Goal: Use online tool/utility: Utilize a website feature to perform a specific function

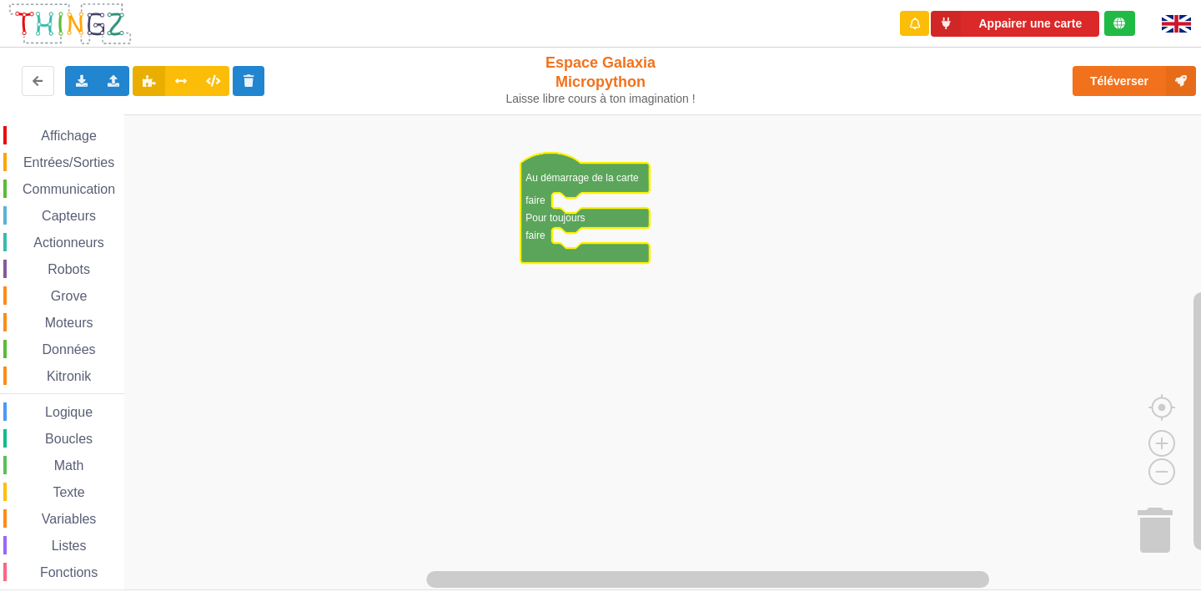
click at [58, 131] on span "Affichage" at bounding box center [68, 135] width 60 height 14
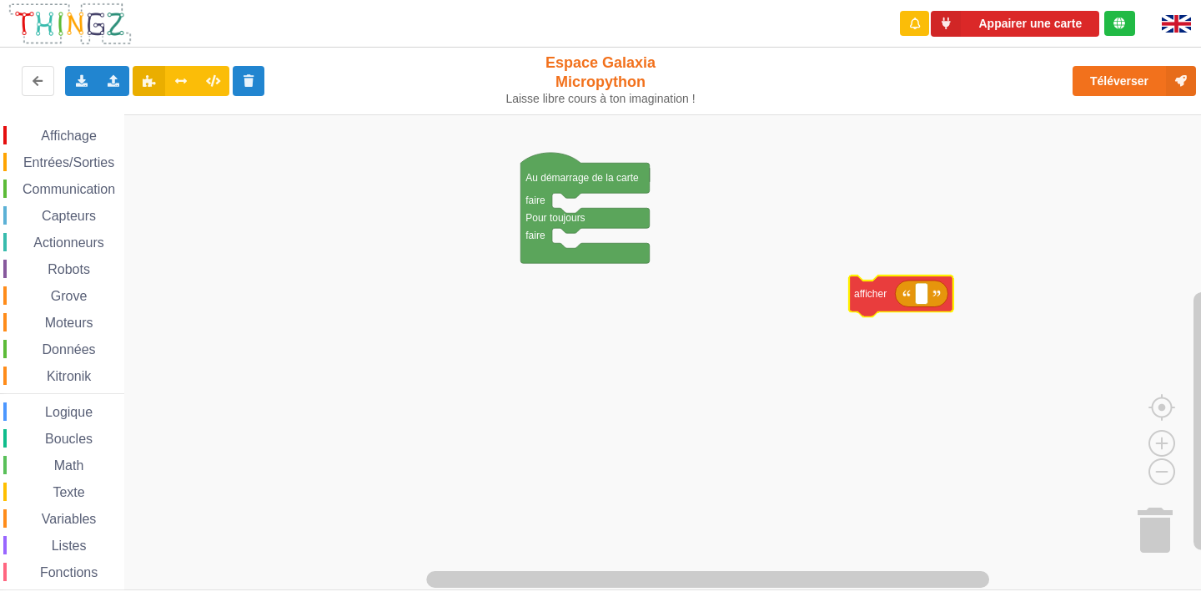
click at [874, 306] on div "Affichage Entrées/Sorties Communication Capteurs Actionneurs Robots Grove Moteu…" at bounding box center [606, 352] width 1213 height 476
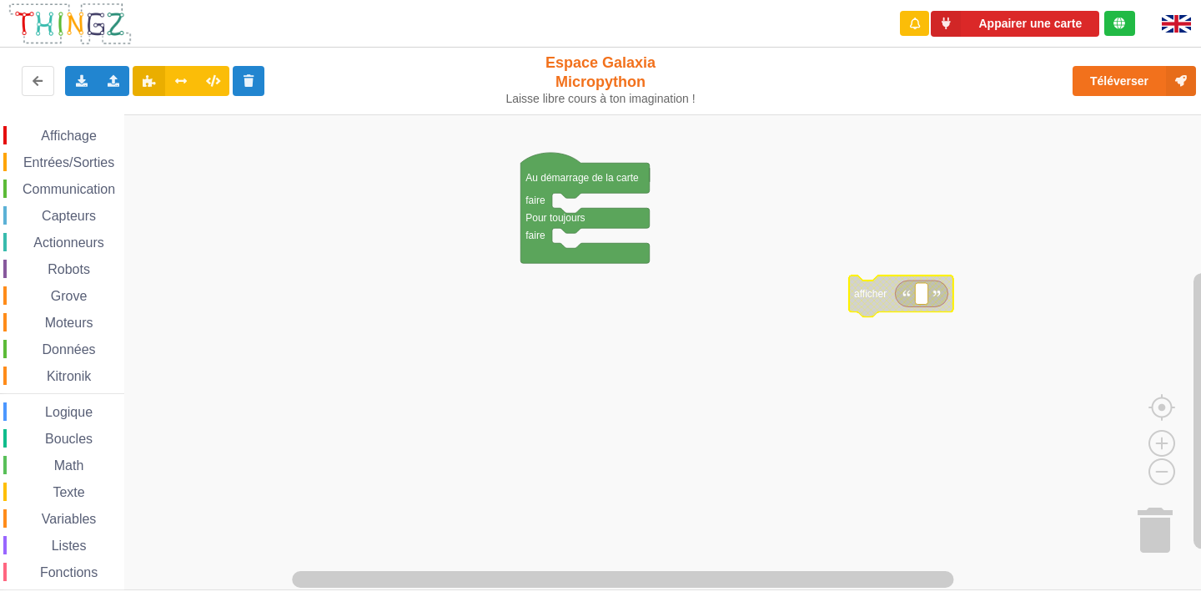
drag, startPoint x: 45, startPoint y: 143, endPoint x: 73, endPoint y: 133, distance: 29.3
click at [53, 138] on div "Affichage" at bounding box center [63, 135] width 121 height 18
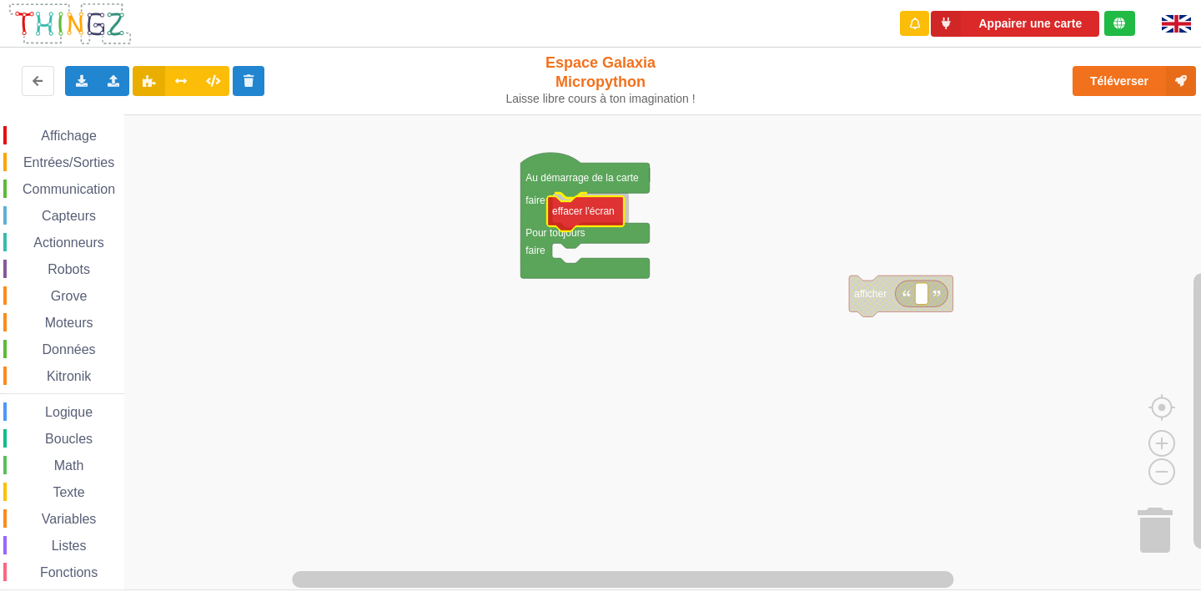
click at [614, 214] on div "Affichage Entrées/Sorties Communication Capteurs Actionneurs Robots Grove Moteu…" at bounding box center [606, 352] width 1213 height 476
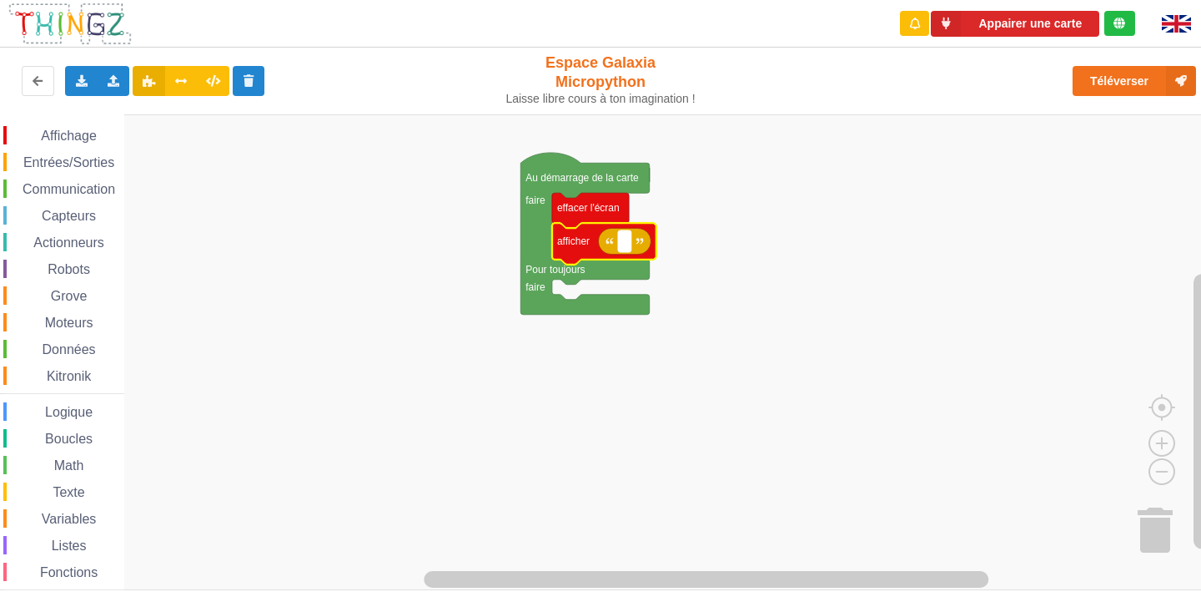
click at [622, 245] on rect "Espace de travail de Blocky" at bounding box center [624, 241] width 13 height 22
type input "activite 1"
click at [789, 278] on rect "Espace de travail de Blocky" at bounding box center [606, 352] width 1213 height 476
click at [59, 164] on span "Entrées/Sorties" at bounding box center [69, 162] width 96 height 14
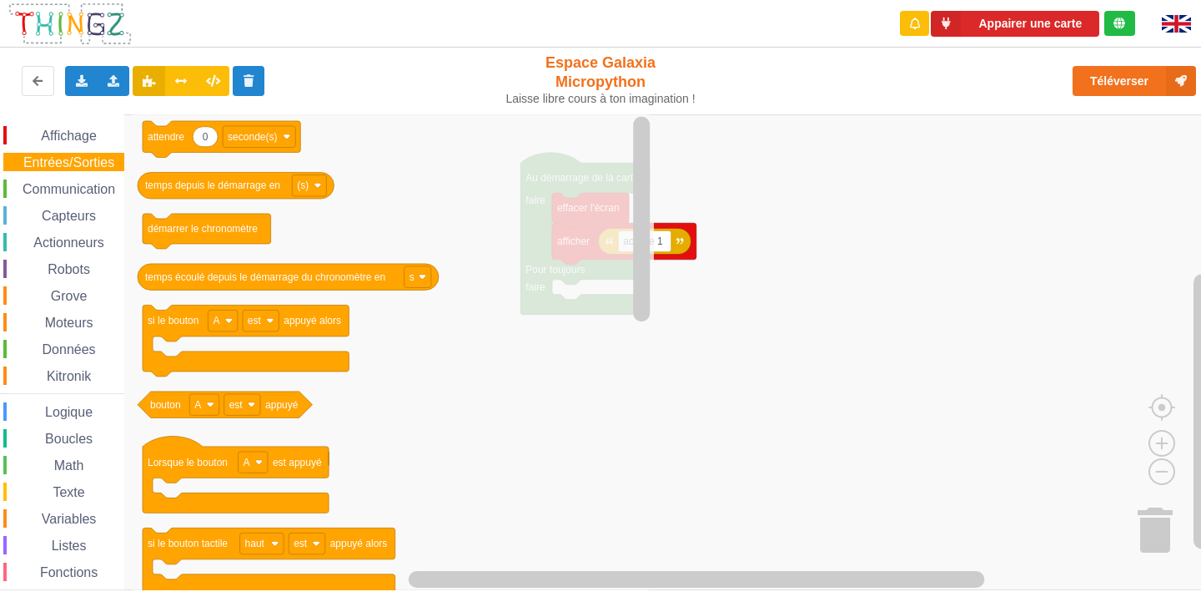
click at [658, 345] on div "Affichage Entrées/Sorties Communication Capteurs Actionneurs Robots Grove Moteu…" at bounding box center [606, 352] width 1213 height 476
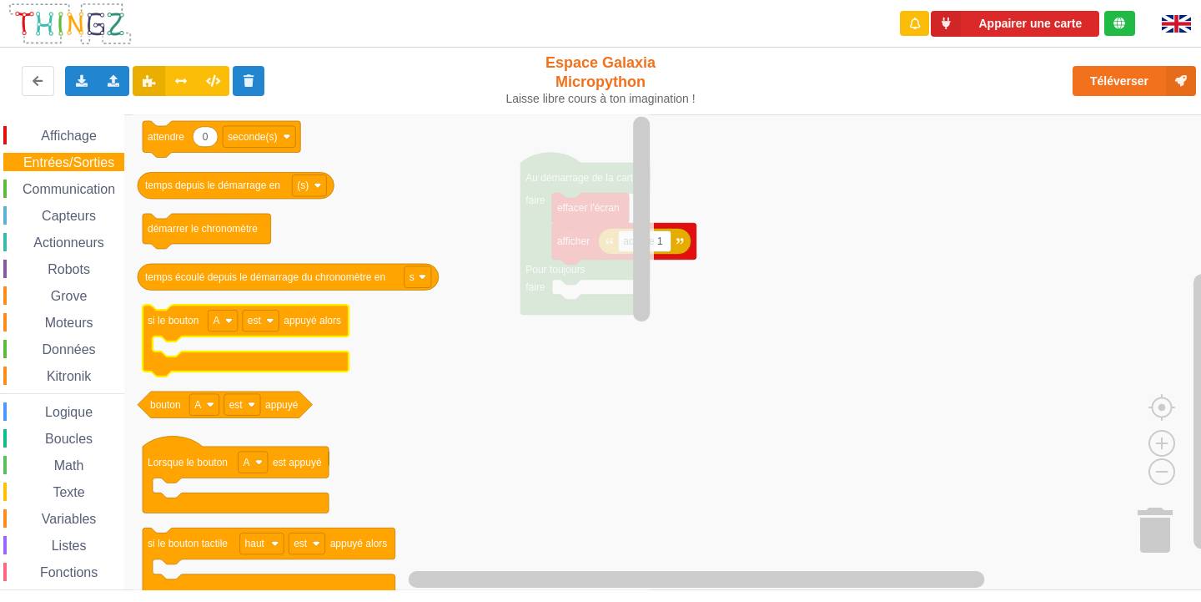
click at [164, 333] on icon "Espace de travail de Blocky" at bounding box center [246, 341] width 206 height 72
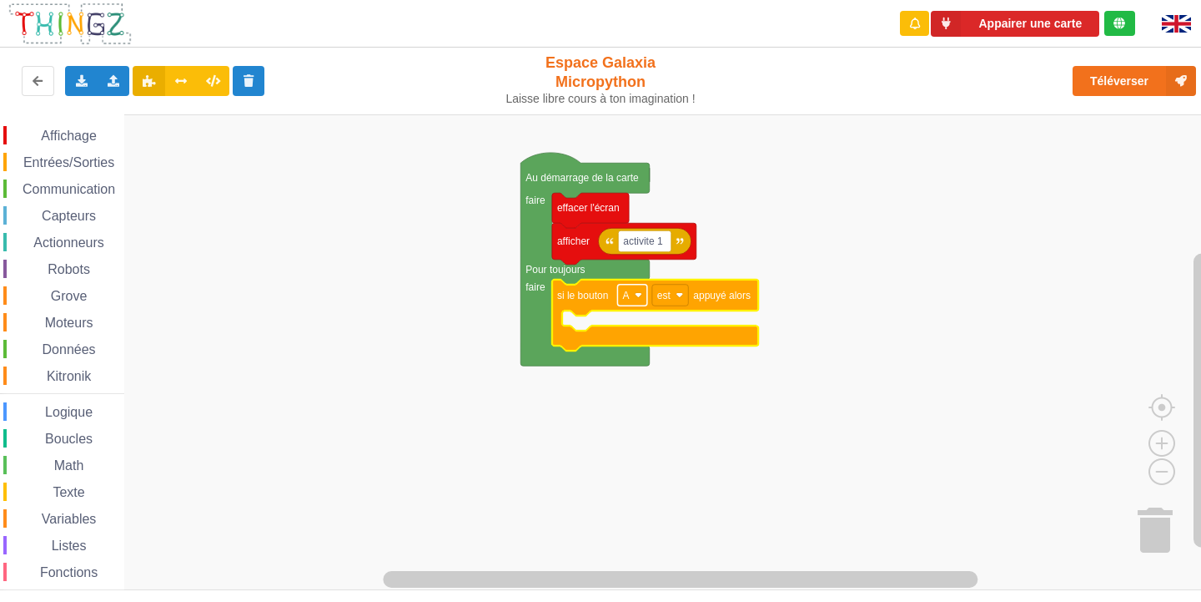
click at [630, 303] on rect "Espace de travail de Blocky" at bounding box center [631, 296] width 29 height 22
click at [788, 377] on rect "Espace de travail de Blocky" at bounding box center [606, 352] width 1213 height 476
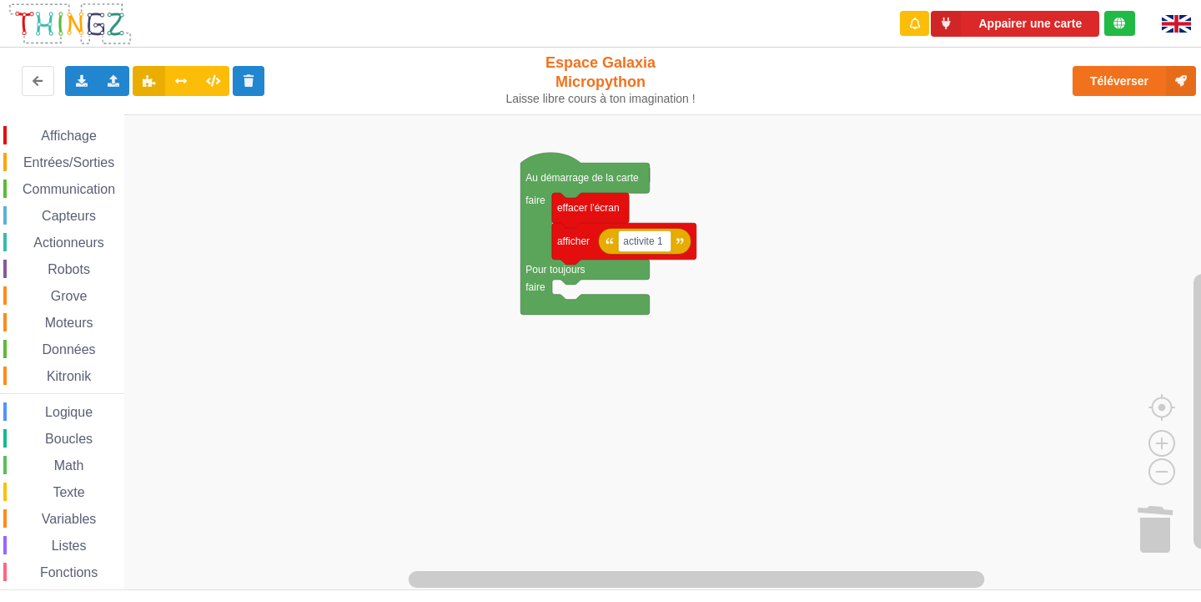
click at [155, 295] on div "Affichage Entrées/Sorties Communication Capteurs Actionneurs Robots Grove Moteu…" at bounding box center [606, 352] width 1213 height 476
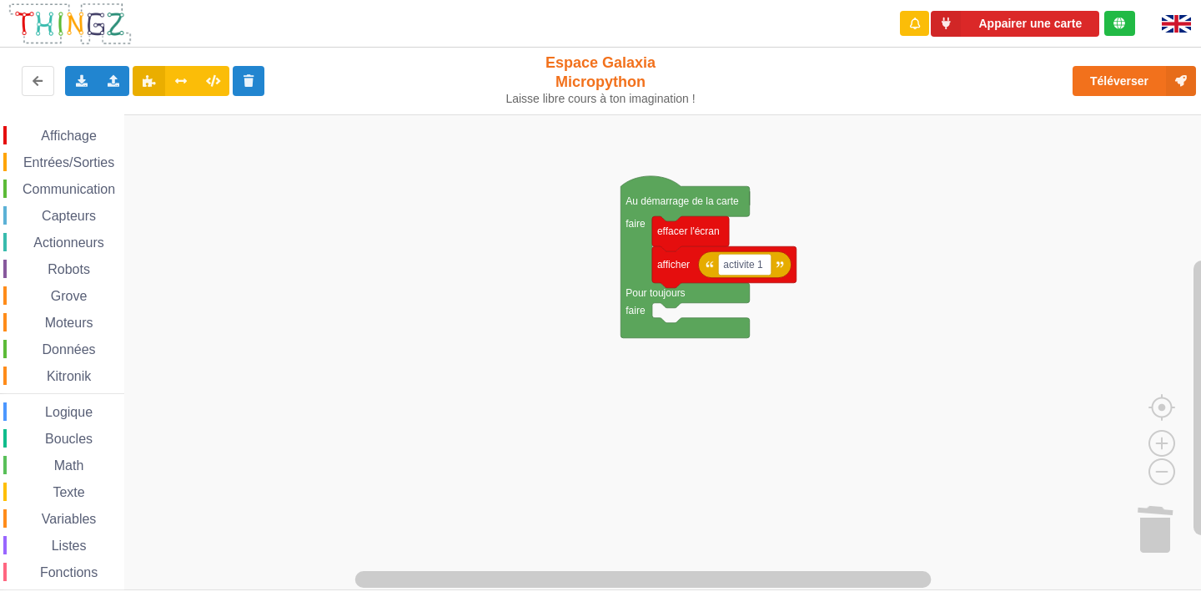
click at [531, 315] on div "Affichage Entrées/Sorties Communication Capteurs Actionneurs Robots Grove Moteu…" at bounding box center [606, 352] width 1213 height 476
click at [93, 155] on span "Entrées/Sorties" at bounding box center [69, 162] width 96 height 14
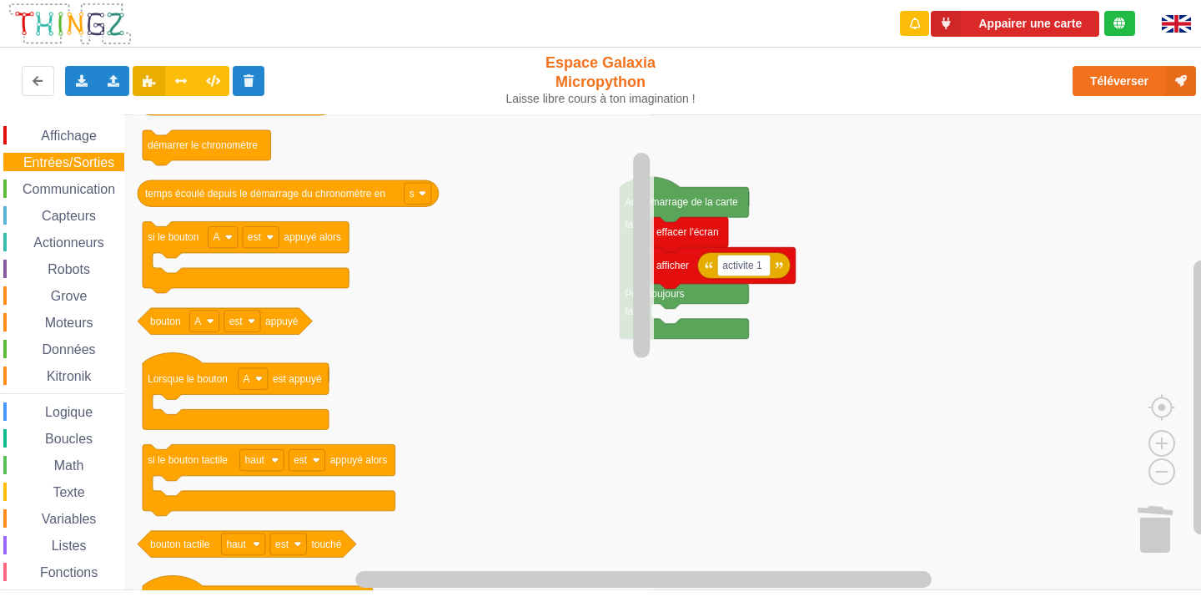
click at [78, 135] on span "Affichage" at bounding box center [68, 135] width 60 height 14
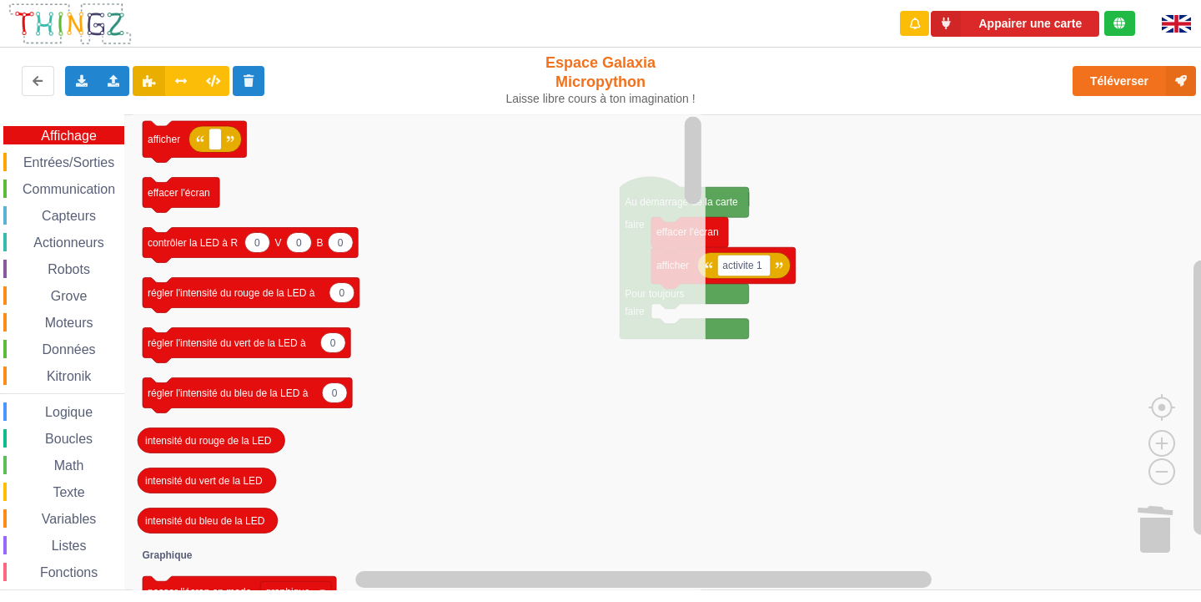
click at [67, 159] on span "Entrées/Sorties" at bounding box center [69, 162] width 96 height 14
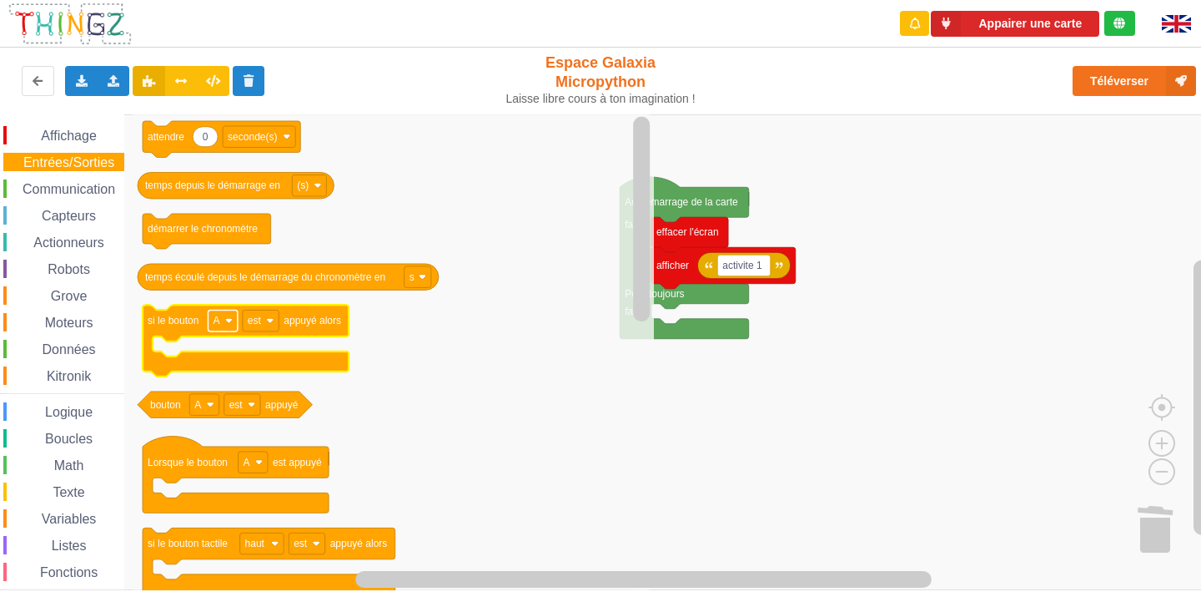
click at [211, 316] on rect "Espace de travail de Blocky" at bounding box center [222, 321] width 29 height 22
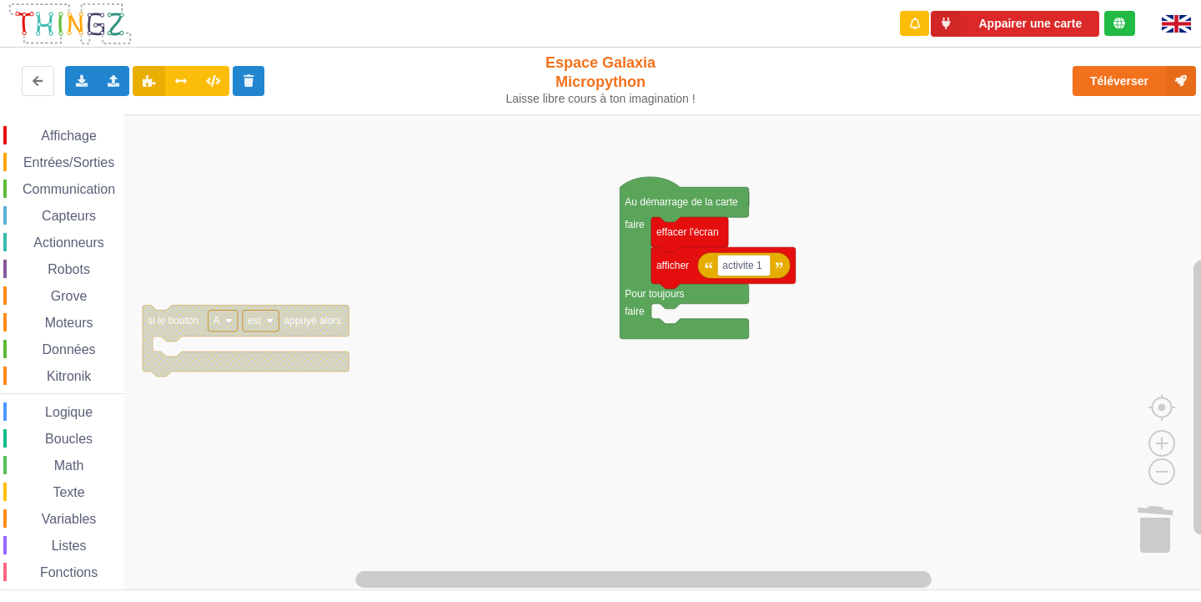
click at [211, 316] on rect "Espace de travail de Blocky" at bounding box center [222, 321] width 29 height 22
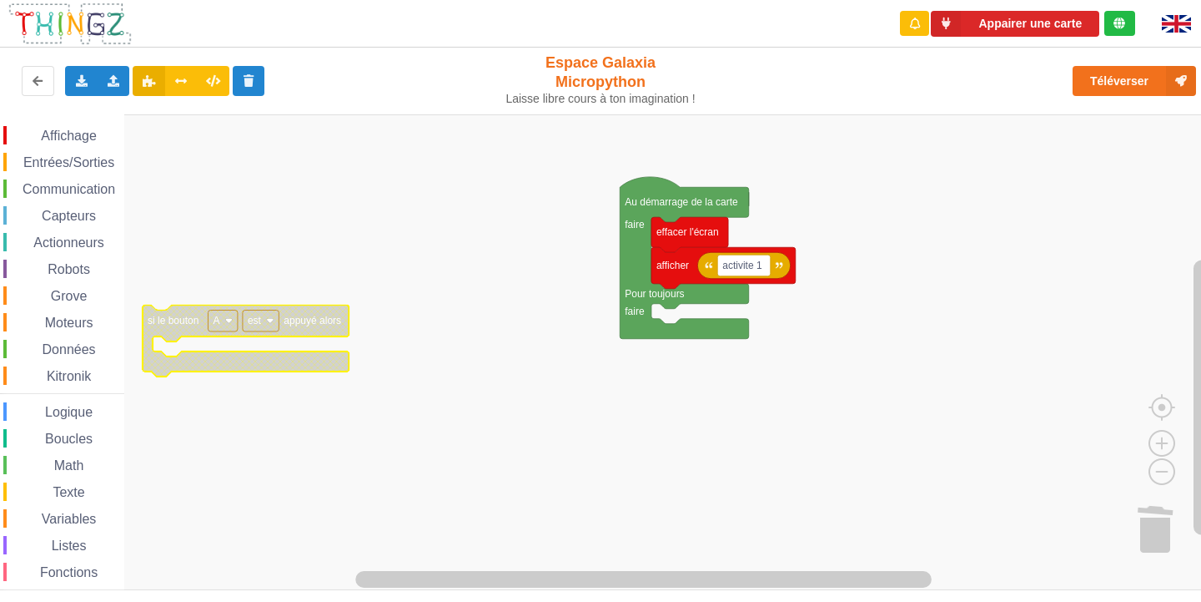
click at [192, 315] on text "si le bouton" at bounding box center [173, 321] width 51 height 12
click at [246, 324] on rect "Espace de travail de Blocky" at bounding box center [261, 321] width 36 height 22
click at [174, 319] on text "si le bouton" at bounding box center [173, 321] width 51 height 12
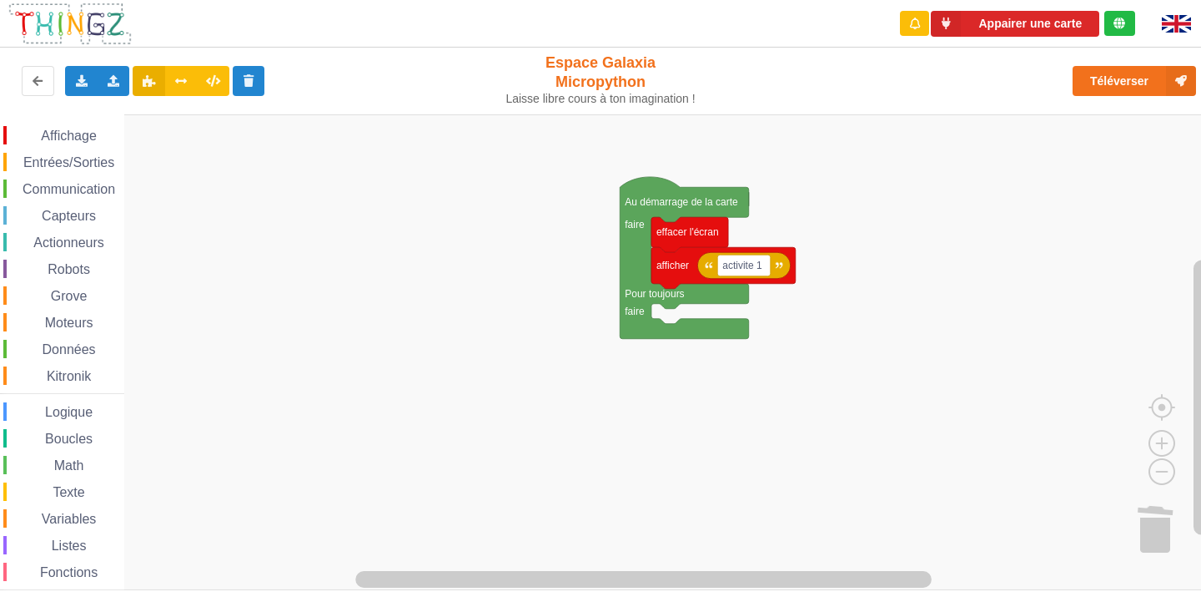
click at [83, 164] on span "Entrées/Sorties" at bounding box center [69, 162] width 96 height 14
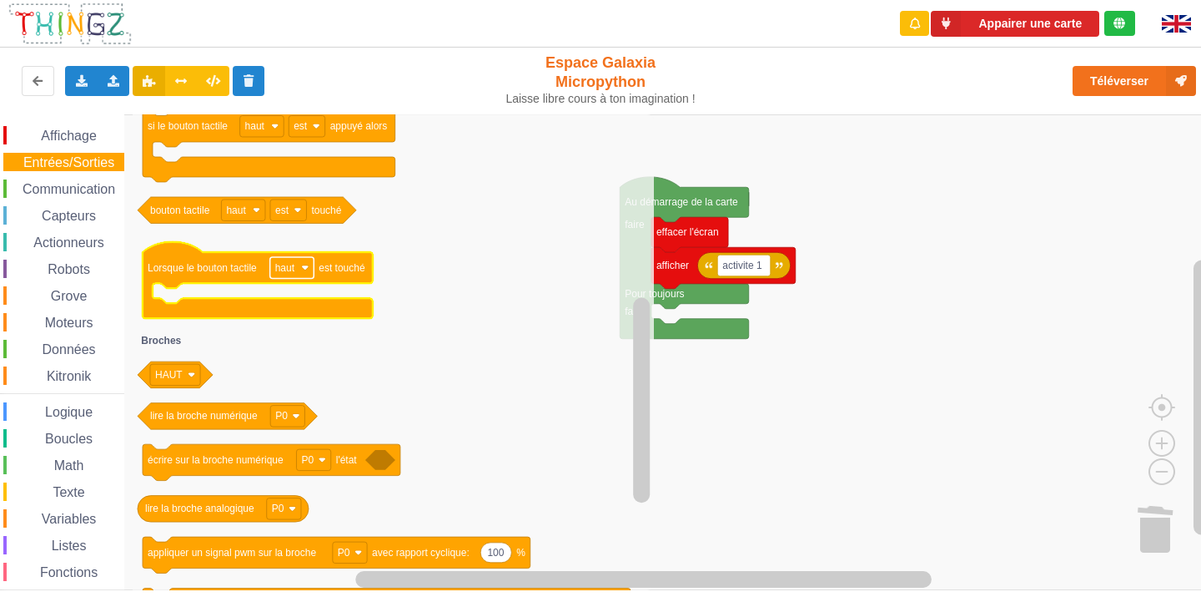
click at [296, 273] on rect "Espace de travail de Blocky" at bounding box center [292, 268] width 44 height 22
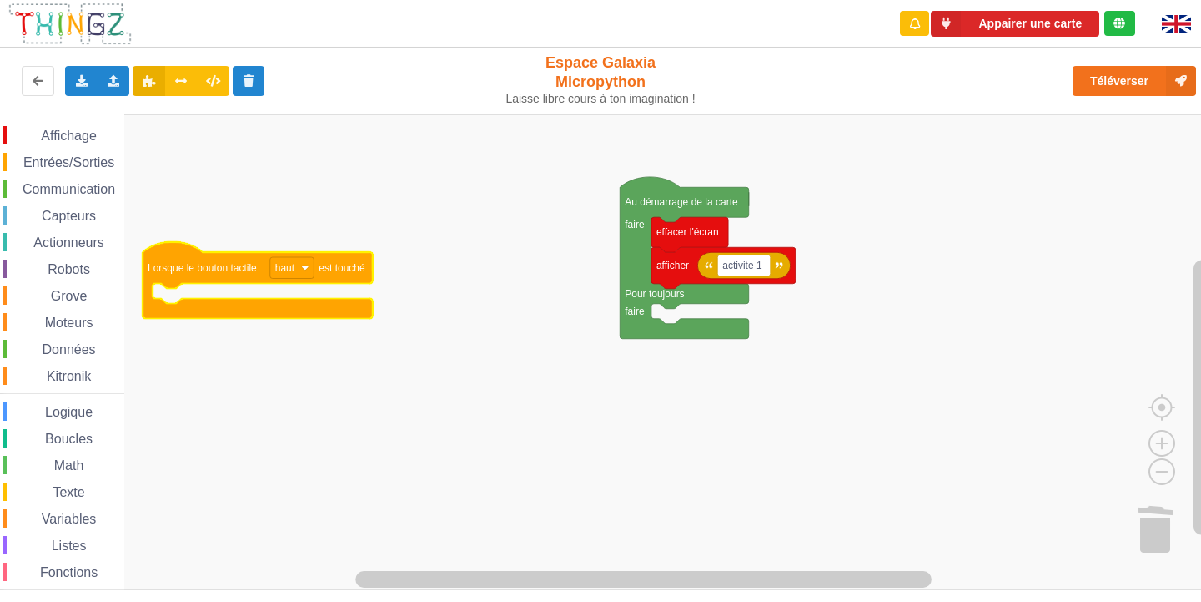
click at [296, 273] on rect "Espace de travail de Blocky" at bounding box center [292, 268] width 44 height 22
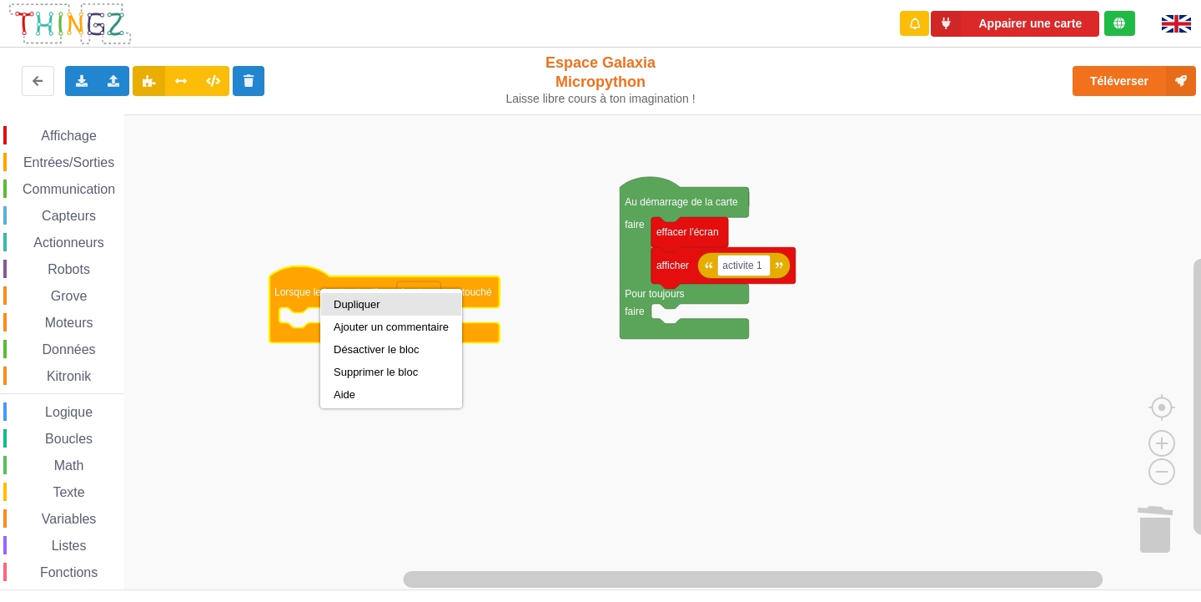
click at [340, 305] on div "Dupliquer" at bounding box center [391, 304] width 115 height 13
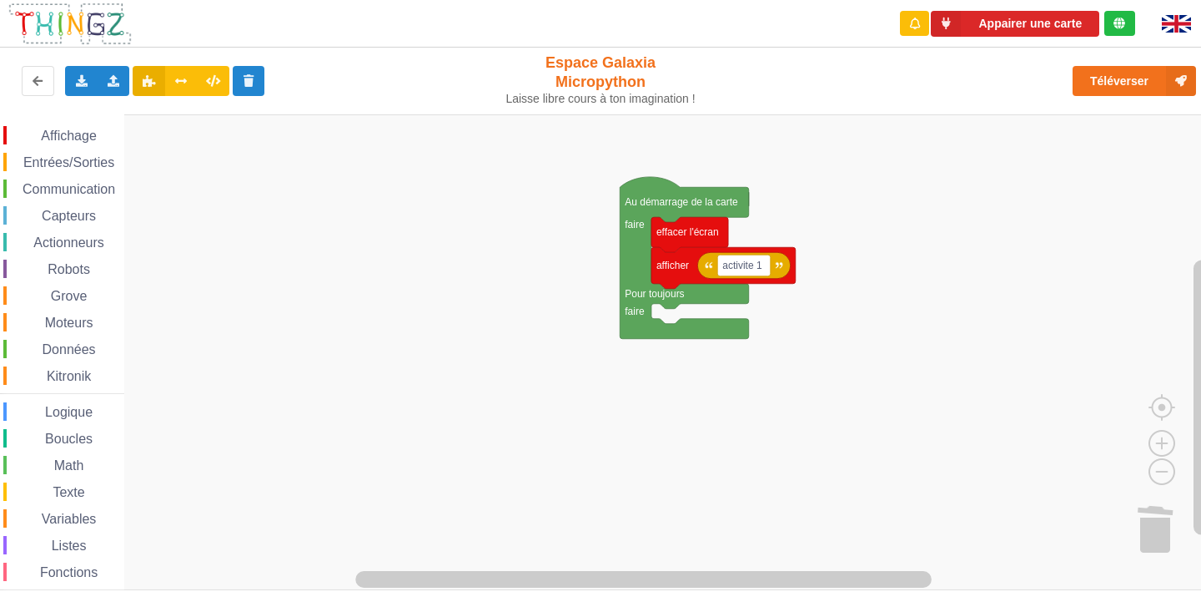
click at [68, 167] on span "Entrées/Sorties" at bounding box center [69, 162] width 96 height 14
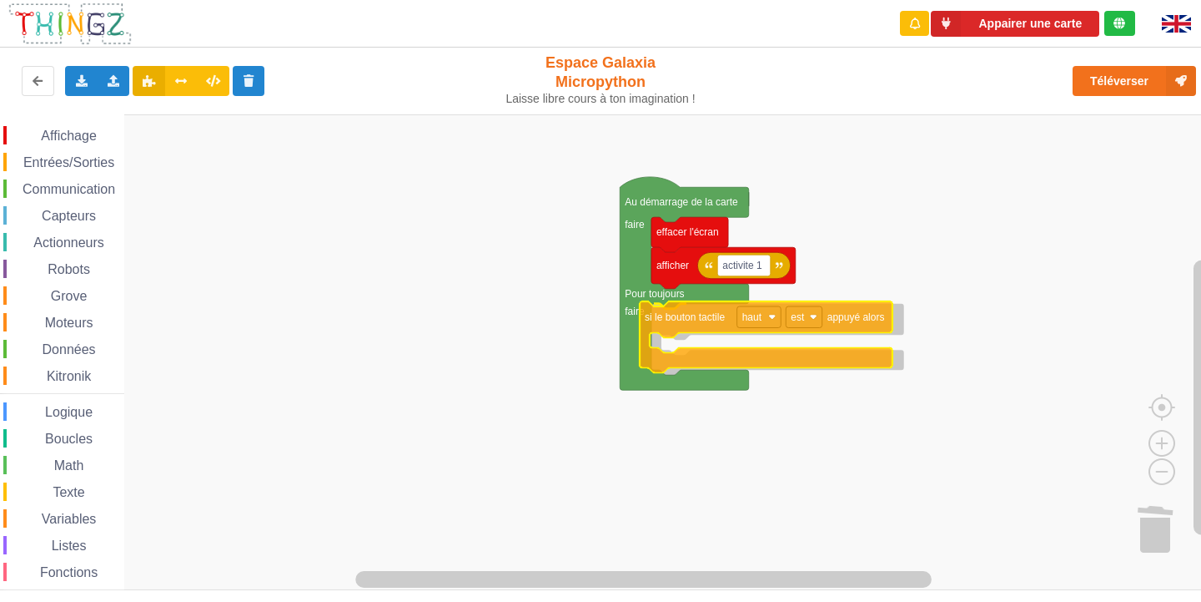
click at [708, 320] on div "Affichage Entrées/Sorties Communication Capteurs Actionneurs Robots Grove Moteu…" at bounding box center [606, 352] width 1213 height 476
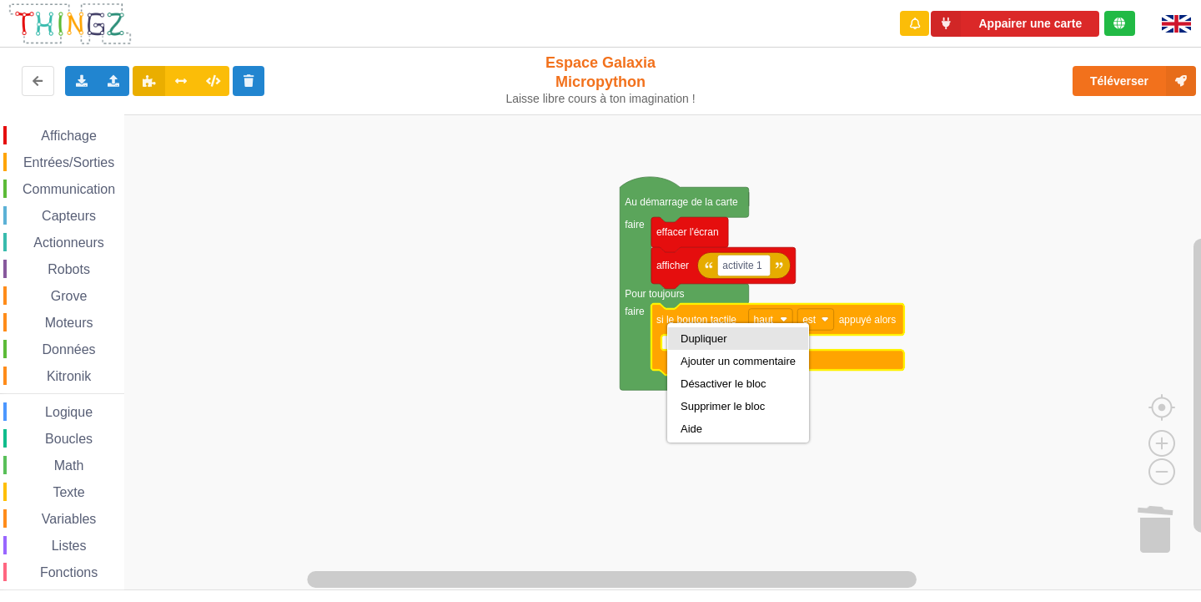
click at [727, 336] on div "Dupliquer" at bounding box center [738, 338] width 115 height 13
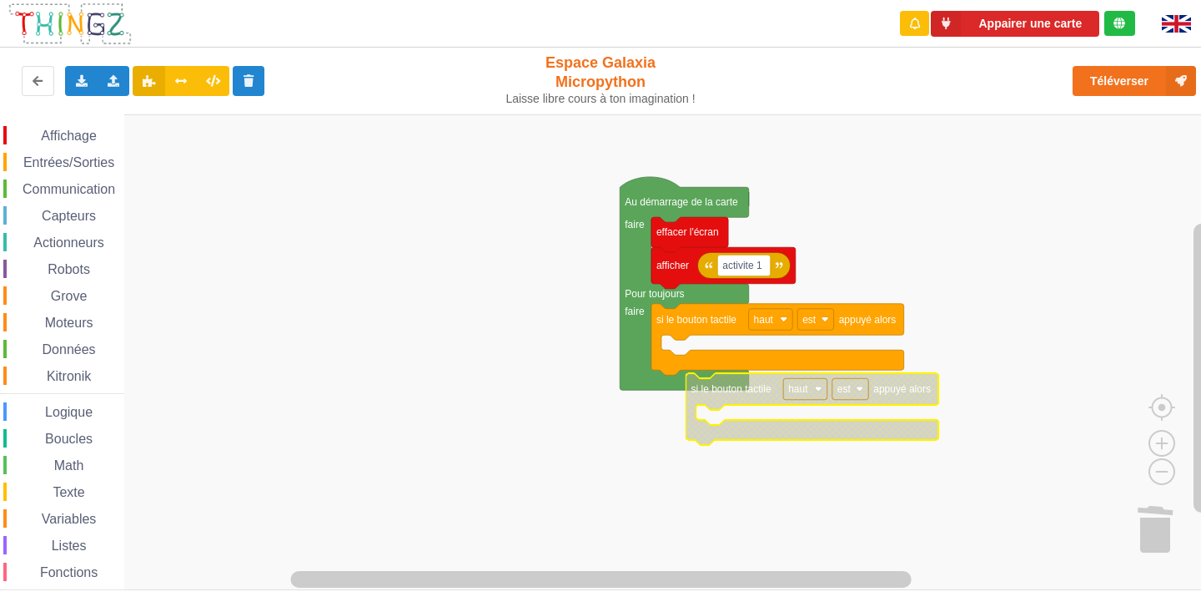
click at [730, 390] on text "si le bouton tactile" at bounding box center [732, 389] width 80 height 12
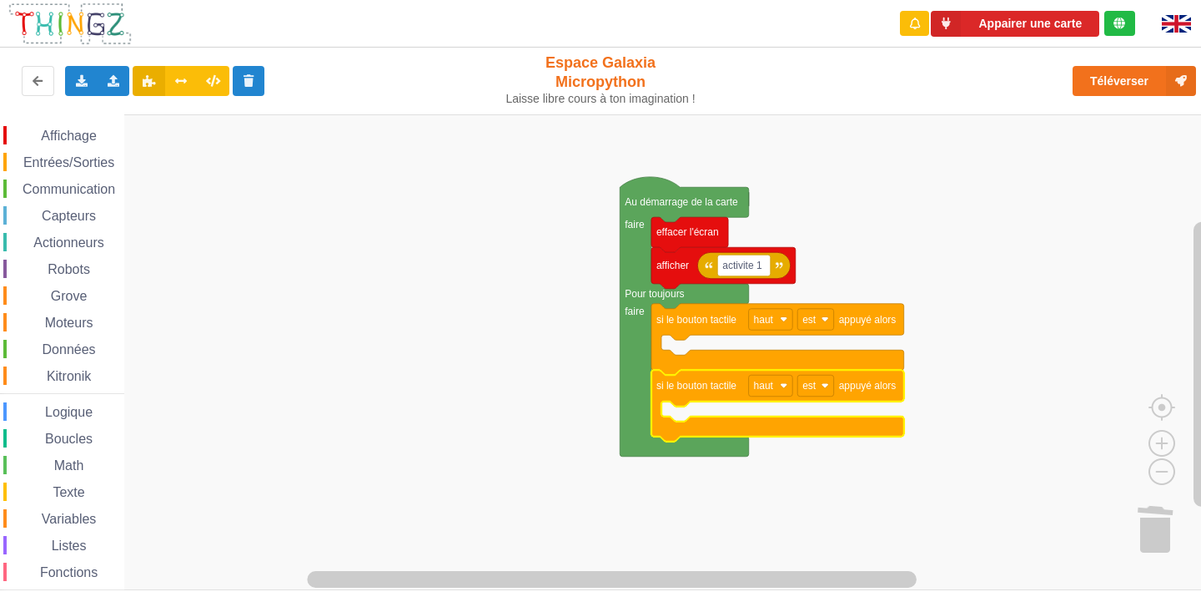
click at [82, 128] on div "Affichage" at bounding box center [63, 135] width 121 height 18
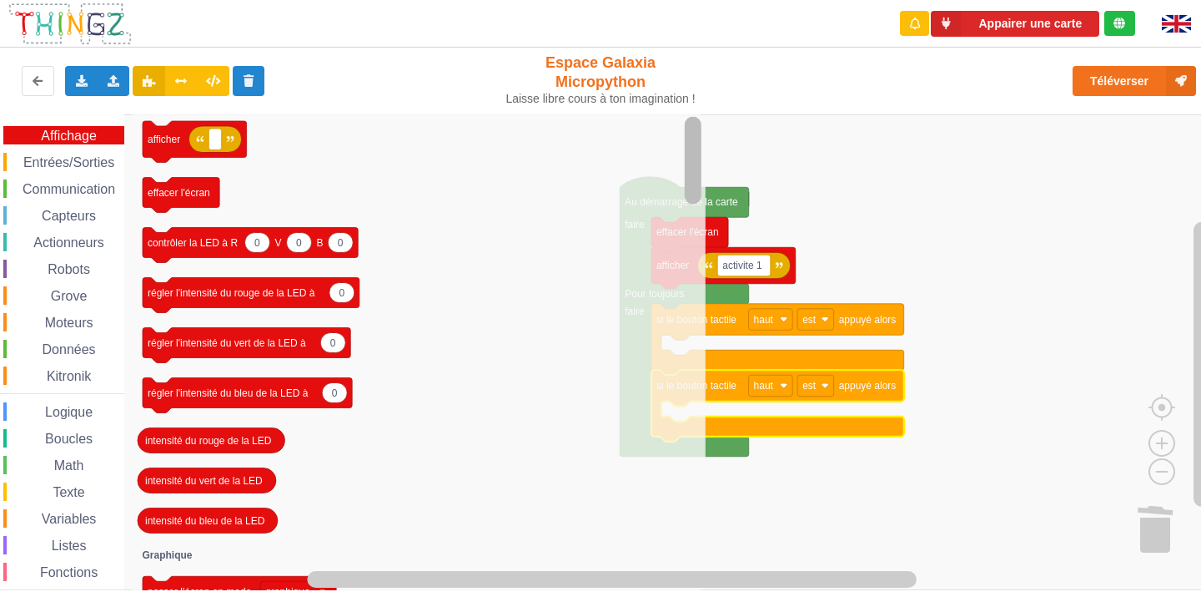
click at [541, 81] on div "Appairer une carte Exporter l'assemblage de blocs Exporter l'assemblage de bloc…" at bounding box center [600, 289] width 1225 height 602
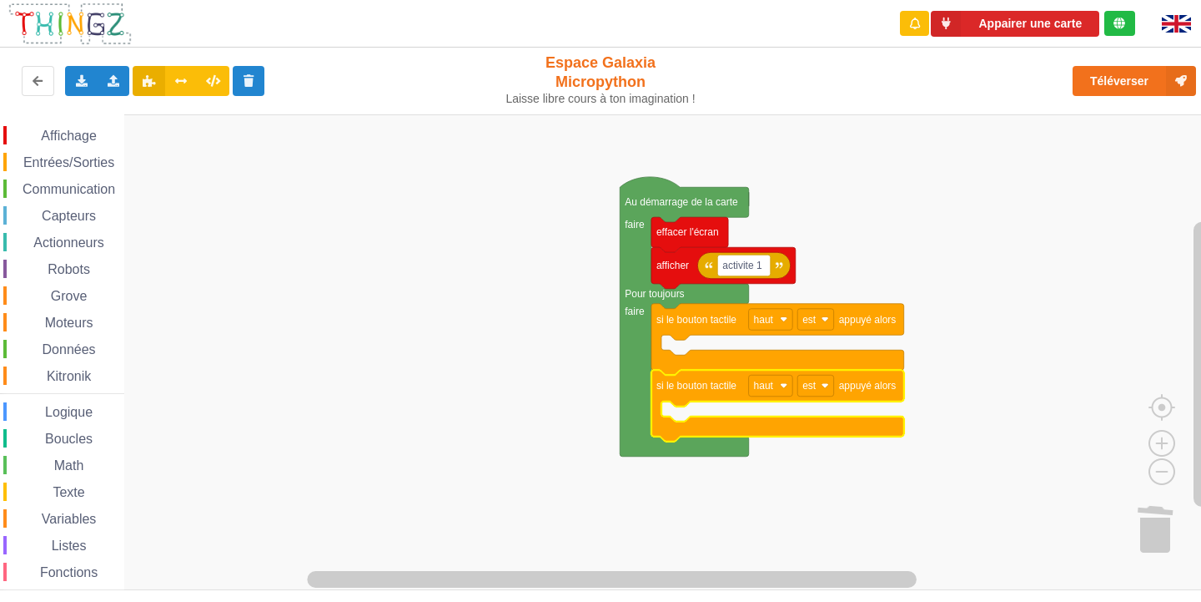
click at [873, 155] on rect "Espace de travail de Blocky" at bounding box center [606, 352] width 1213 height 476
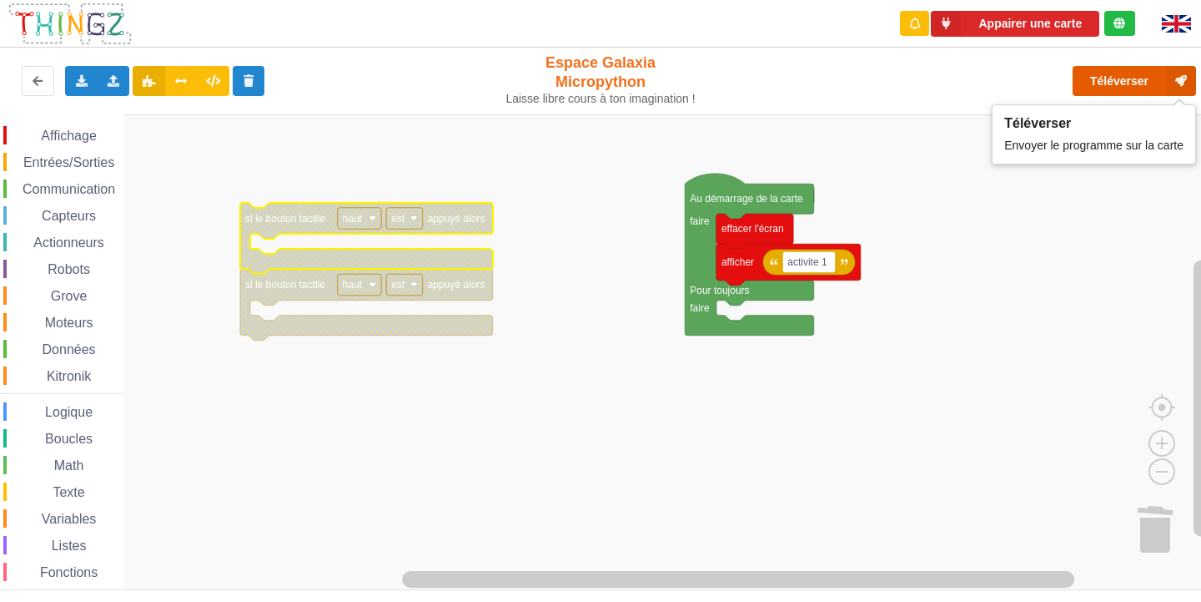
click at [1126, 82] on button "Téléverser" at bounding box center [1134, 81] width 123 height 30
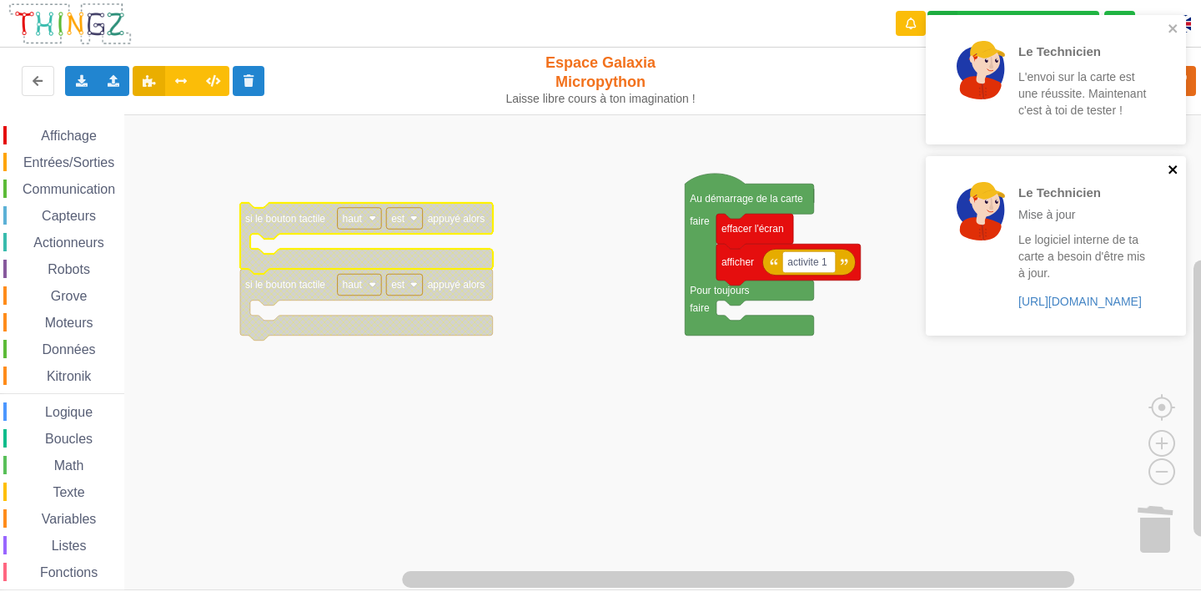
click at [1176, 174] on icon "close" at bounding box center [1174, 169] width 12 height 13
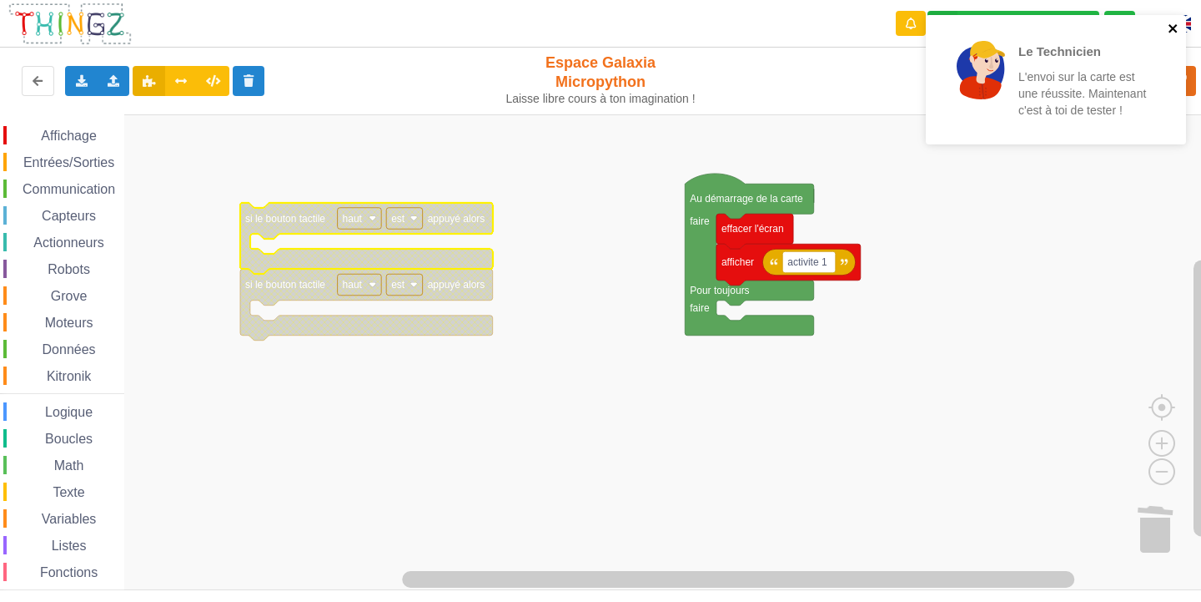
click at [1171, 24] on icon "close" at bounding box center [1174, 28] width 12 height 13
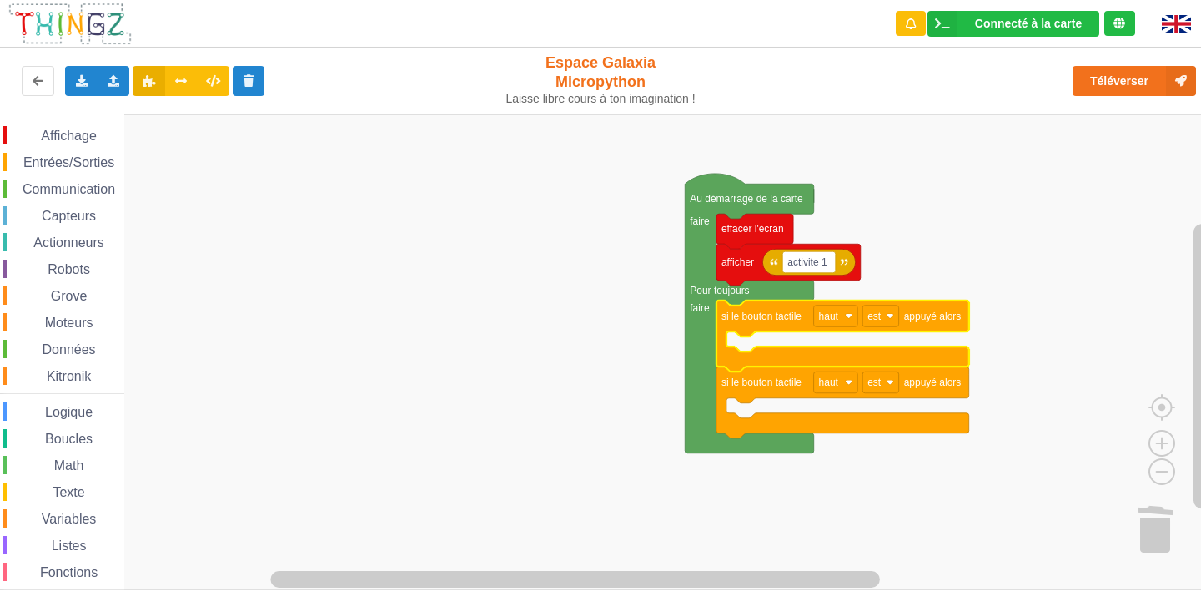
click at [48, 135] on span "Affichage" at bounding box center [68, 135] width 60 height 14
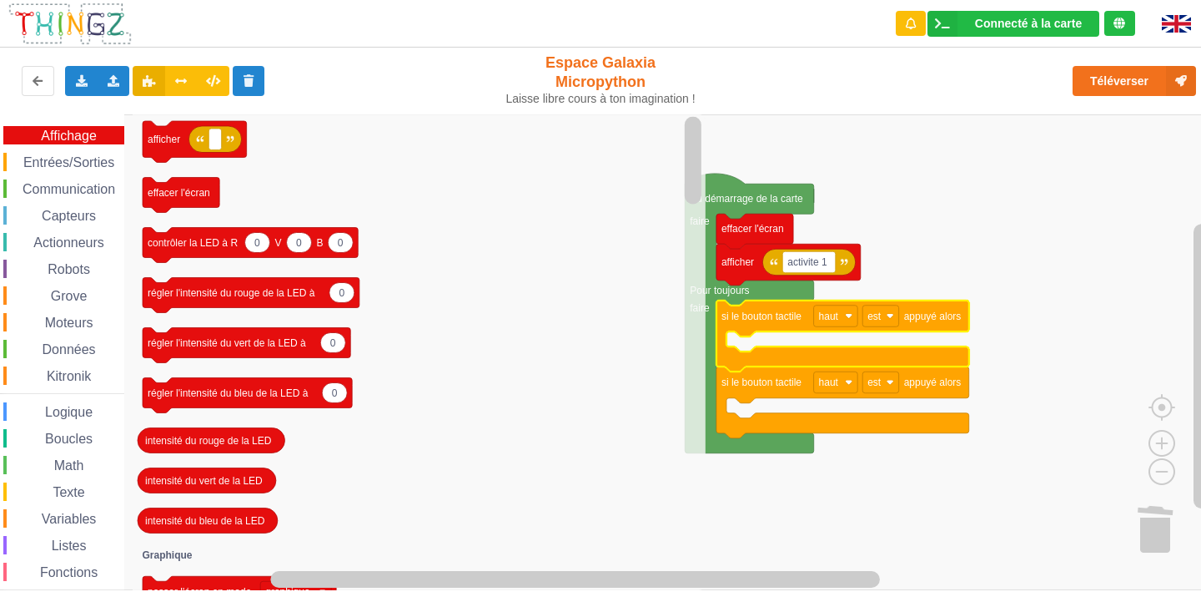
click at [98, 208] on div "Capteurs" at bounding box center [63, 215] width 121 height 18
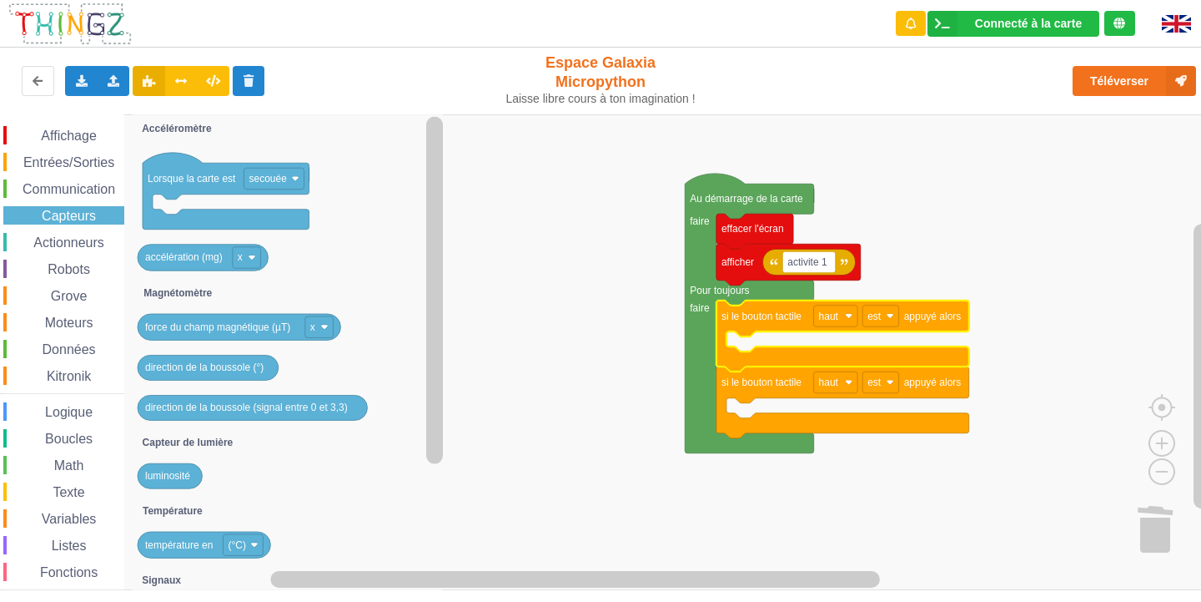
click at [67, 230] on div "Affichage Entrées/Sorties Communication Capteurs Actionneurs Robots Grove Moteu…" at bounding box center [62, 376] width 124 height 500
click at [63, 241] on span "Actionneurs" at bounding box center [69, 242] width 76 height 14
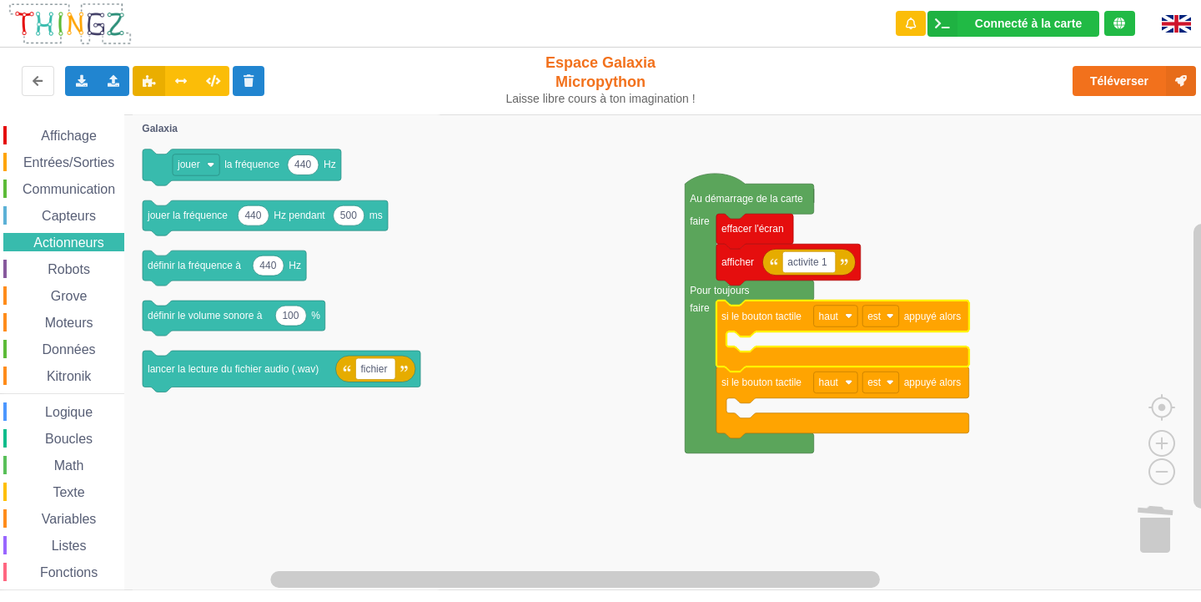
click at [82, 496] on span "Texte" at bounding box center [68, 492] width 37 height 14
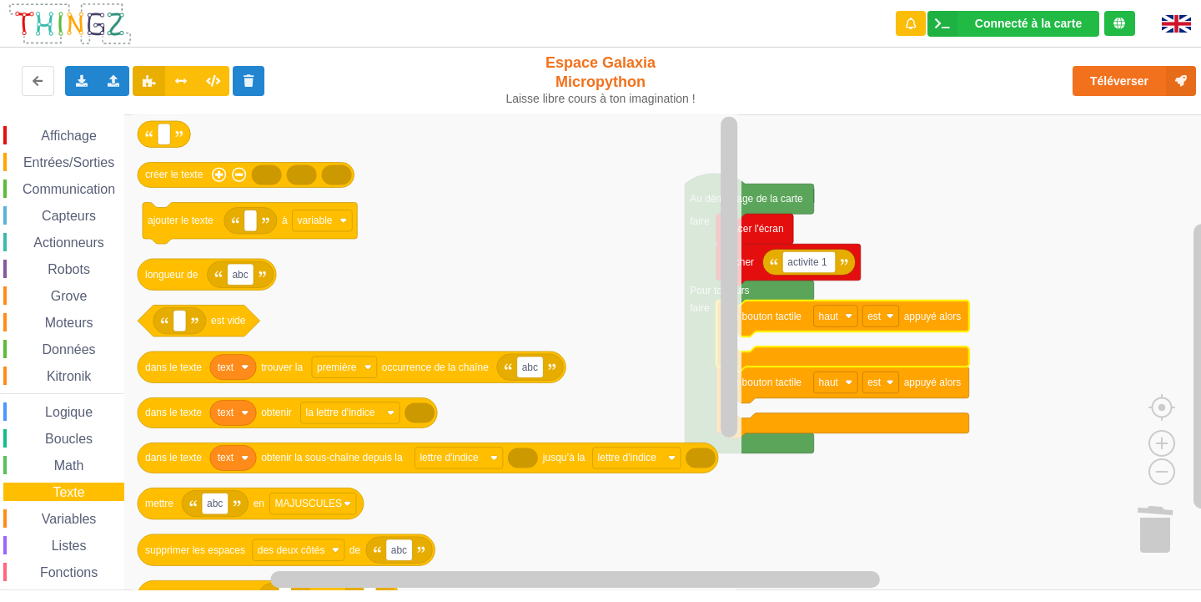
click at [108, 137] on div "Affichage" at bounding box center [63, 135] width 121 height 18
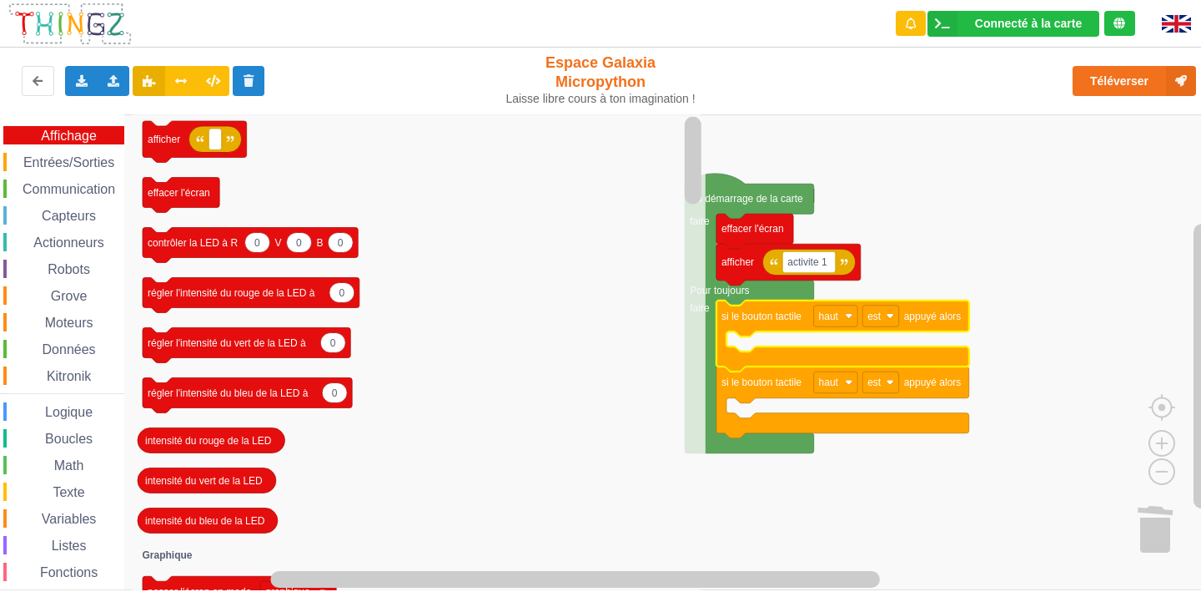
click at [1008, 163] on rect "Espace de travail de Blocky" at bounding box center [606, 352] width 1213 height 476
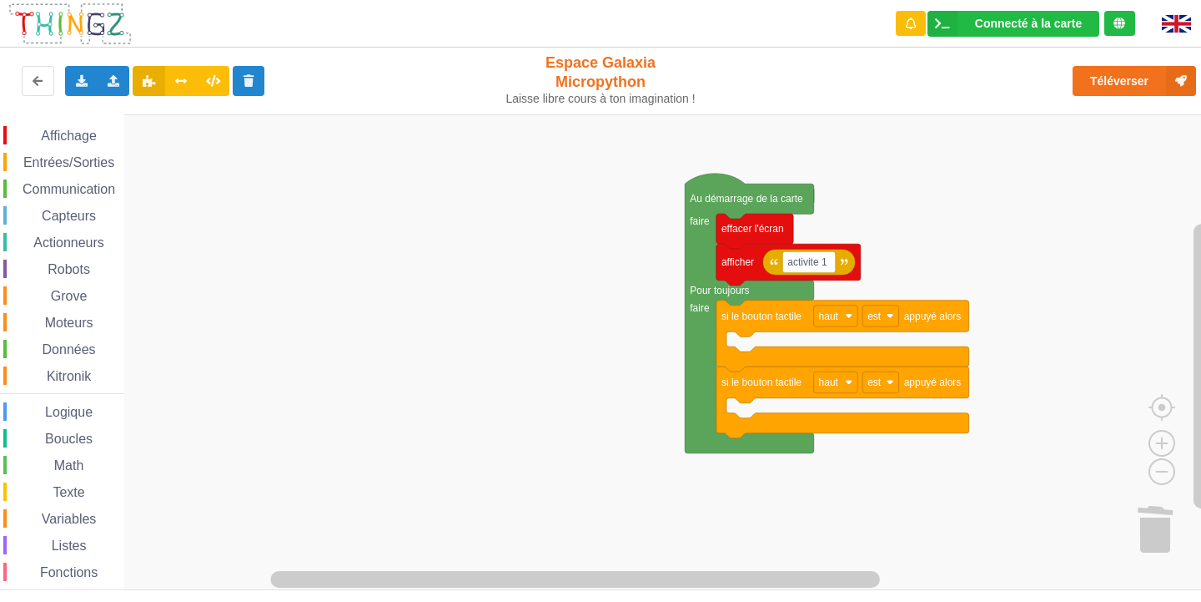
click at [57, 138] on span "Affichage" at bounding box center [68, 135] width 60 height 14
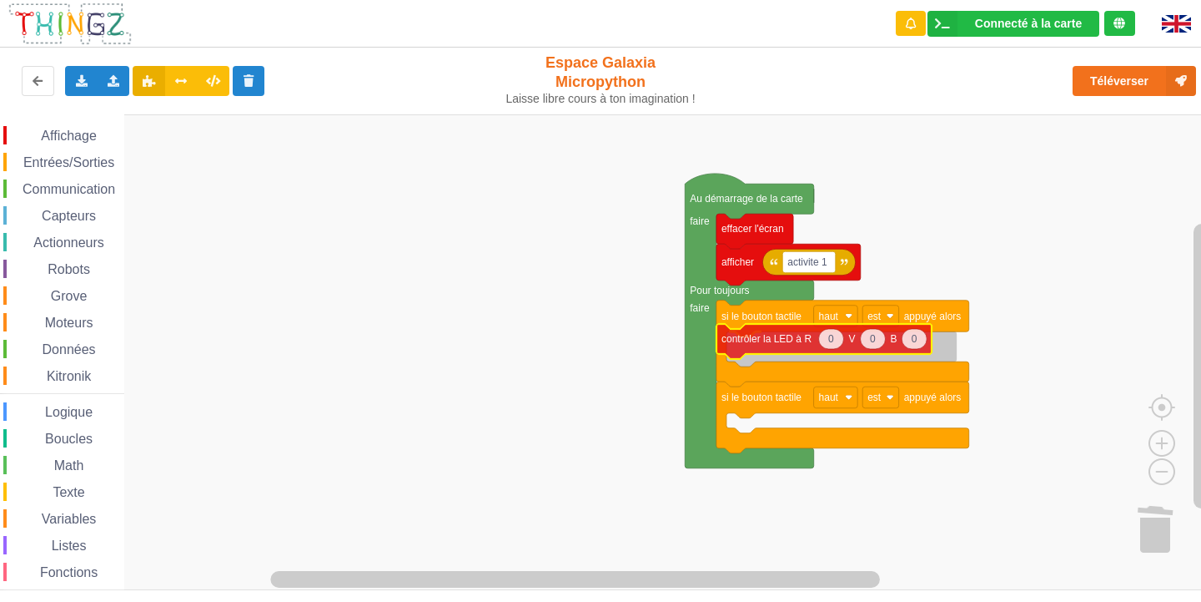
click at [777, 348] on div "Affichage Entrées/Sorties Communication Capteurs Actionneurs Robots Grove Moteu…" at bounding box center [606, 352] width 1213 height 476
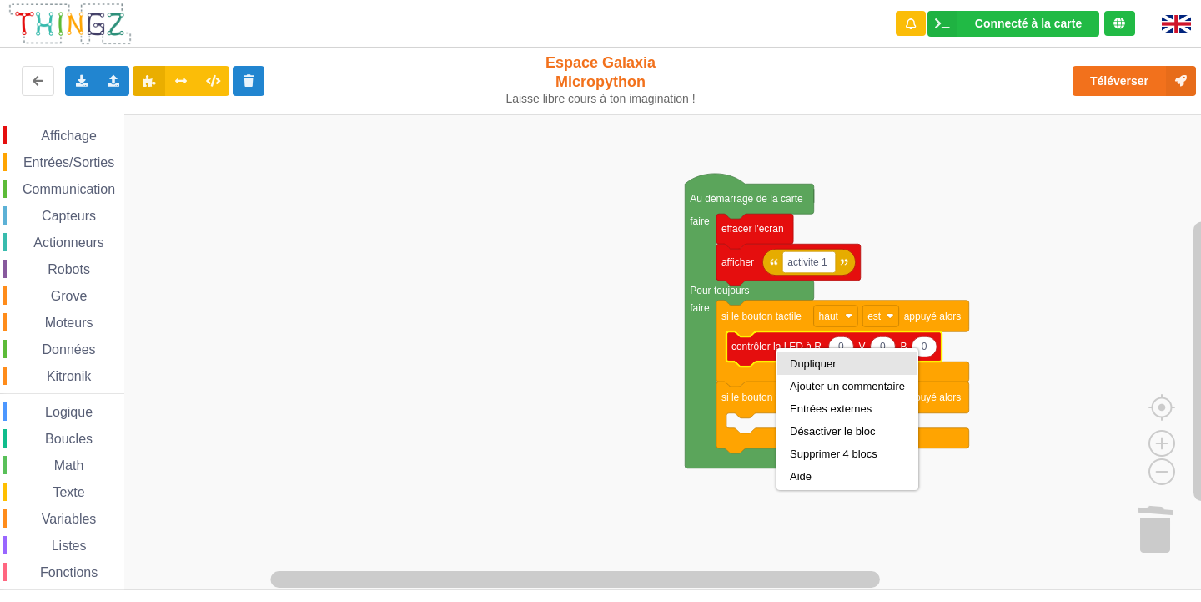
click at [802, 360] on div "Dupliquer" at bounding box center [847, 363] width 115 height 13
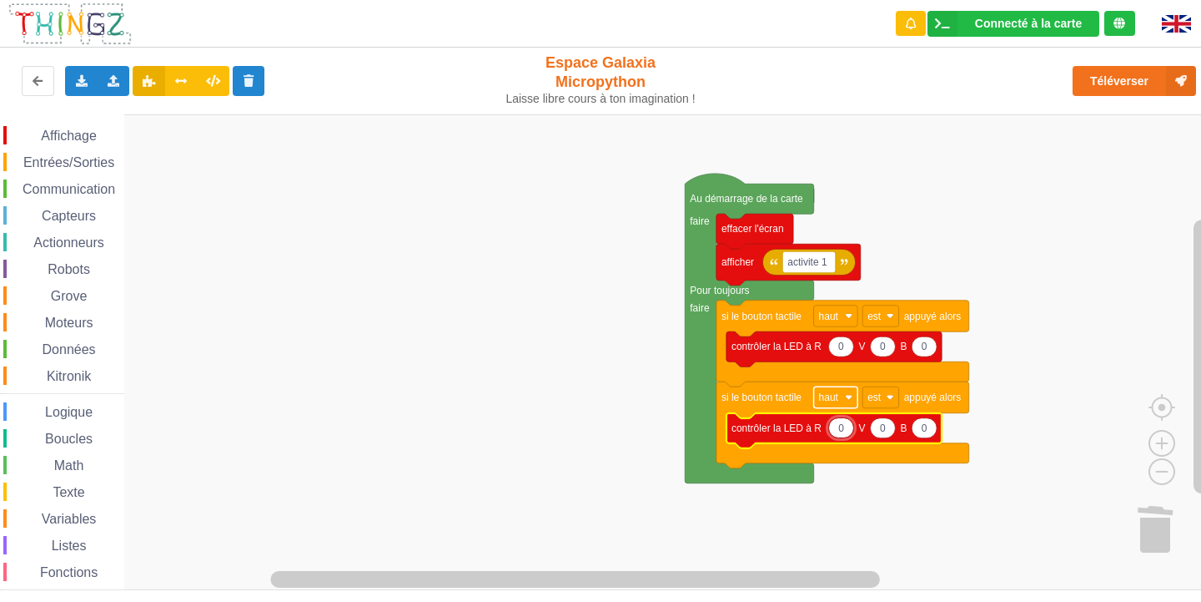
click at [838, 396] on text "haut" at bounding box center [829, 397] width 20 height 12
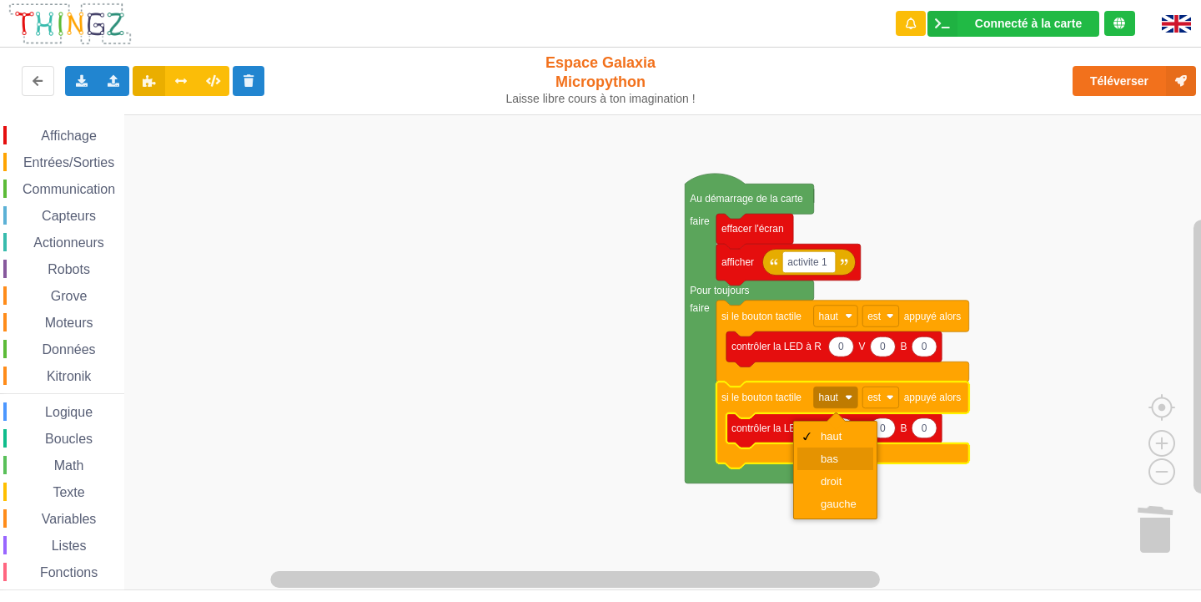
click at [822, 459] on div "bas" at bounding box center [841, 458] width 40 height 13
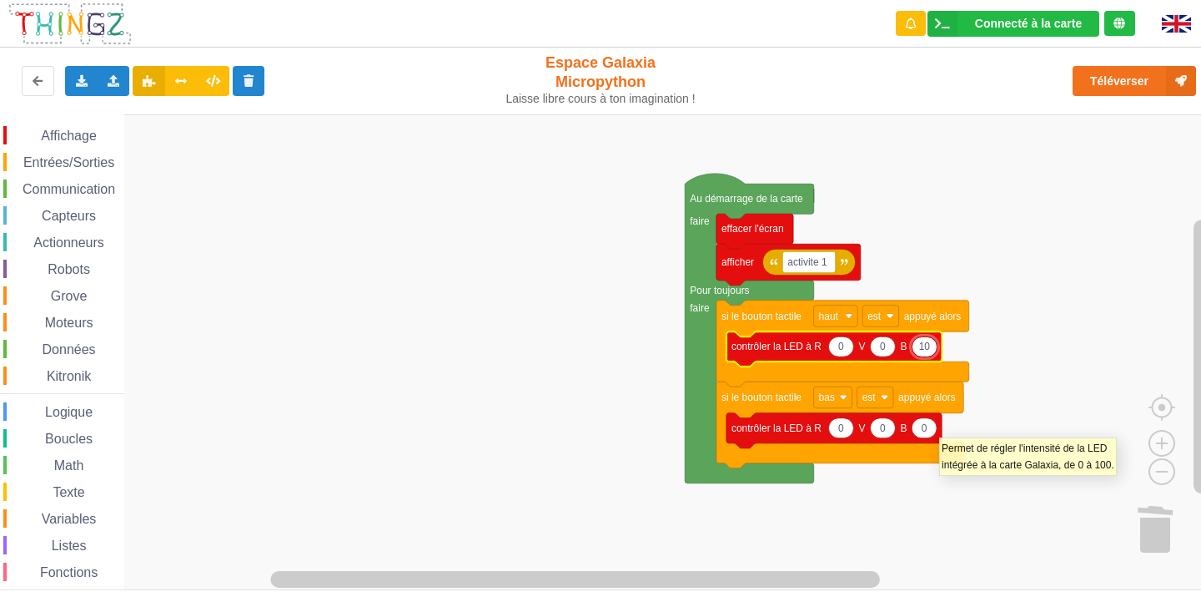
type input "1"
type input "1000"
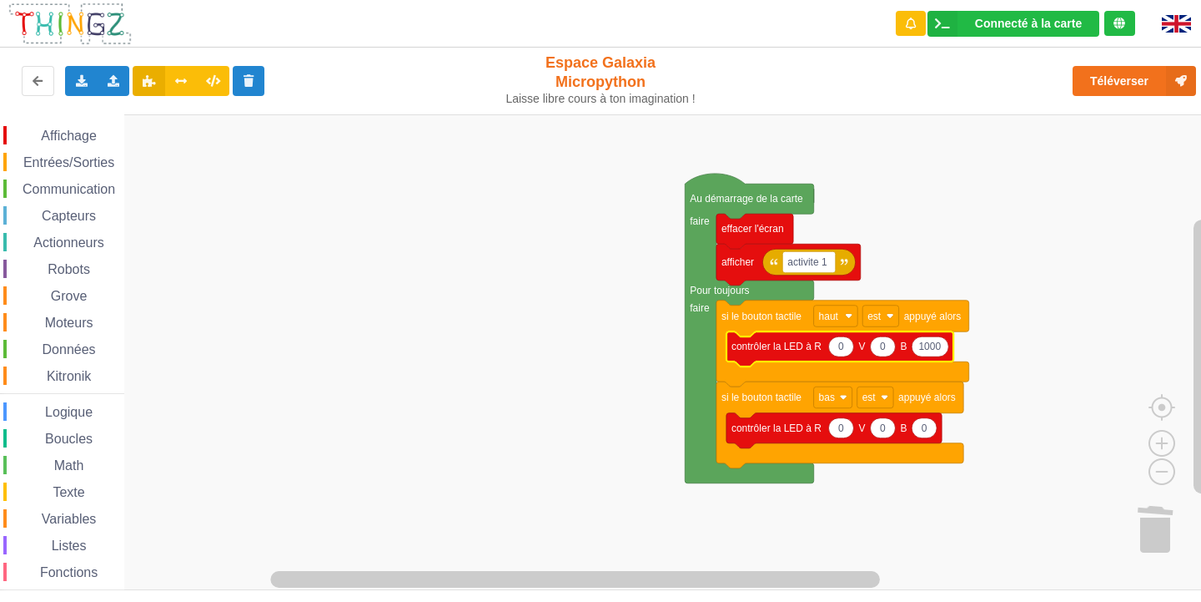
click at [942, 353] on icon "Espace de travail de Blocky" at bounding box center [930, 346] width 37 height 20
click at [943, 349] on input "1000" at bounding box center [931, 346] width 38 height 21
type input "100"
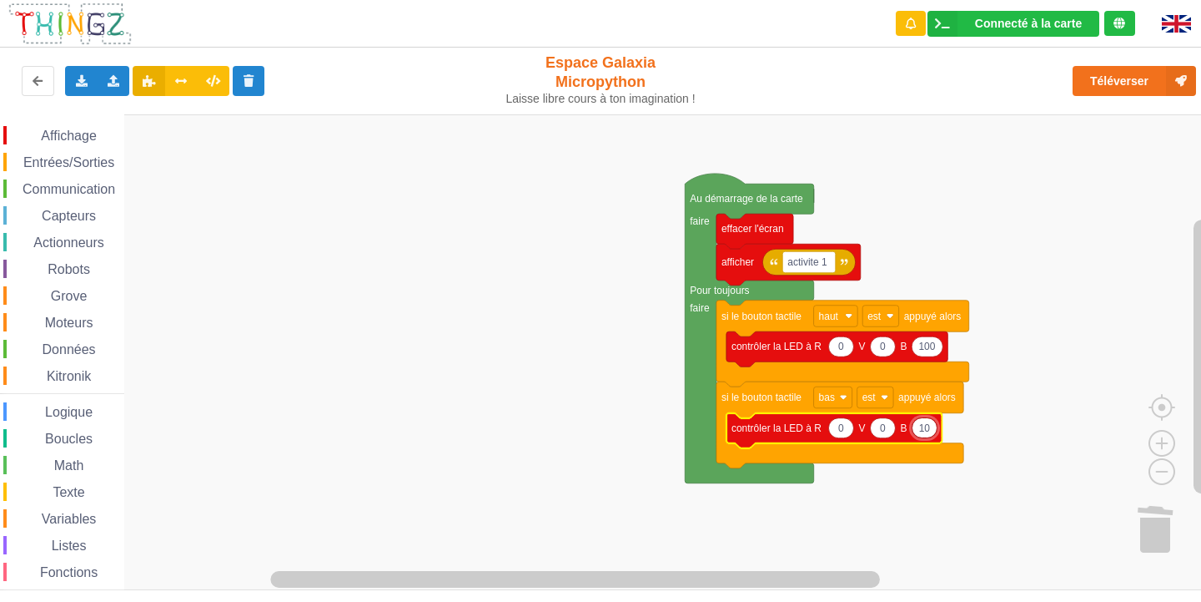
type input "100"
drag, startPoint x: 938, startPoint y: 427, endPoint x: 906, endPoint y: 432, distance: 32.1
click at [906, 432] on body "Connecté à la carte Réglages Ouvrir le moniteur automatiquement Connexion autom…" at bounding box center [600, 301] width 1201 height 602
click at [846, 434] on icon "Espace de travail de Blocky" at bounding box center [840, 428] width 25 height 20
type input "100"
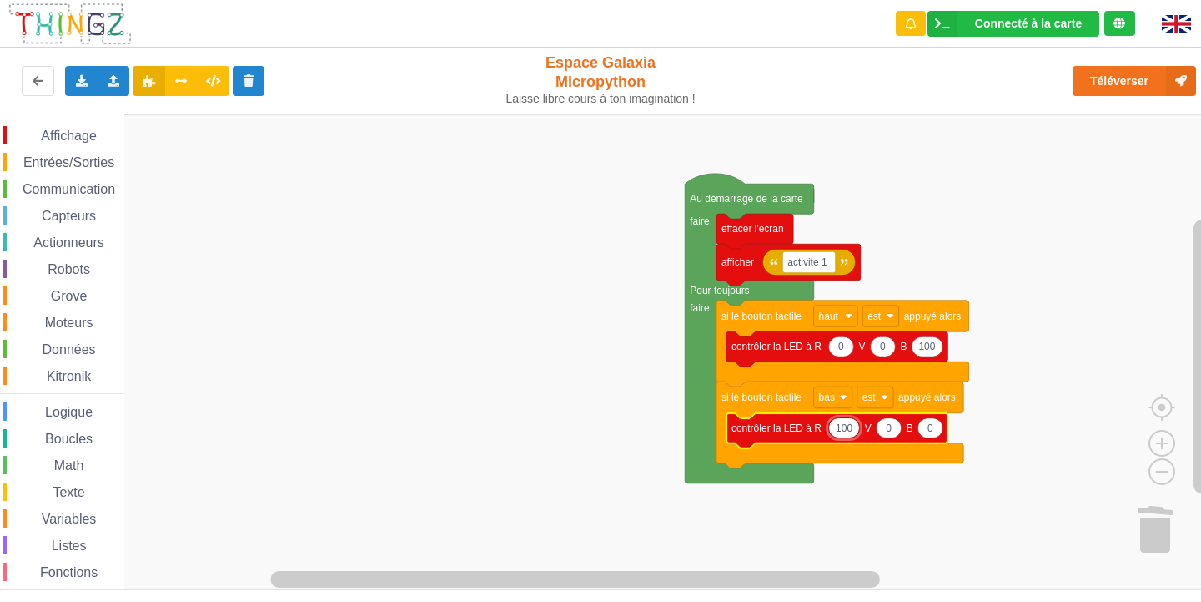
click at [1060, 159] on rect "Espace de travail de Blocky" at bounding box center [606, 352] width 1213 height 476
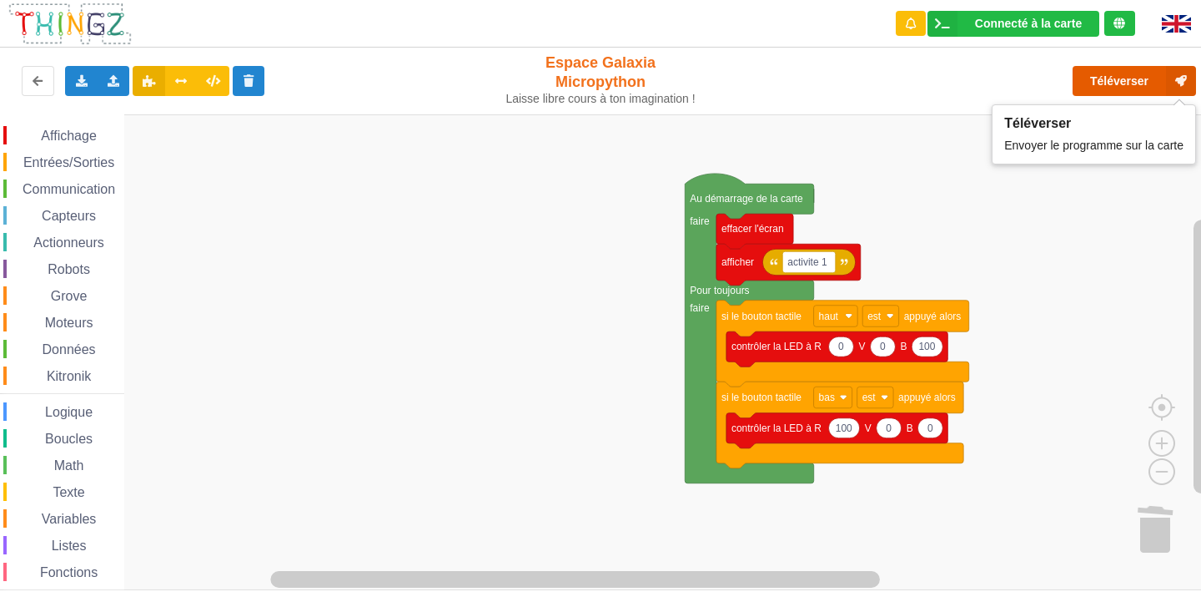
click at [1140, 92] on button "Téléverser" at bounding box center [1134, 81] width 123 height 30
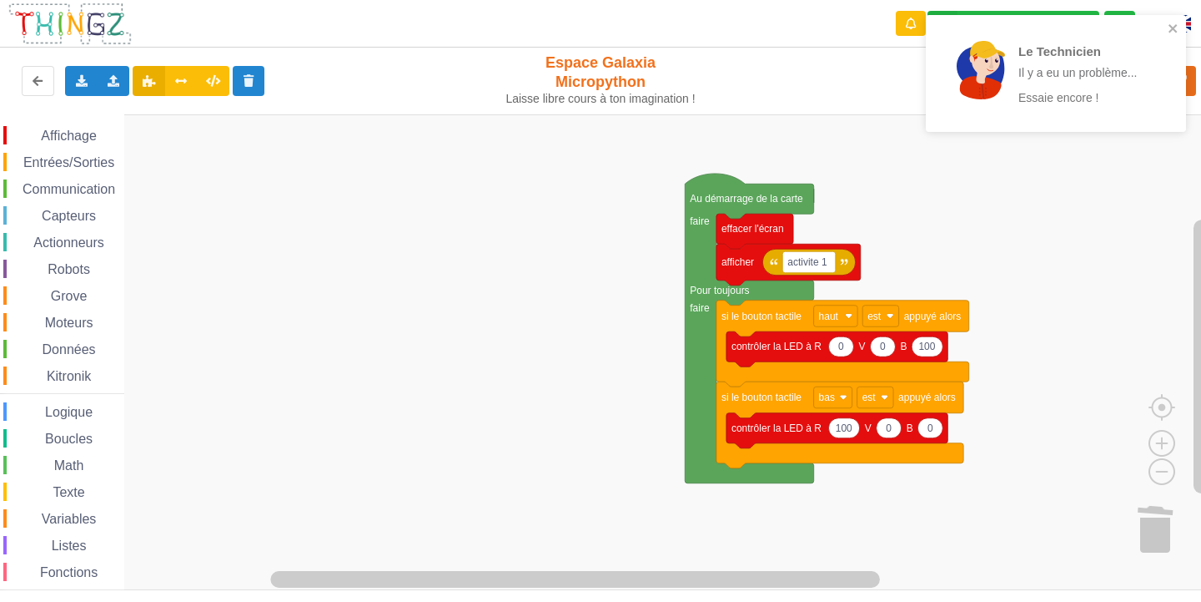
click at [1176, 21] on div "Le Technicien Il y a eu un problème... Essaie encore !" at bounding box center [1056, 73] width 260 height 117
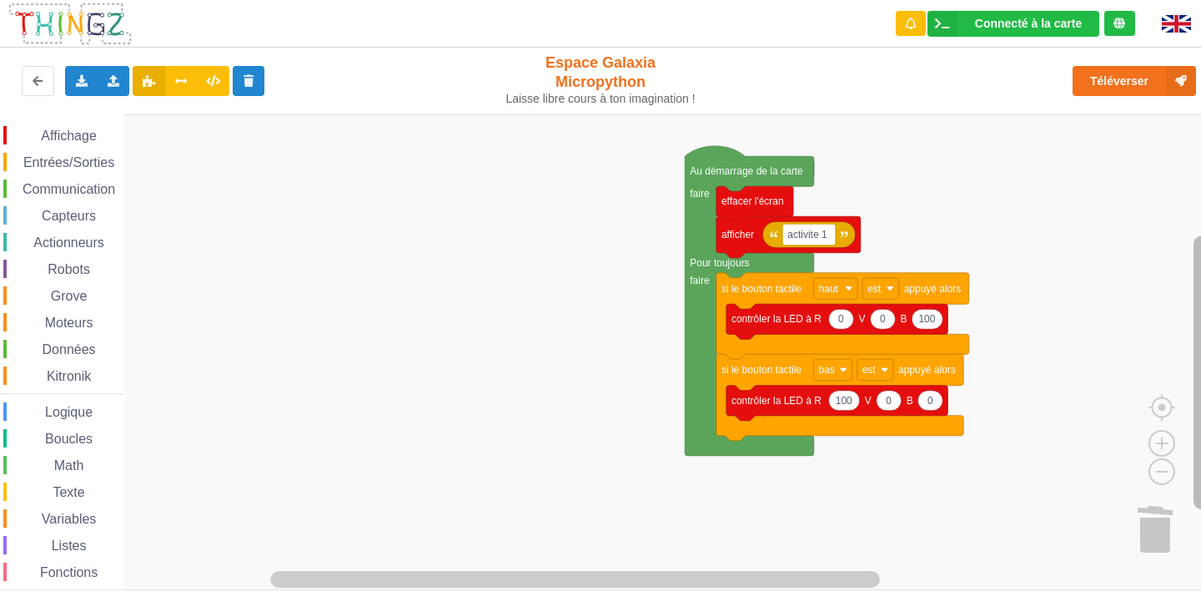
click at [1149, 254] on div "Affichage Entrées/Sorties Communication Capteurs Actionneurs Robots Grove Moteu…" at bounding box center [606, 352] width 1213 height 476
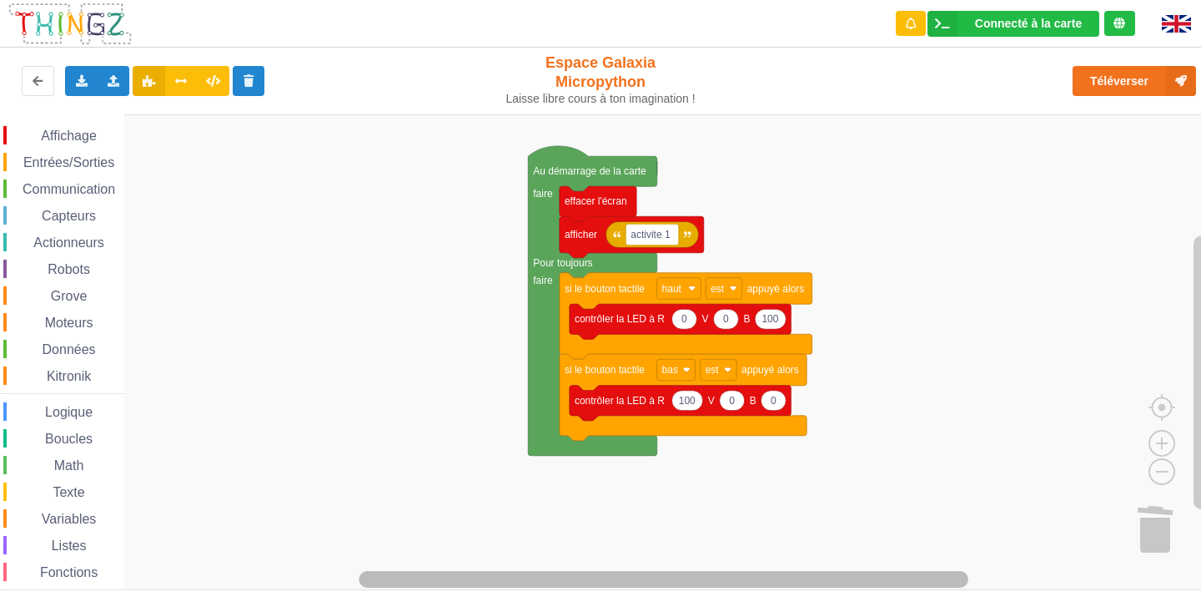
click at [884, 502] on div "Affichage Entrées/Sorties Communication Capteurs Actionneurs Robots Grove Moteu…" at bounding box center [606, 352] width 1213 height 476
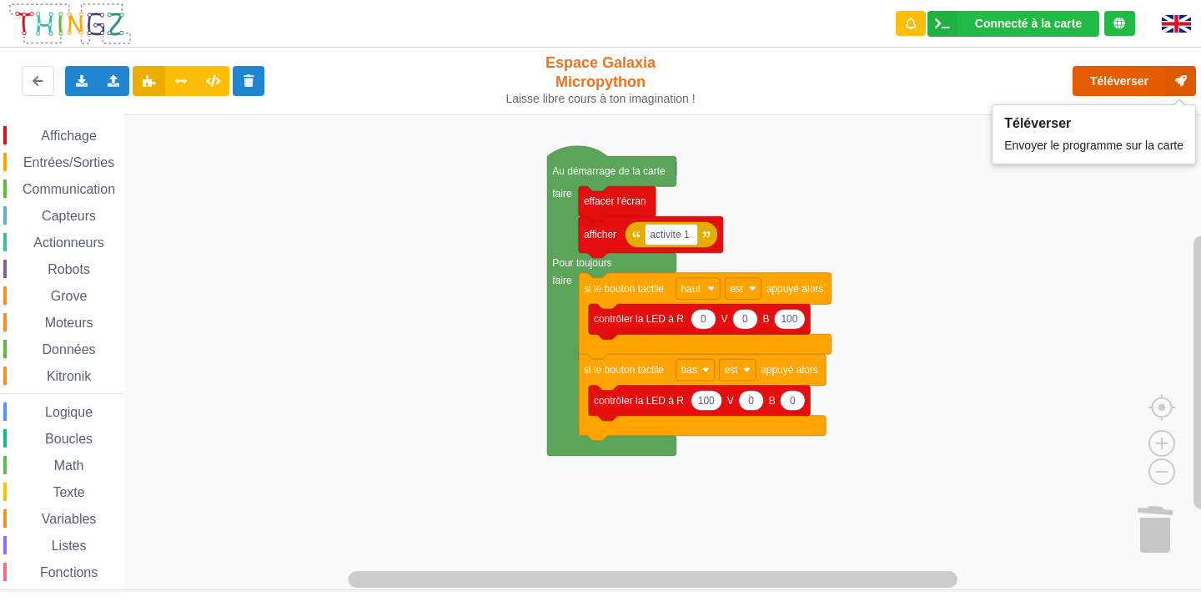
click at [1134, 81] on button "Téléverser" at bounding box center [1134, 81] width 123 height 30
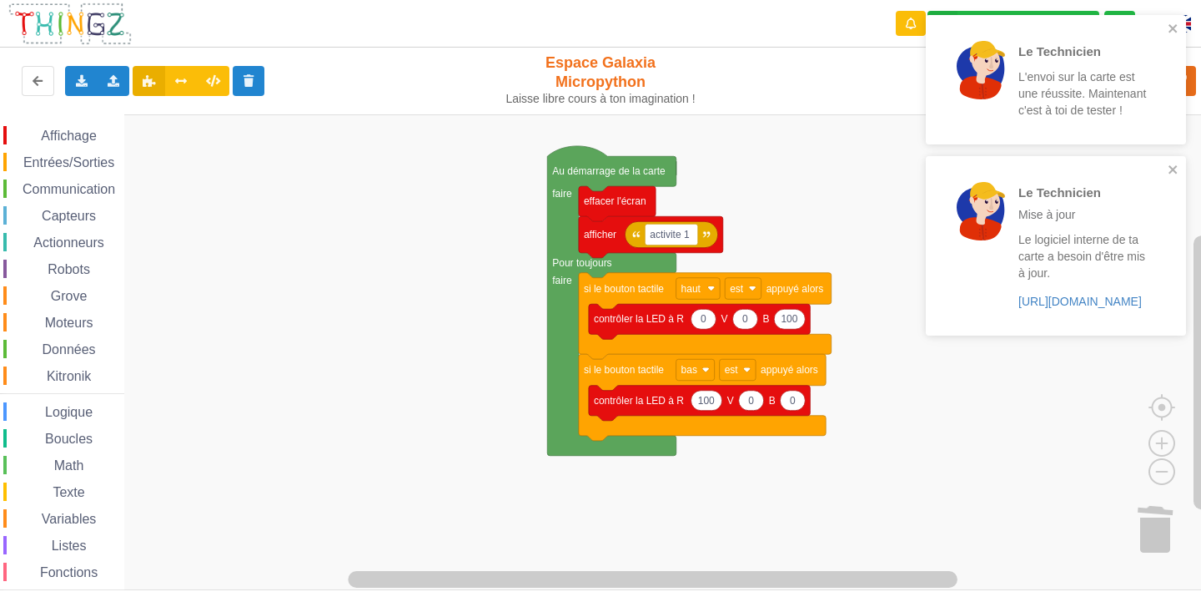
drag, startPoint x: 1175, startPoint y: 19, endPoint x: 1174, endPoint y: 46, distance: 26.7
click at [1176, 19] on div "Le Technicien L'envoi sur la carte est une réussite. Maintenant c'est à toi de …" at bounding box center [1056, 79] width 260 height 129
click at [1169, 24] on icon "close" at bounding box center [1174, 28] width 12 height 13
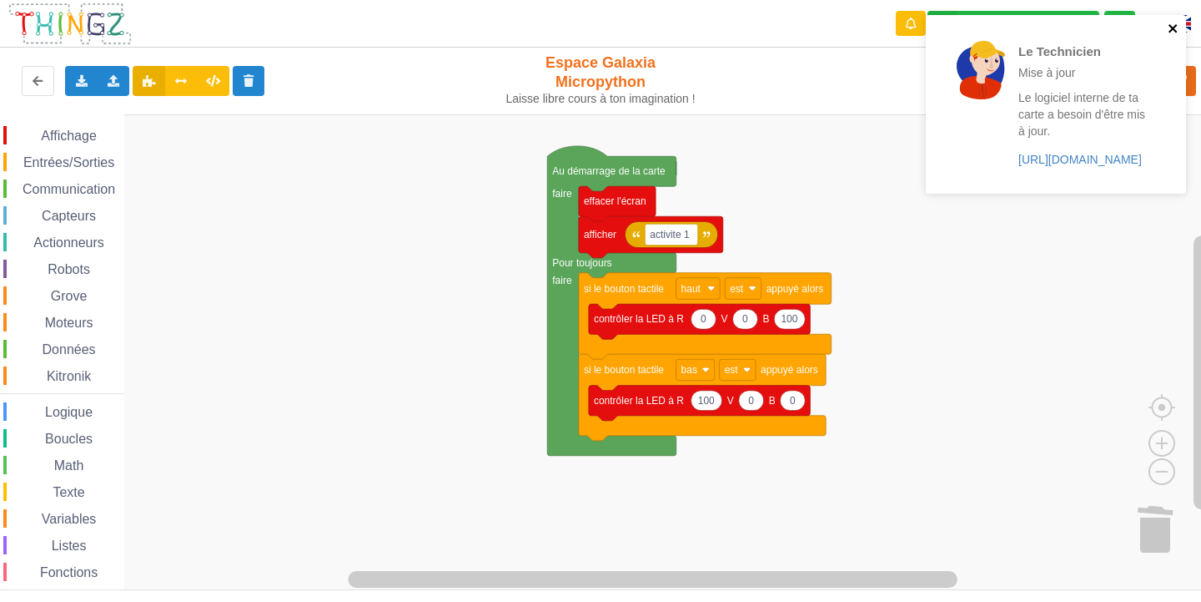
click at [1176, 29] on icon "close" at bounding box center [1174, 28] width 12 height 13
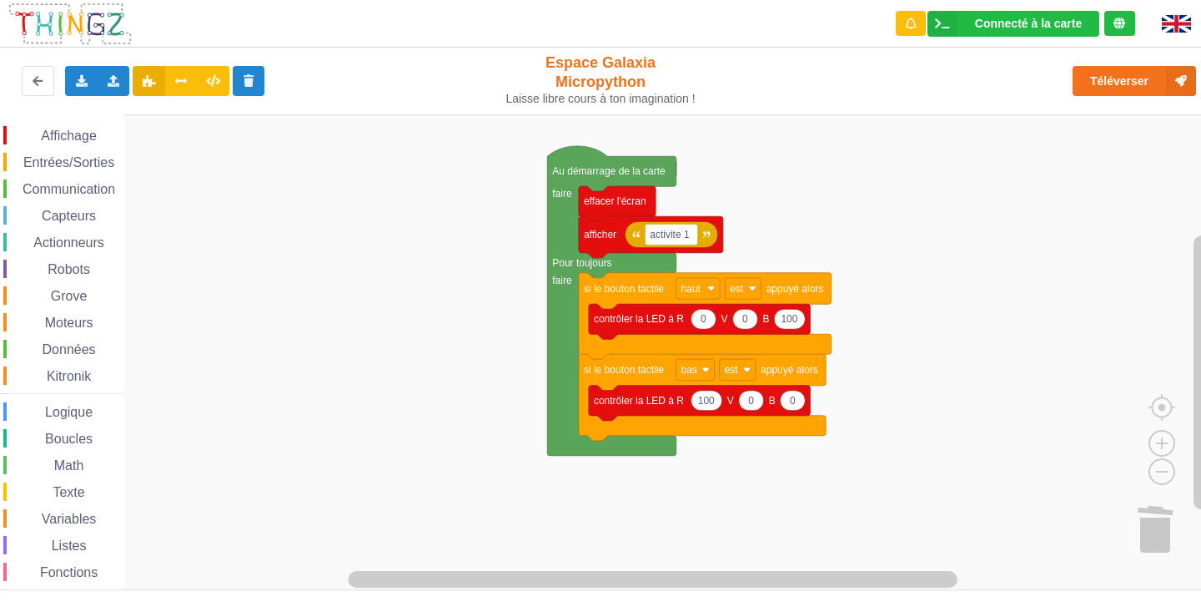
click at [83, 135] on span "Affichage" at bounding box center [68, 135] width 60 height 14
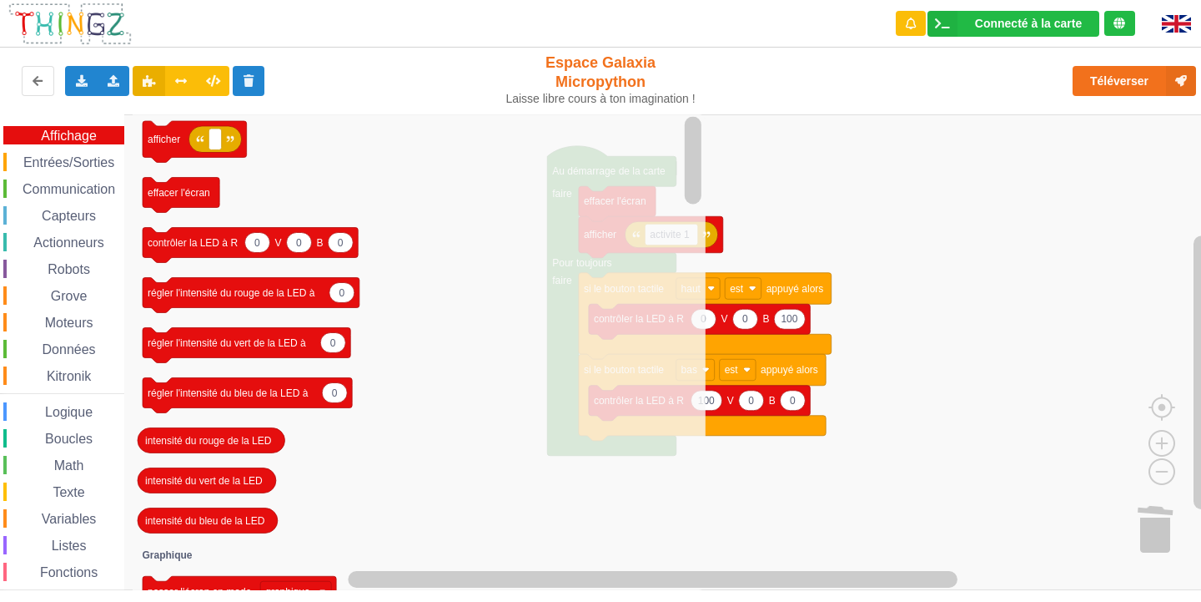
click at [40, 168] on span "Entrées/Sorties" at bounding box center [69, 162] width 96 height 14
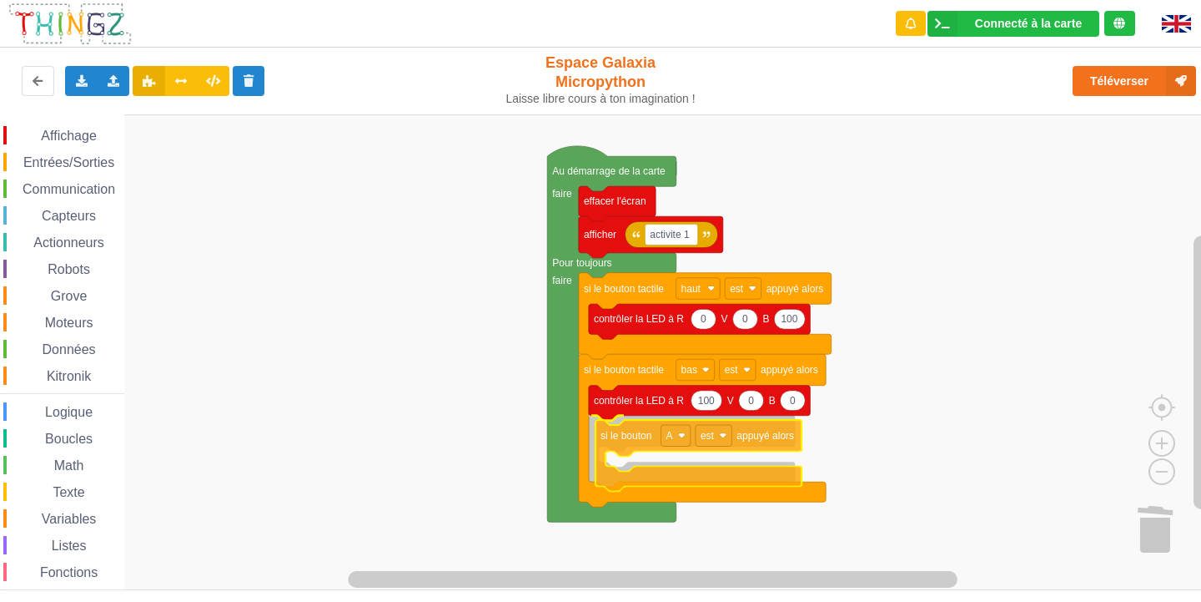
click at [629, 443] on div "Affichage Entrées/Sorties Communication Capteurs Actionneurs Robots Grove Moteu…" at bounding box center [606, 352] width 1213 height 476
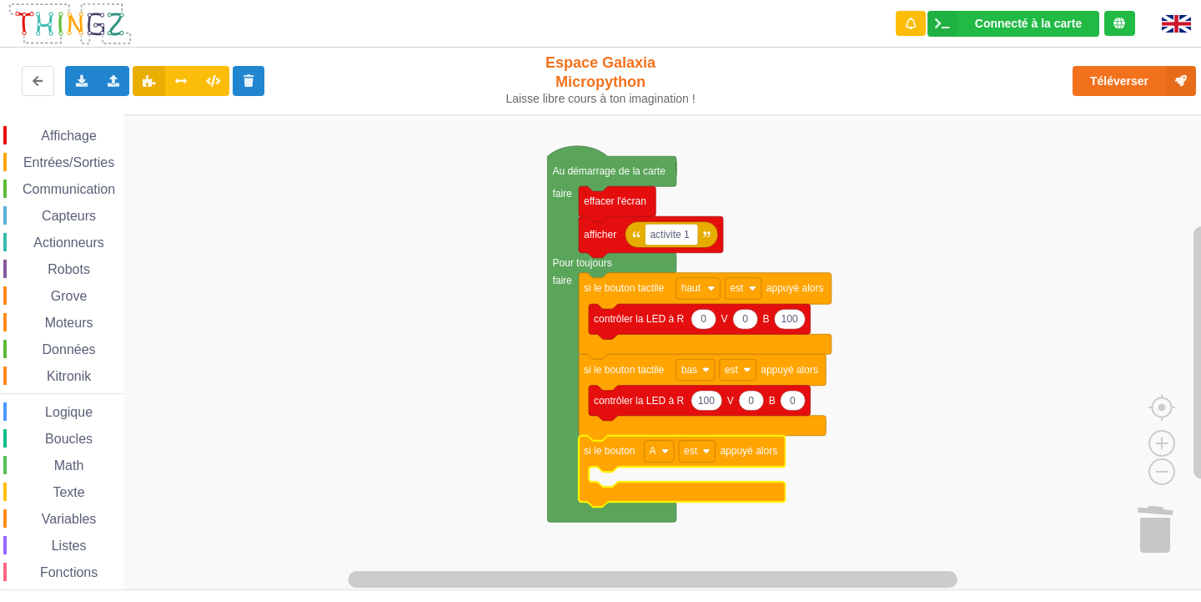
click at [602, 465] on icon "Espace de travail de Blocky" at bounding box center [682, 472] width 206 height 72
click at [596, 460] on icon "Espace de travail de Blocky" at bounding box center [682, 472] width 206 height 72
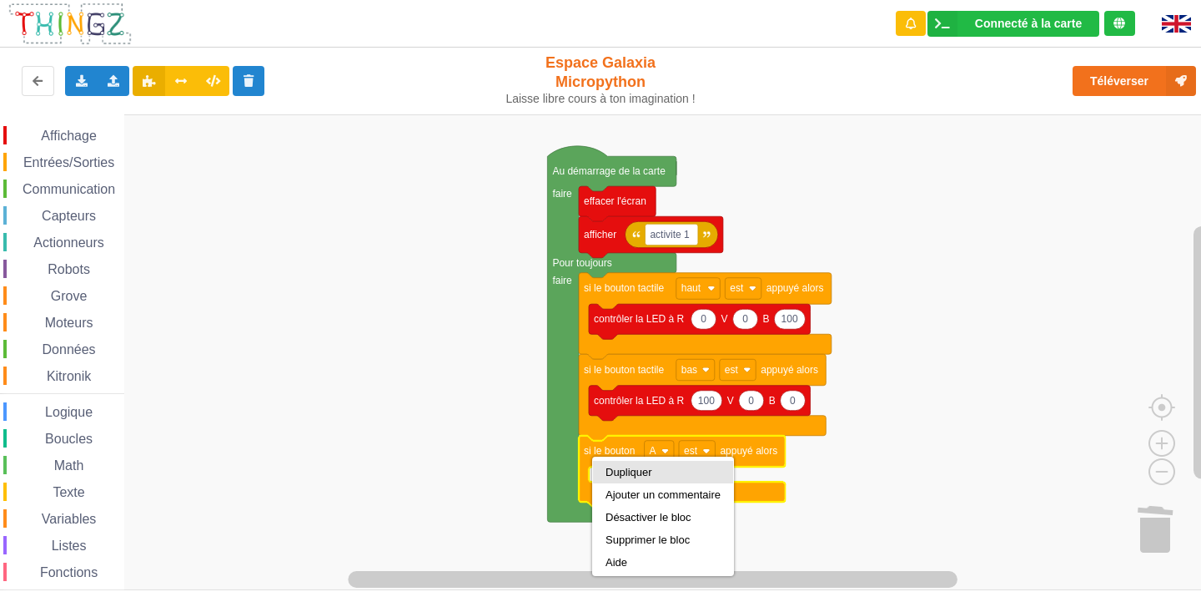
click at [637, 469] on div "Dupliquer" at bounding box center [663, 472] width 115 height 13
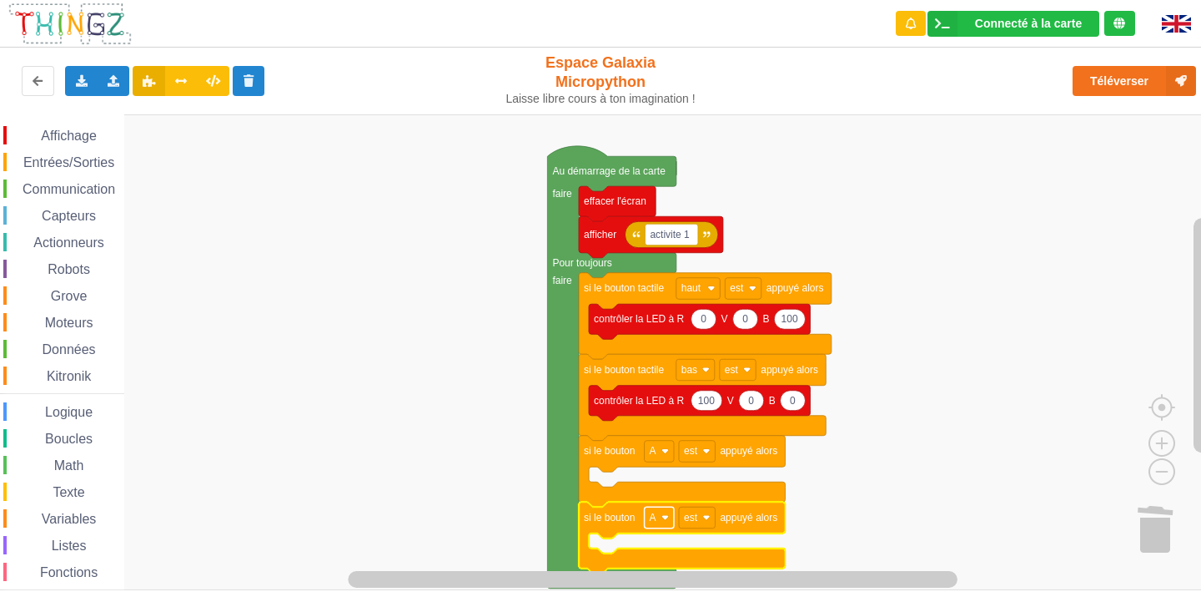
click at [663, 517] on image "Espace de travail de Blocky" at bounding box center [666, 518] width 8 height 8
click at [659, 571] on div "B" at bounding box center [659, 578] width 76 height 23
click at [78, 140] on span "Affichage" at bounding box center [68, 135] width 60 height 14
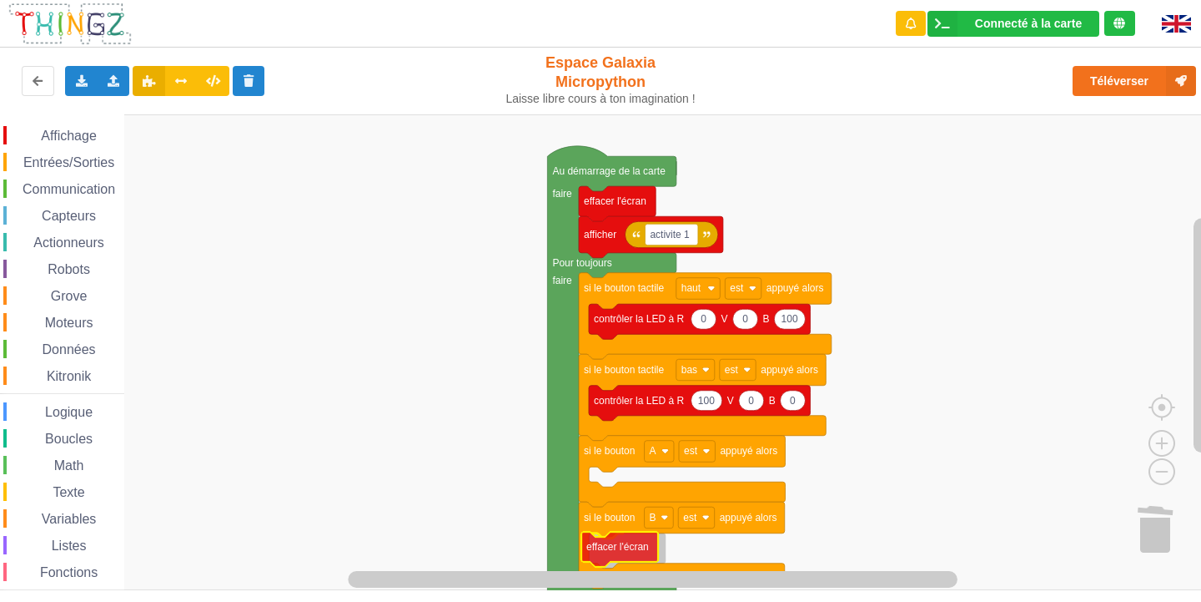
click at [624, 551] on div "Affichage Entrées/Sorties Communication Capteurs Actionneurs Robots Grove Moteu…" at bounding box center [606, 352] width 1213 height 476
click at [76, 217] on span "Capteurs" at bounding box center [68, 216] width 59 height 14
click at [454, 462] on div "Affichage Entrées/Sorties Communication Capteurs Actionneurs Robots Grove Moteu…" at bounding box center [606, 352] width 1213 height 476
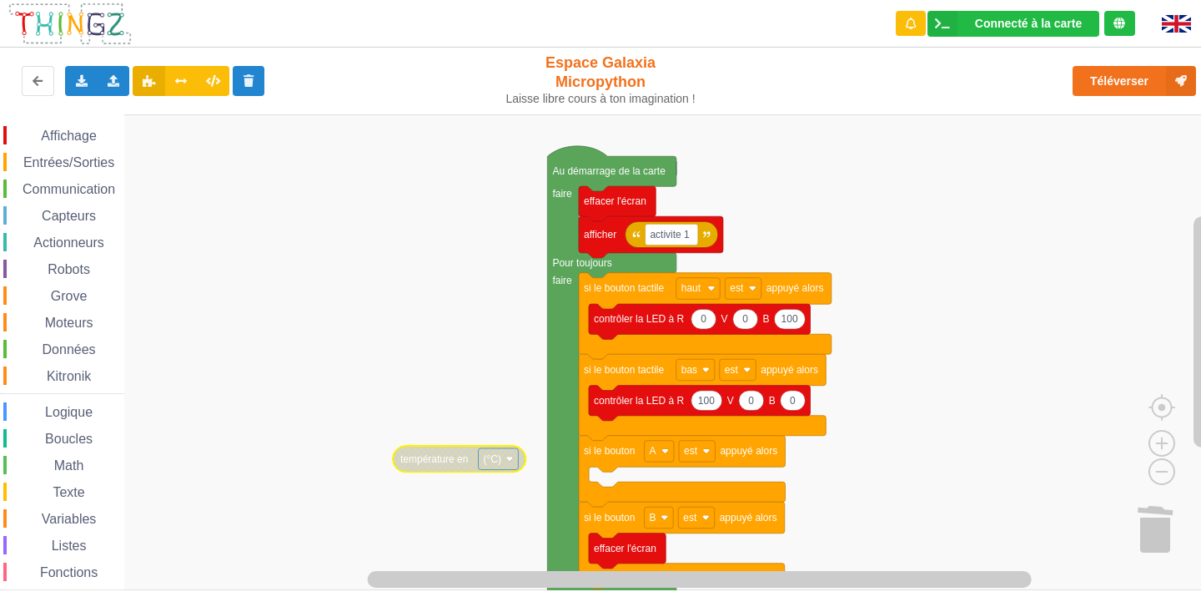
click at [86, 158] on span "Entrées/Sorties" at bounding box center [69, 162] width 96 height 14
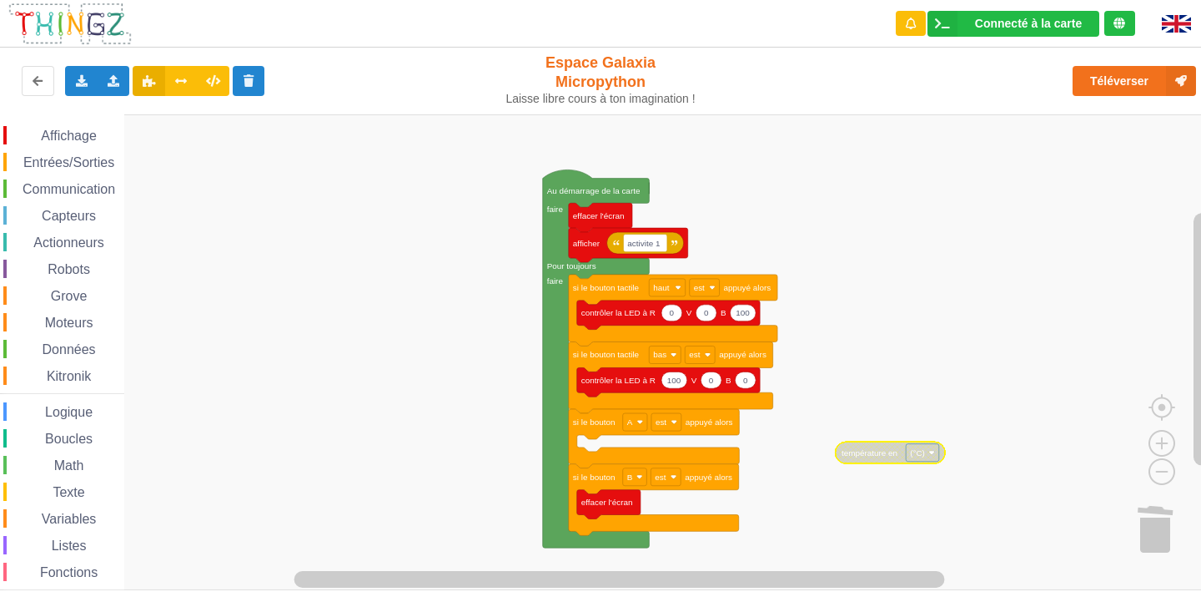
click at [44, 157] on span "Entrées/Sorties" at bounding box center [69, 162] width 96 height 14
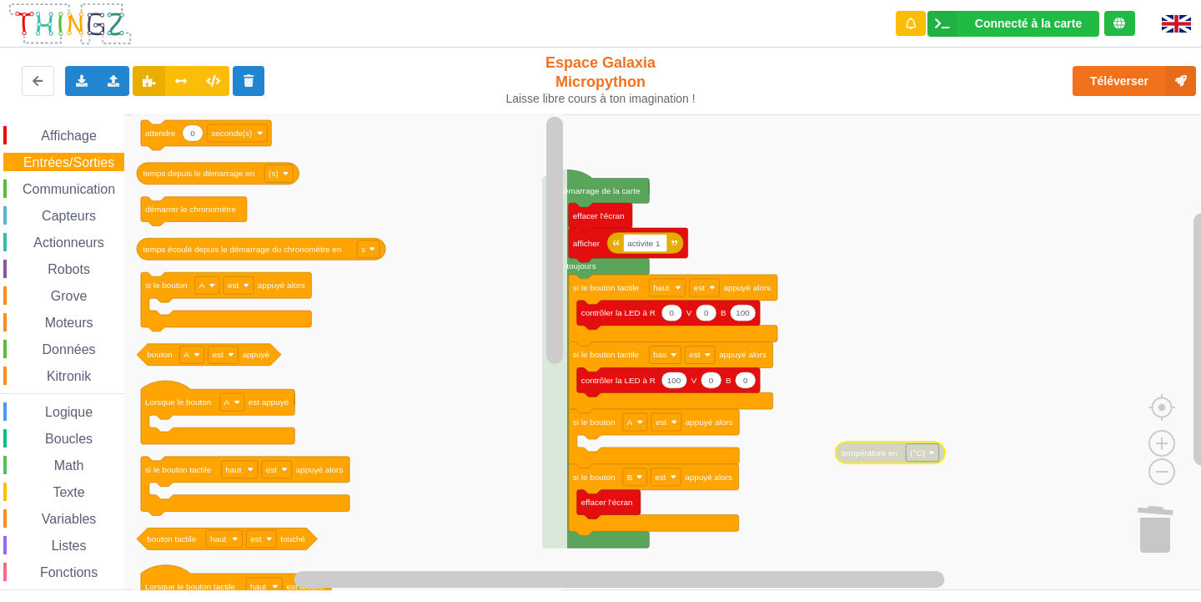
click at [75, 183] on span "Communication" at bounding box center [69, 189] width 98 height 14
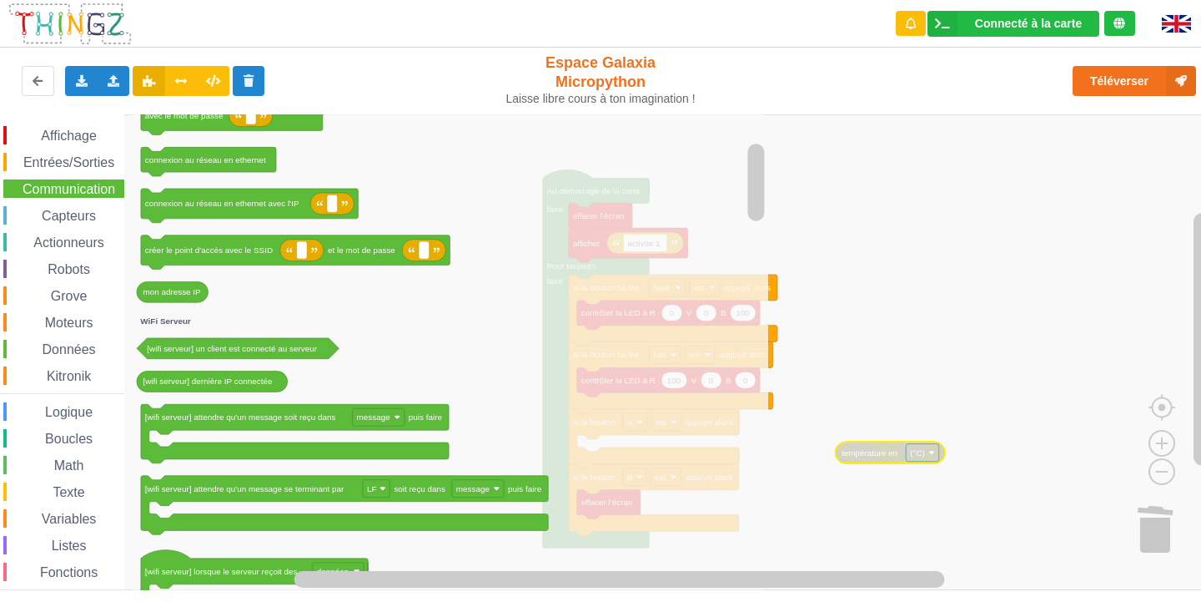
click at [64, 164] on span "Entrées/Sorties" at bounding box center [69, 162] width 96 height 14
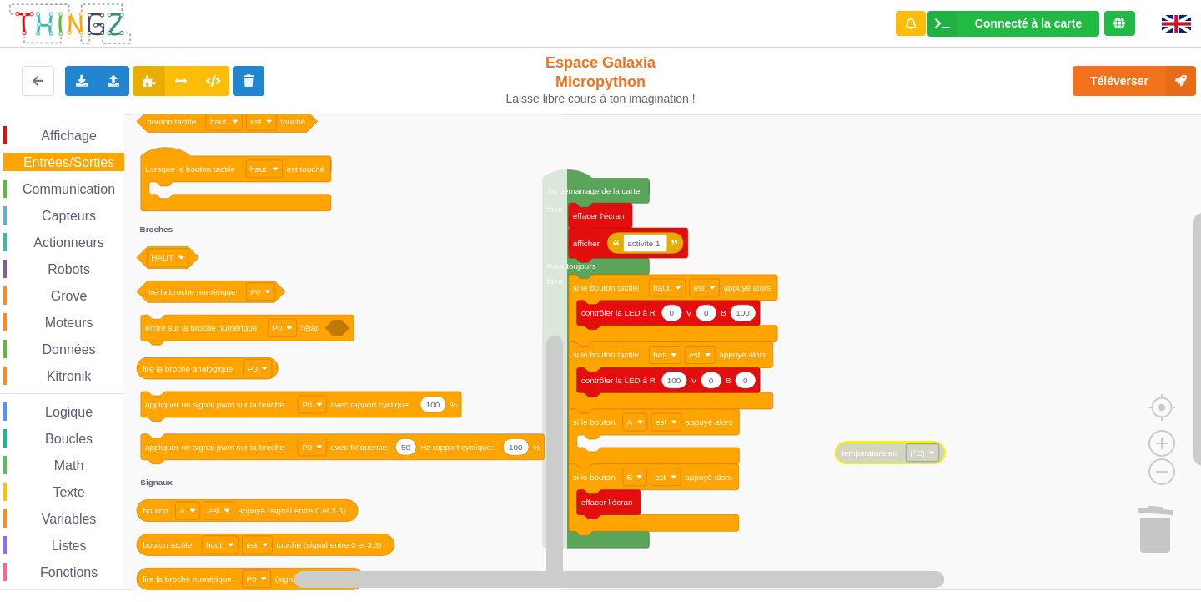
click at [58, 141] on span "Affichage" at bounding box center [68, 135] width 60 height 14
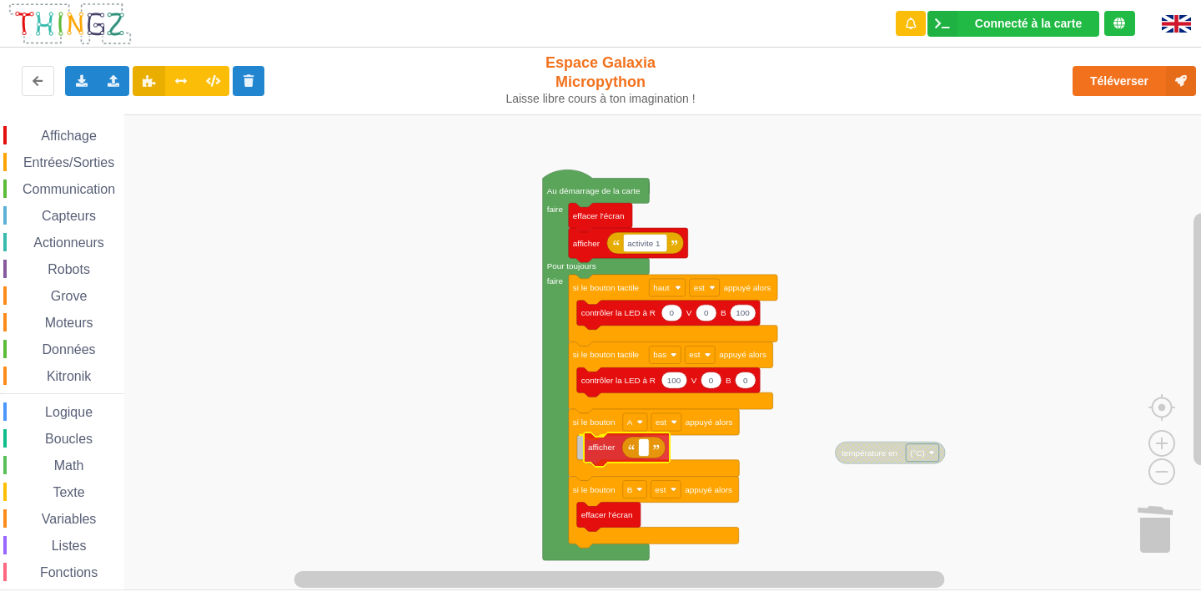
click at [611, 443] on div "Affichage Entrées/Sorties Communication Capteurs Actionneurs Robots Grove Moteu…" at bounding box center [606, 352] width 1213 height 476
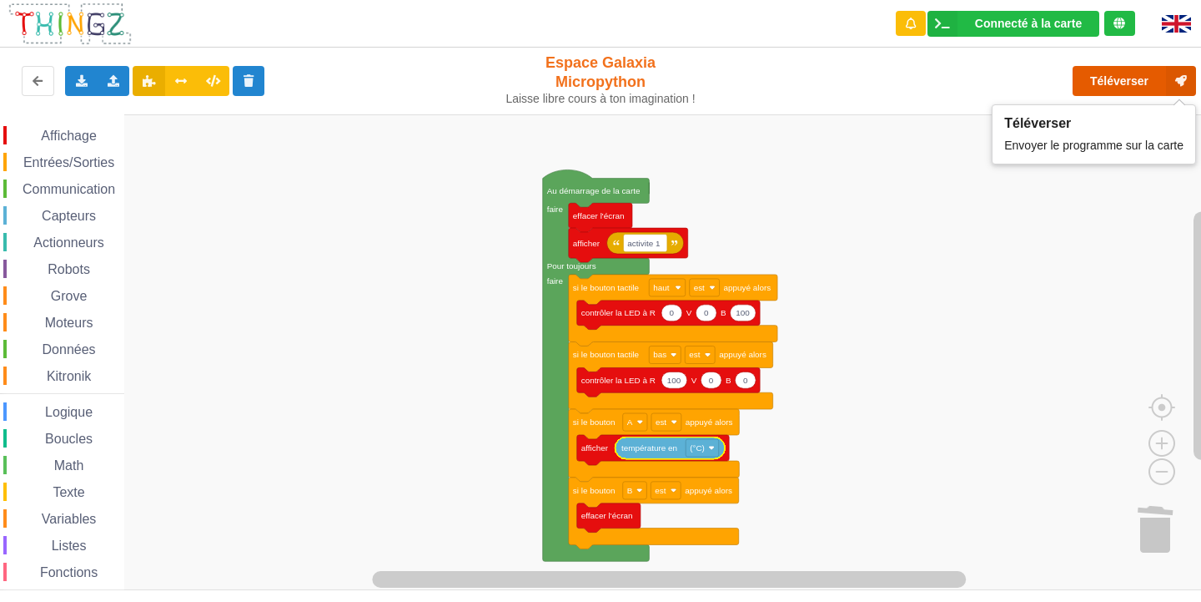
click at [1128, 78] on button "Téléverser" at bounding box center [1134, 81] width 123 height 30
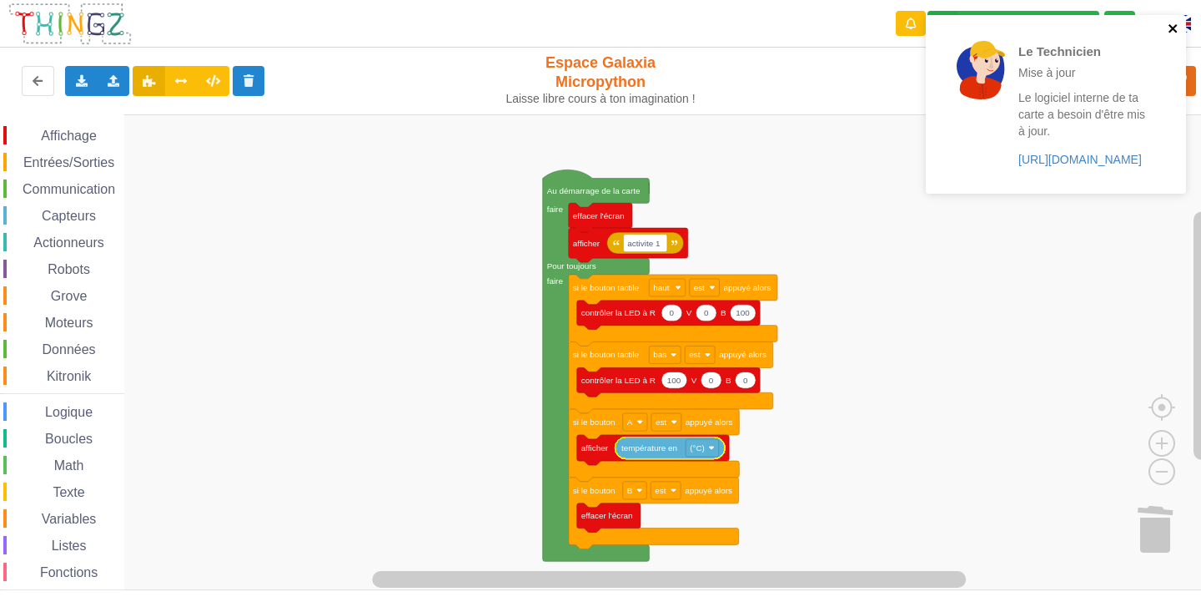
click at [1178, 28] on icon "close" at bounding box center [1174, 28] width 12 height 13
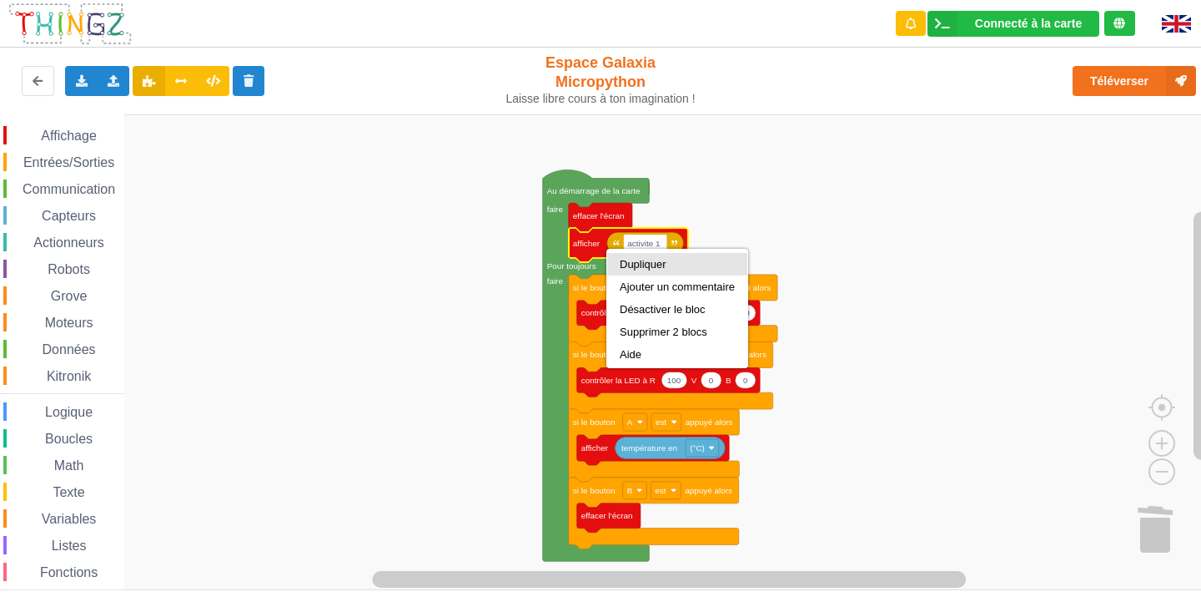
click at [652, 255] on div "Dupliquer" at bounding box center [677, 264] width 140 height 23
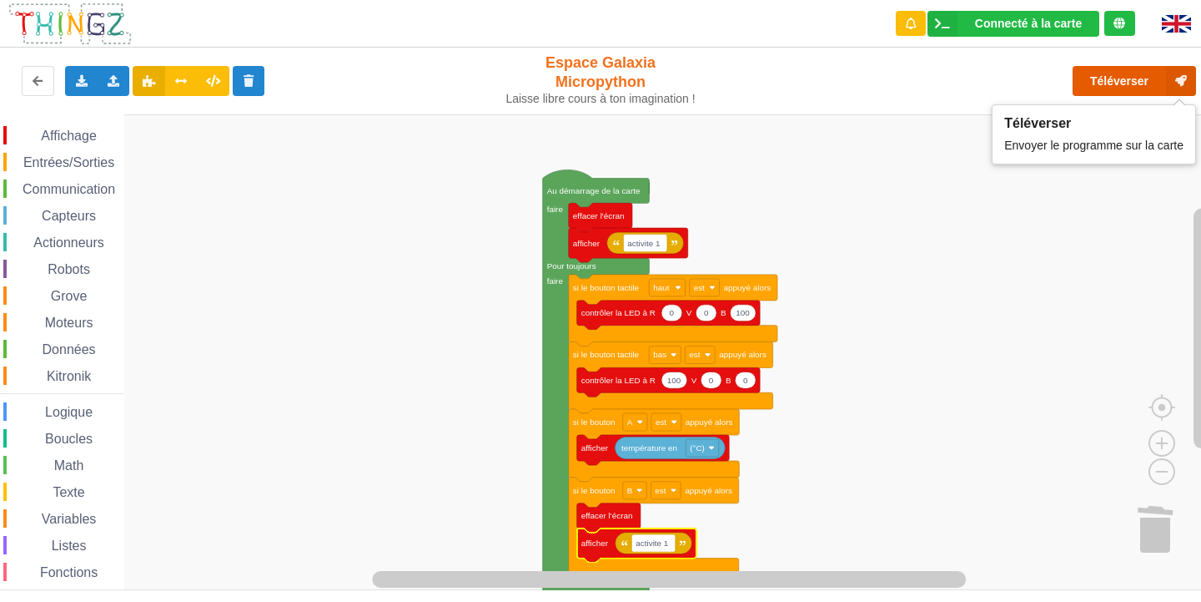
click at [1142, 88] on button "Téléverser" at bounding box center [1134, 81] width 123 height 30
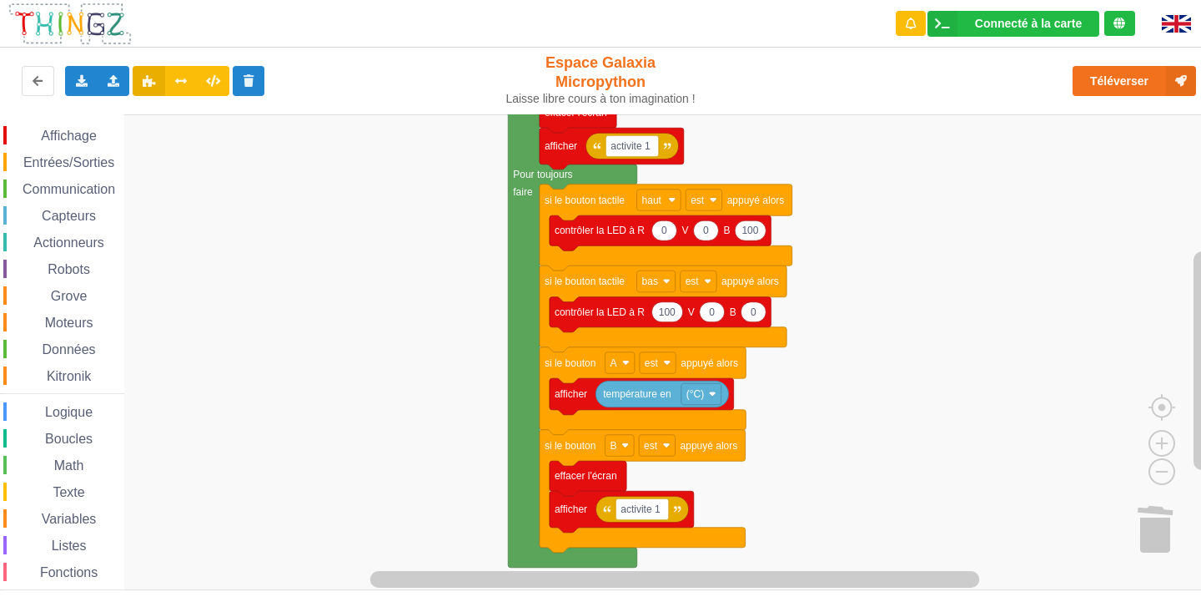
click at [949, 339] on div "Affichage Entrées/Sorties Communication Capteurs Actionneurs Robots Grove Moteu…" at bounding box center [606, 352] width 1213 height 476
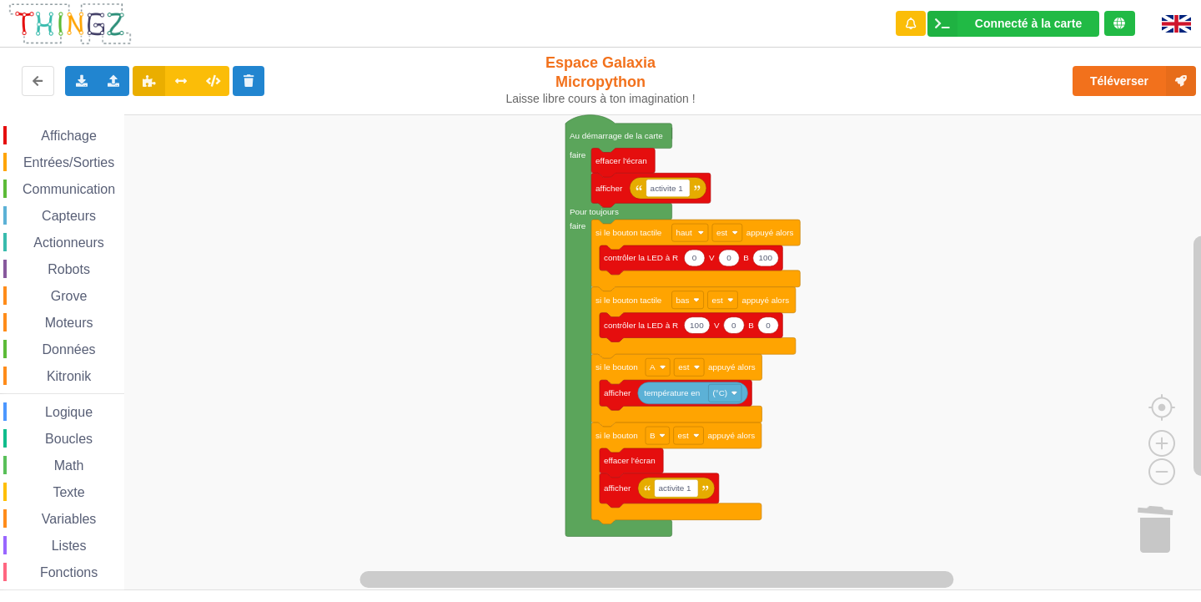
click at [889, 274] on div "Affichage Entrées/Sorties Communication Capteurs Actionneurs Robots Grove Moteu…" at bounding box center [606, 352] width 1213 height 476
click at [78, 177] on div "Affichage Entrées/Sorties Communication Capteurs Actionneurs Robots Grove Moteu…" at bounding box center [62, 376] width 124 height 500
click at [85, 190] on span "Communication" at bounding box center [69, 189] width 98 height 14
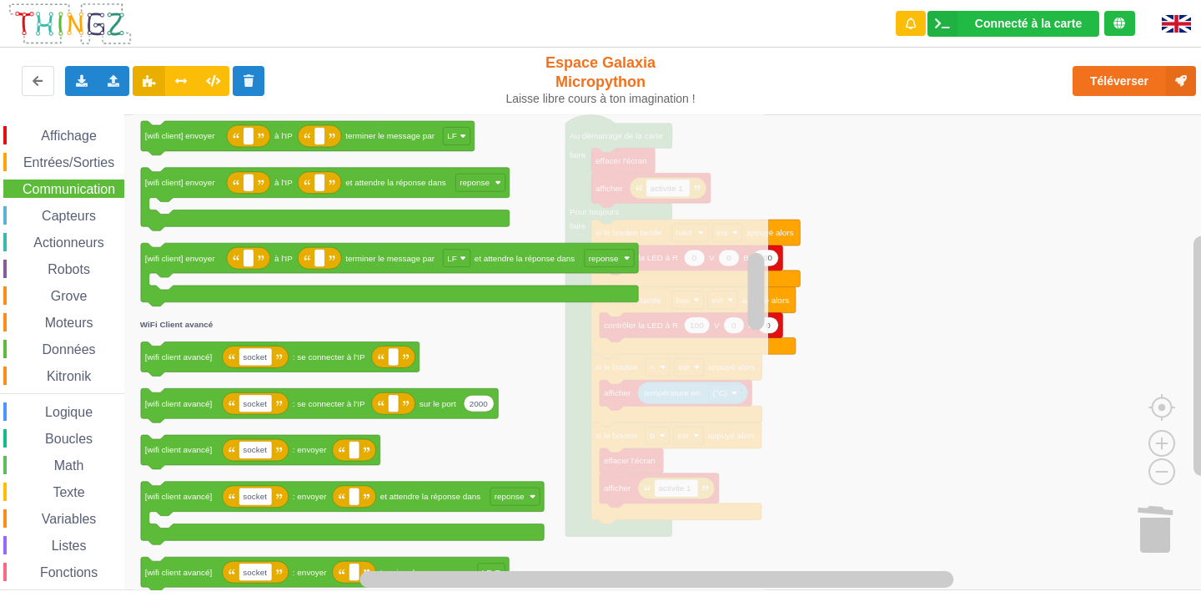
click at [659, 338] on icon "Espace de travail de Blocky" at bounding box center [451, 352] width 636 height 476
click at [842, 350] on rect "Espace de travail de Blocky" at bounding box center [606, 352] width 1213 height 476
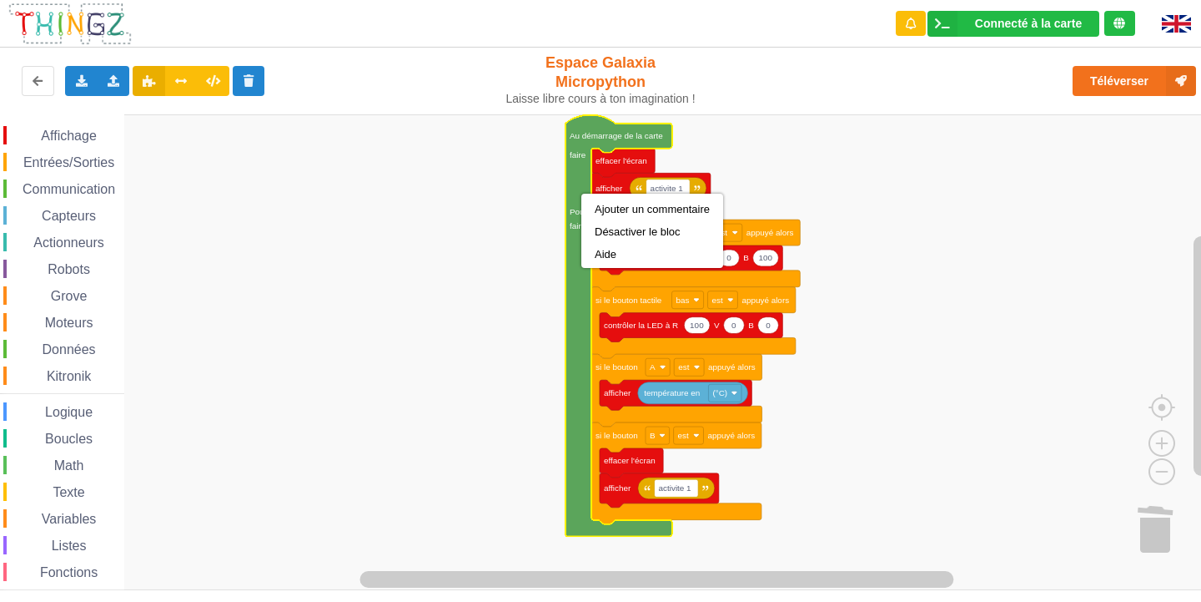
click at [548, 313] on rect "Espace de travail de Blocky" at bounding box center [606, 352] width 1213 height 476
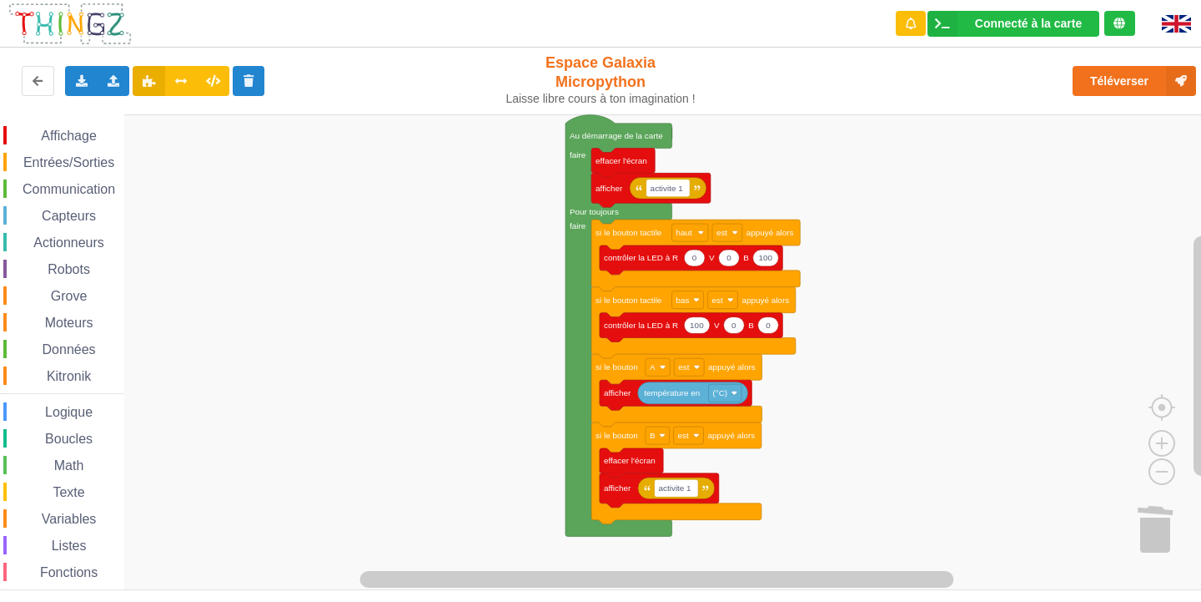
click at [576, 310] on icon "Espace de travail de Blocky" at bounding box center [619, 325] width 107 height 421
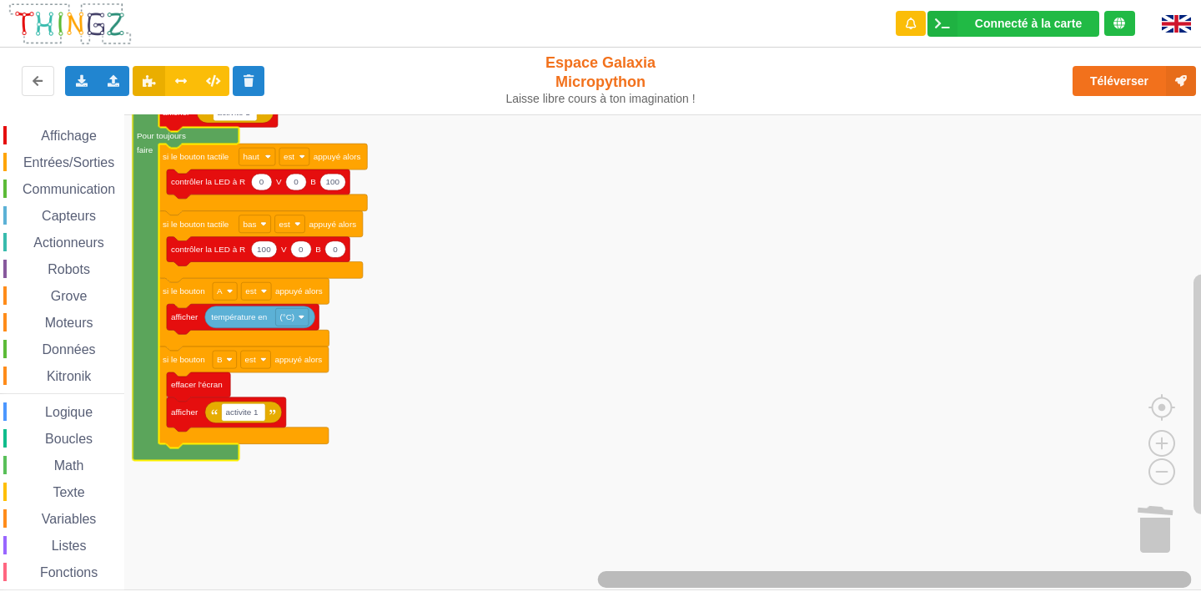
click at [1175, 601] on html "Connecté à la carte Réglages Ouvrir le moniteur automatiquement Connexion autom…" at bounding box center [600, 301] width 1201 height 602
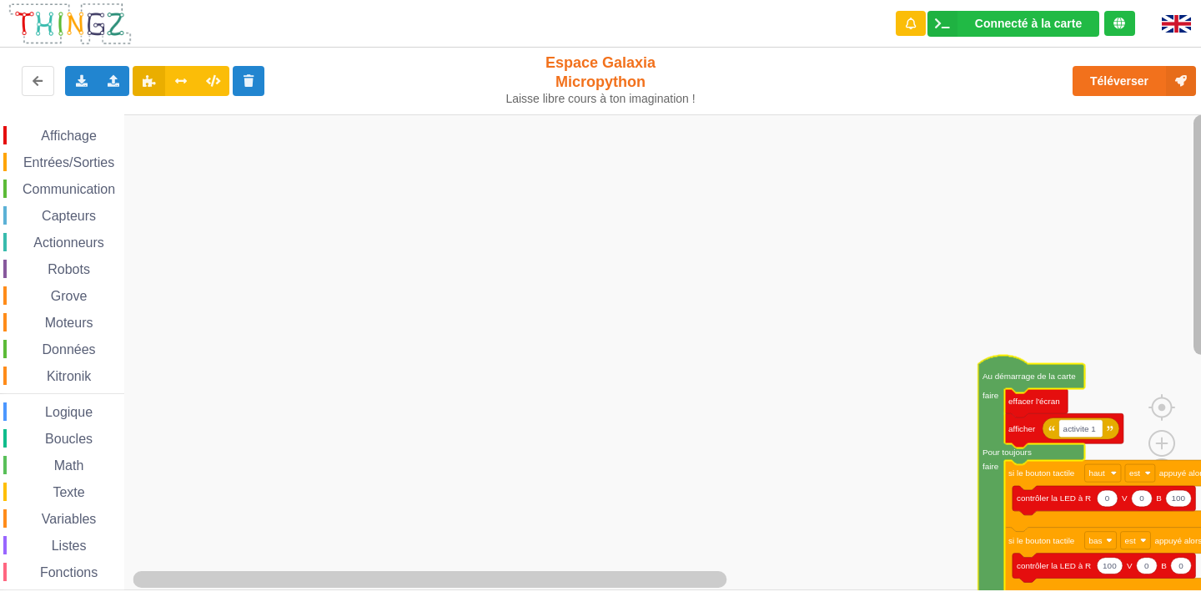
click at [1201, 192] on rect "Espace de travail de Blocky" at bounding box center [1202, 235] width 17 height 240
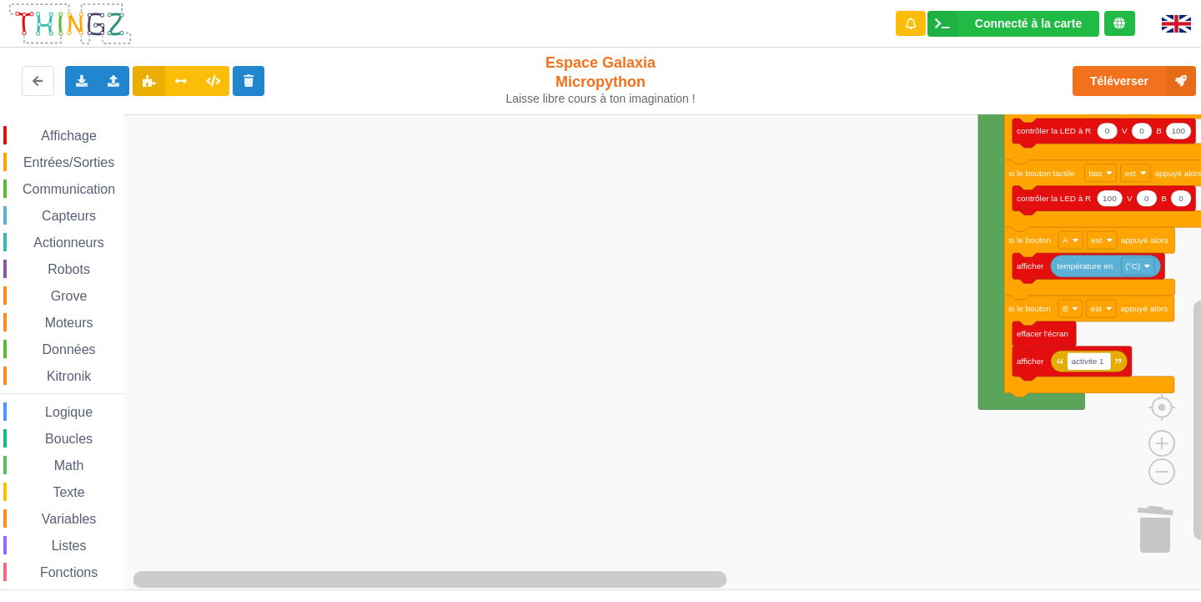
click at [741, 467] on rect "Espace de travail de Blocky" at bounding box center [606, 352] width 1213 height 476
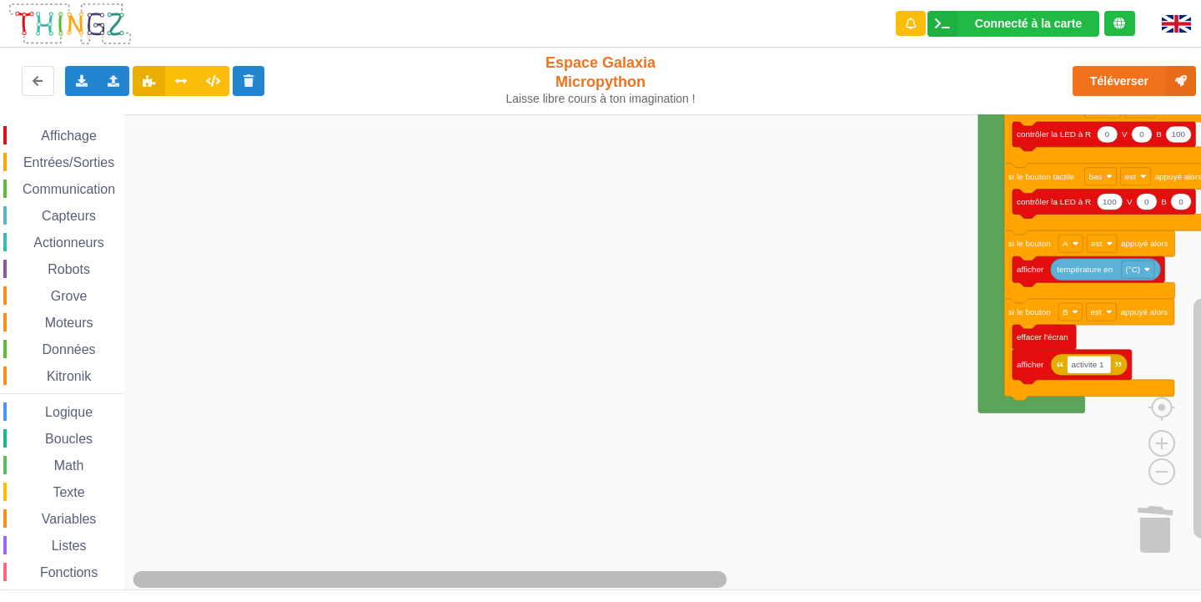
click at [231, 394] on div "Affichage Entrées/Sorties Communication Capteurs Actionneurs Robots Grove Moteu…" at bounding box center [606, 352] width 1213 height 476
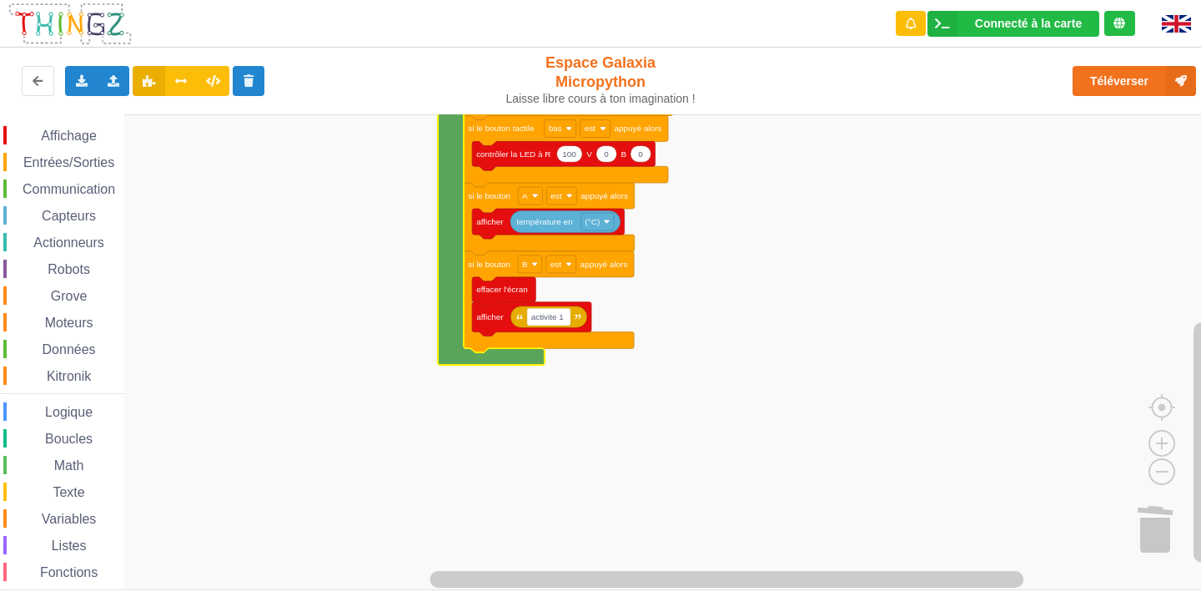
drag, startPoint x: 503, startPoint y: 590, endPoint x: 493, endPoint y: 558, distance: 33.2
click at [493, 558] on div "Connecté à la carte Réglages Ouvrir le moniteur automatiquement Connexion autom…" at bounding box center [600, 301] width 1201 height 602
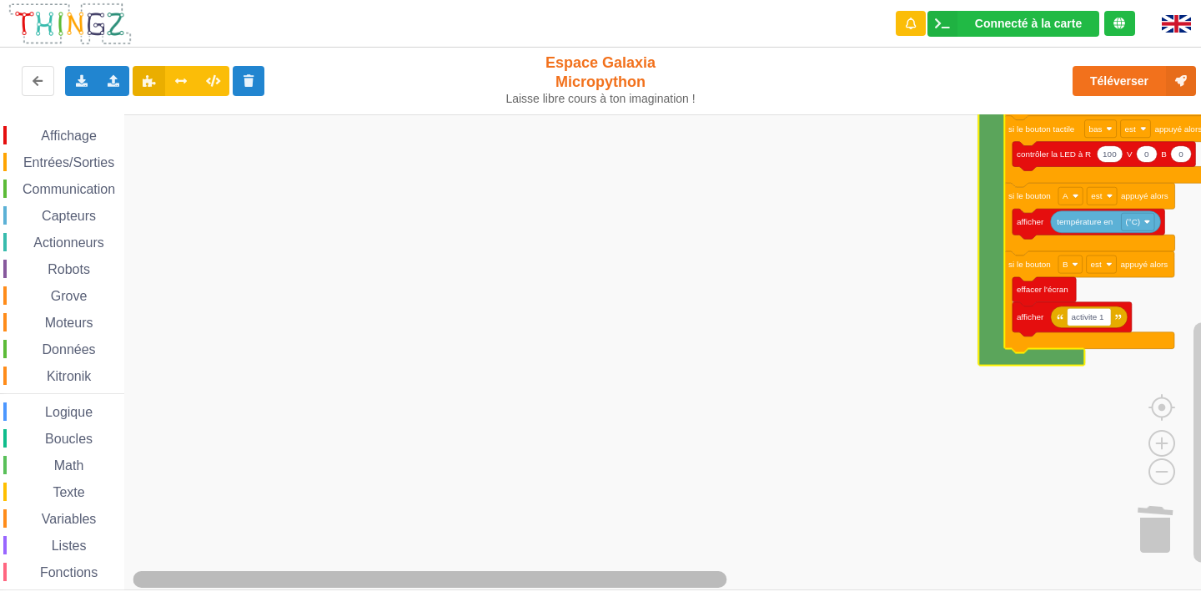
click at [131, 481] on div "Affichage Entrées/Sorties Communication Capteurs Actionneurs Robots Grove Moteu…" at bounding box center [606, 352] width 1213 height 476
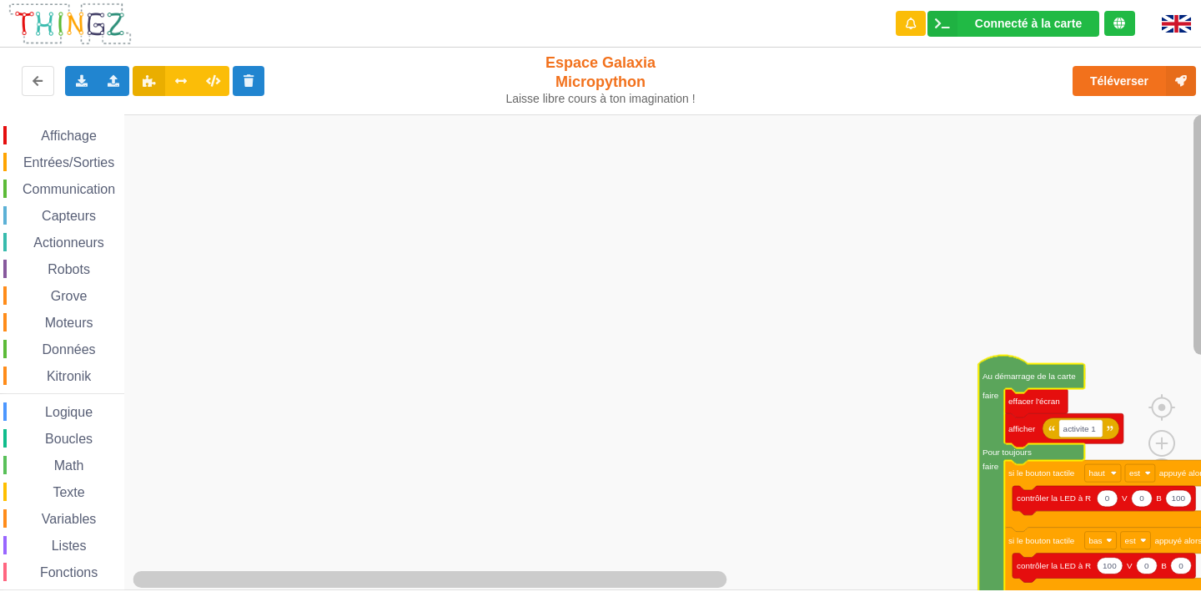
click at [1195, 166] on rect "Espace de travail de Blocky" at bounding box center [1202, 235] width 17 height 240
click at [109, 189] on span "Communication" at bounding box center [69, 189] width 98 height 14
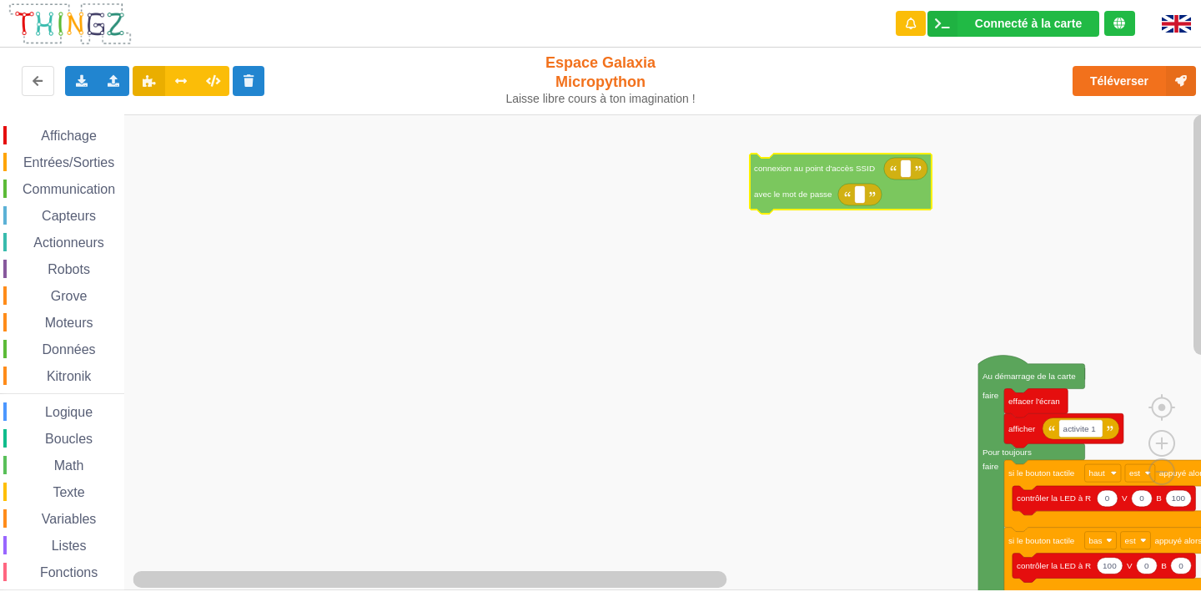
click at [806, 182] on div "Affichage Entrées/Sorties Communication Capteurs Actionneurs Robots Grove Moteu…" at bounding box center [606, 352] width 1213 height 476
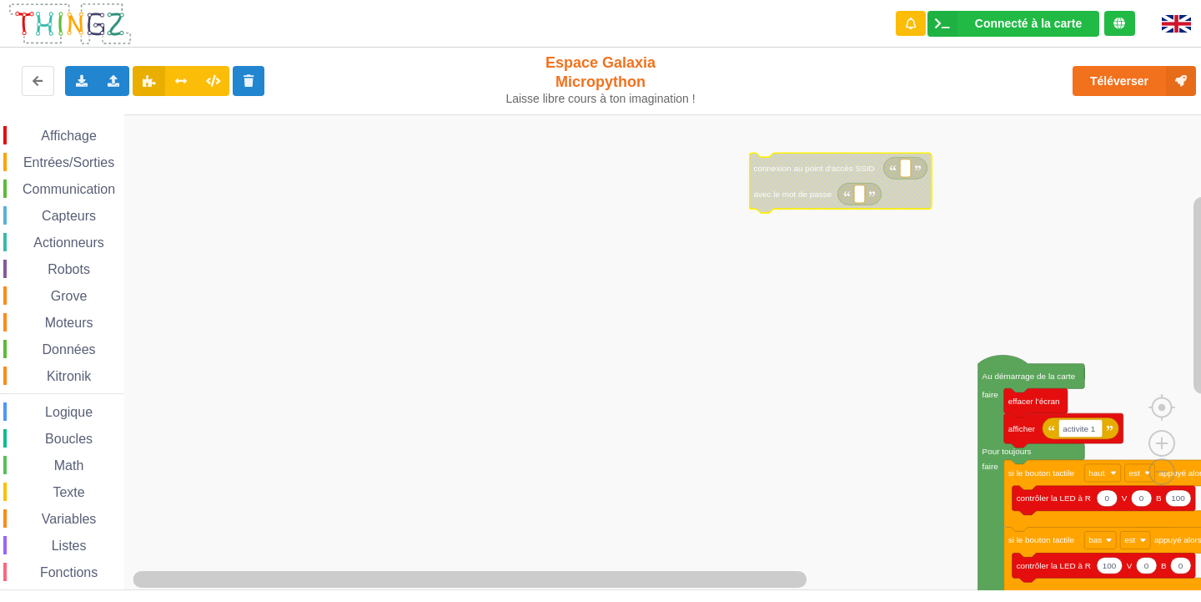
click at [904, 172] on rect "Espace de travail de Blocky" at bounding box center [905, 168] width 11 height 18
type input "NETGEAR38"
click at [854, 201] on rect "Espace de travail de Blocky" at bounding box center [859, 194] width 11 height 18
type input "joyoustuja995"
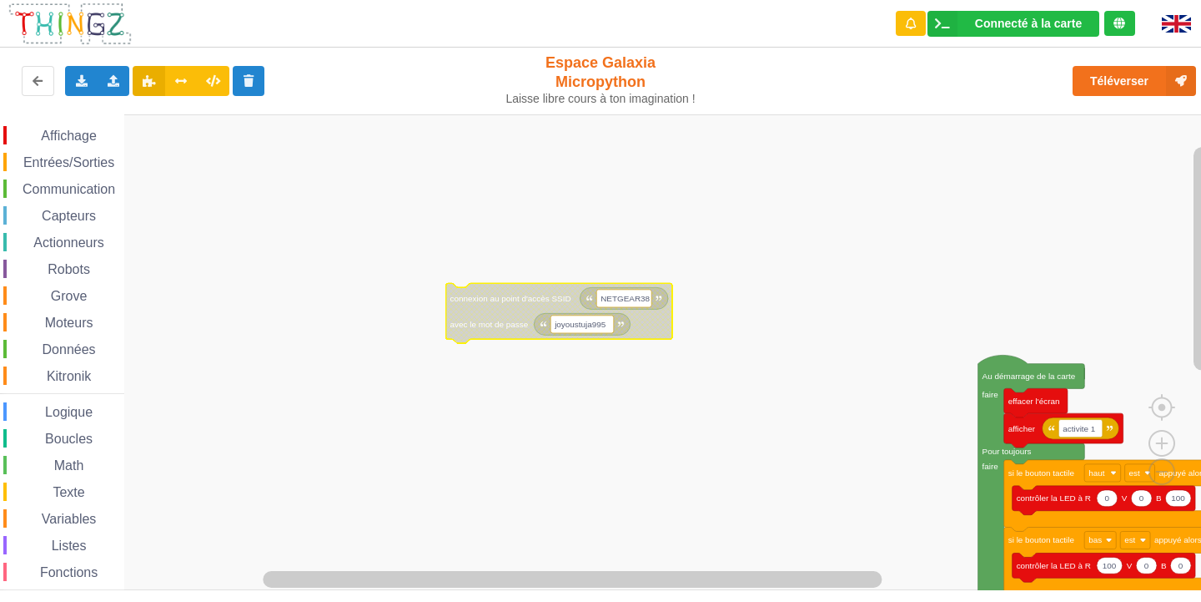
click at [51, 344] on span "Données" at bounding box center [69, 349] width 58 height 14
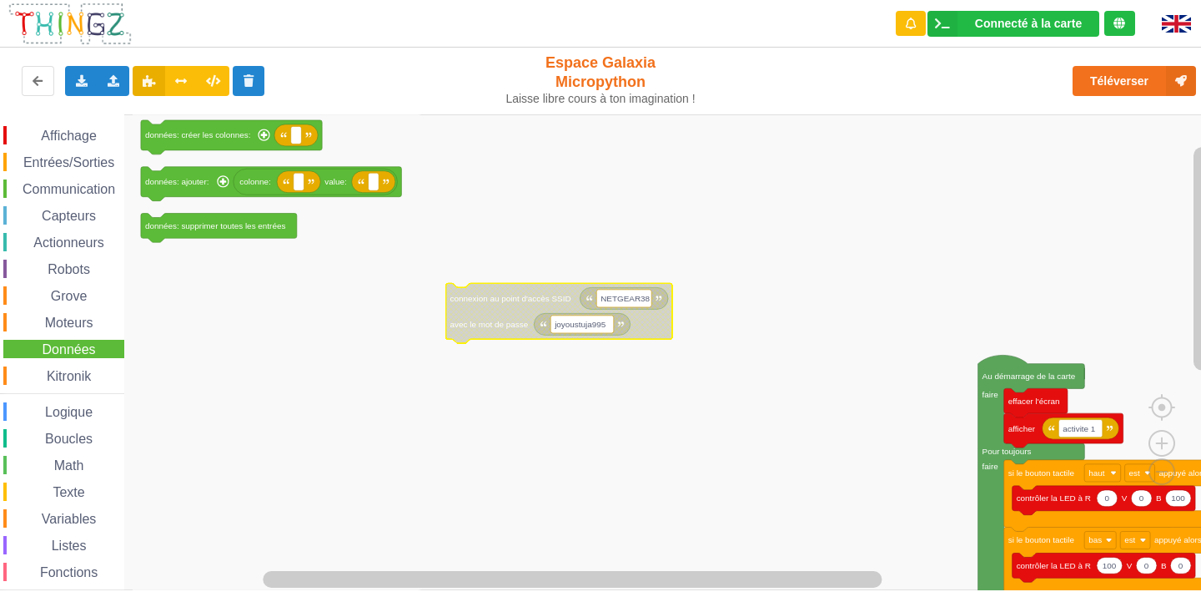
click at [58, 345] on span "Données" at bounding box center [69, 349] width 58 height 14
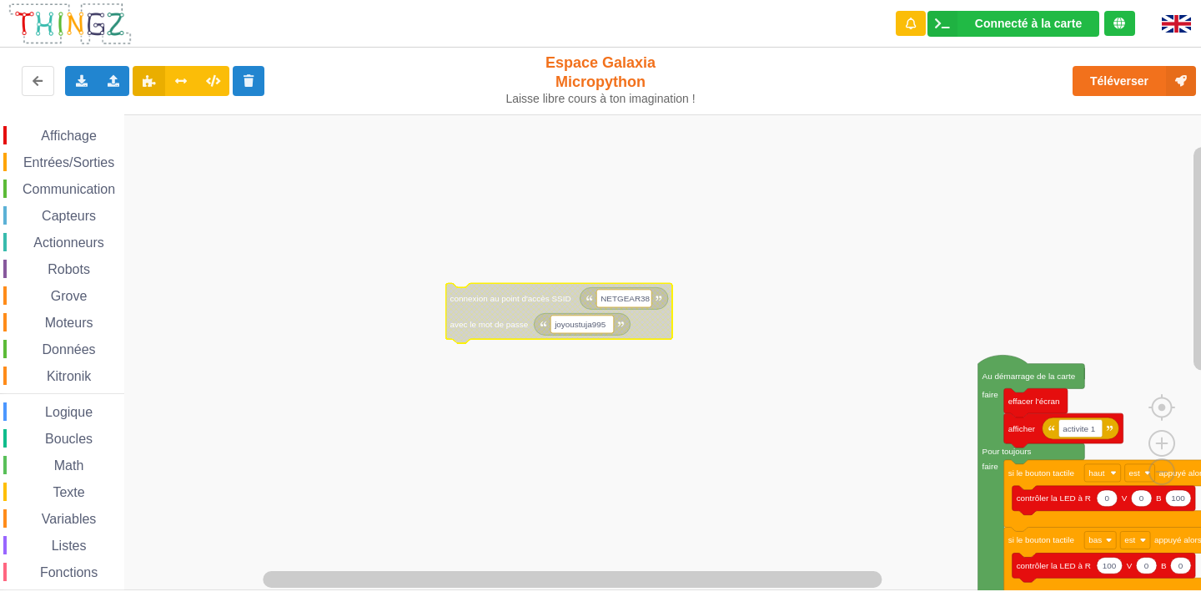
drag, startPoint x: 40, startPoint y: 454, endPoint x: 26, endPoint y: 453, distance: 14.2
click at [33, 454] on div "Affichage Entrées/Sorties Communication Capteurs Actionneurs Robots Grove Moteu…" at bounding box center [62, 376] width 124 height 500
click at [33, 431] on div "Boucles" at bounding box center [63, 438] width 121 height 18
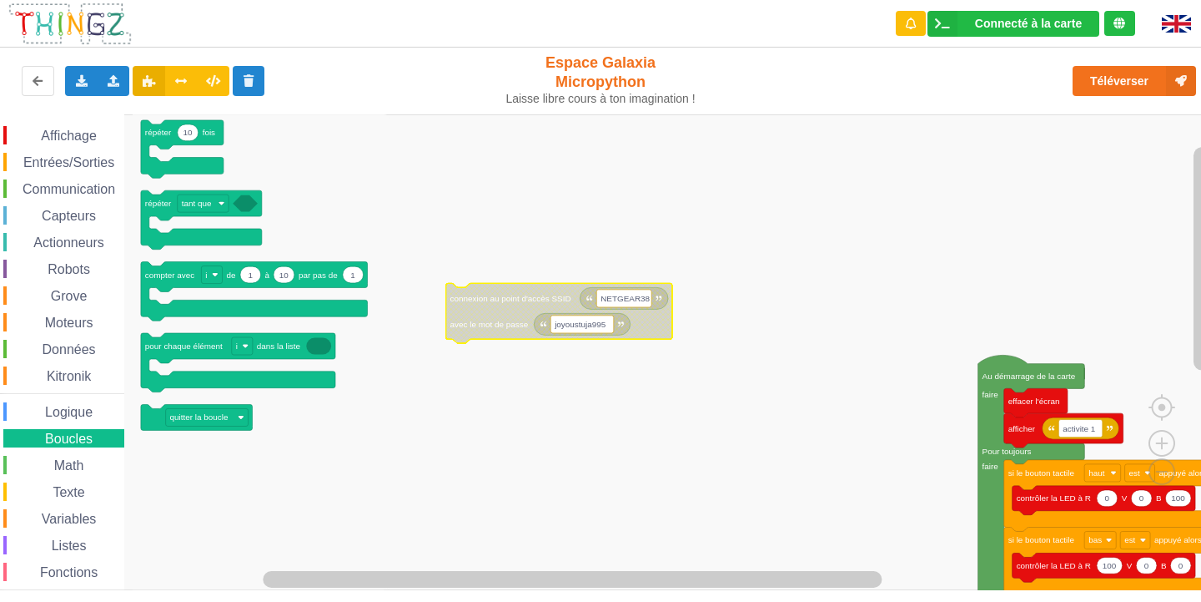
click at [68, 437] on span "Boucles" at bounding box center [69, 438] width 53 height 14
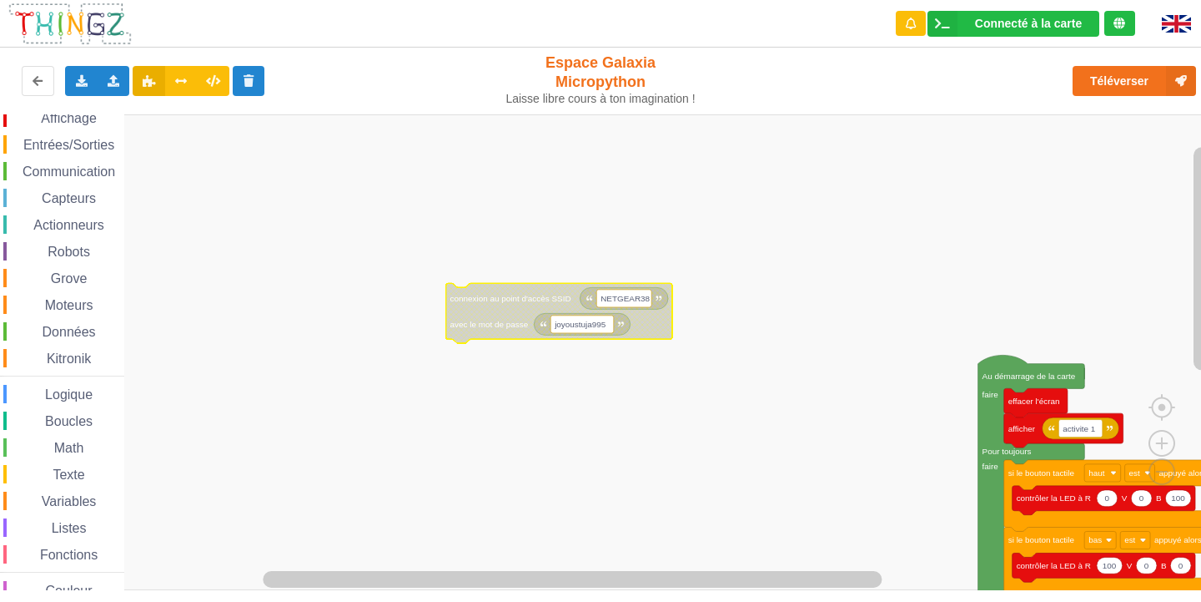
scroll to position [43, 0]
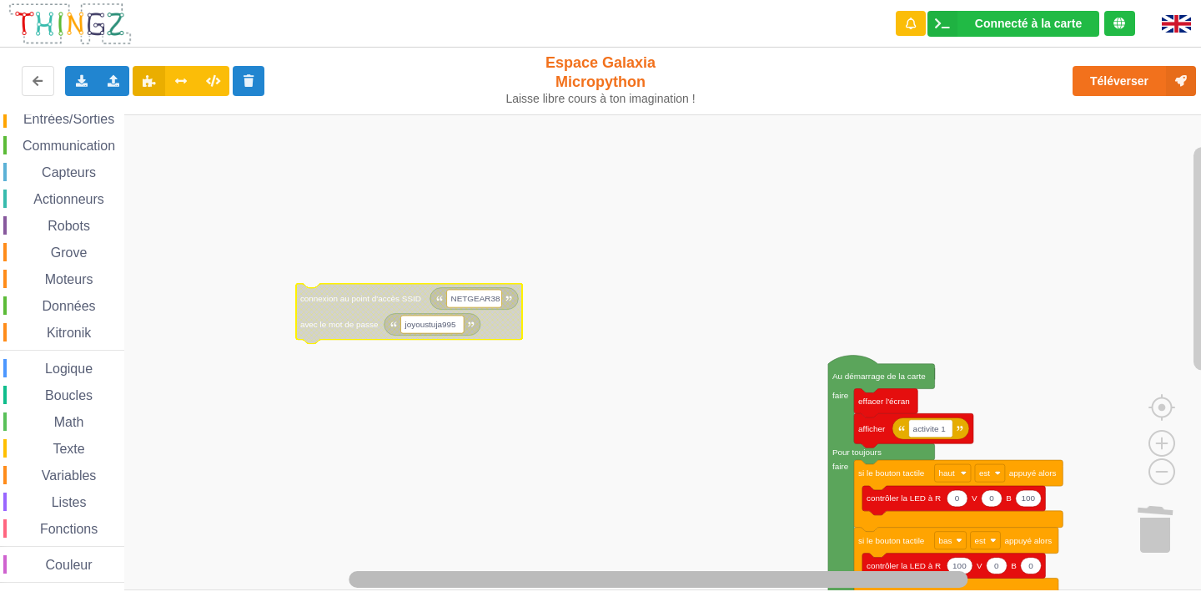
click at [939, 565] on div "Affichage Entrées/Sorties Communication Capteurs Actionneurs Robots Grove Moteu…" at bounding box center [606, 352] width 1213 height 476
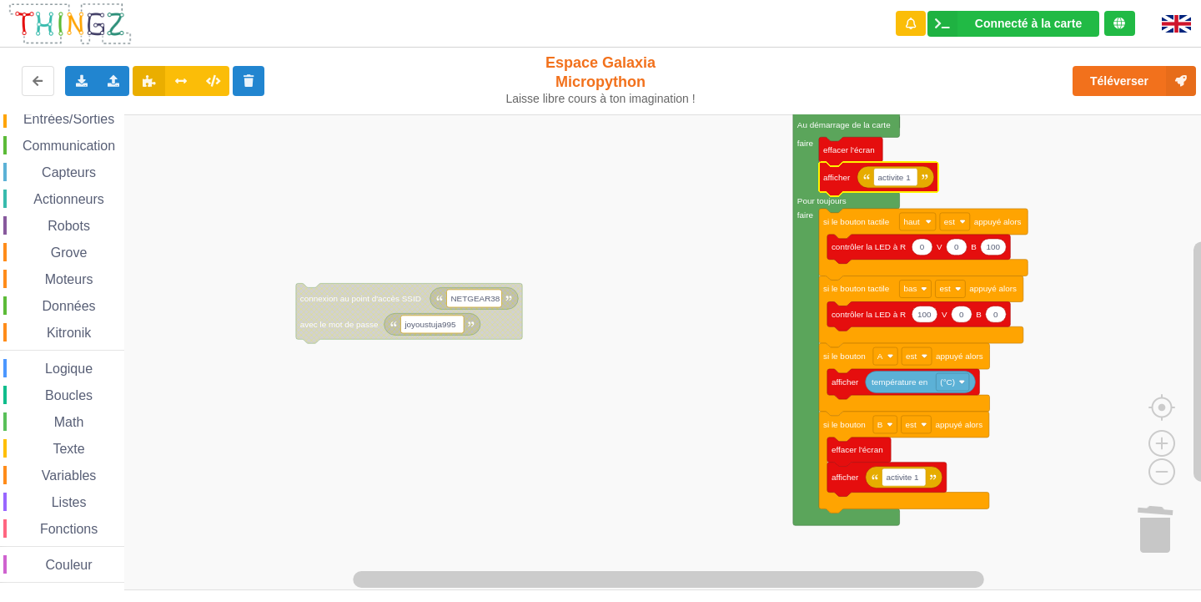
click at [838, 174] on text "afficher" at bounding box center [837, 177] width 28 height 9
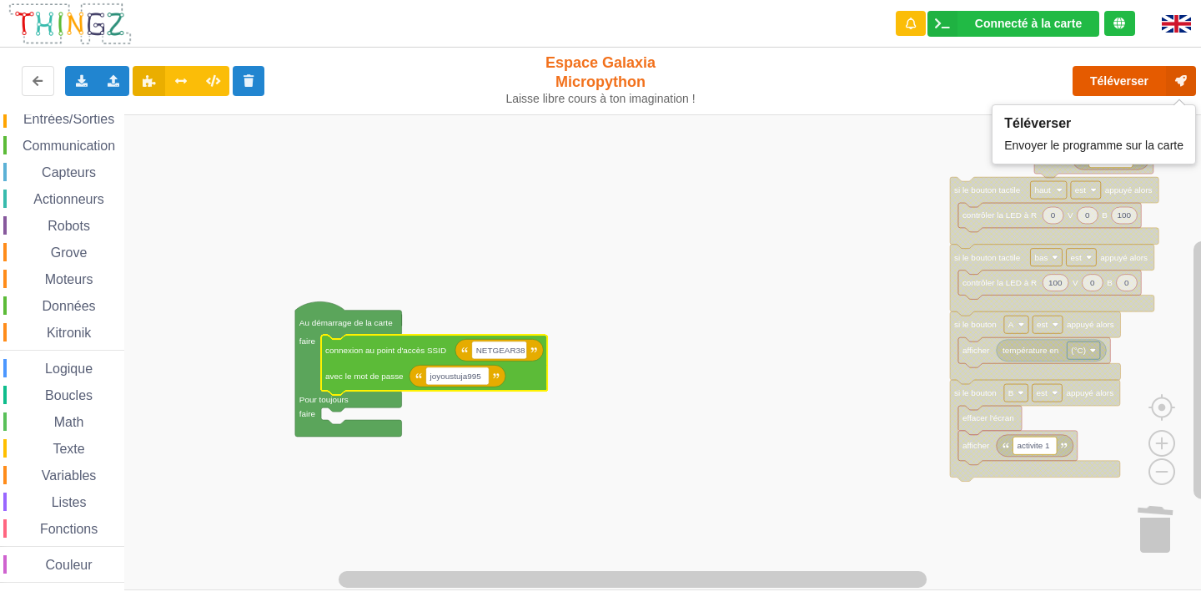
click at [1137, 79] on button "Téléverser" at bounding box center [1134, 81] width 123 height 30
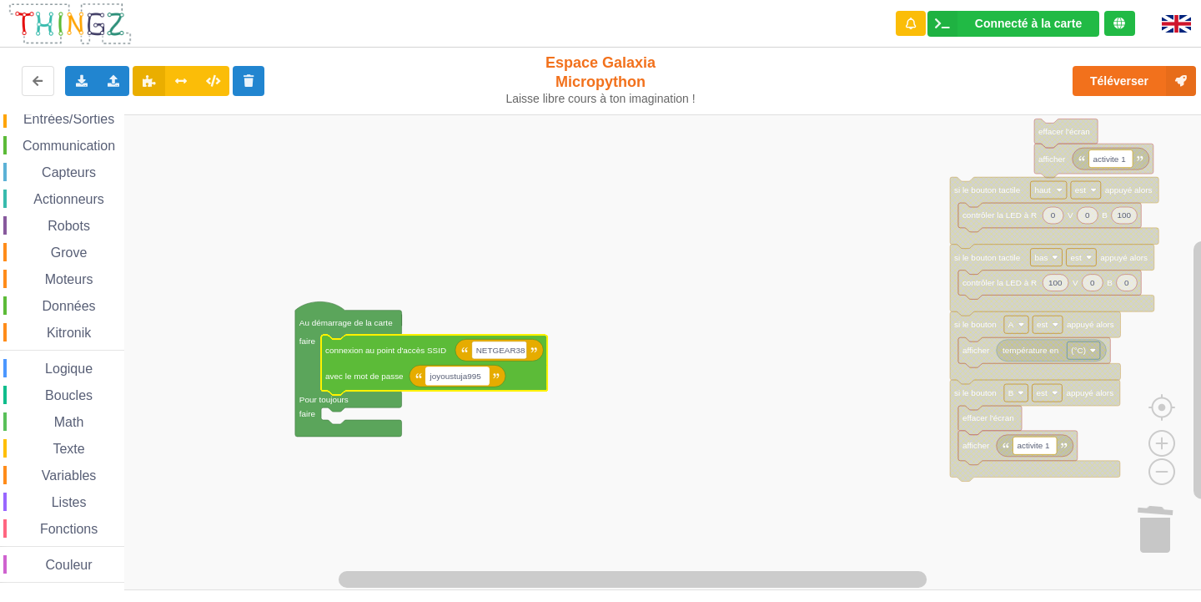
click at [466, 376] on text "joyoustuja995" at bounding box center [456, 375] width 53 height 9
click at [467, 380] on input "joyoustuja995" at bounding box center [457, 376] width 63 height 18
click at [465, 376] on input "joyoustuja995" at bounding box center [457, 376] width 63 height 18
type input "joyoustuba995"
click at [1151, 78] on button "Téléverser" at bounding box center [1134, 81] width 123 height 30
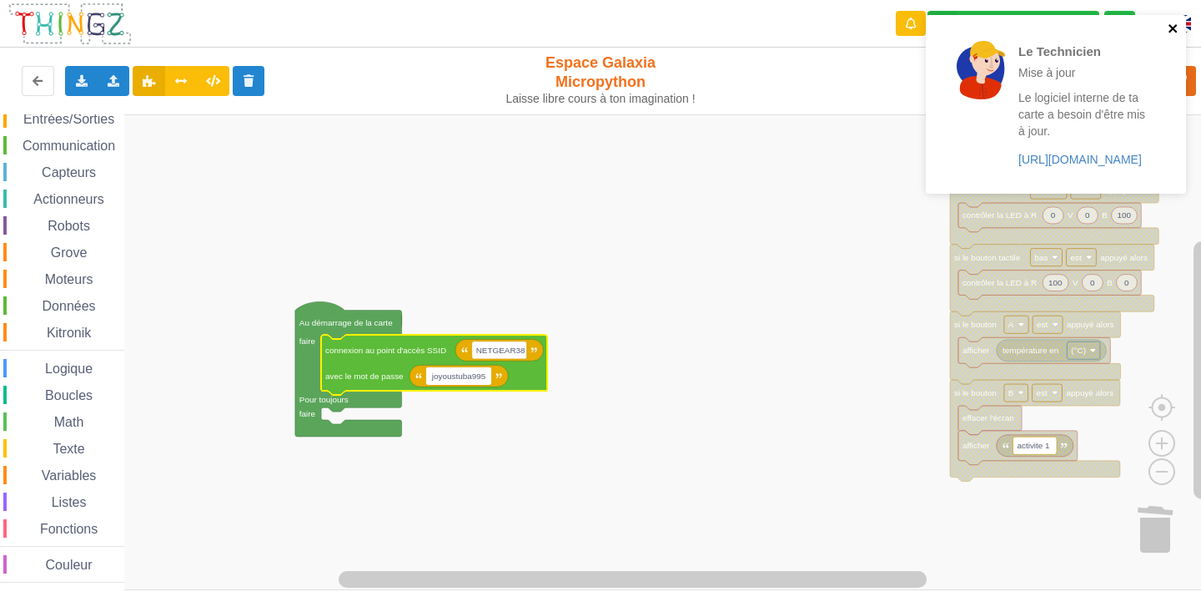
click at [1171, 23] on icon "close" at bounding box center [1174, 28] width 12 height 13
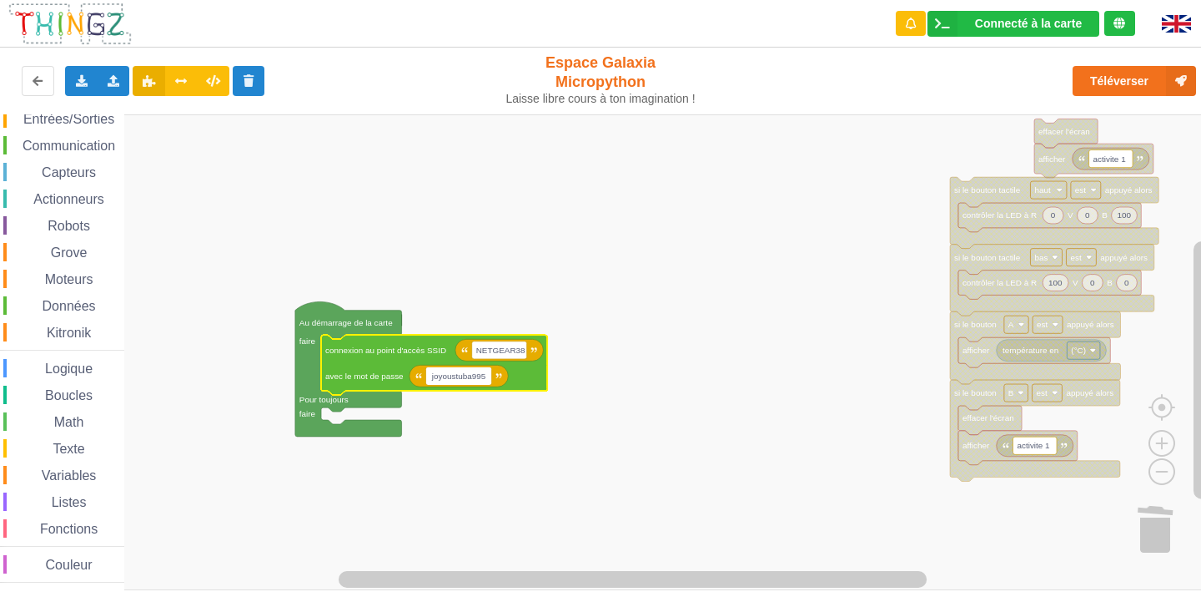
click at [1188, 77] on div "Le Technicien Mise à jour Le logiciel interne de ta carte a besoin d'être mis à…" at bounding box center [1056, 110] width 267 height 197
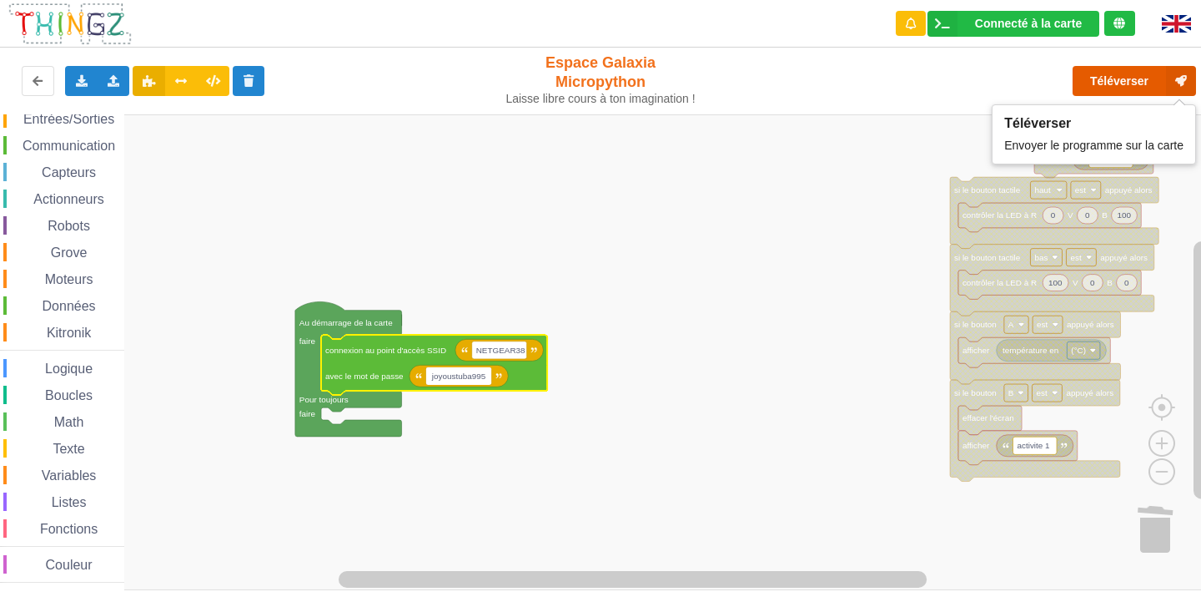
click at [1150, 90] on button "Téléverser" at bounding box center [1134, 81] width 123 height 30
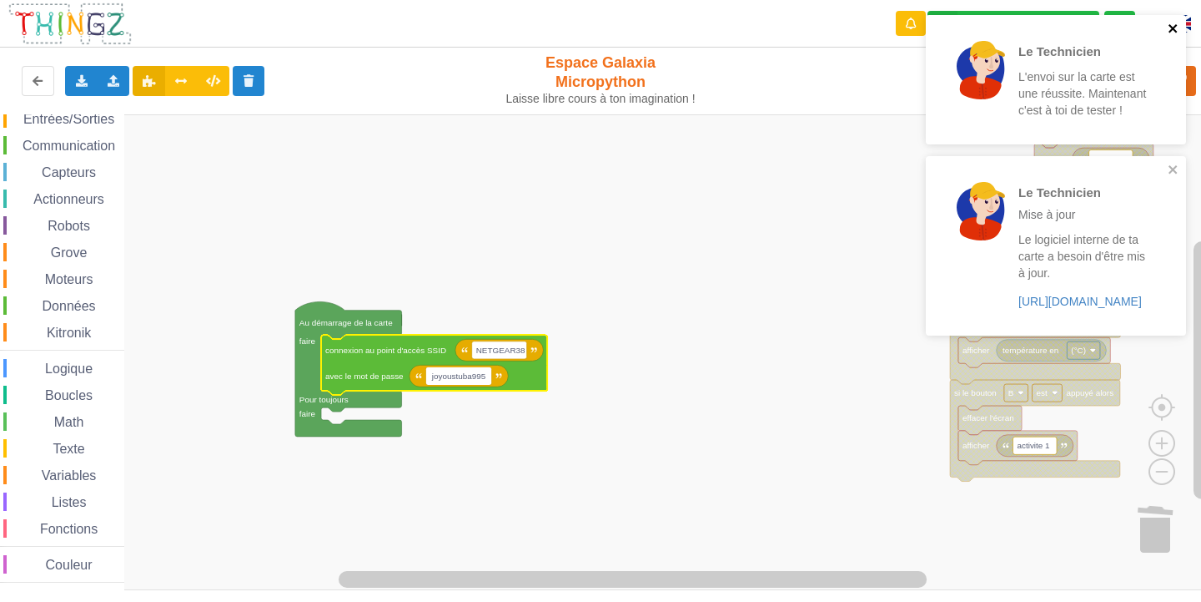
click at [1173, 28] on icon "close" at bounding box center [1173, 28] width 8 height 8
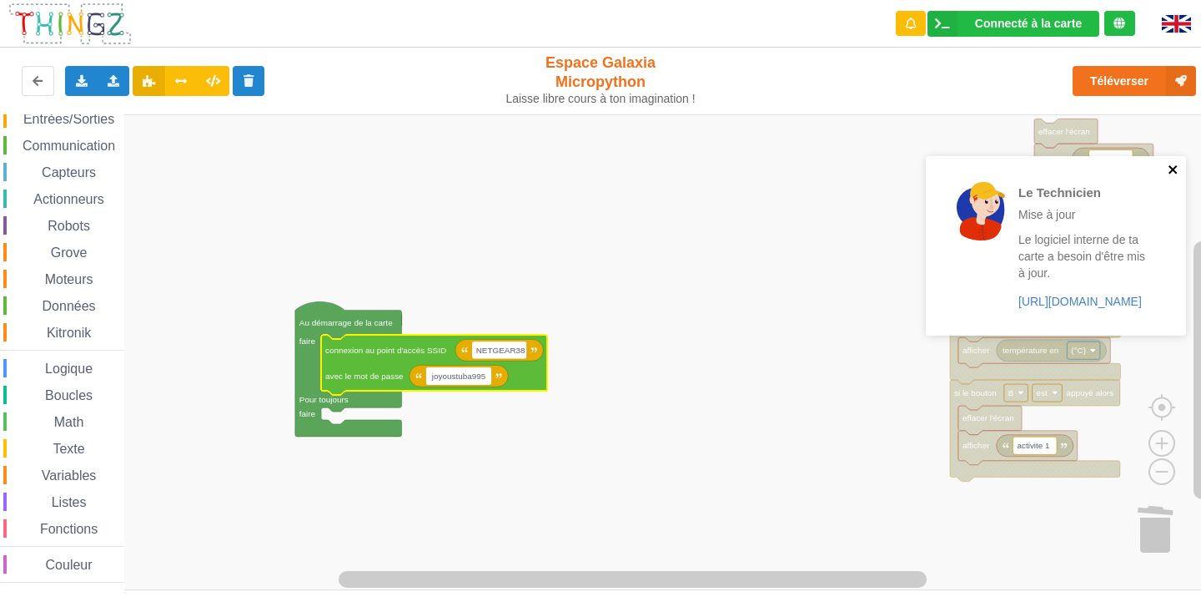
click at [1172, 172] on button "close" at bounding box center [1174, 171] width 12 height 16
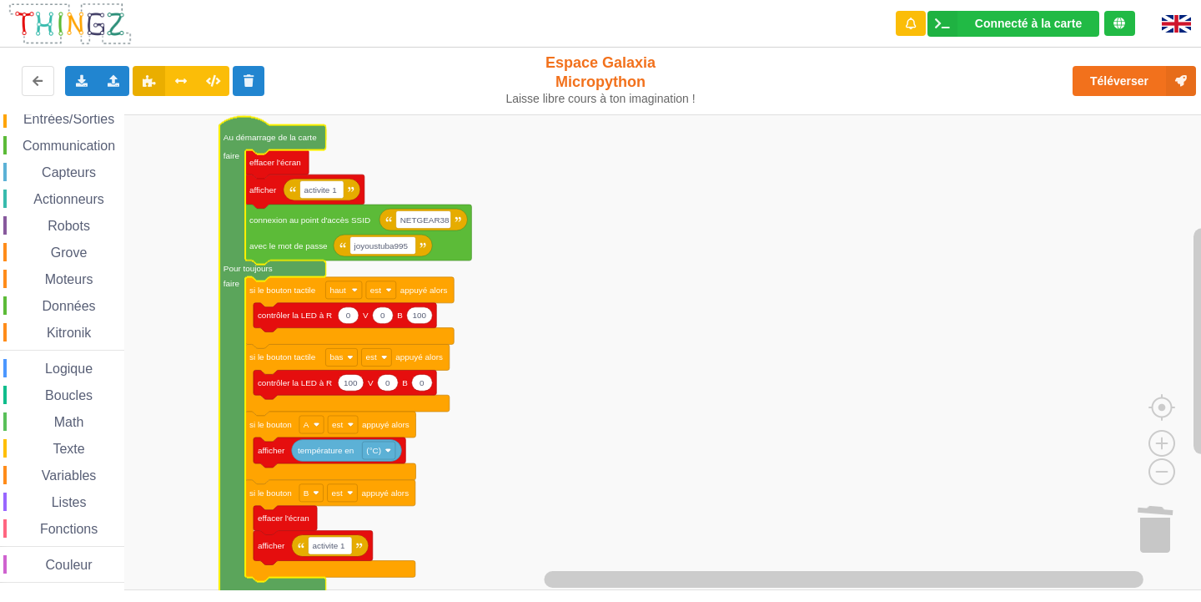
click at [83, 121] on span "Entrées/Sorties" at bounding box center [69, 119] width 96 height 14
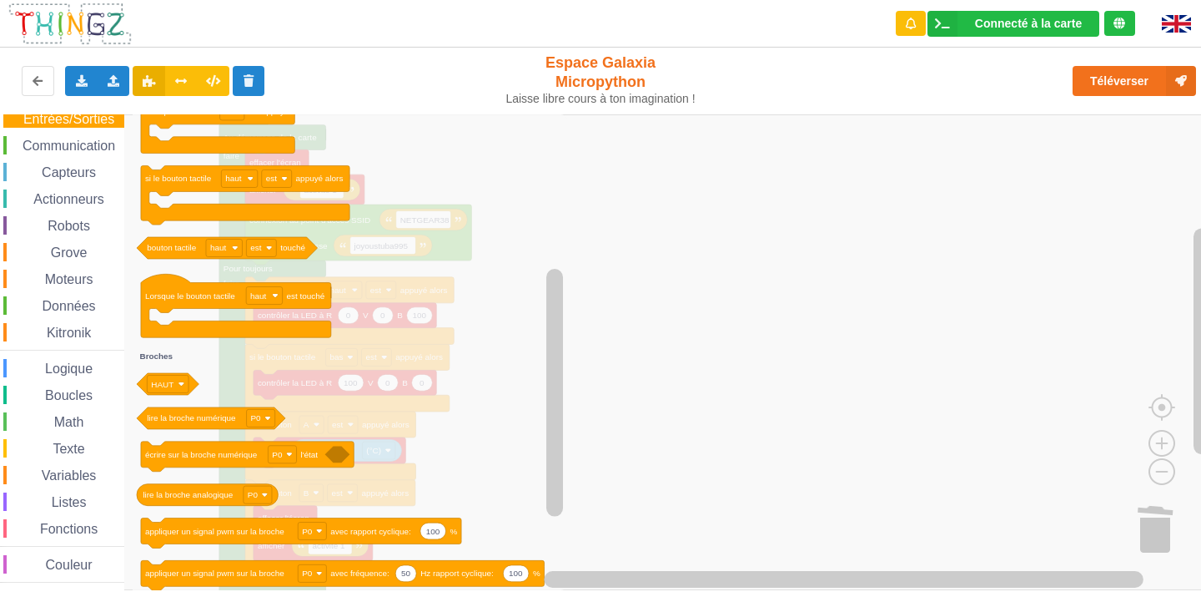
click at [350, 559] on icon "Espace de travail de Blocky" at bounding box center [350, 352] width 435 height 476
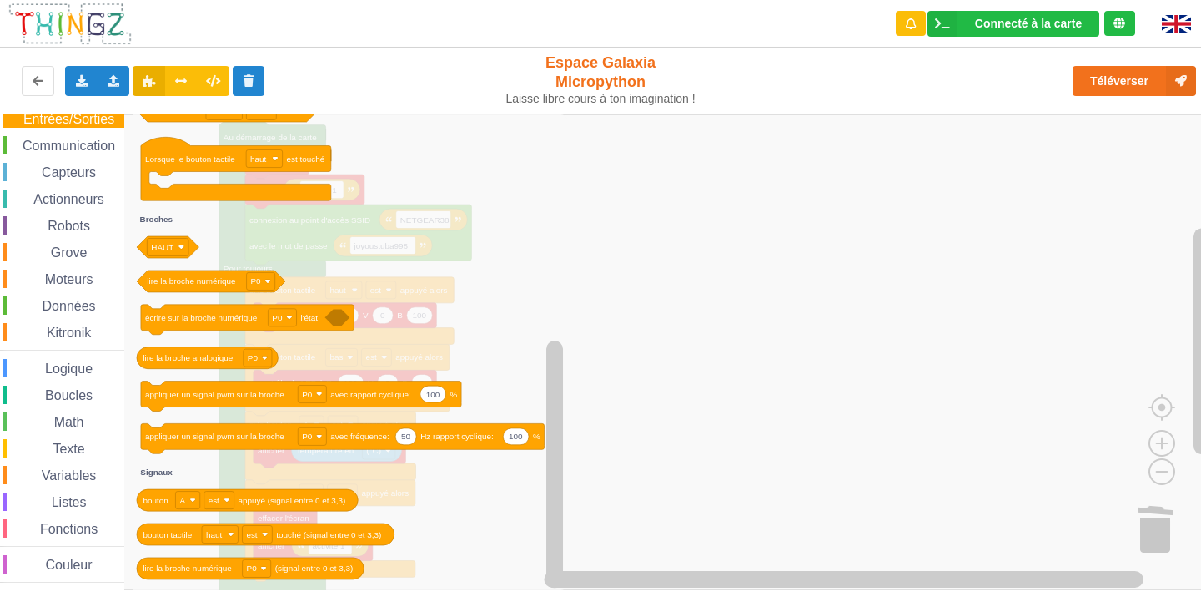
click at [479, 0] on html "Connecté à la carte Réglages Ouvrir le moniteur automatiquement Connexion autom…" at bounding box center [600, 301] width 1201 height 602
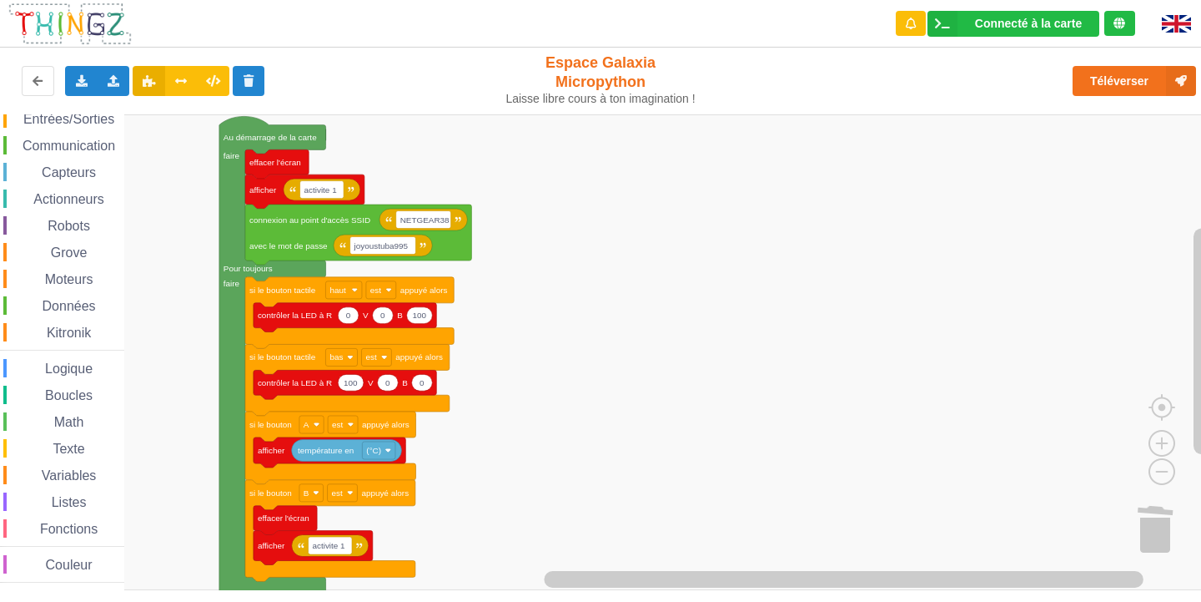
click at [39, 118] on span "Entrées/Sorties" at bounding box center [69, 119] width 96 height 14
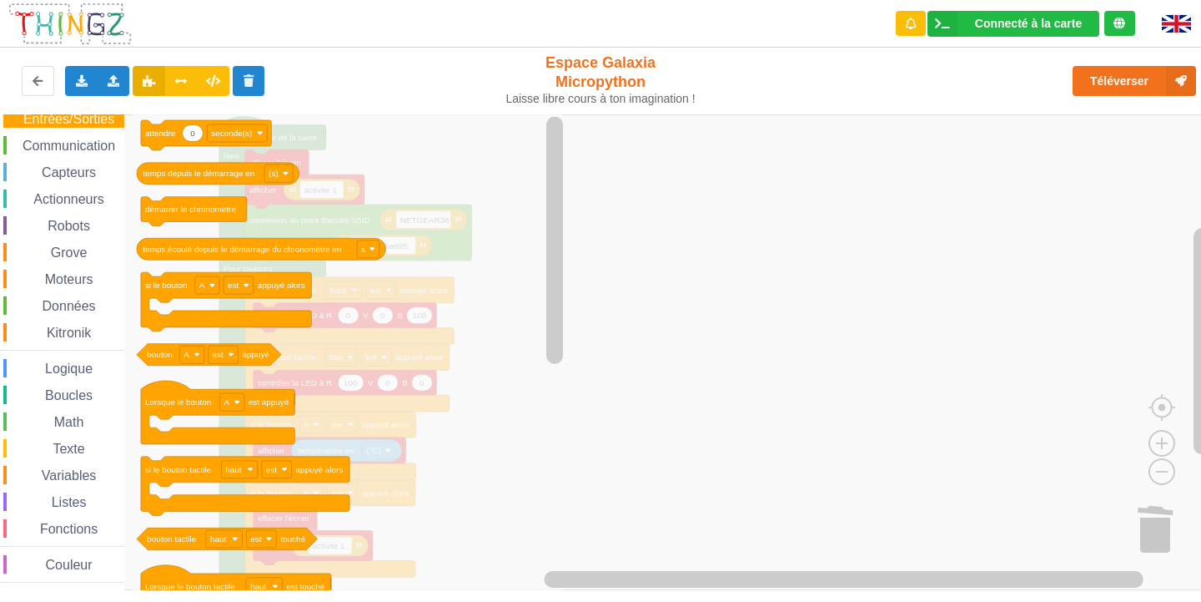
click at [70, 135] on div "Affichage Entrées/Sorties Communication Capteurs Actionneurs Robots Grove Moteu…" at bounding box center [62, 333] width 124 height 500
click at [69, 149] on span "Communication" at bounding box center [69, 145] width 98 height 14
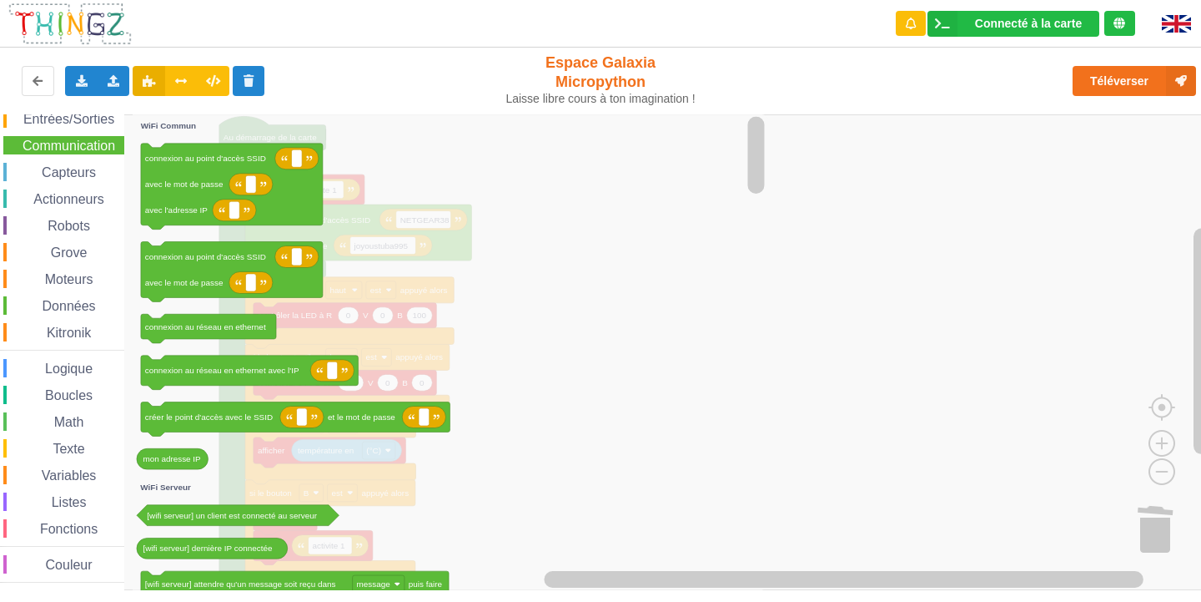
click at [99, 420] on div "Math" at bounding box center [63, 421] width 121 height 18
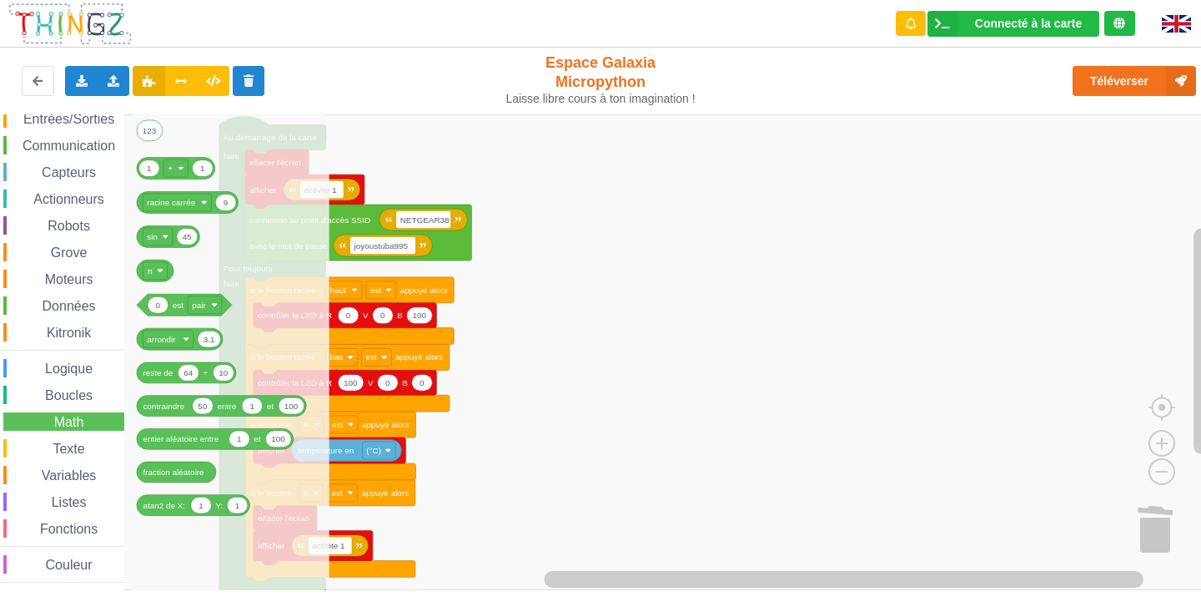
click at [91, 404] on div "Boucles" at bounding box center [63, 394] width 121 height 18
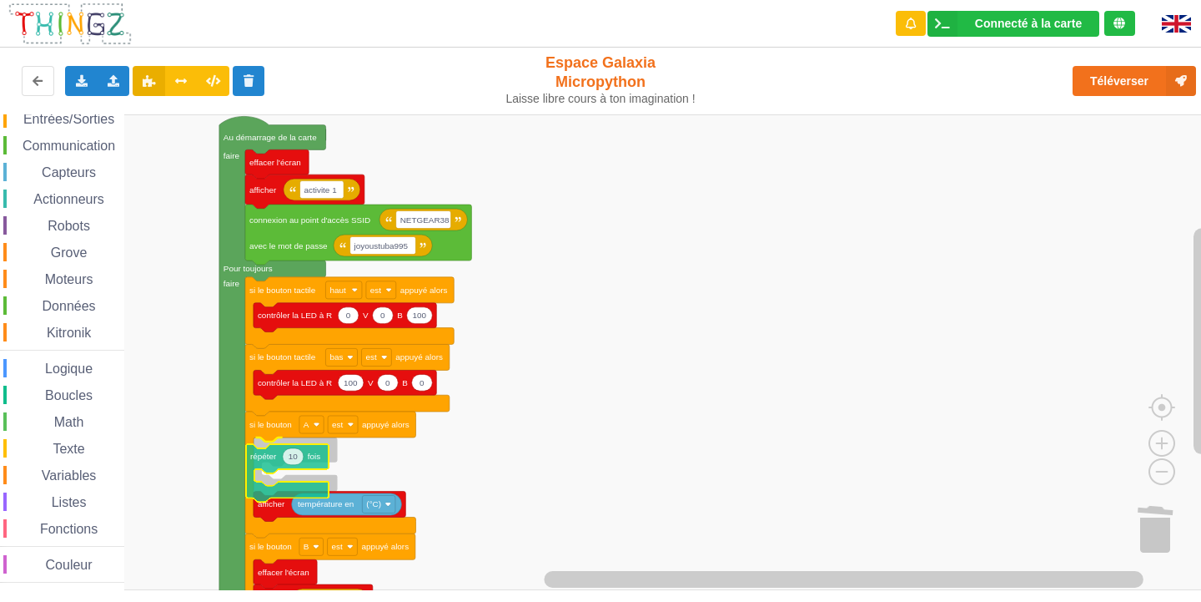
click at [269, 459] on div "Affichage Entrées/Sorties Communication Capteurs Actionneurs Robots Grove Moteu…" at bounding box center [606, 352] width 1213 height 476
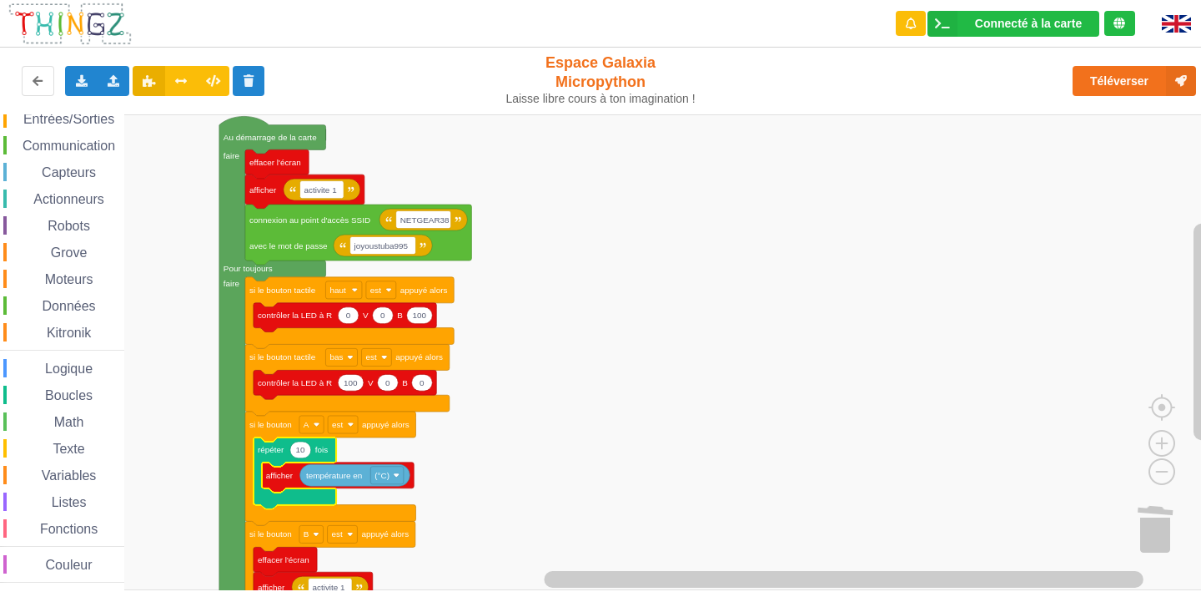
click at [301, 454] on text "10" at bounding box center [301, 449] width 10 height 9
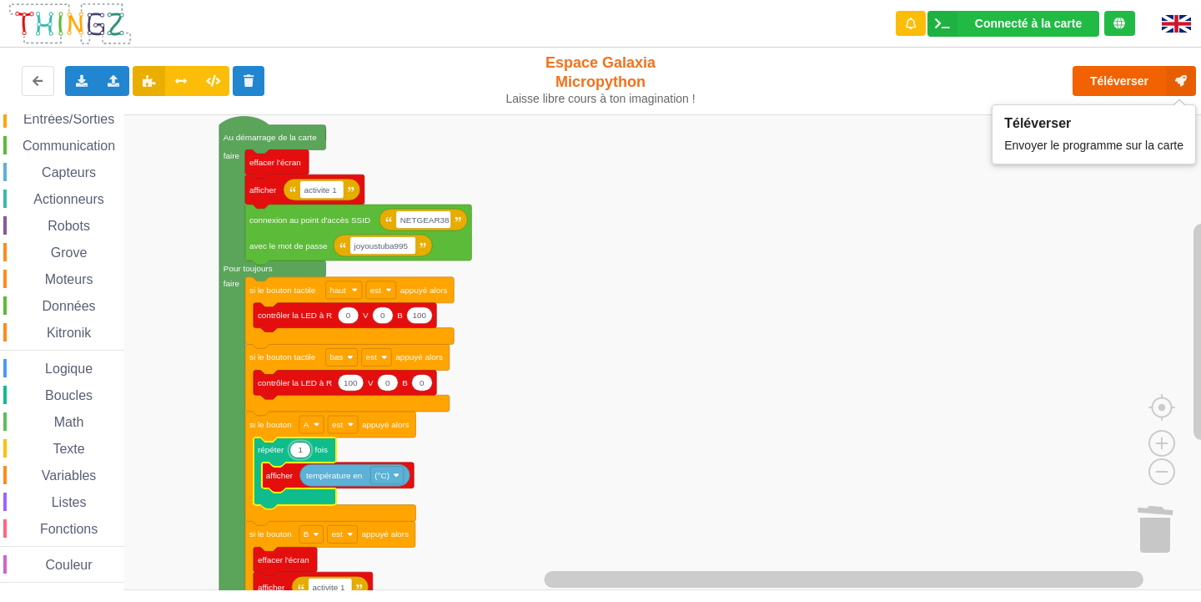
type input "1"
click at [1137, 83] on button "Téléverser" at bounding box center [1134, 81] width 123 height 30
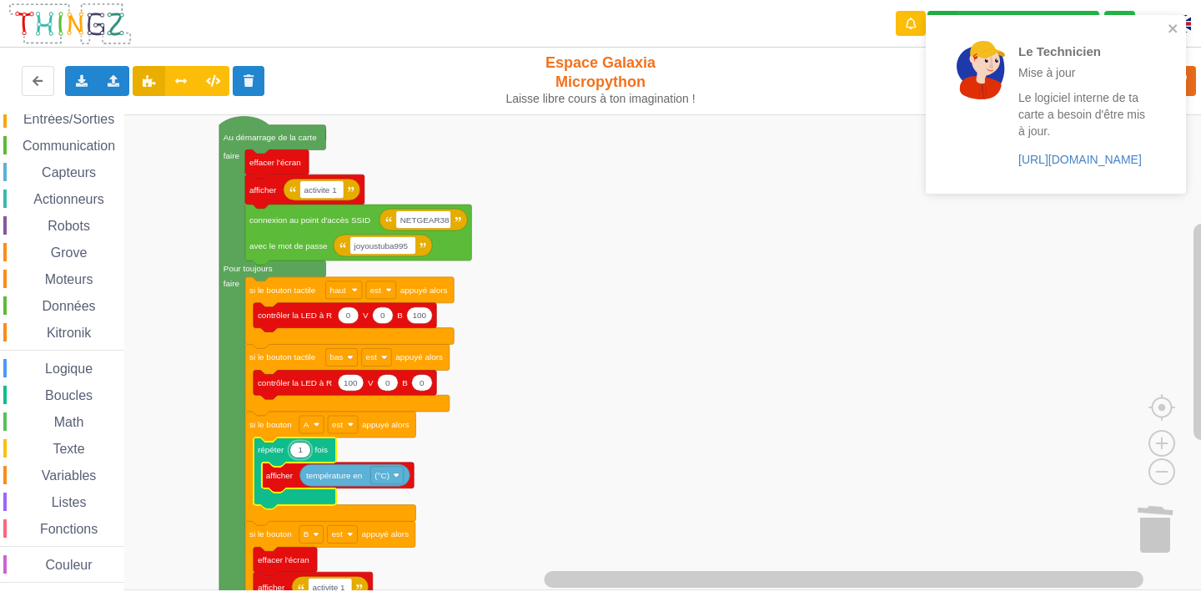
drag, startPoint x: 1168, startPoint y: 21, endPoint x: 1180, endPoint y: 39, distance: 21.8
click at [1170, 21] on div "Le Technicien Mise à jour Le logiciel interne de ta carte a besoin d'être mis à…" at bounding box center [1056, 104] width 260 height 179
click at [1175, 25] on icon "close" at bounding box center [1174, 28] width 12 height 13
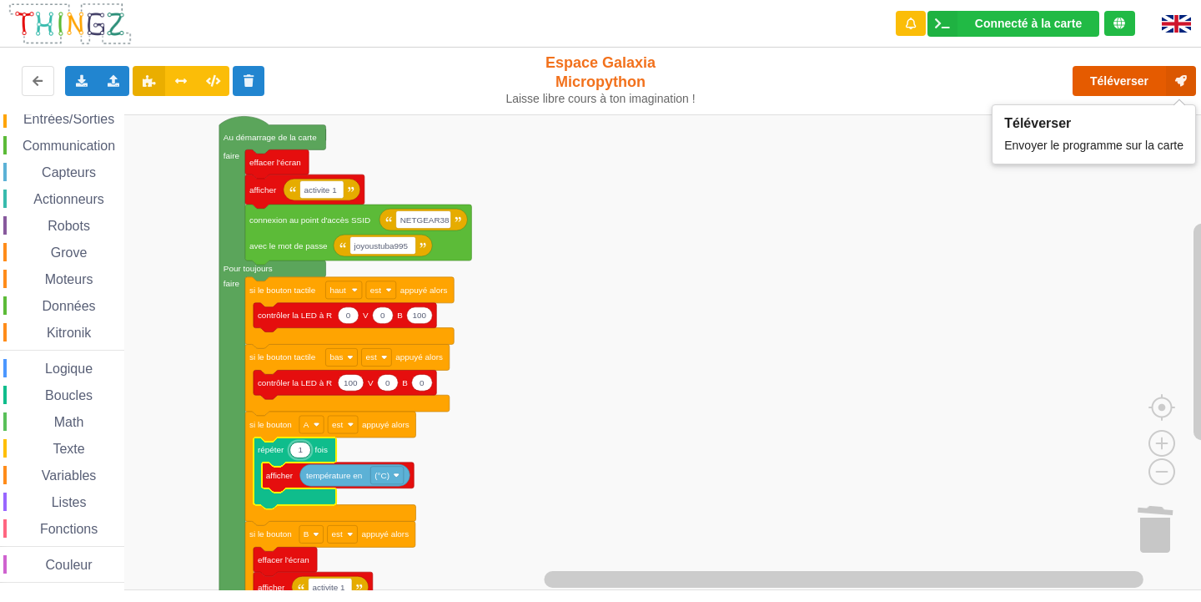
click at [1145, 86] on button "Téléverser" at bounding box center [1134, 81] width 123 height 30
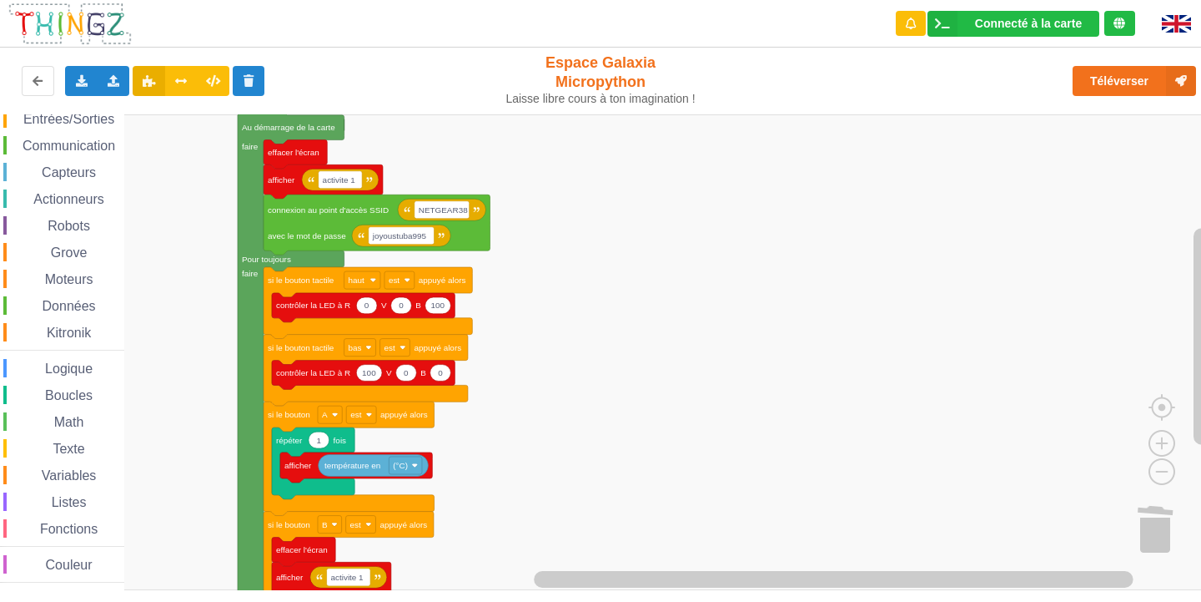
click at [580, 435] on rect "Espace de travail de Blocky" at bounding box center [606, 352] width 1213 height 476
click at [305, 446] on icon "Espace de travail de Blocky" at bounding box center [313, 463] width 83 height 72
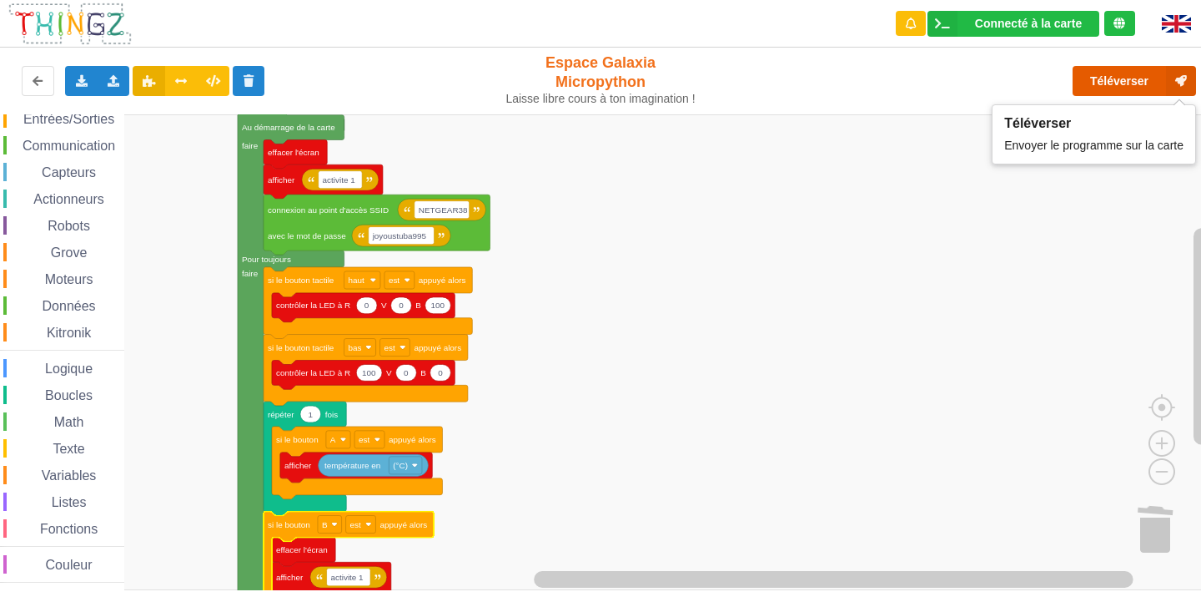
click at [1107, 85] on button "Téléverser" at bounding box center [1134, 81] width 123 height 30
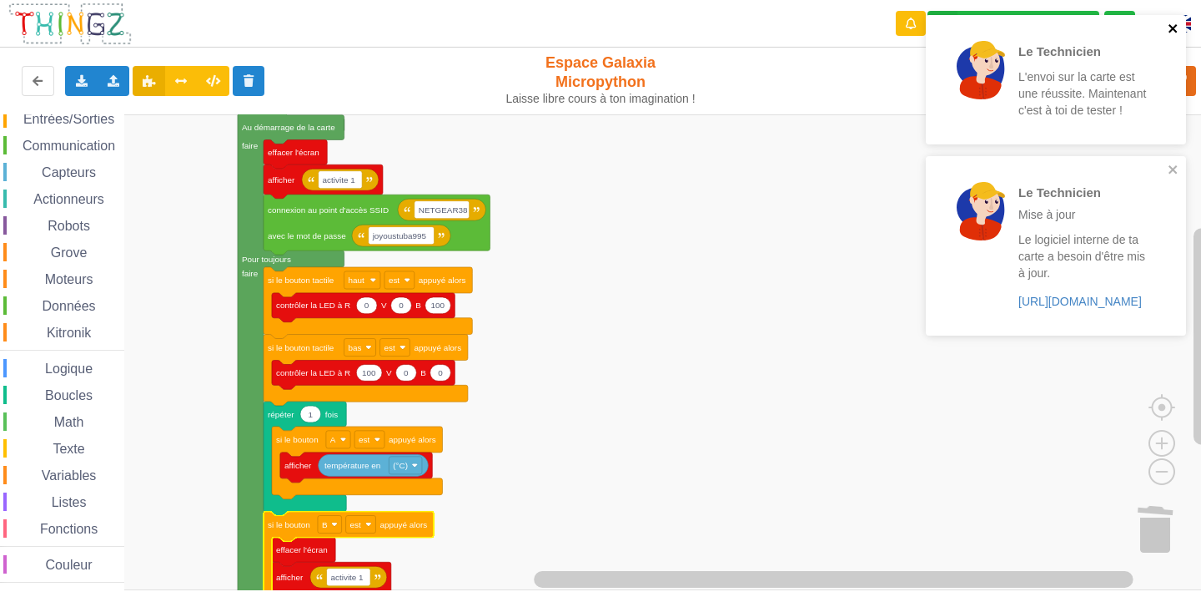
click at [1170, 23] on icon "close" at bounding box center [1174, 28] width 12 height 13
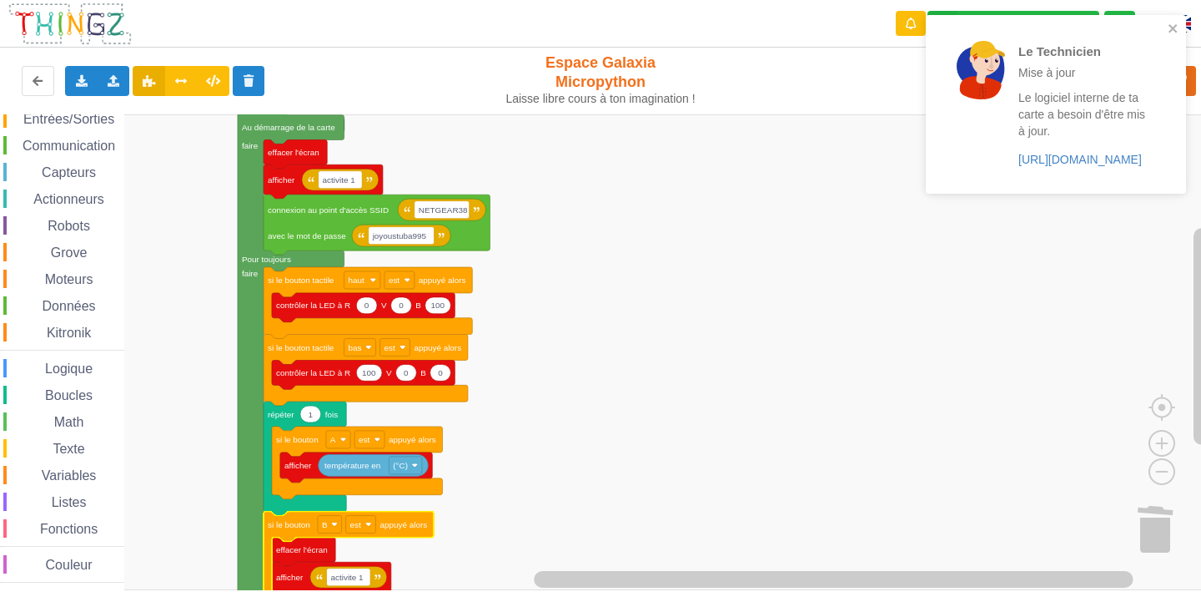
click at [1183, 161] on div "Le Technicien Mise à jour Le logiciel interne de ta carte a besoin d'être mis à…" at bounding box center [1056, 104] width 260 height 179
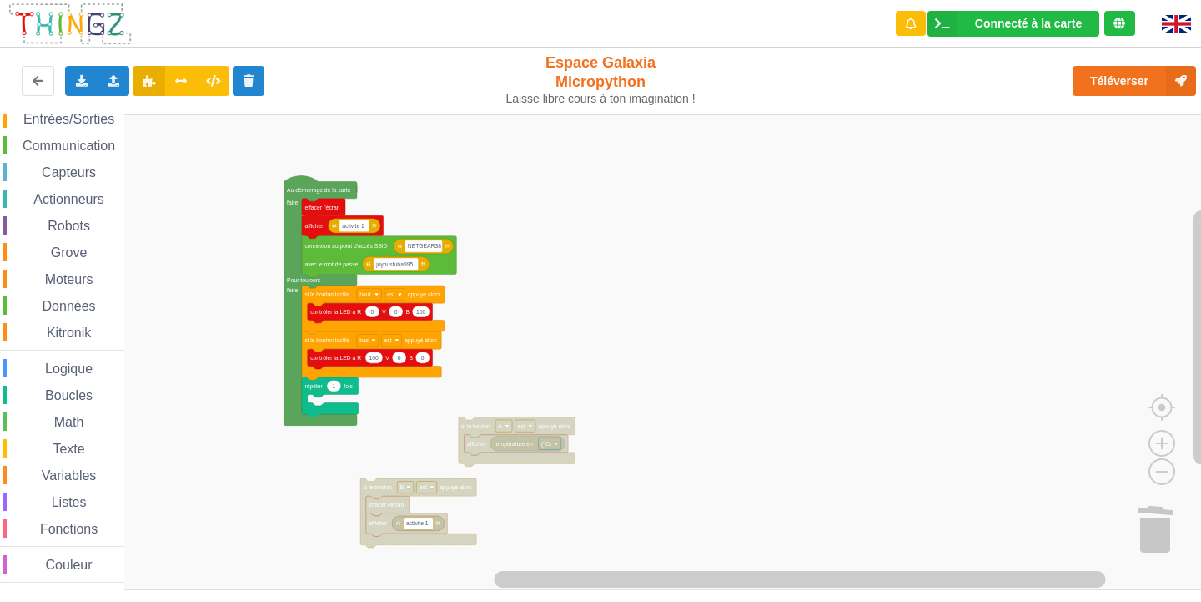
click at [310, 395] on rect "Espace de travail de Blocky" at bounding box center [606, 352] width 1213 height 476
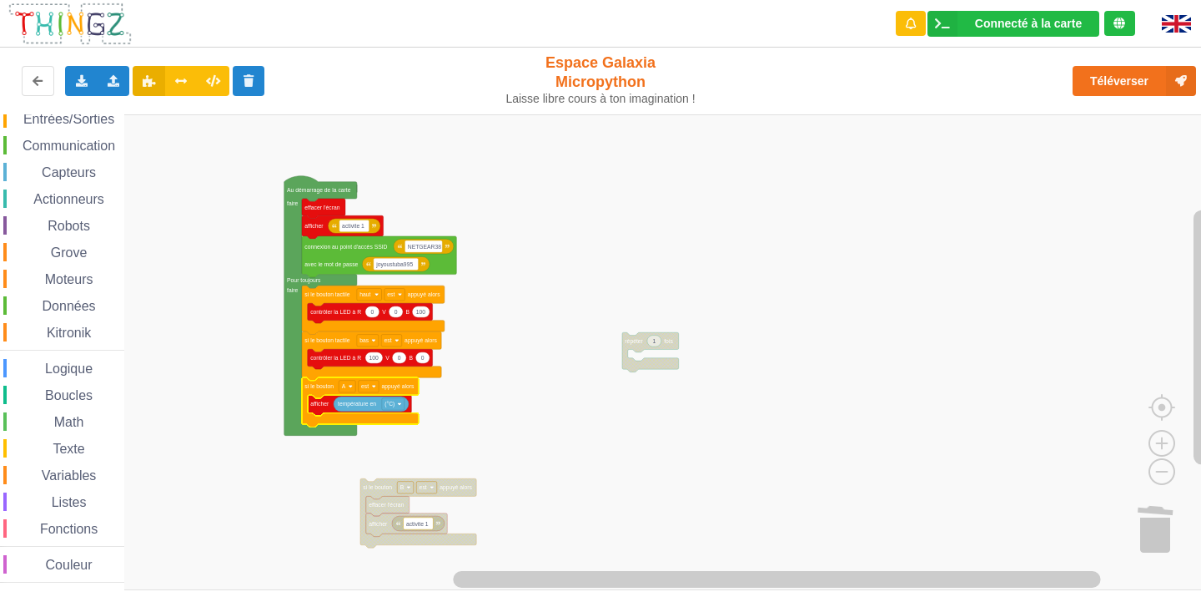
click at [360, 467] on rect "Espace de travail de Blocky" at bounding box center [606, 352] width 1213 height 476
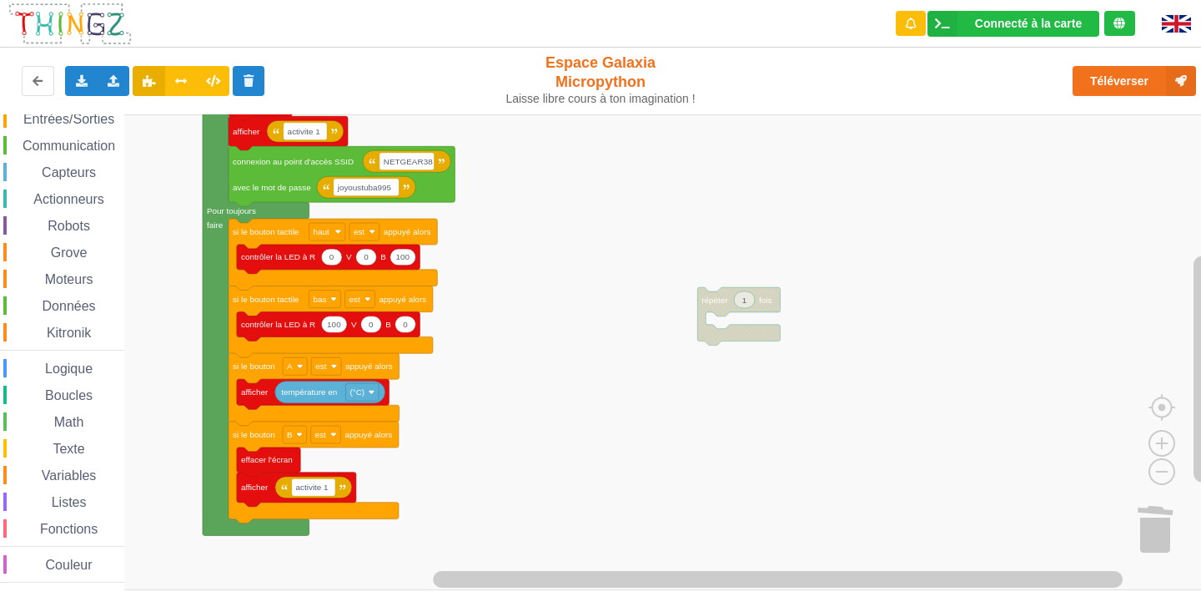
click at [535, 420] on rect "Espace de travail de Blocky" at bounding box center [606, 352] width 1213 height 476
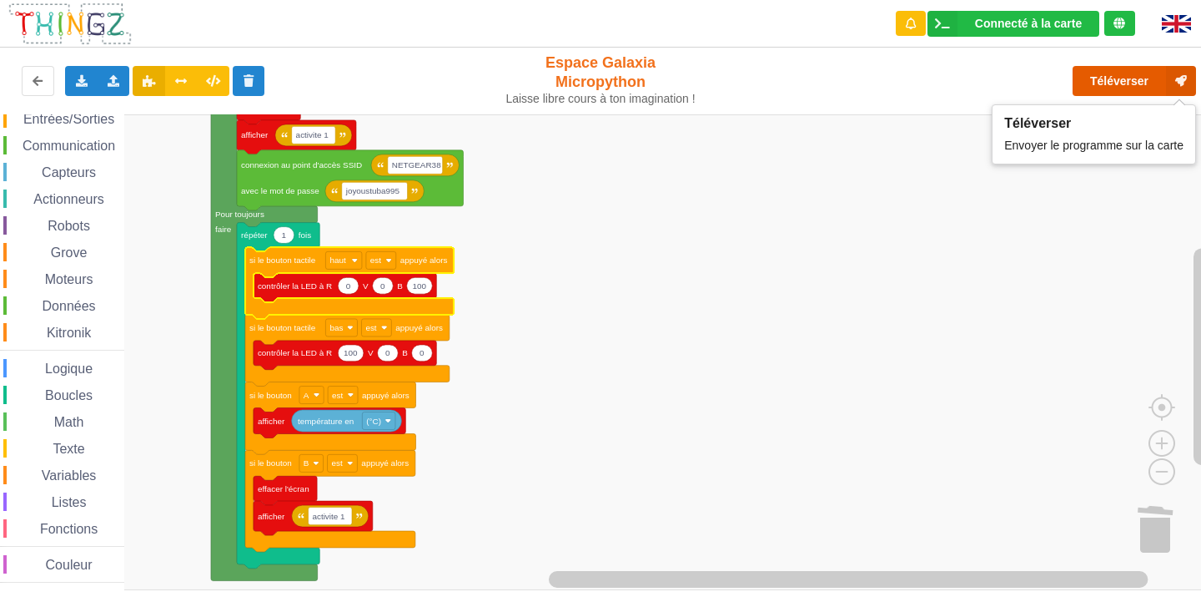
click at [1090, 87] on button "Téléverser" at bounding box center [1134, 81] width 123 height 30
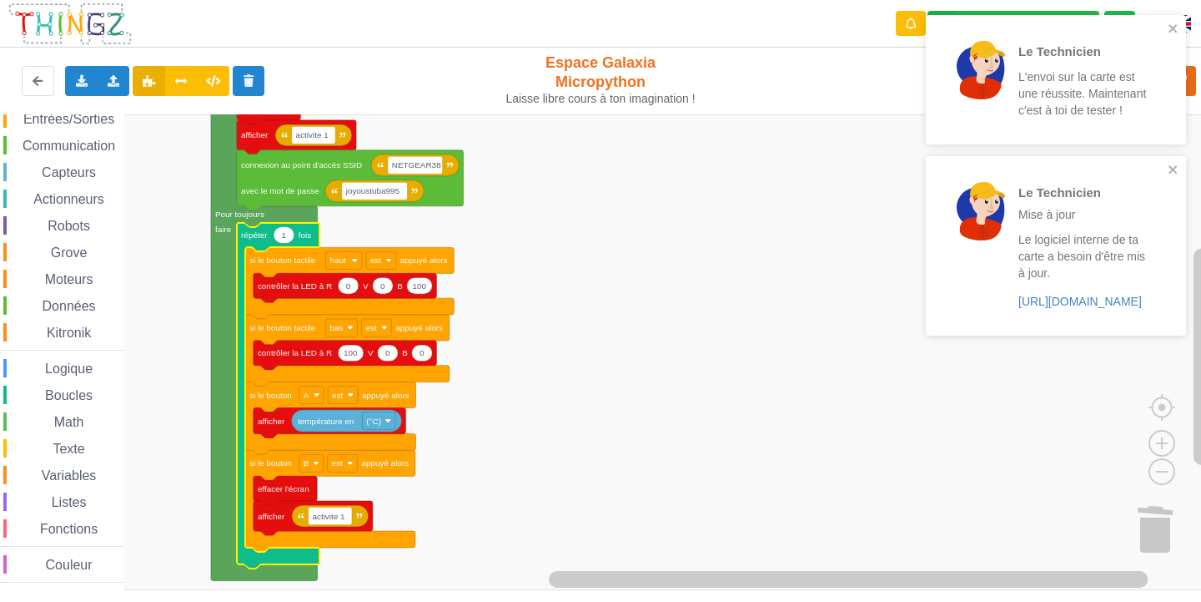
click at [265, 244] on icon "Espace de travail de Blocky" at bounding box center [278, 395] width 83 height 345
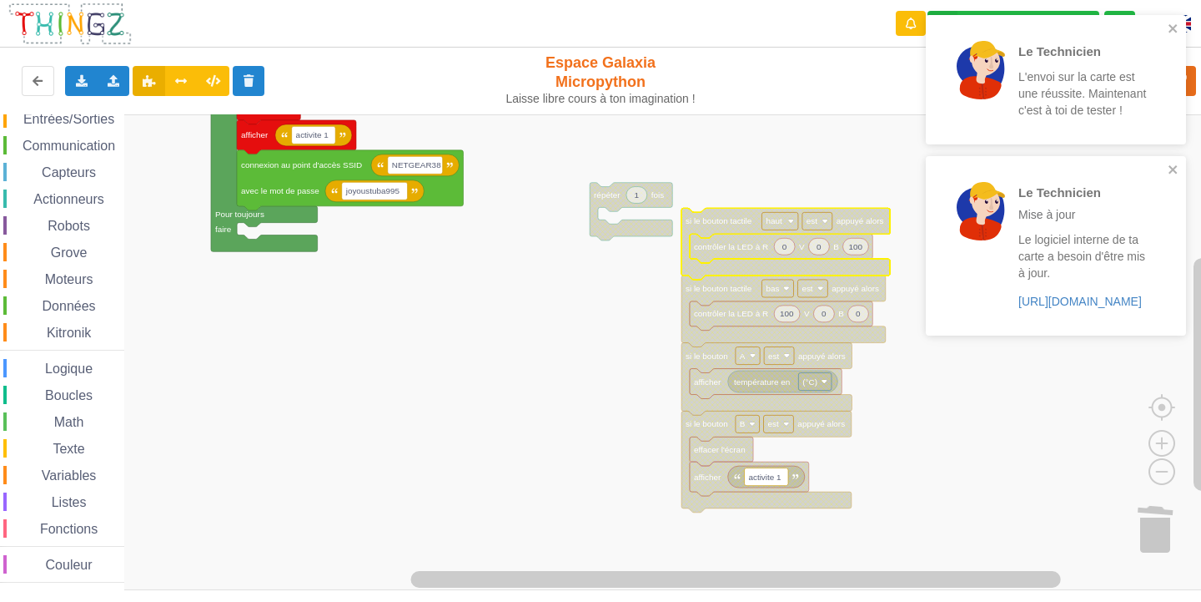
click at [587, 209] on rect "Espace de travail de Blocky" at bounding box center [606, 352] width 1213 height 476
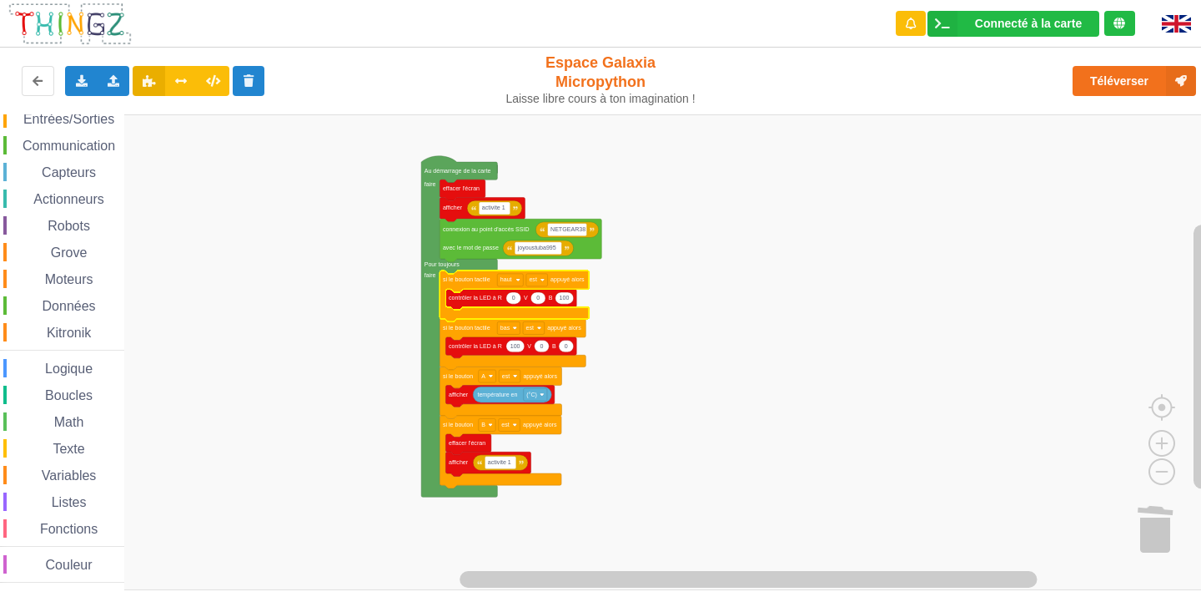
click at [73, 234] on div "Robots" at bounding box center [63, 225] width 121 height 18
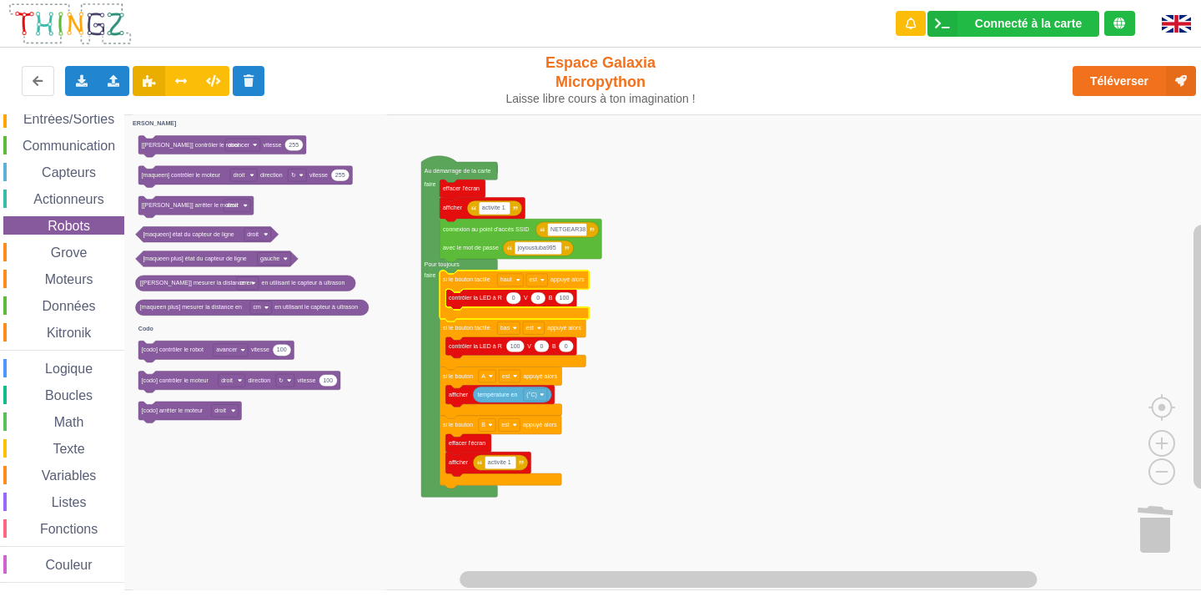
click at [77, 201] on span "Actionneurs" at bounding box center [69, 199] width 76 height 14
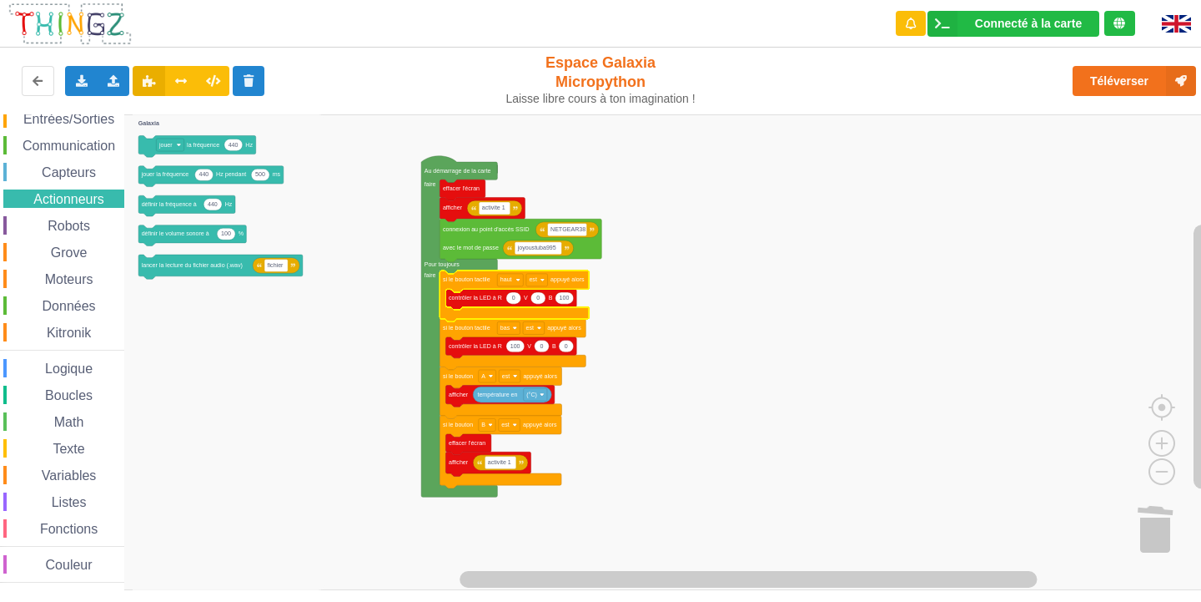
click at [78, 182] on div "Affichage Entrées/Sorties Communication Capteurs Actionneurs Robots Grove Moteu…" at bounding box center [62, 333] width 124 height 500
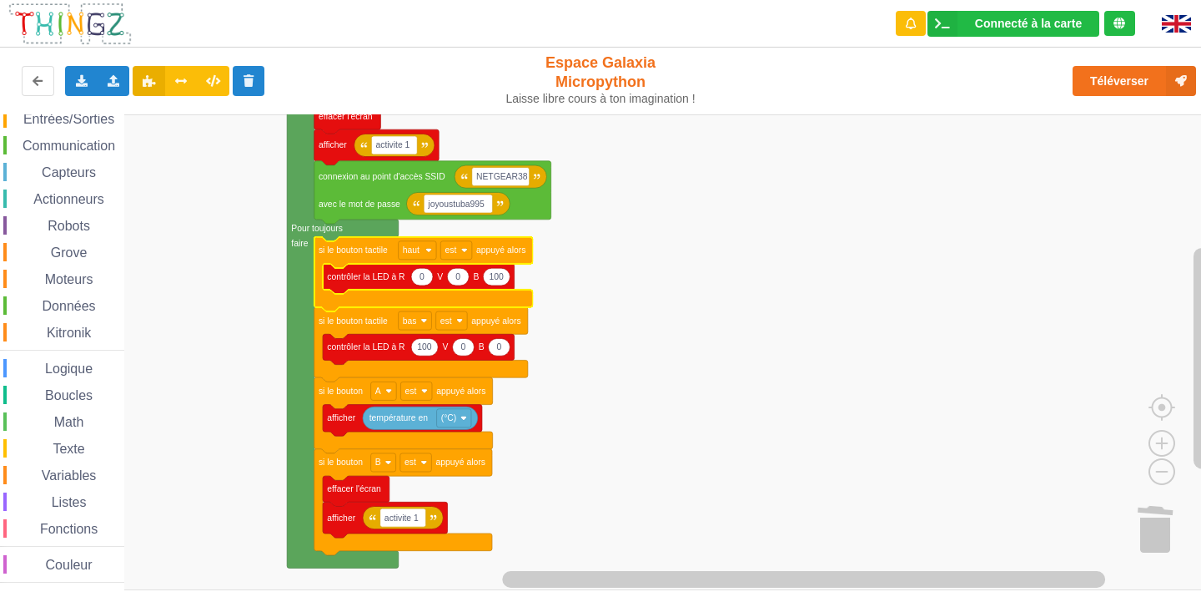
drag, startPoint x: 103, startPoint y: 194, endPoint x: 108, endPoint y: 214, distance: 21.5
click at [107, 213] on div "Affichage Entrées/Sorties Communication Capteurs Actionneurs Robots Grove Moteu…" at bounding box center [62, 333] width 124 height 500
click at [79, 197] on span "Actionneurs" at bounding box center [69, 199] width 76 height 14
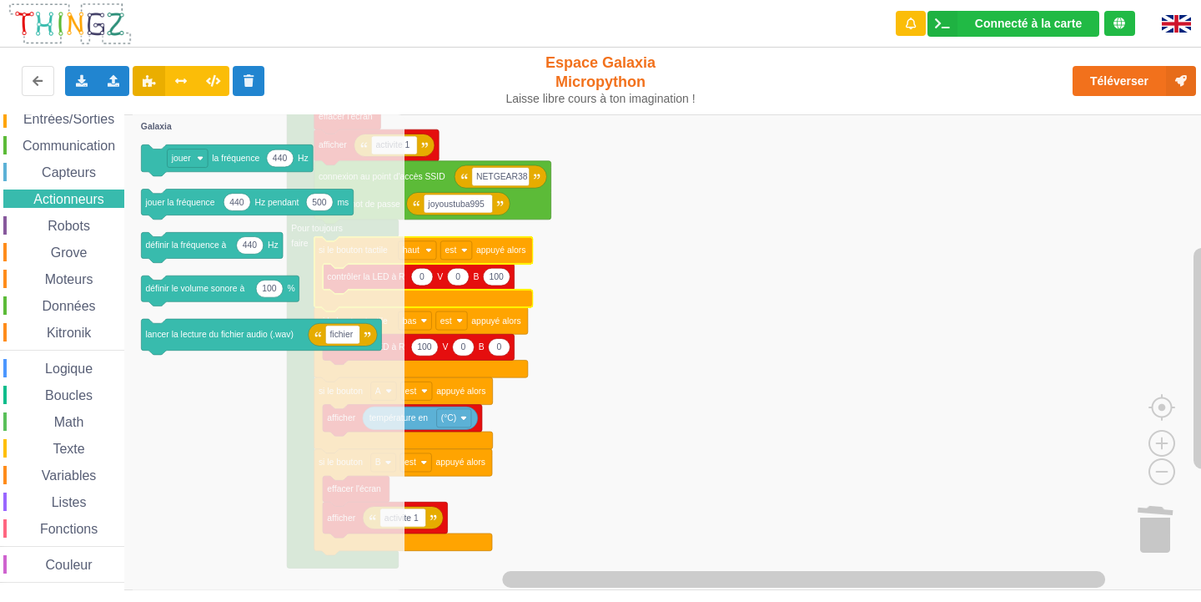
click at [80, 159] on div "Affichage Entrées/Sorties Communication Capteurs Actionneurs Robots Grove Moteu…" at bounding box center [62, 333] width 124 height 500
click at [87, 138] on span "Communication" at bounding box center [69, 145] width 98 height 14
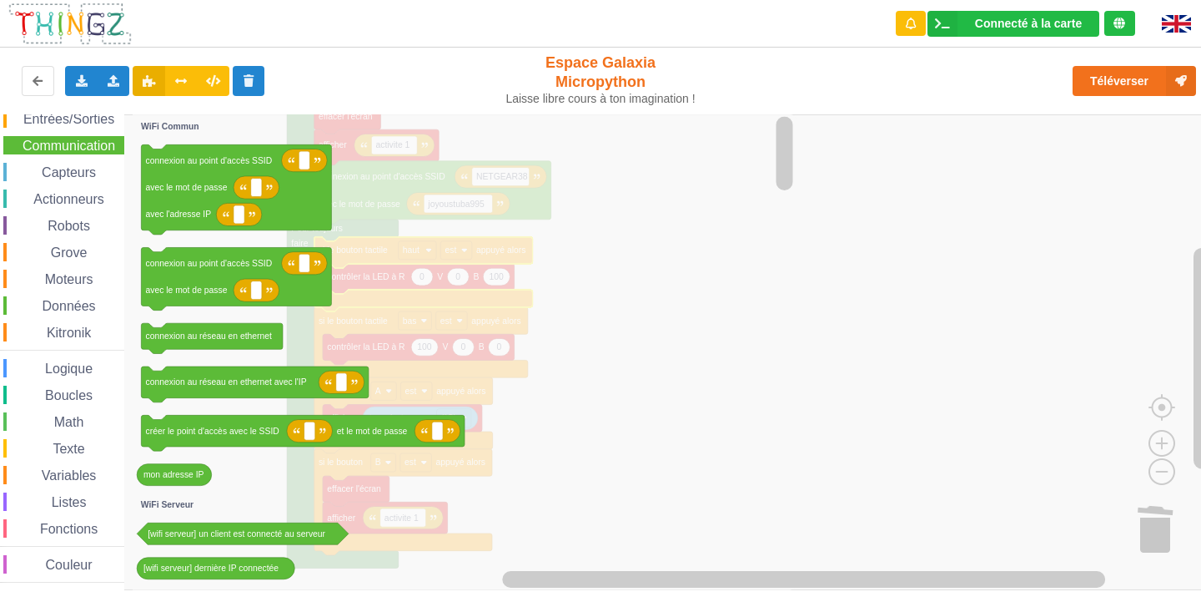
click at [91, 115] on span "Entrées/Sorties" at bounding box center [69, 119] width 96 height 14
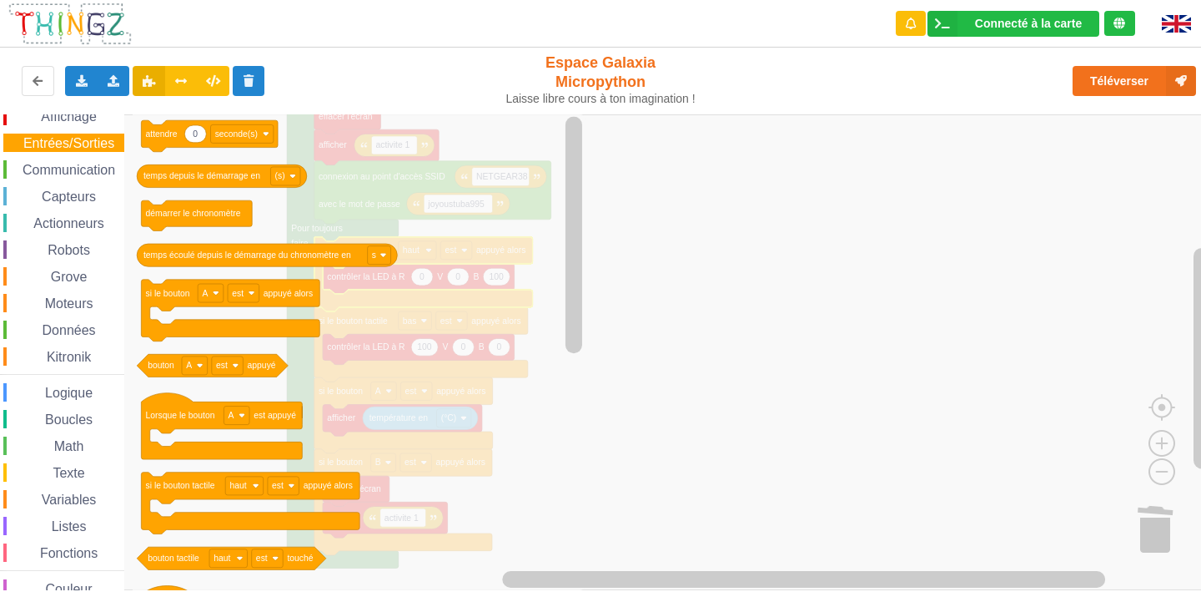
scroll to position [0, 0]
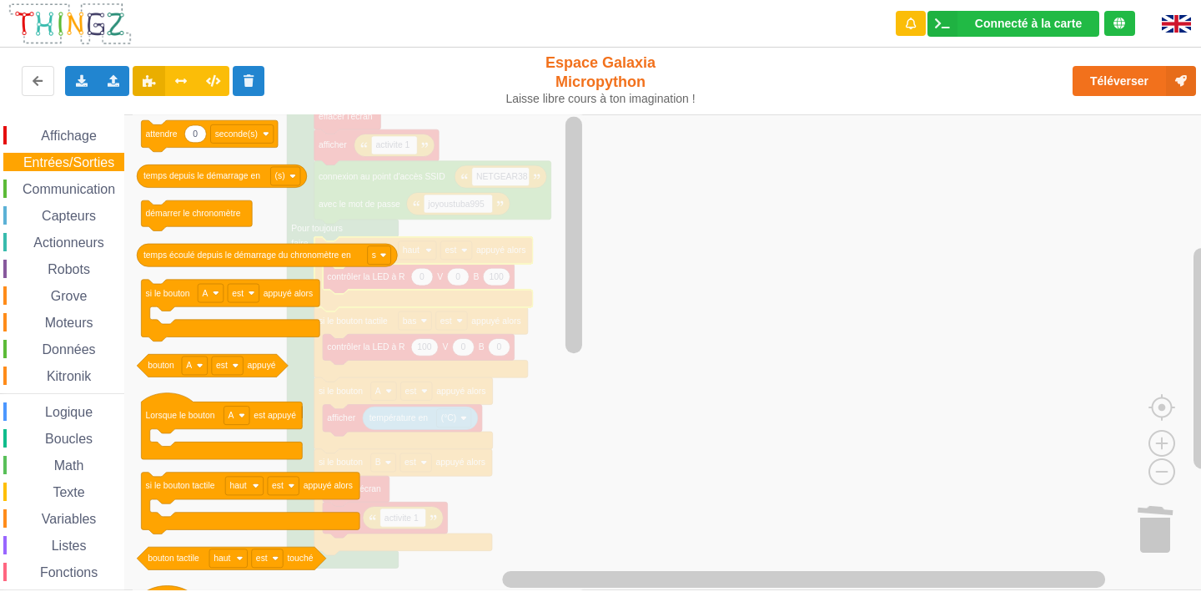
click at [694, 268] on rect "Espace de travail de Blocky" at bounding box center [606, 352] width 1213 height 476
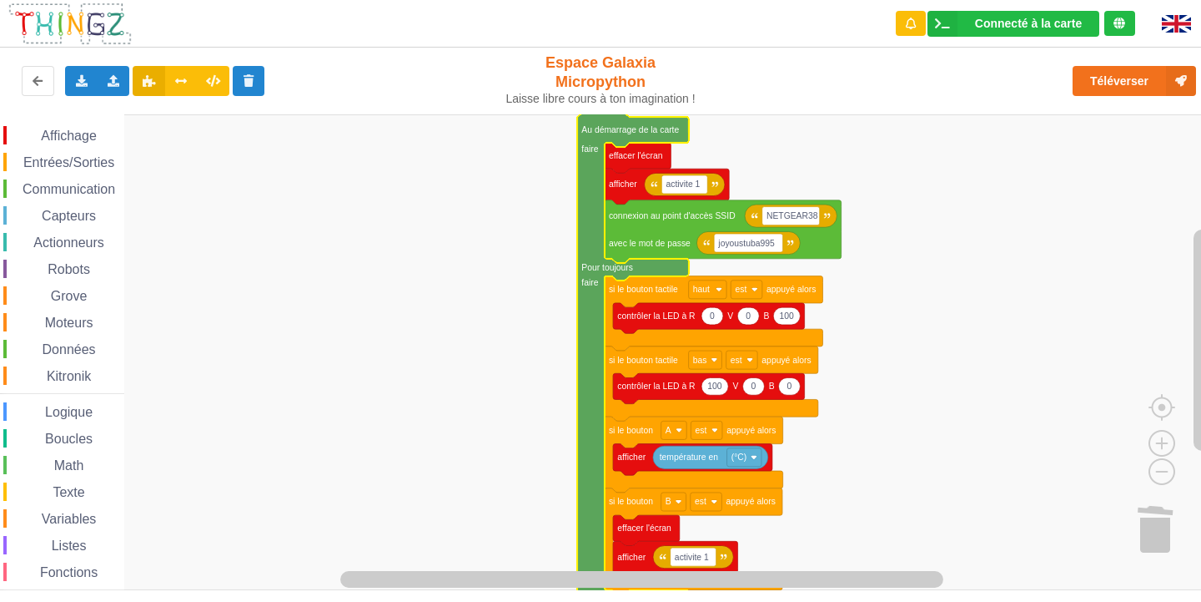
click at [84, 177] on div "Affichage Entrées/Sorties Communication Capteurs Actionneurs Robots Grove Moteu…" at bounding box center [62, 376] width 124 height 500
click at [85, 184] on span "Communication" at bounding box center [69, 189] width 98 height 14
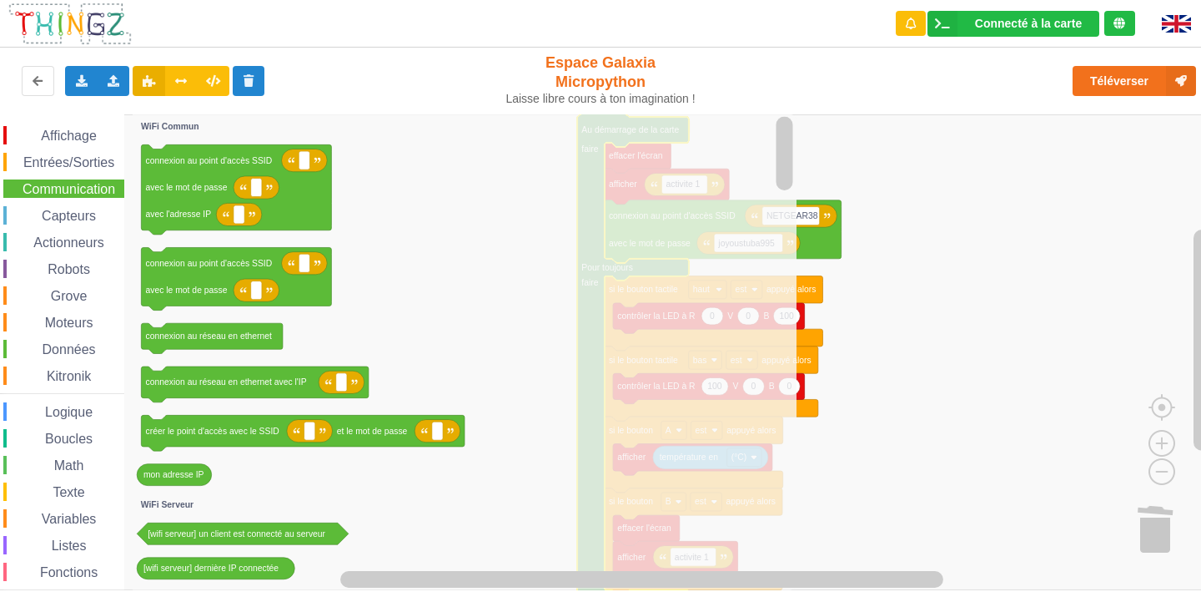
click at [58, 426] on div "Affichage Entrées/Sorties Communication Capteurs Actionneurs Robots Grove Moteu…" at bounding box center [62, 376] width 124 height 500
click at [58, 431] on span "Boucles" at bounding box center [69, 438] width 53 height 14
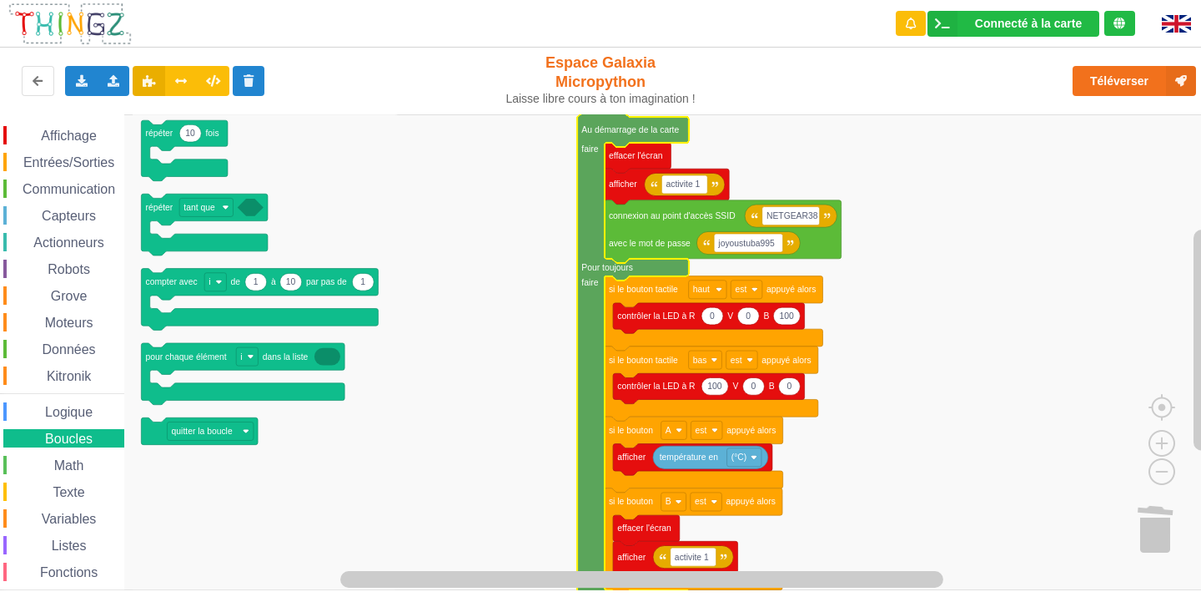
click at [79, 459] on span "Math" at bounding box center [69, 465] width 35 height 14
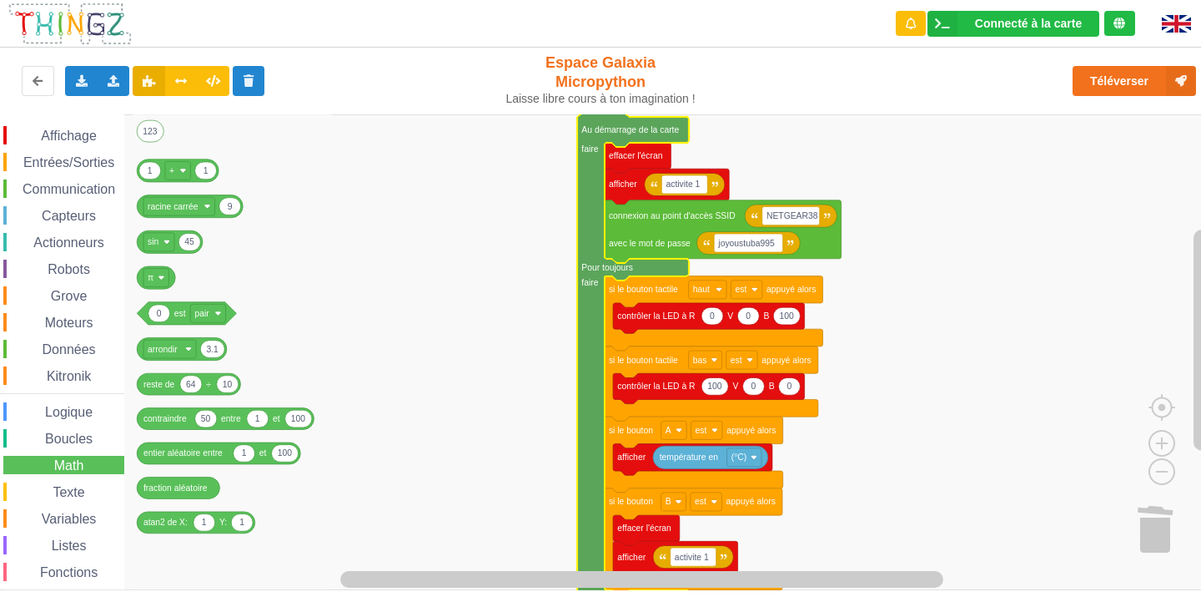
click at [59, 349] on span "Données" at bounding box center [69, 349] width 58 height 14
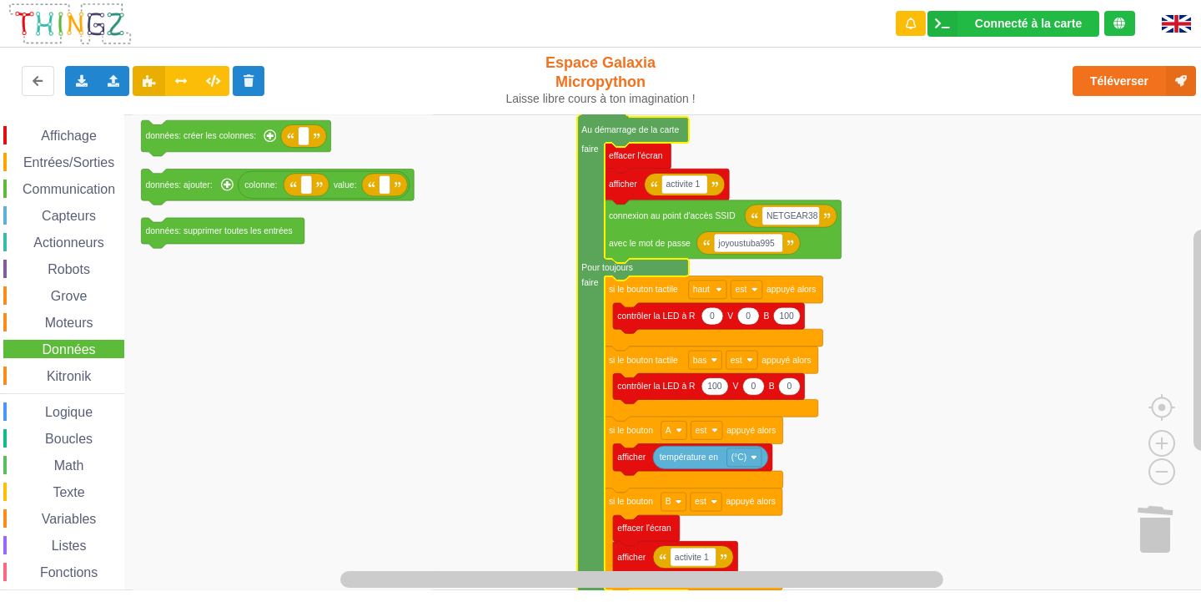
click at [94, 190] on span "Communication" at bounding box center [69, 189] width 98 height 14
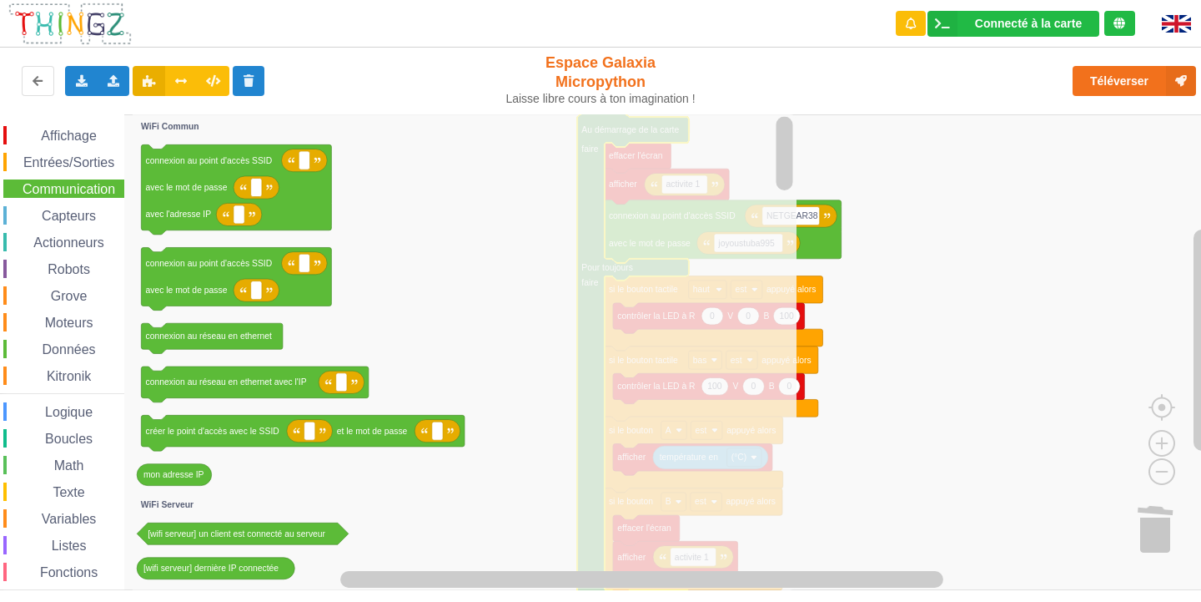
click at [45, 466] on span "Espace de travail de Blocky" at bounding box center [44, 465] width 13 height 13
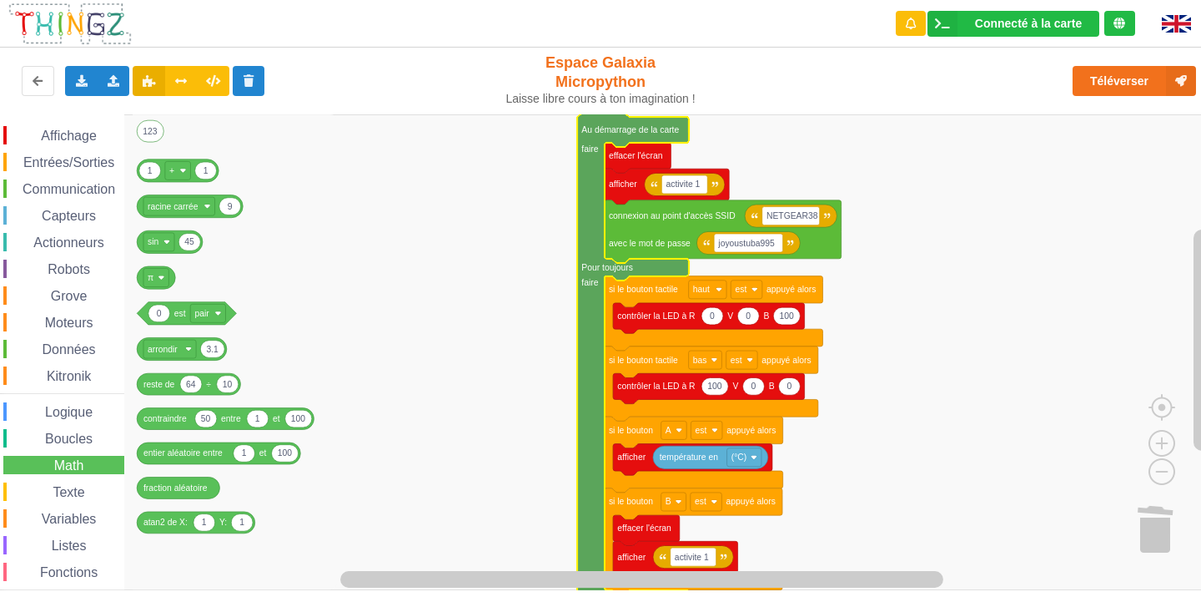
click at [53, 340] on div "Données" at bounding box center [63, 349] width 121 height 18
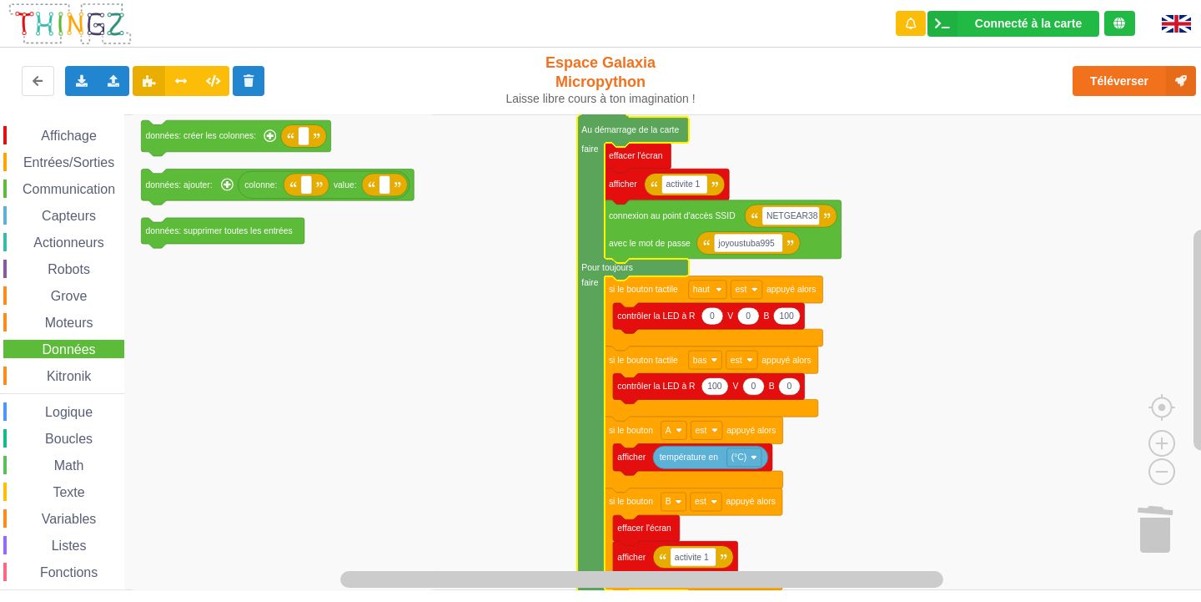
click at [87, 207] on div "Capteurs" at bounding box center [63, 215] width 121 height 18
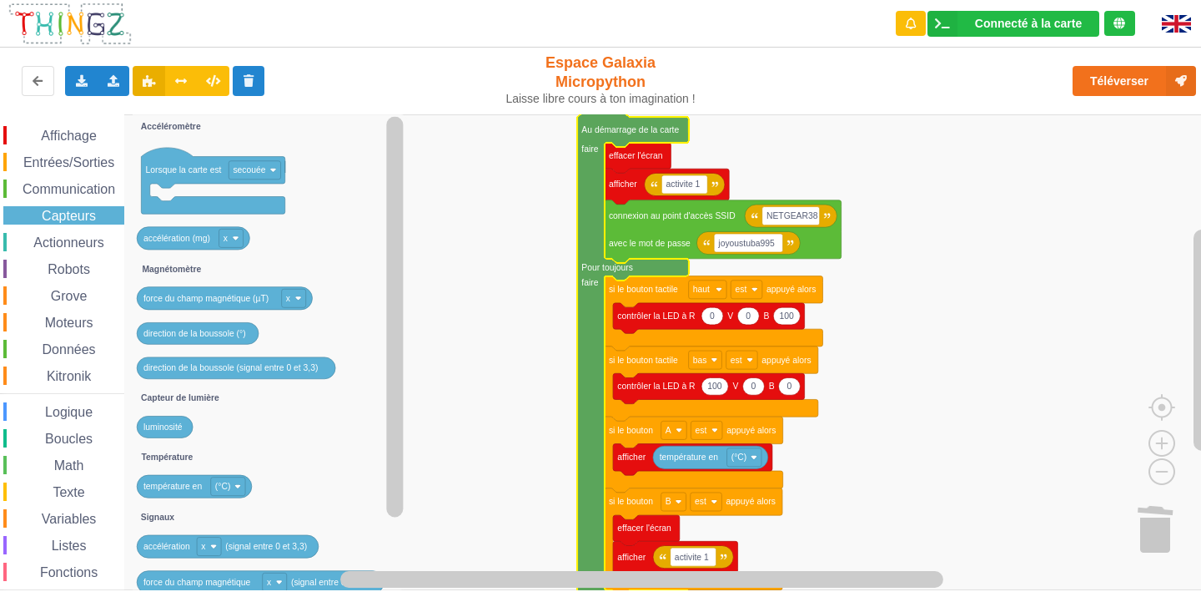
click at [93, 168] on span "Entrées/Sorties" at bounding box center [69, 162] width 96 height 14
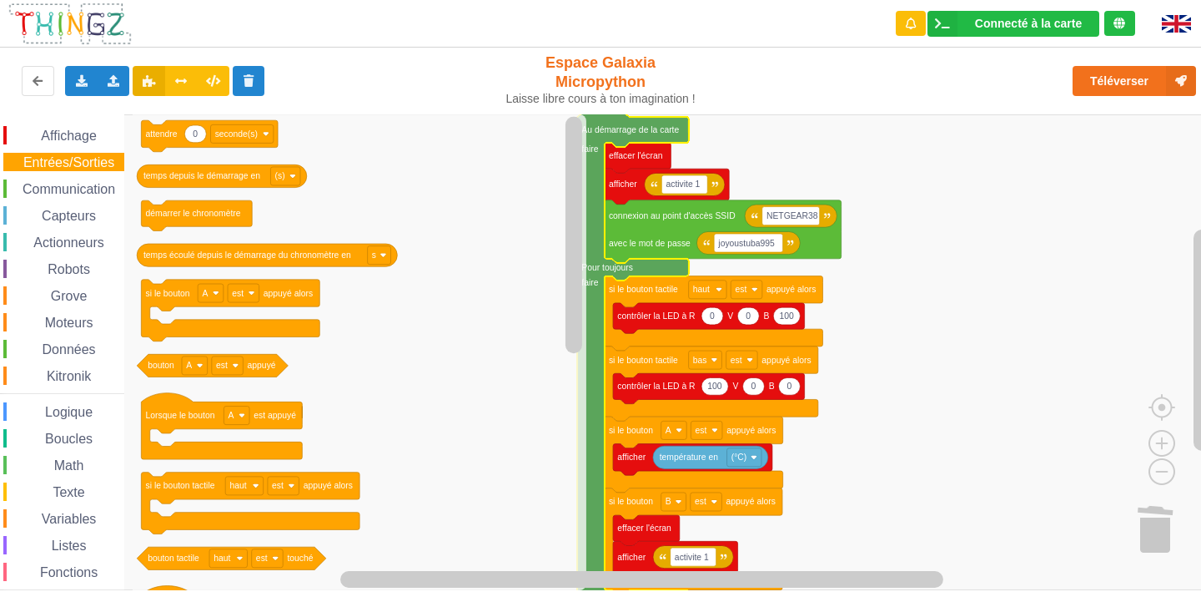
click at [23, 159] on span "Entrées/Sorties" at bounding box center [69, 162] width 96 height 14
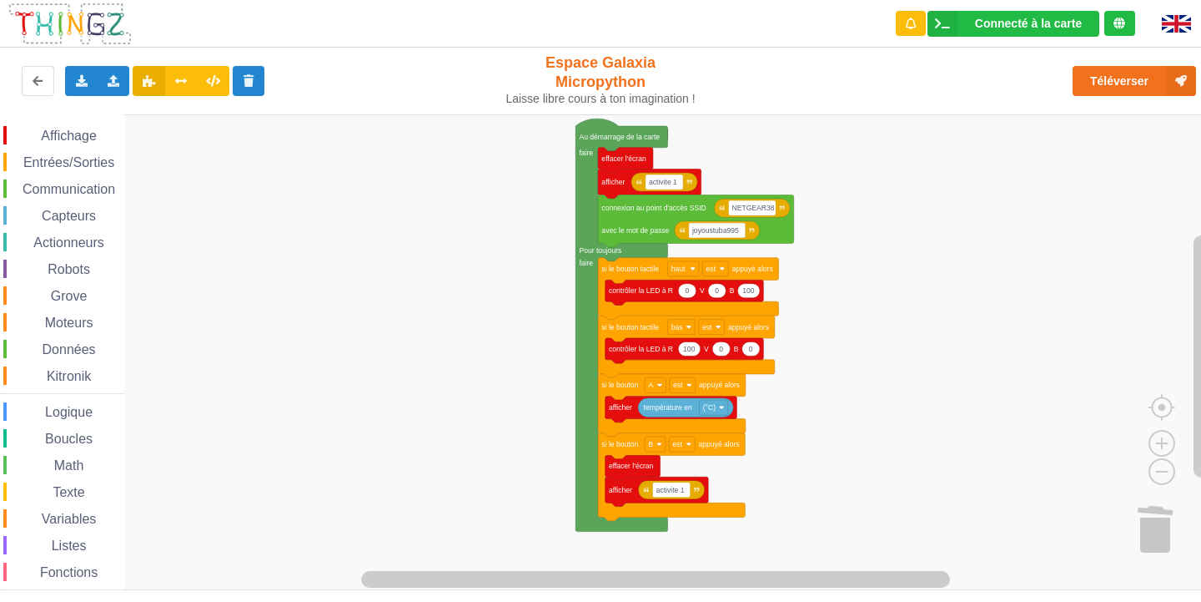
click at [855, 378] on rect "Espace de travail de Blocky" at bounding box center [606, 352] width 1213 height 476
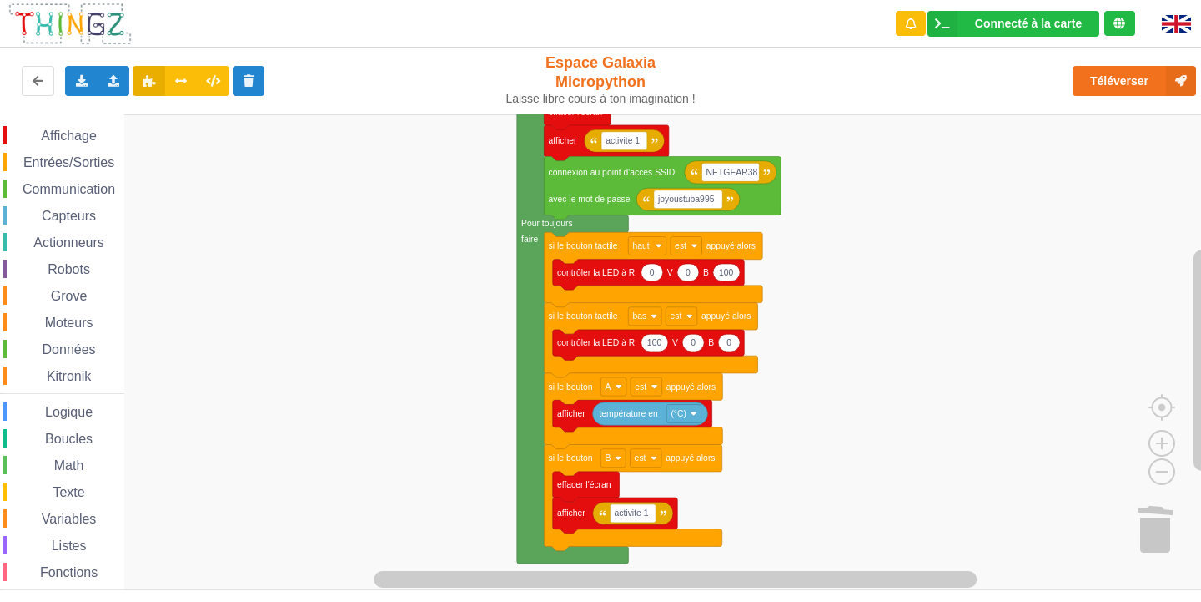
click at [67, 434] on span "Boucles" at bounding box center [69, 438] width 53 height 14
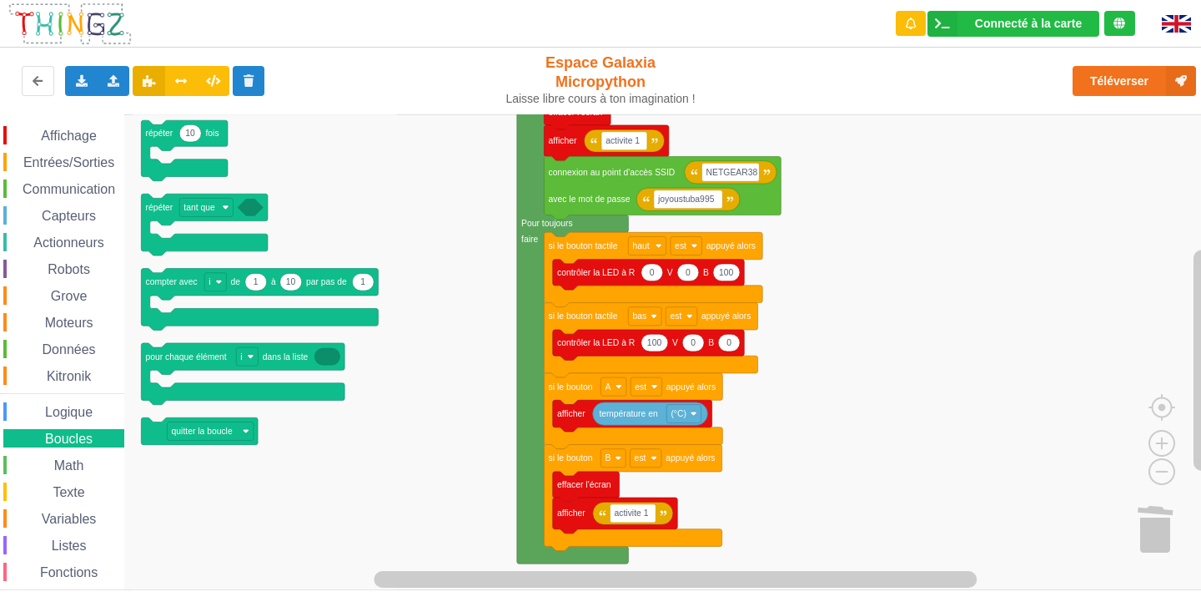
click at [73, 475] on div "Affichage Entrées/Sorties Communication Capteurs Actionneurs Robots Grove Moteu…" at bounding box center [62, 376] width 124 height 500
click at [92, 466] on div "Math" at bounding box center [63, 465] width 121 height 18
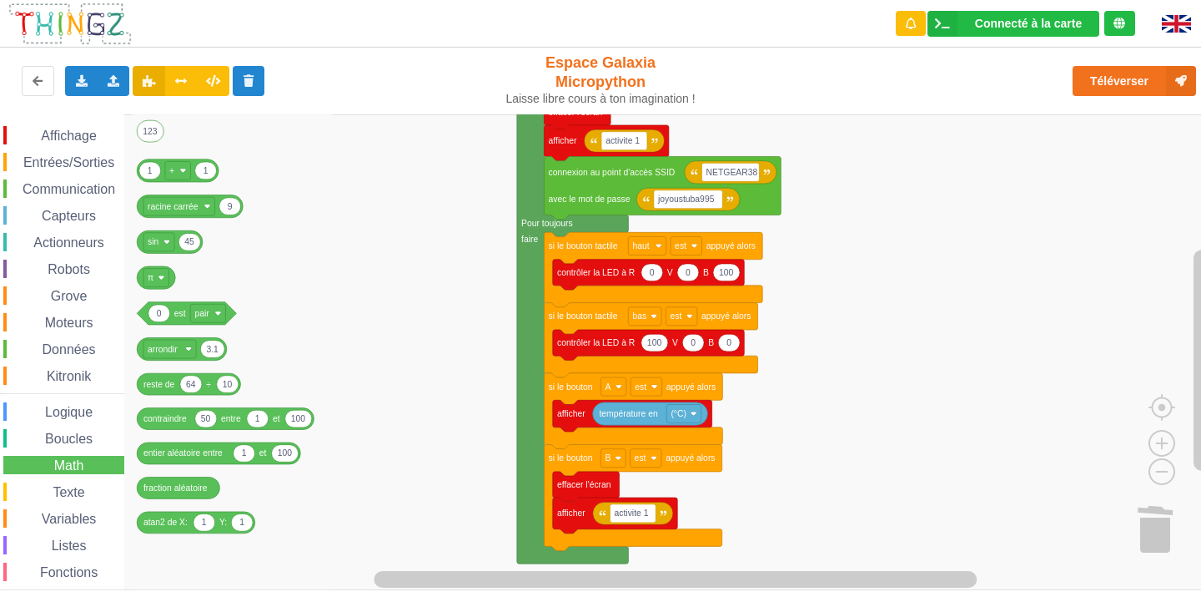
drag, startPoint x: 15, startPoint y: 178, endPoint x: 18, endPoint y: 187, distance: 9.8
click at [18, 185] on div "Affichage Entrées/Sorties Communication Capteurs Actionneurs Robots Grove Moteu…" at bounding box center [62, 376] width 124 height 500
click at [22, 192] on span "Communication" at bounding box center [69, 189] width 98 height 14
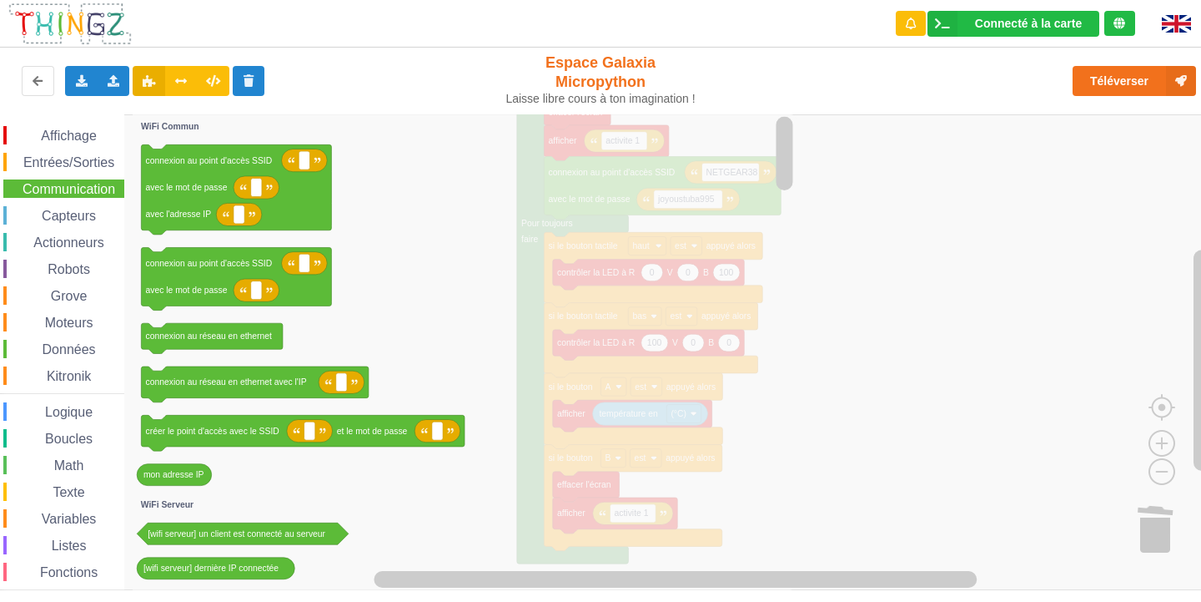
click at [87, 184] on span "Communication" at bounding box center [69, 189] width 98 height 14
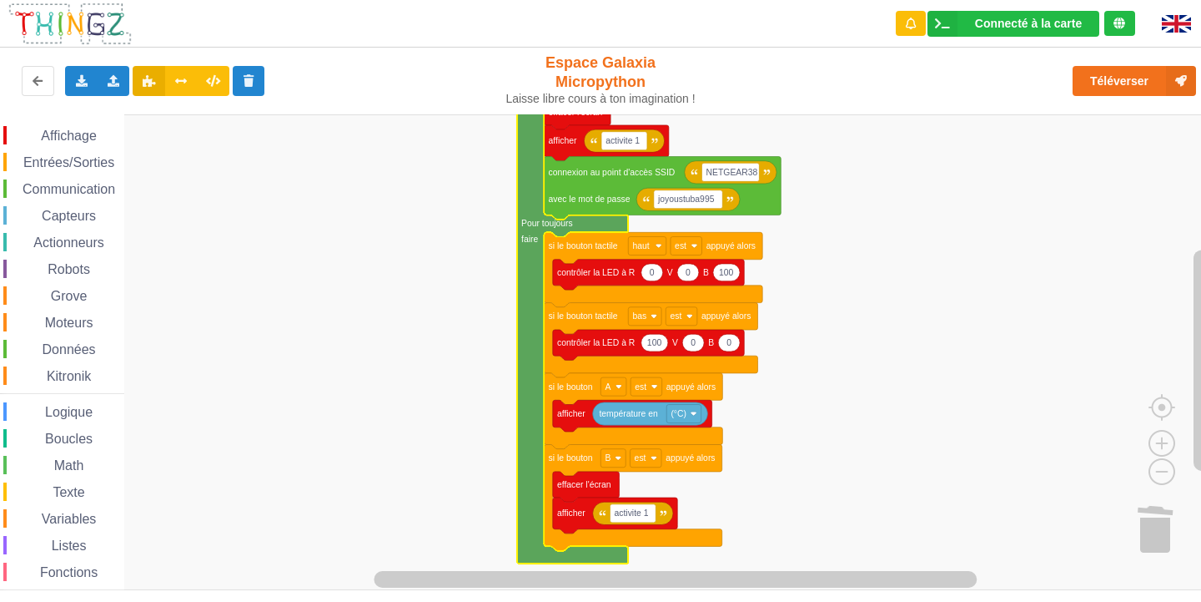
click at [884, 264] on rect "Espace de travail de Blocky" at bounding box center [606, 352] width 1213 height 476
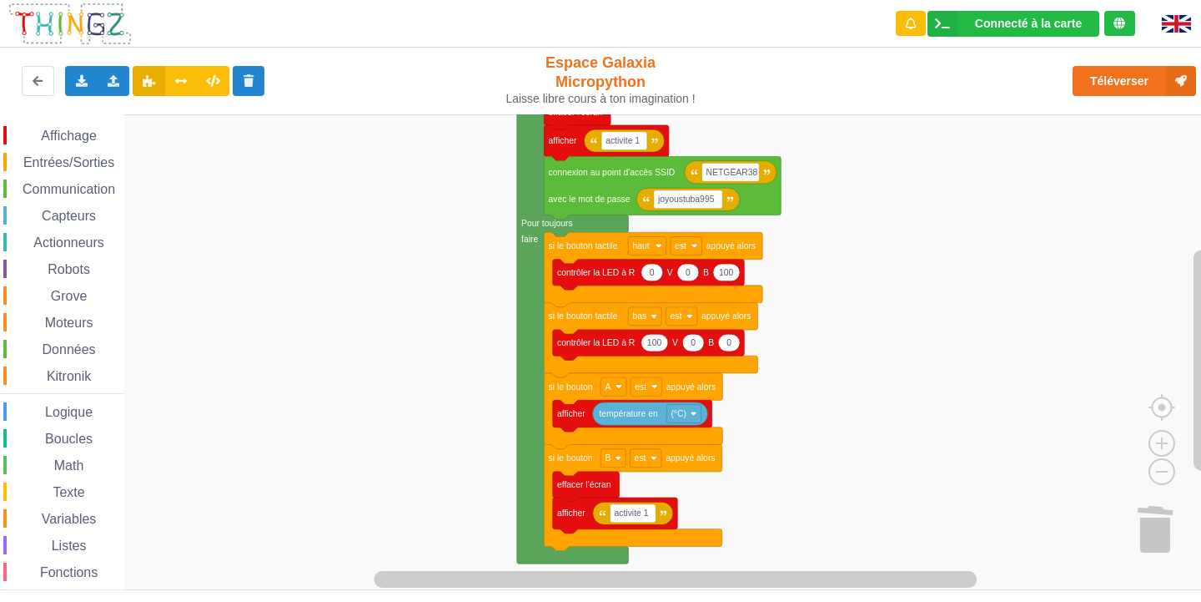
click at [533, 234] on text "faire" at bounding box center [529, 238] width 17 height 9
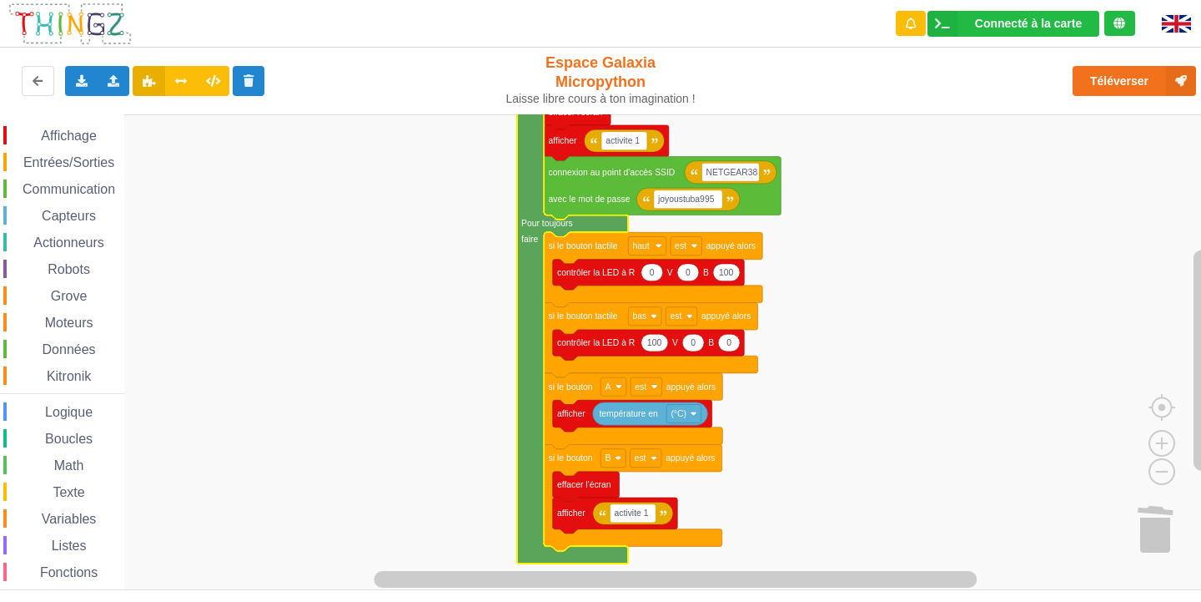
click at [491, 281] on rect "Espace de travail de Blocky" at bounding box center [606, 352] width 1213 height 476
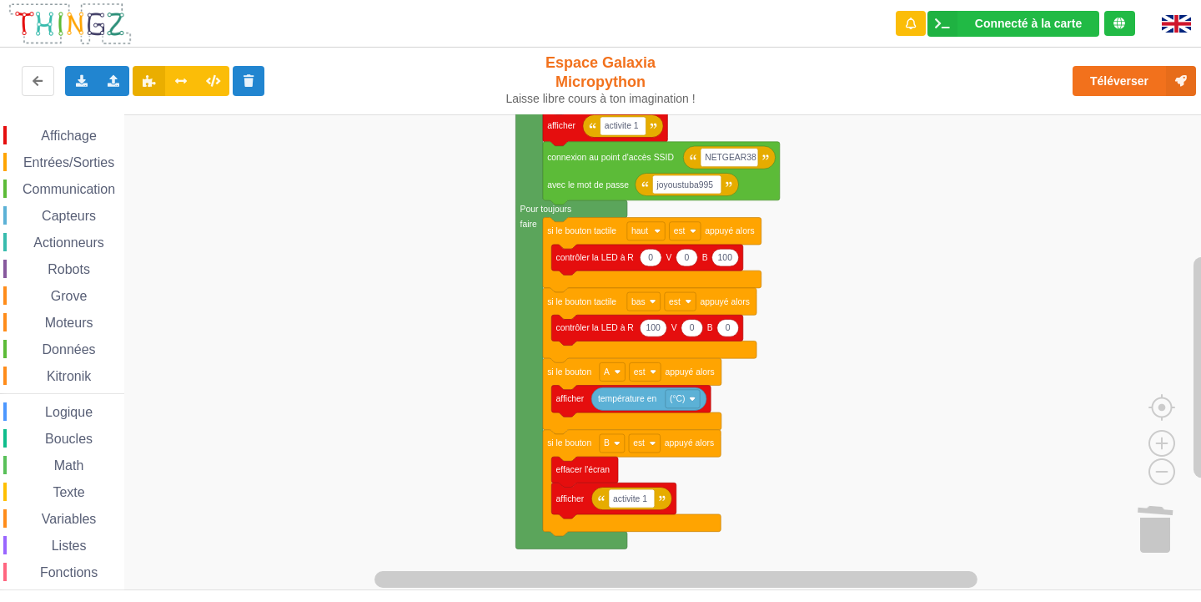
click at [533, 221] on text "faire" at bounding box center [529, 223] width 17 height 9
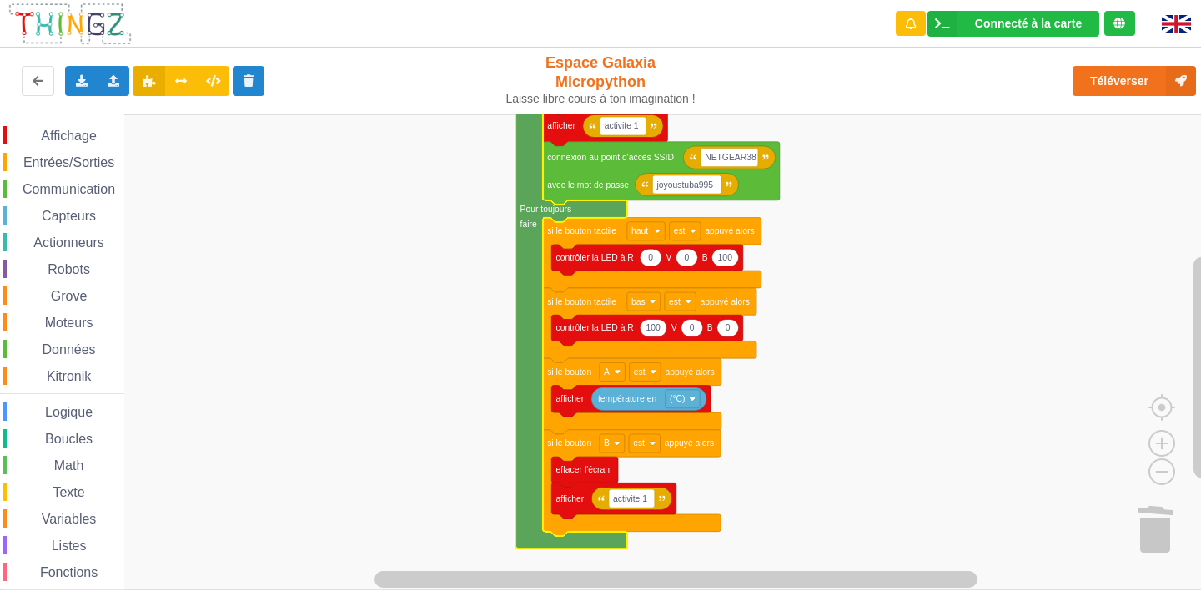
click at [533, 221] on text "faire" at bounding box center [529, 223] width 17 height 9
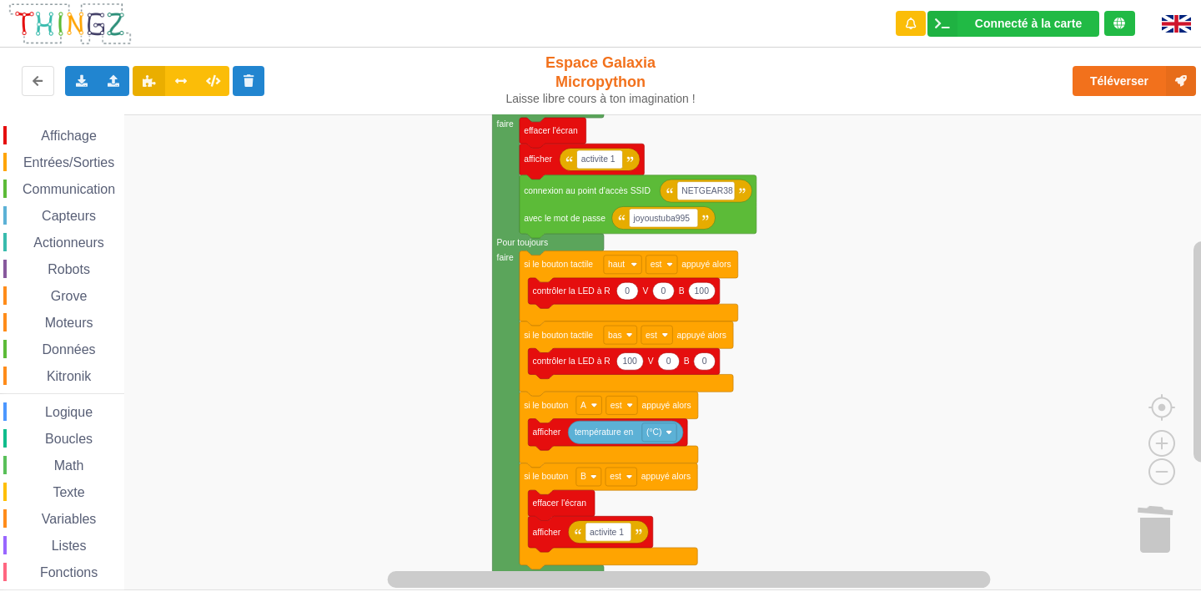
click at [1137, 510] on g "Espace de travail de Blocky" at bounding box center [1175, 527] width 88 height 109
click at [1168, 554] on div "Affichage Entrées/Sorties Communication Capteurs Actionneurs Robots Grove Moteu…" at bounding box center [606, 352] width 1213 height 476
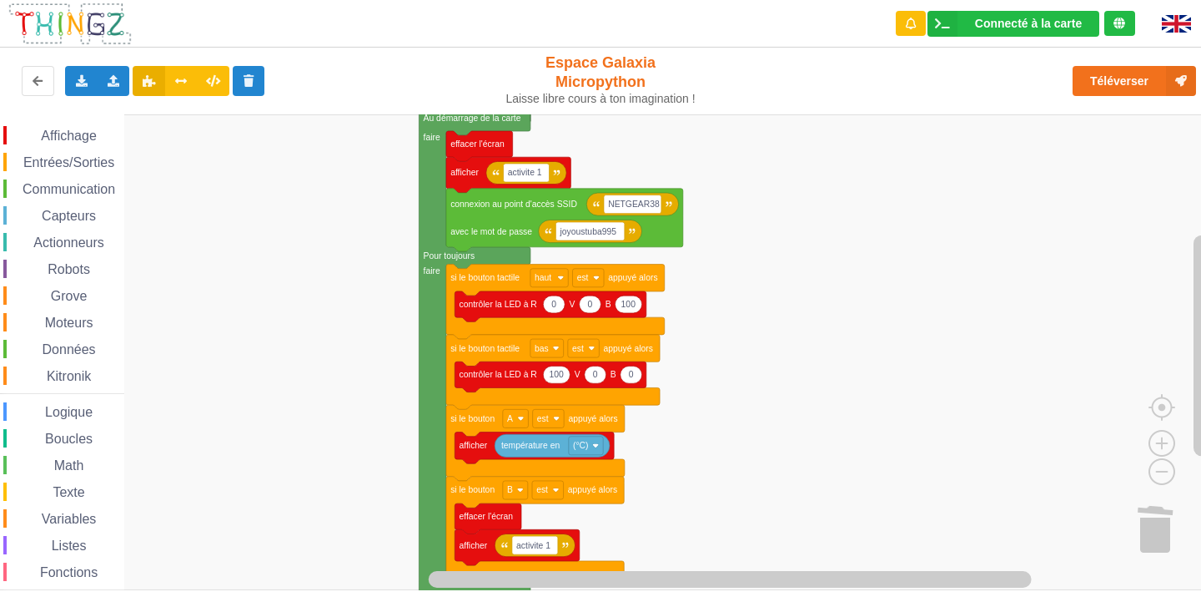
click at [783, 359] on rect "Espace de travail de Blocky" at bounding box center [606, 352] width 1213 height 476
click at [83, 369] on span "Kitronik" at bounding box center [68, 376] width 49 height 14
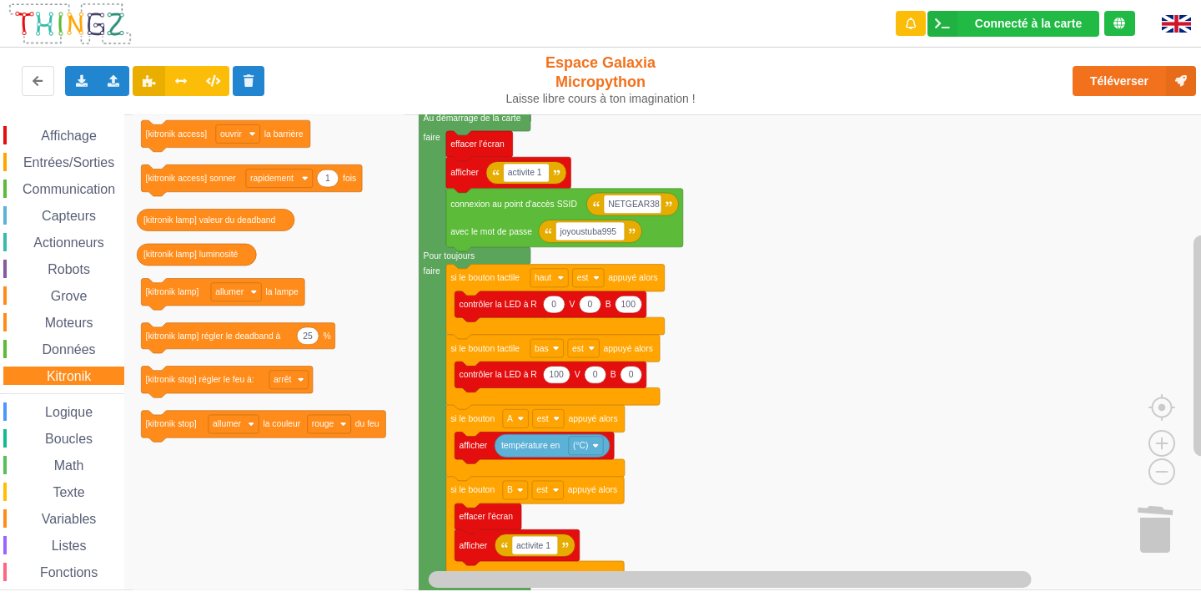
click at [87, 360] on div "Affichage Entrées/Sorties Communication Capteurs Actionneurs Robots Grove Moteu…" at bounding box center [62, 376] width 124 height 500
click at [76, 349] on span "Données" at bounding box center [69, 349] width 58 height 14
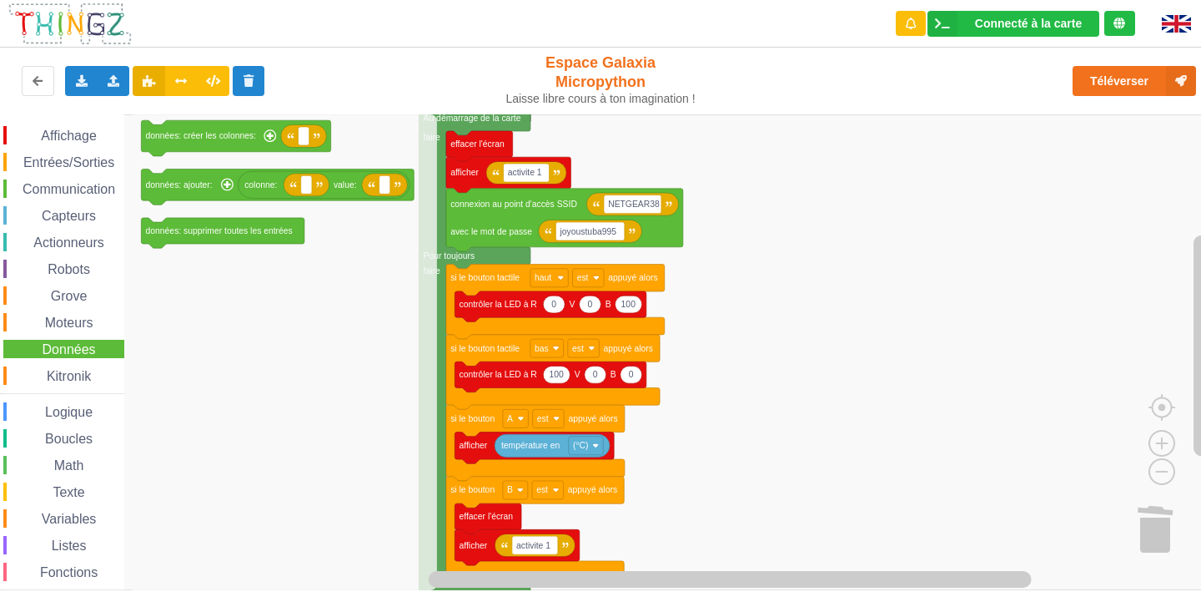
click at [83, 354] on span "Données" at bounding box center [69, 349] width 58 height 14
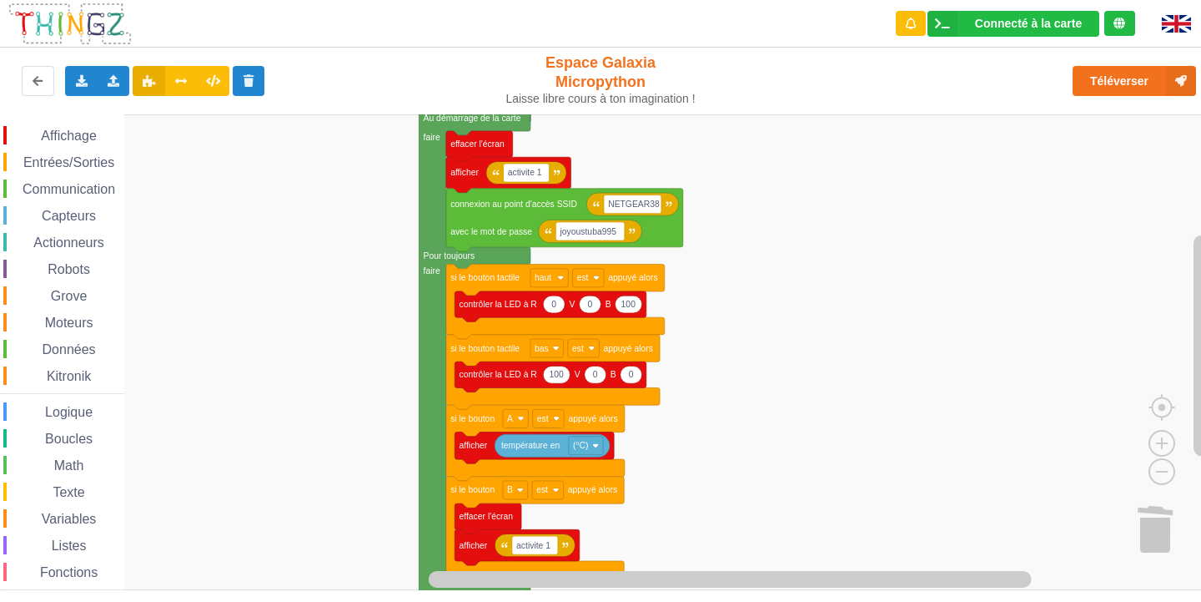
click at [899, 186] on rect "Espace de travail de Blocky" at bounding box center [606, 352] width 1213 height 476
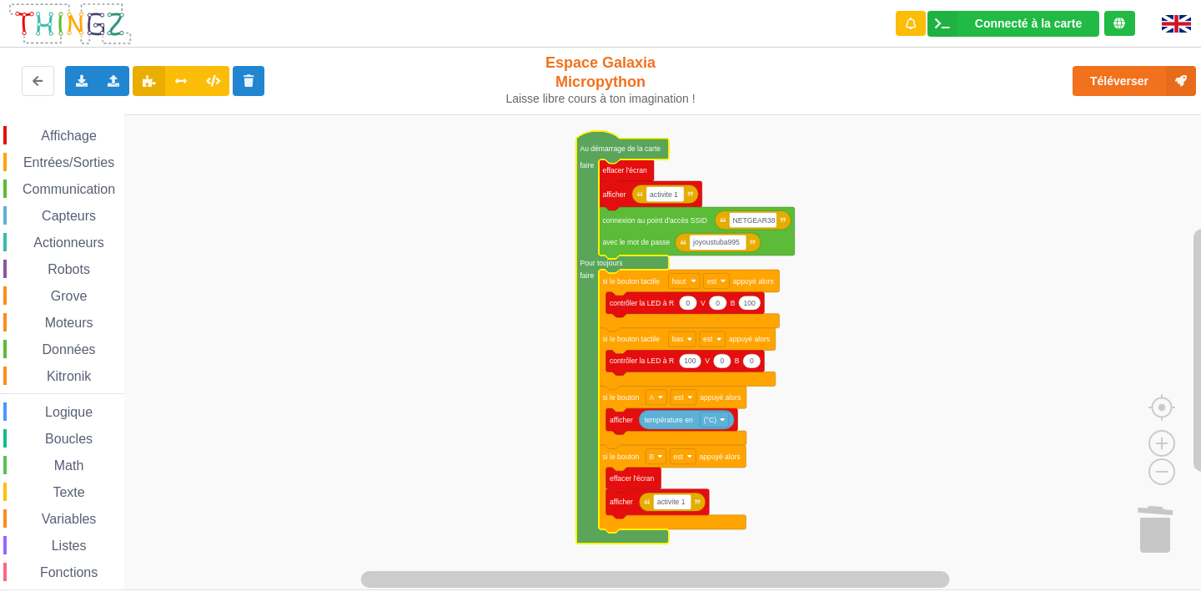
click at [52, 189] on span "Communication" at bounding box center [69, 189] width 98 height 14
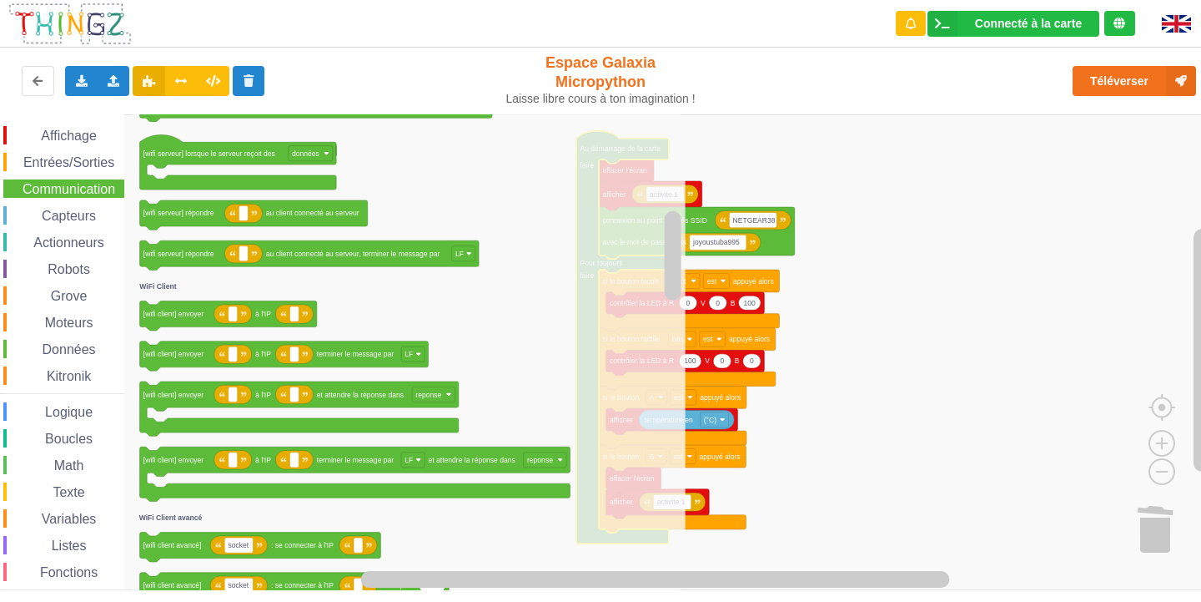
click at [97, 194] on span "Communication" at bounding box center [69, 189] width 98 height 14
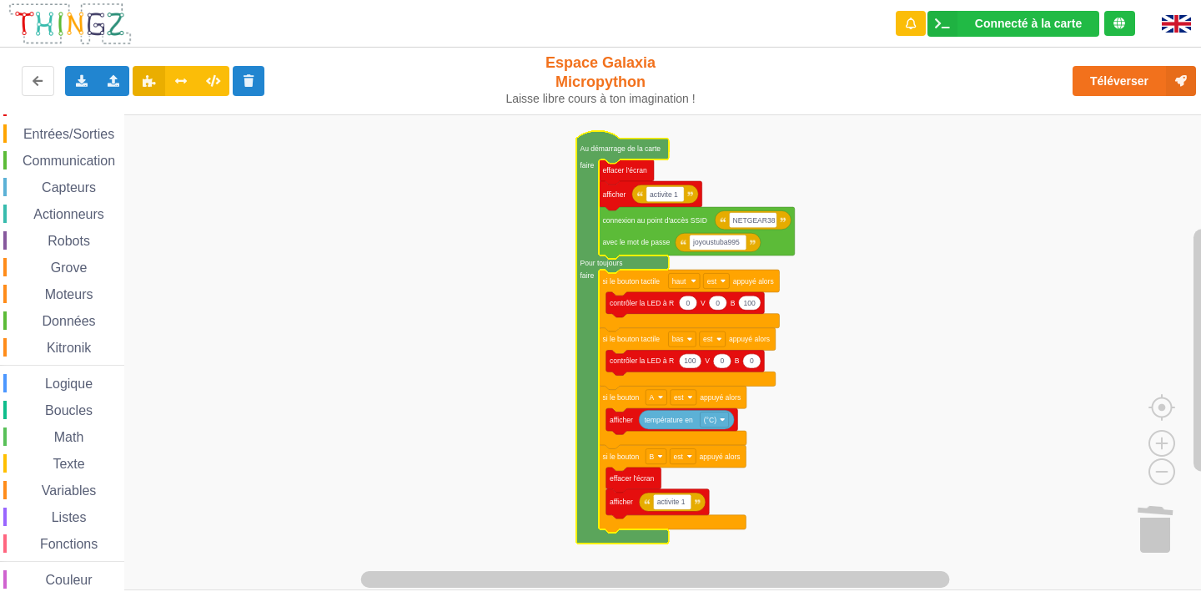
scroll to position [43, 0]
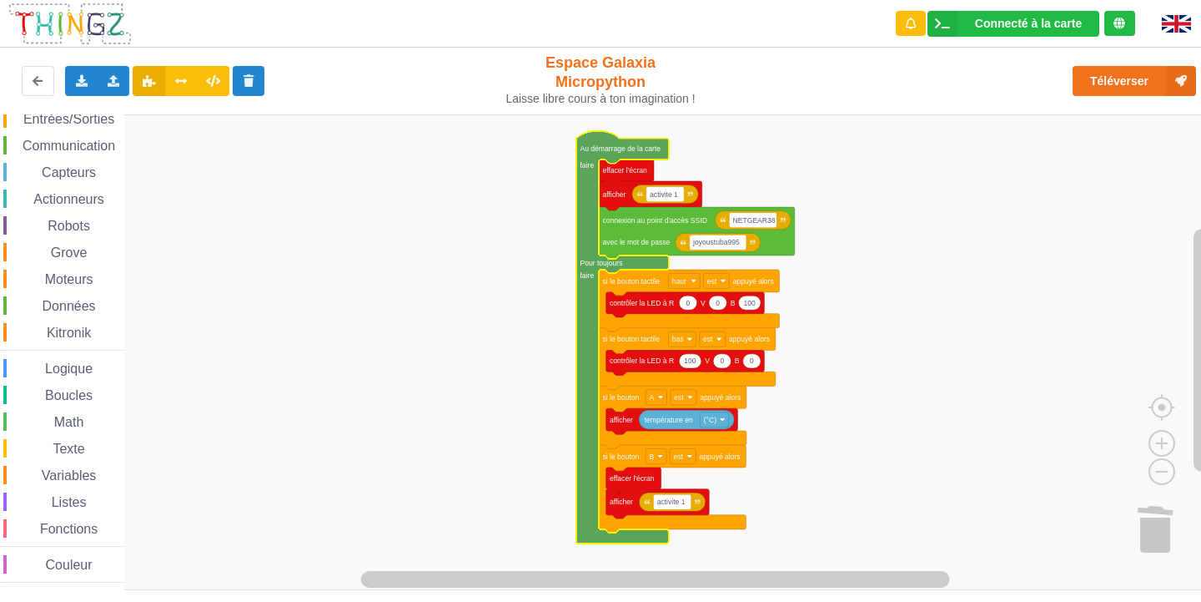
click at [77, 193] on span "Actionneurs" at bounding box center [69, 199] width 76 height 14
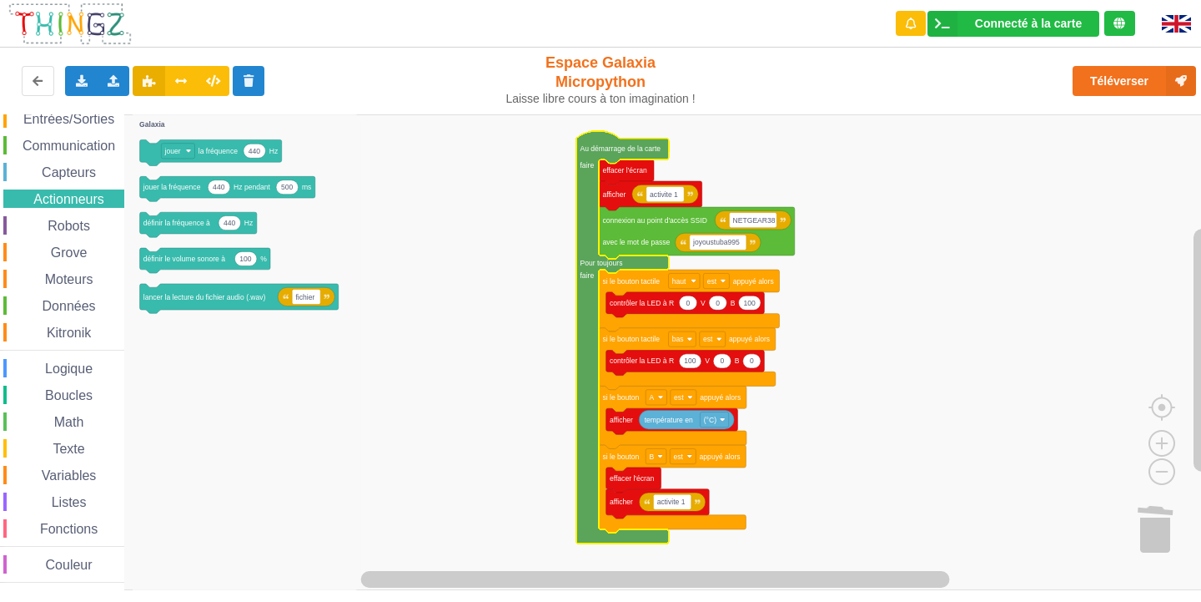
click at [83, 167] on span "Capteurs" at bounding box center [68, 172] width 59 height 14
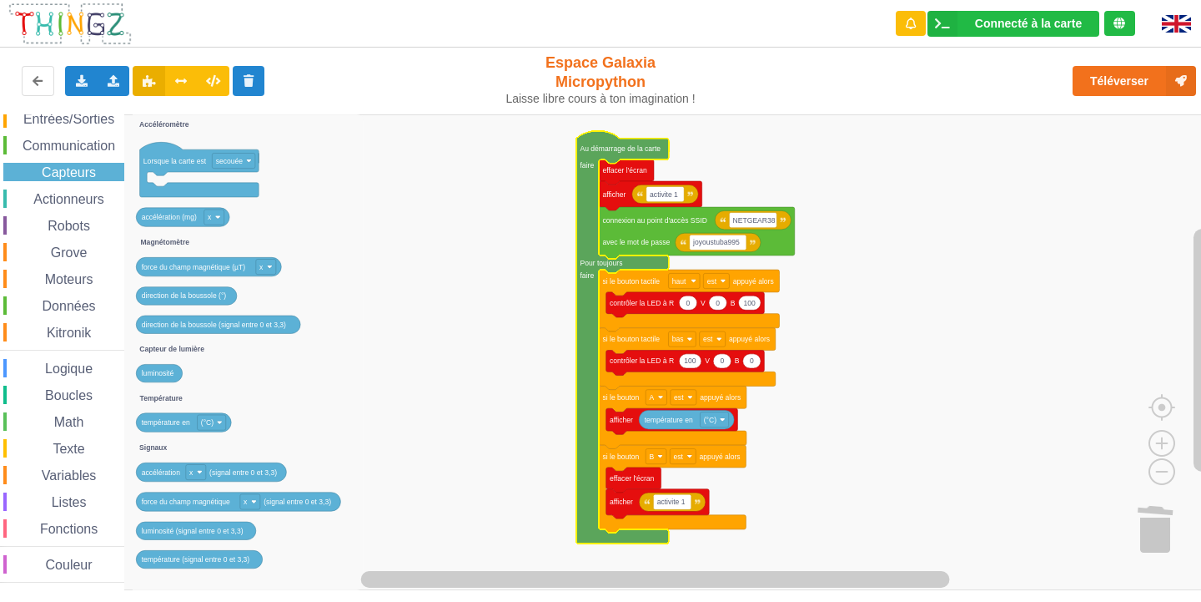
scroll to position [0, 0]
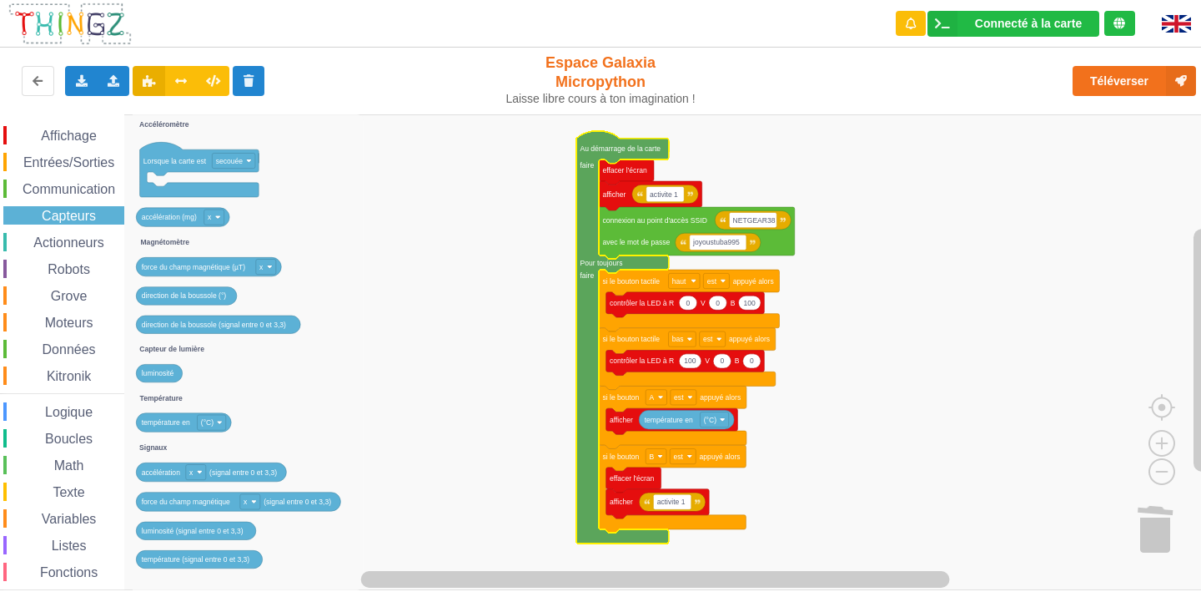
click at [33, 194] on span "Communication" at bounding box center [69, 189] width 98 height 14
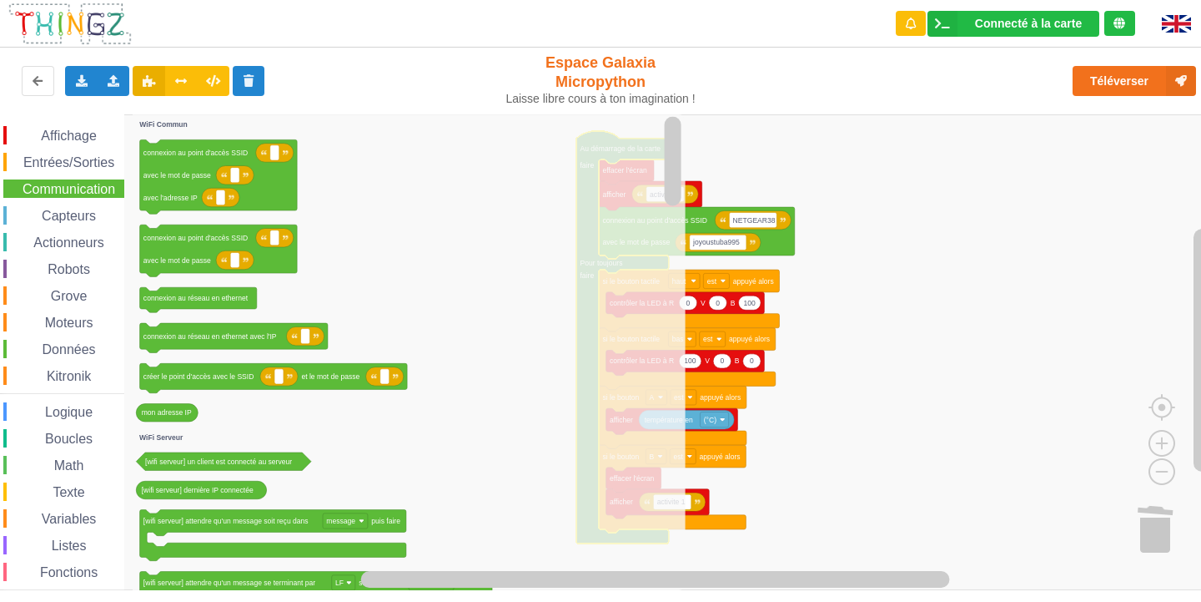
click at [50, 236] on span "Actionneurs" at bounding box center [69, 242] width 76 height 14
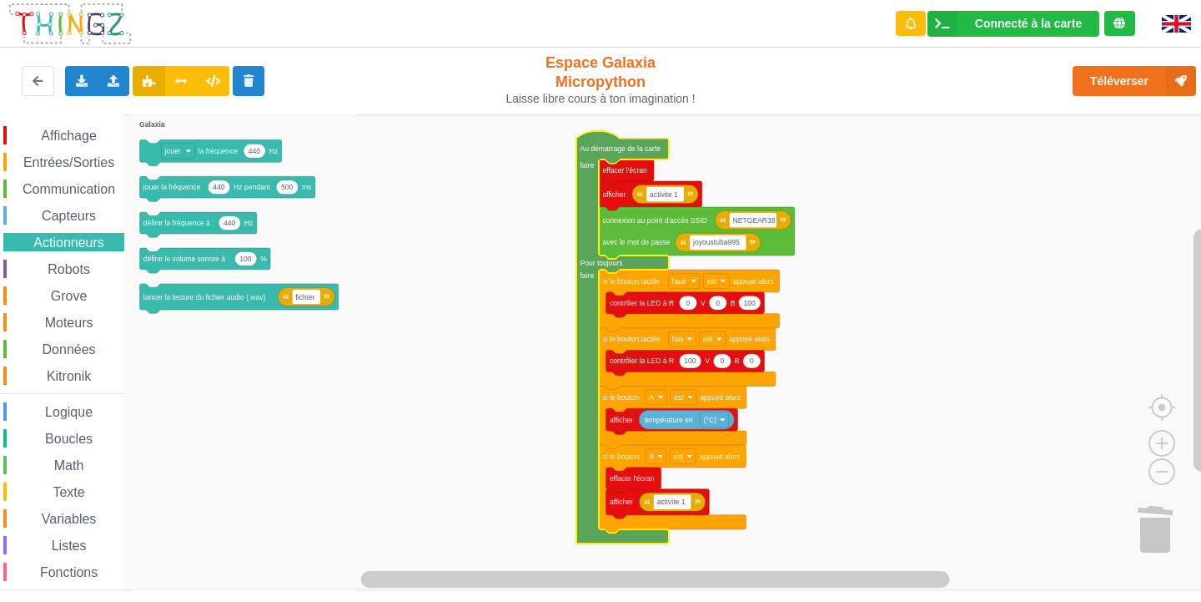
click at [48, 209] on span "Capteurs" at bounding box center [68, 216] width 59 height 14
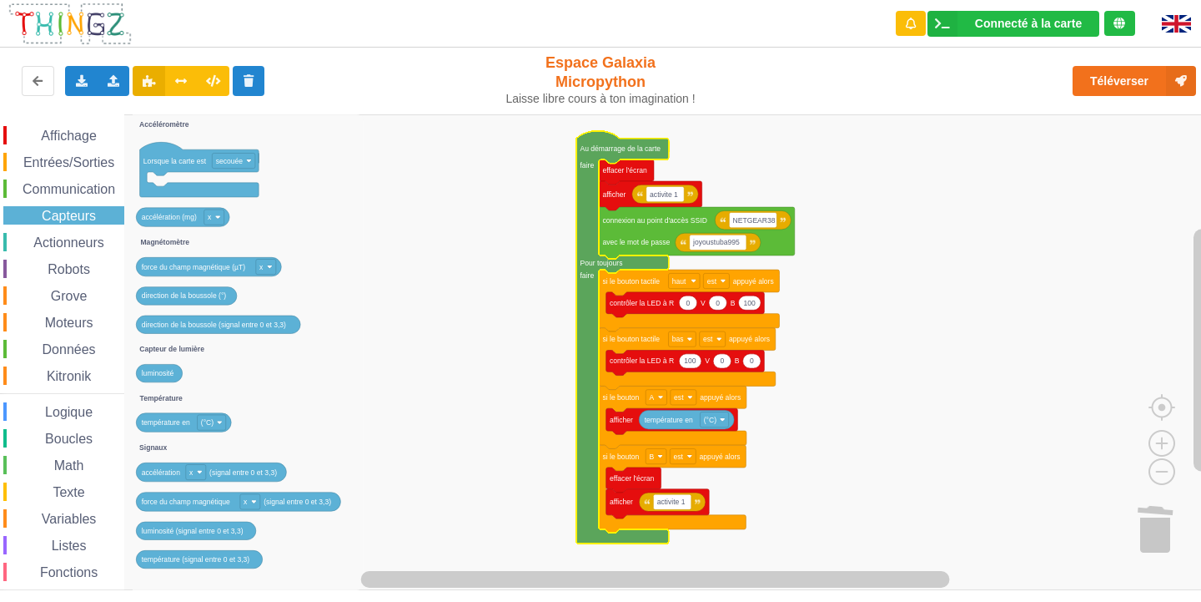
click at [71, 429] on div "Boucles" at bounding box center [63, 438] width 121 height 18
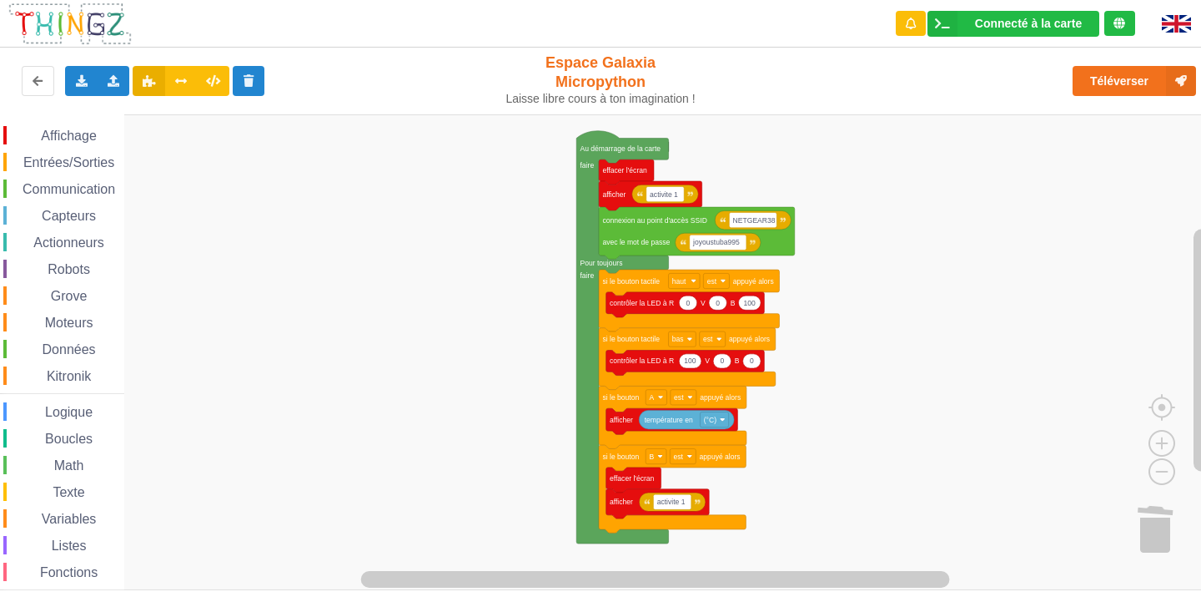
click at [0, 172] on div "Affichage Entrées/Sorties Communication Capteurs Actionneurs Robots Grove Moteu…" at bounding box center [606, 352] width 1213 height 476
click at [1151, 400] on image "Espace de travail de Blocky" at bounding box center [1189, 368] width 80 height 103
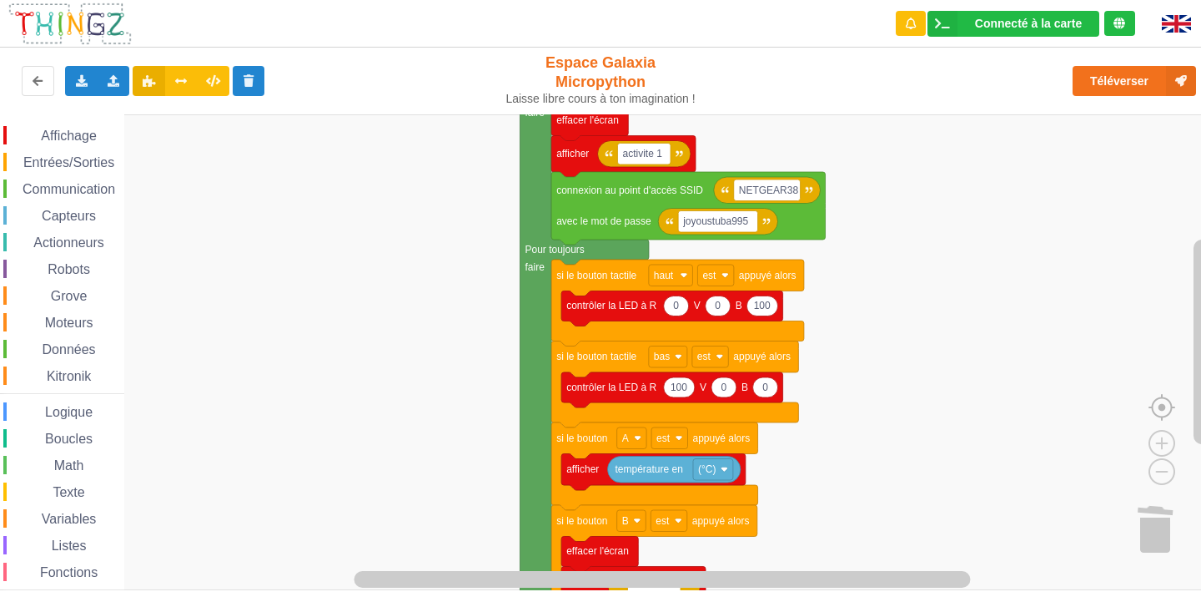
click at [1151, 400] on image "Espace de travail de Blocky" at bounding box center [1189, 368] width 80 height 103
click at [1162, 479] on image "Espace de travail de Blocky" at bounding box center [1135, 432] width 80 height 103
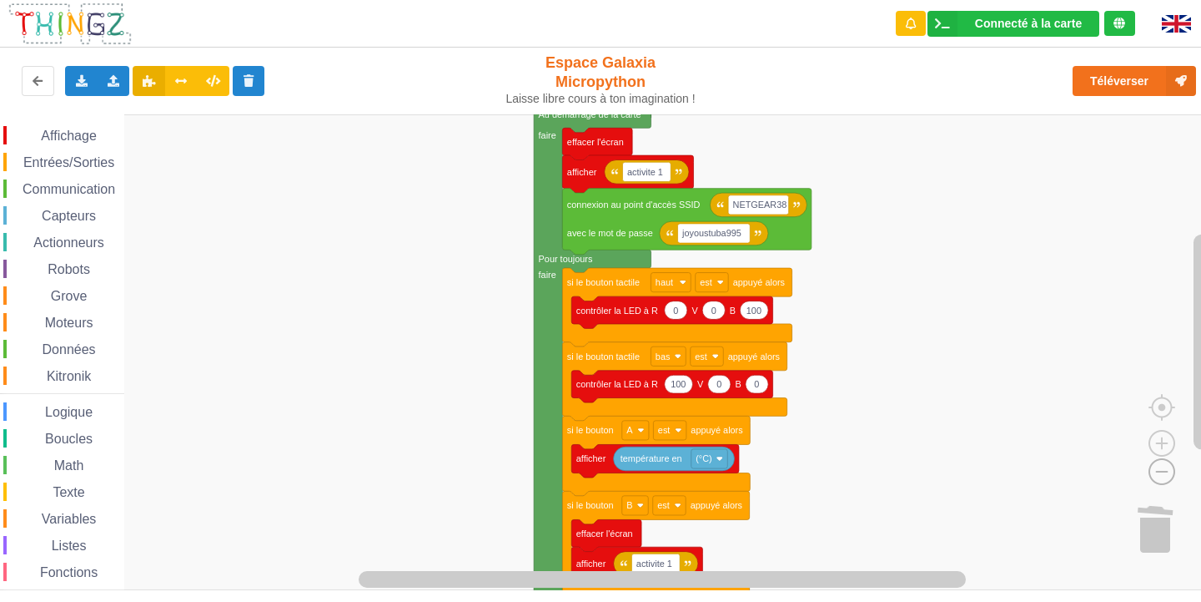
click at [1162, 479] on image "Espace de travail de Blocky" at bounding box center [1135, 432] width 80 height 103
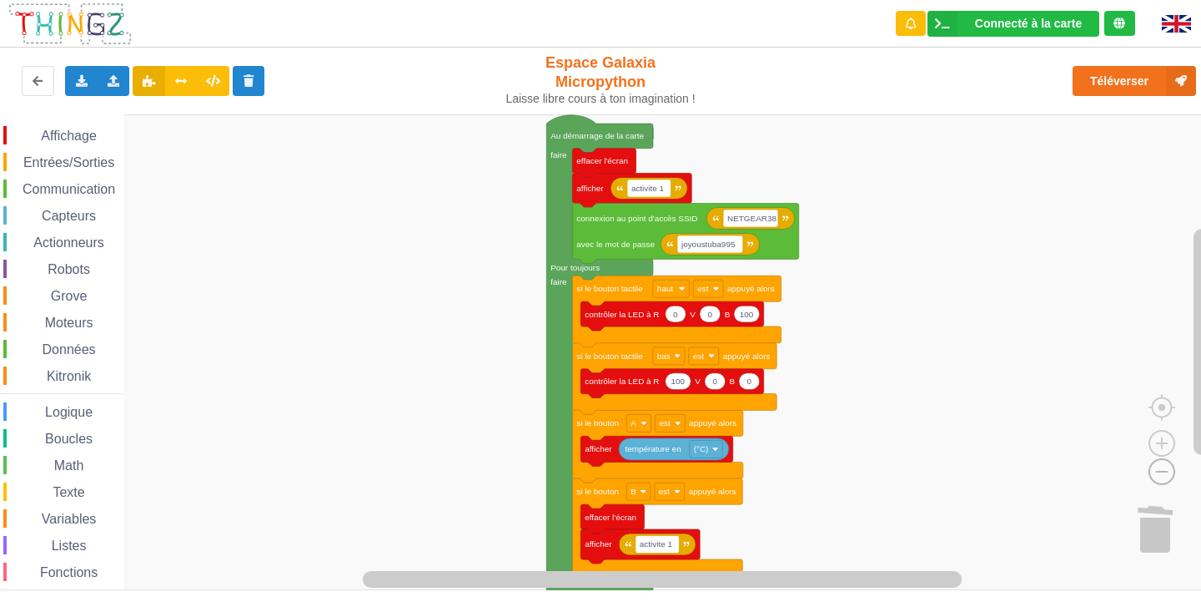
click at [1162, 479] on image "Espace de travail de Blocky" at bounding box center [1135, 432] width 80 height 103
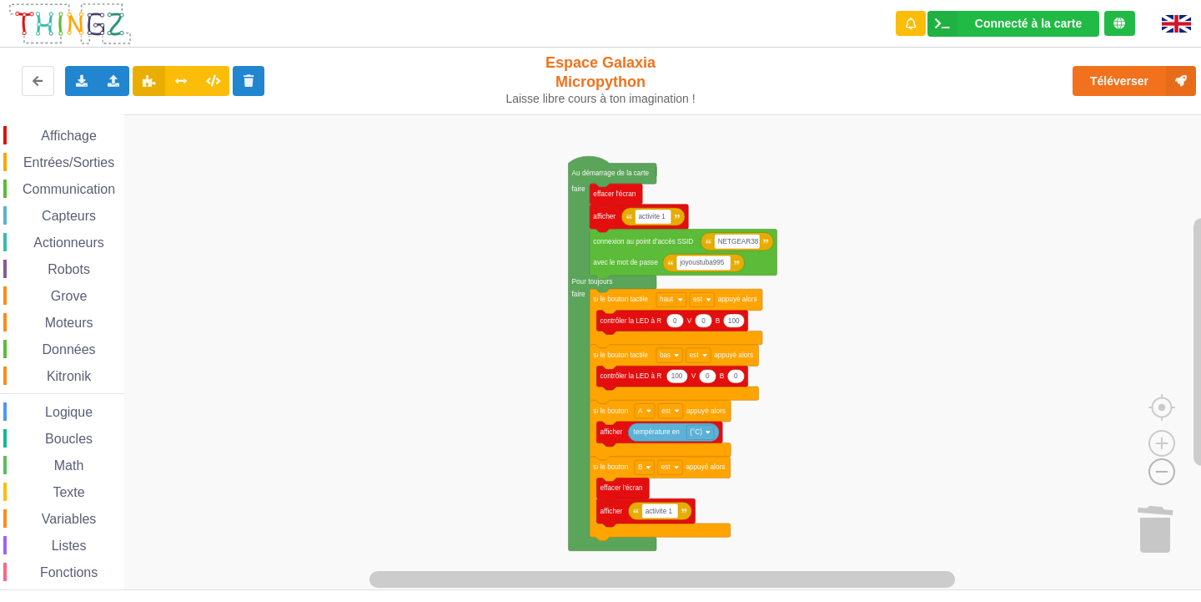
click at [1162, 479] on image "Espace de travail de Blocky" at bounding box center [1135, 432] width 80 height 103
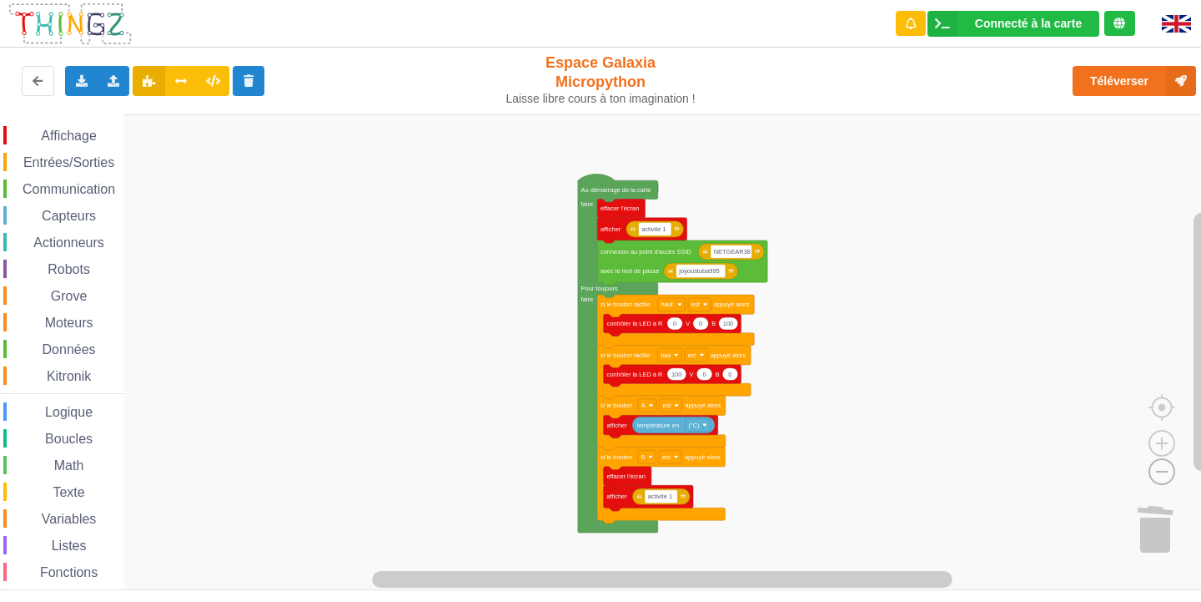
click at [1162, 479] on image "Espace de travail de Blocky" at bounding box center [1135, 432] width 80 height 103
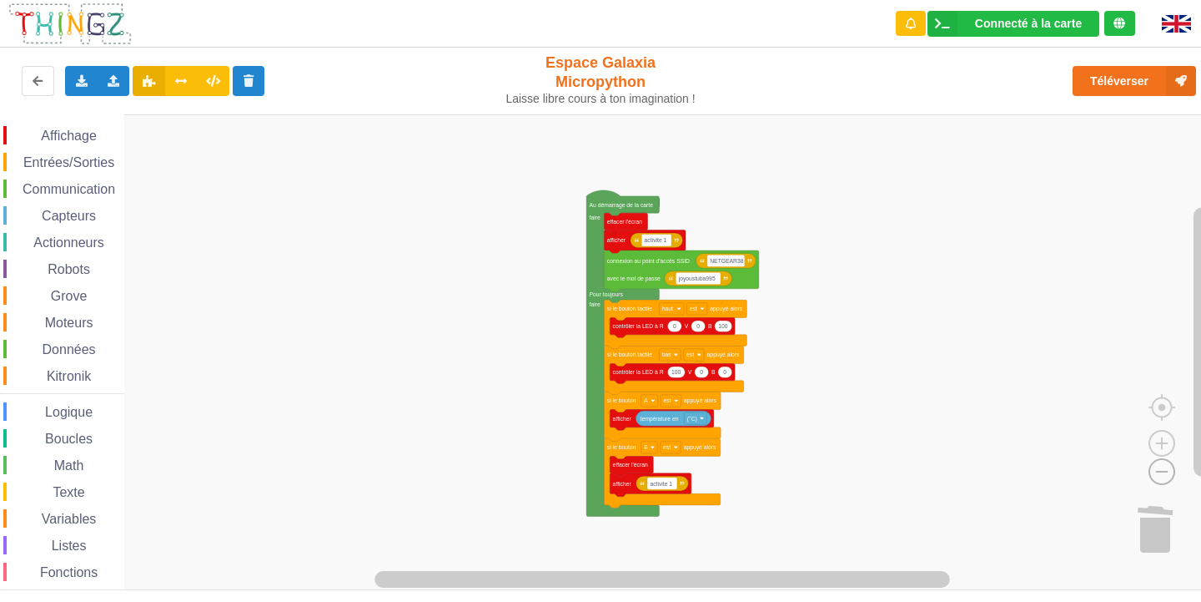
click at [1162, 479] on image "Espace de travail de Blocky" at bounding box center [1135, 432] width 80 height 103
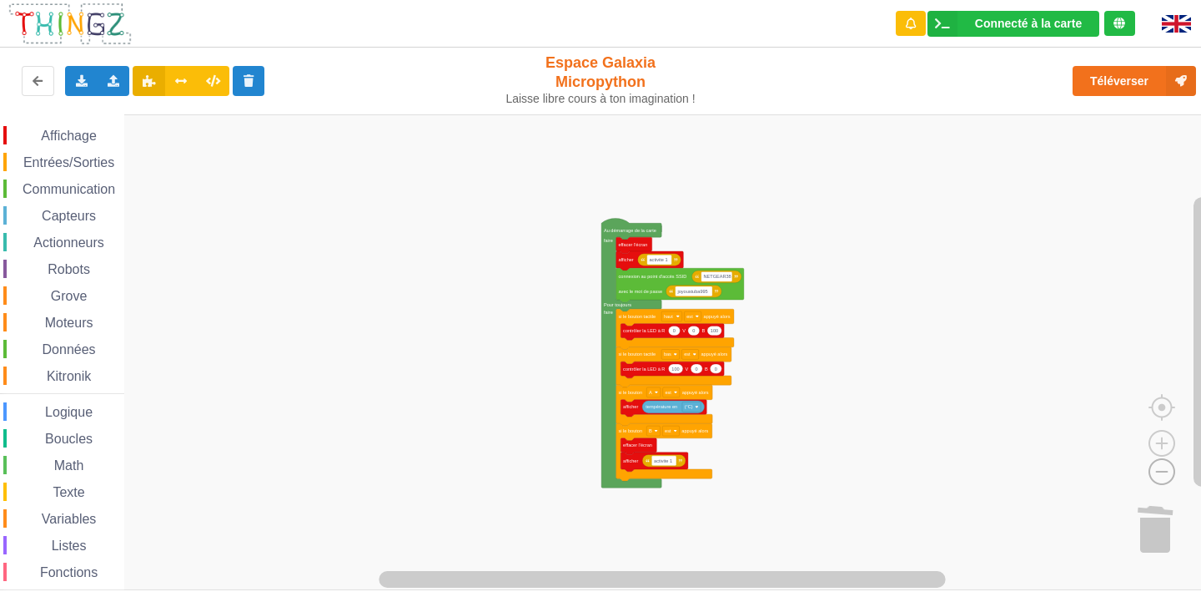
click at [1160, 477] on image "Espace de travail de Blocky" at bounding box center [1135, 432] width 80 height 103
click at [1160, 476] on image "Espace de travail de Blocky" at bounding box center [1135, 432] width 80 height 103
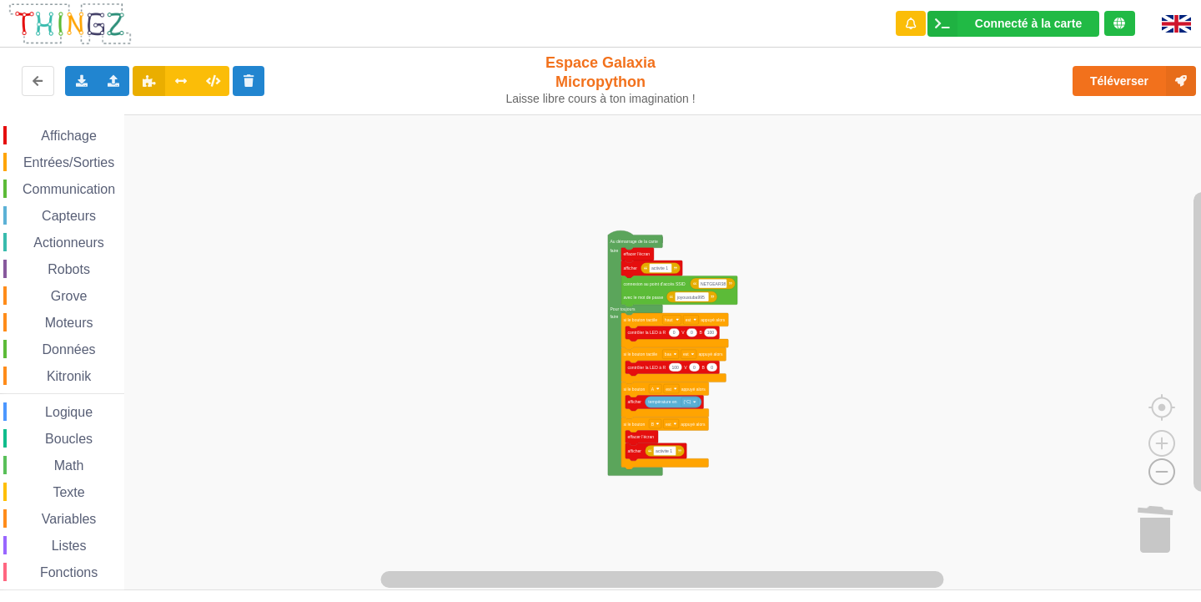
click at [1160, 476] on image "Espace de travail de Blocky" at bounding box center [1135, 432] width 80 height 103
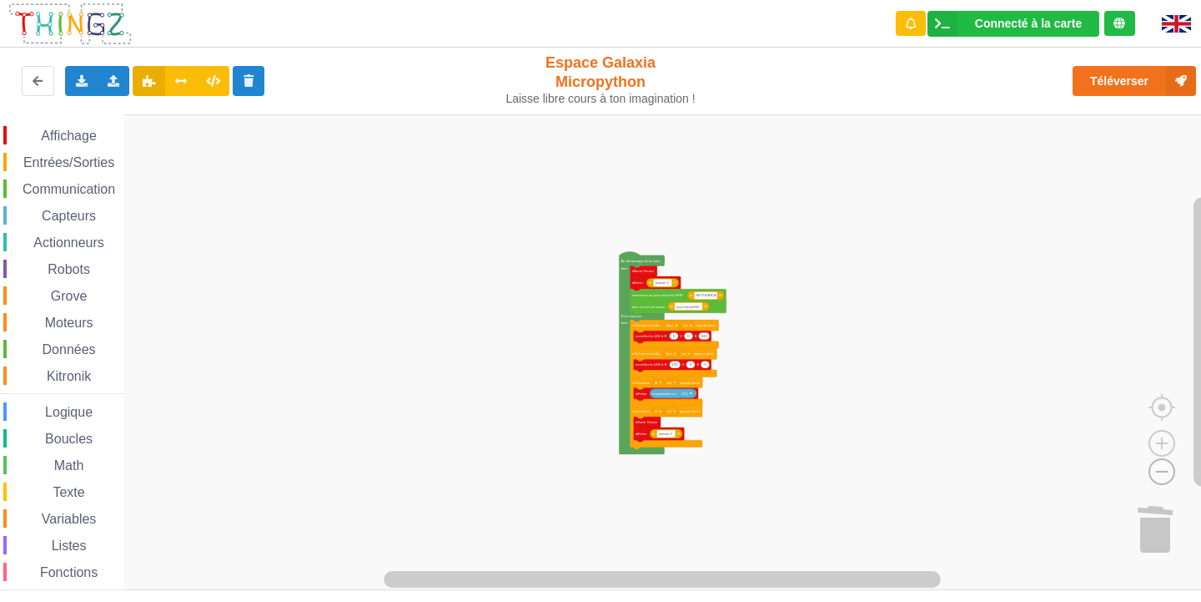
click at [1160, 476] on image "Espace de travail de Blocky" at bounding box center [1135, 432] width 80 height 103
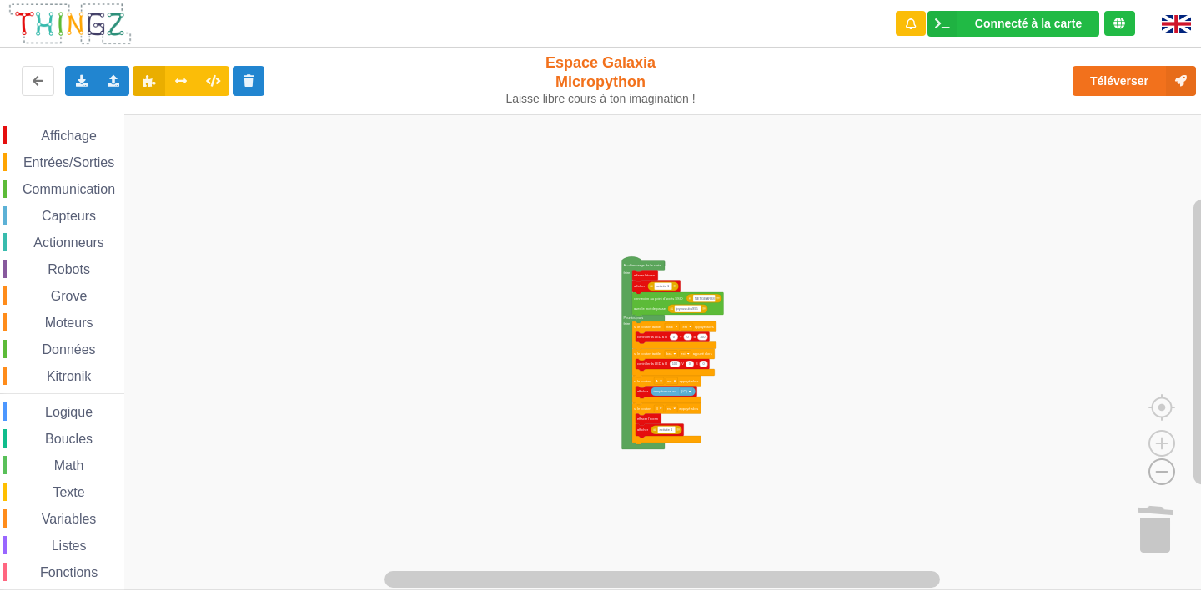
click at [1160, 476] on image "Espace de travail de Blocky" at bounding box center [1135, 432] width 80 height 103
click at [1158, 473] on image "Espace de travail de Blocky" at bounding box center [1135, 432] width 80 height 103
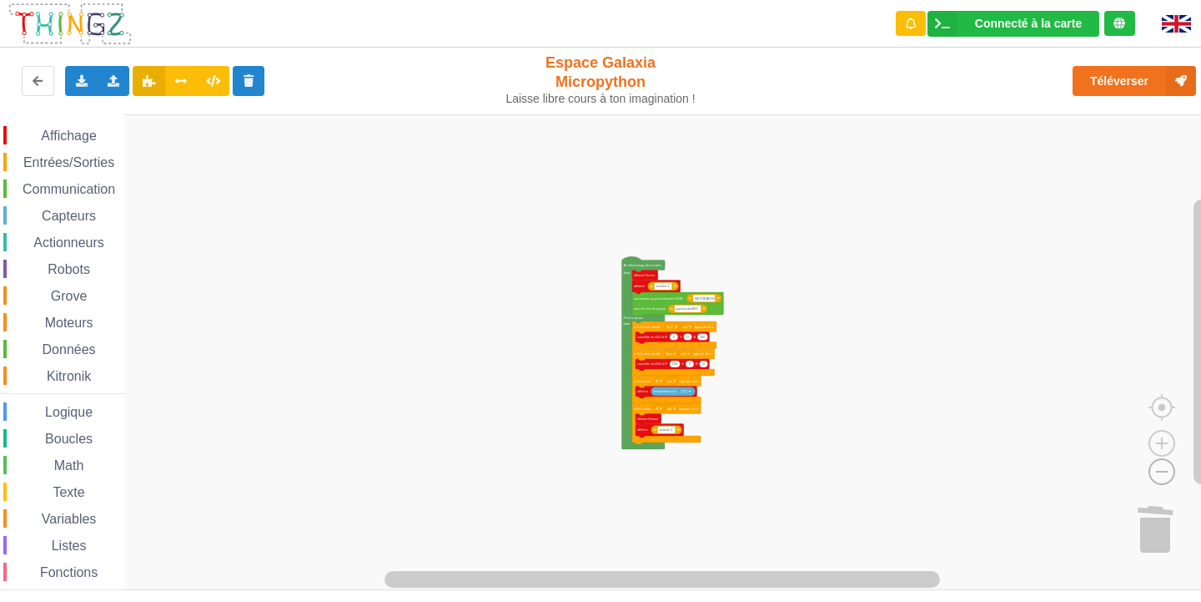
click at [1158, 473] on image "Espace de travail de Blocky" at bounding box center [1135, 432] width 80 height 103
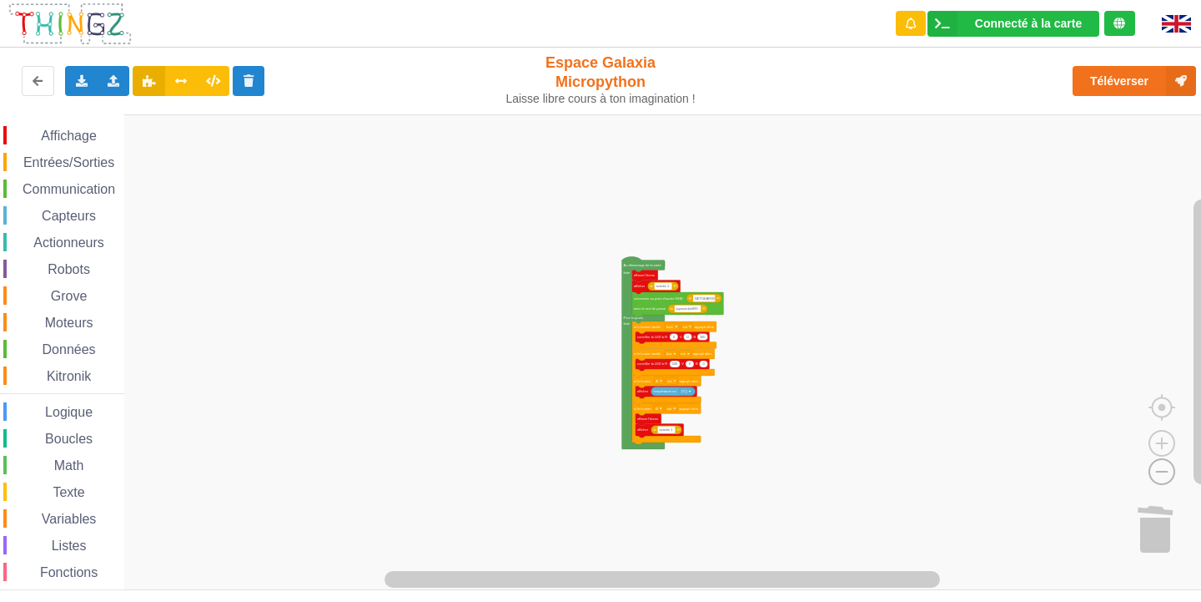
click at [1158, 473] on image "Espace de travail de Blocky" at bounding box center [1135, 432] width 80 height 103
click at [1162, 442] on image "Espace de travail de Blocky" at bounding box center [1162, 404] width 80 height 103
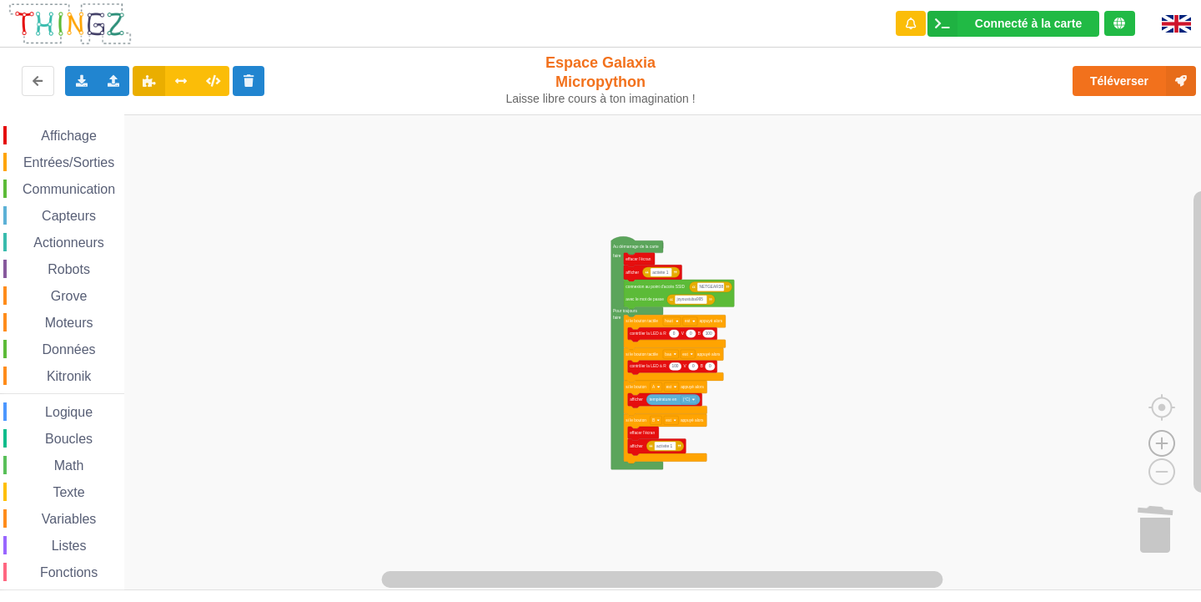
click at [1162, 442] on image "Espace de travail de Blocky" at bounding box center [1162, 404] width 80 height 103
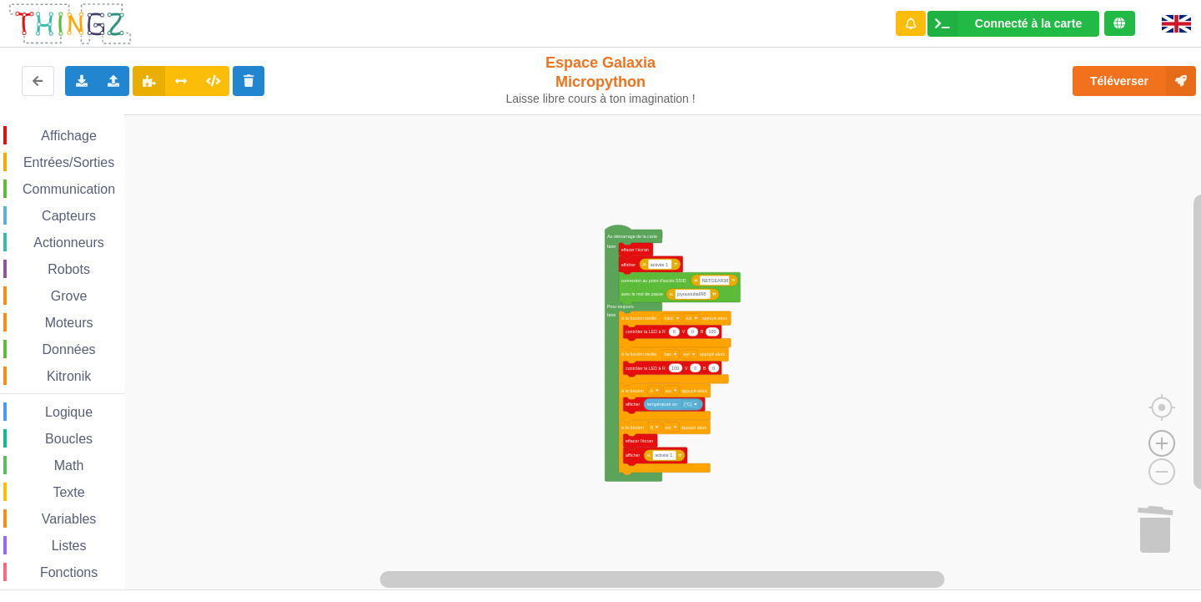
click at [1162, 442] on image "Espace de travail de Blocky" at bounding box center [1162, 404] width 80 height 103
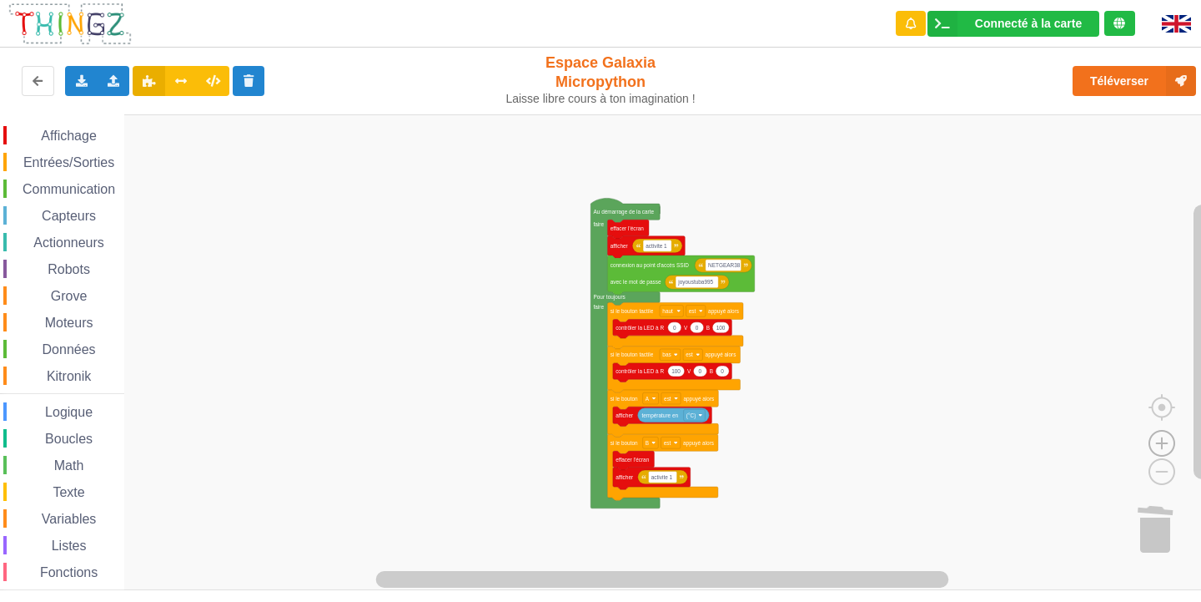
click at [1162, 442] on image "Espace de travail de Blocky" at bounding box center [1162, 404] width 80 height 103
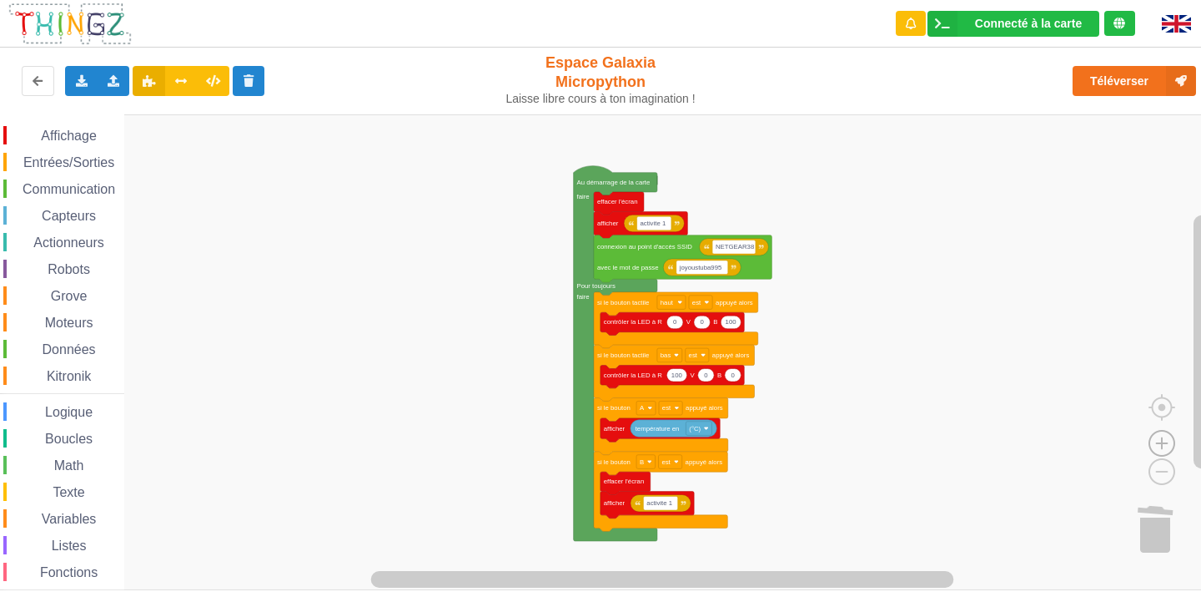
click at [1162, 442] on image "Espace de travail de Blocky" at bounding box center [1162, 404] width 80 height 103
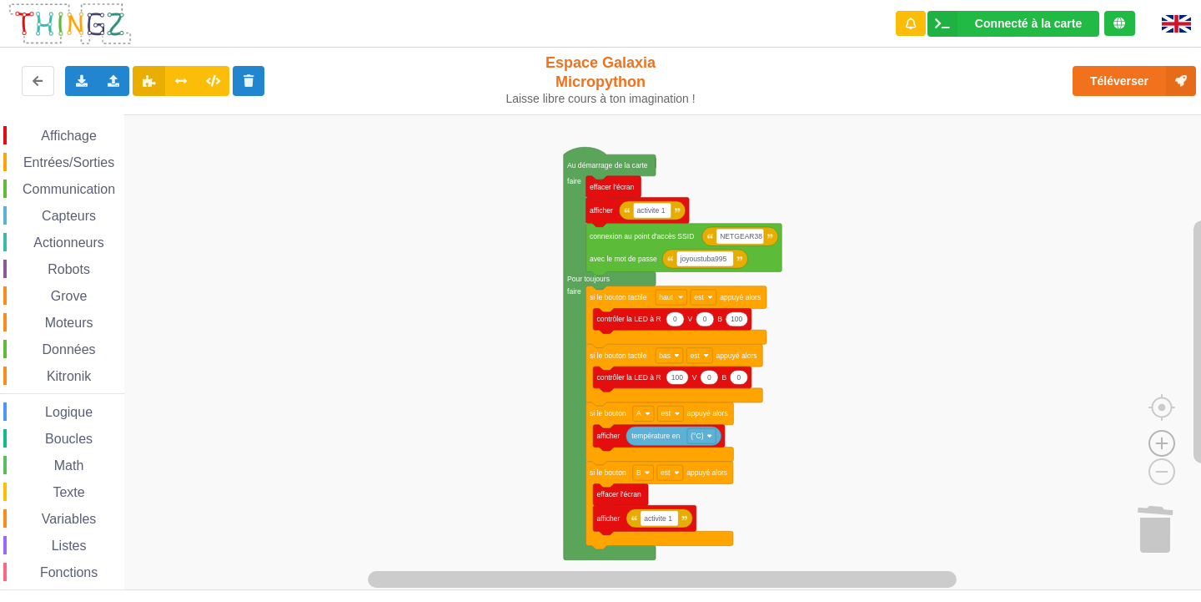
click at [1162, 442] on image "Espace de travail de Blocky" at bounding box center [1162, 404] width 80 height 103
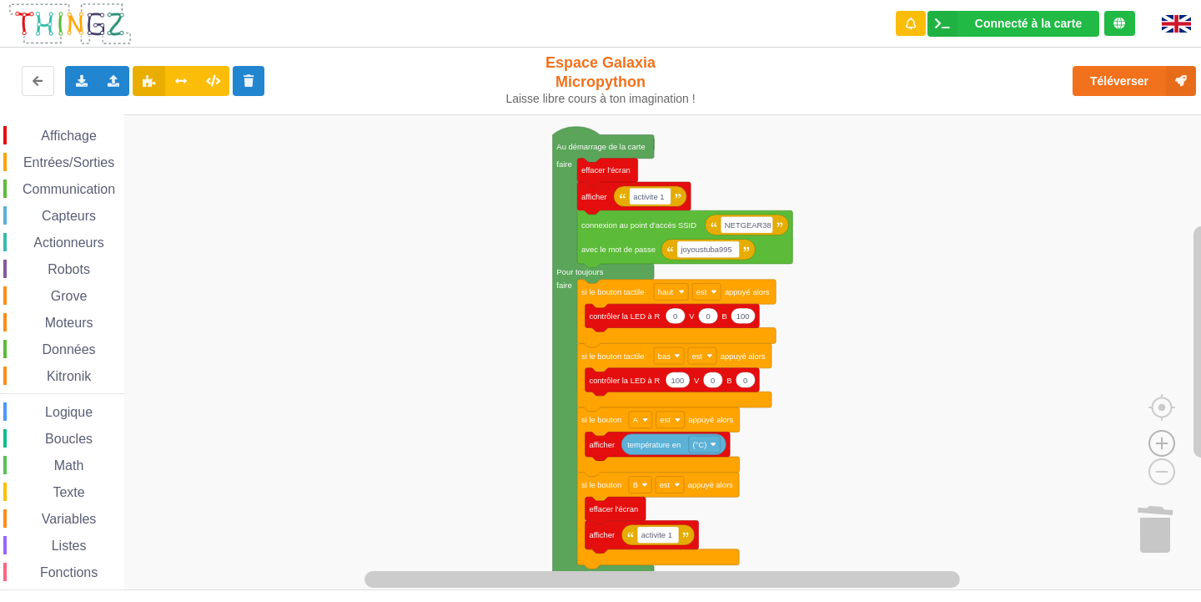
click at [1162, 442] on image "Espace de travail de Blocky" at bounding box center [1162, 404] width 80 height 103
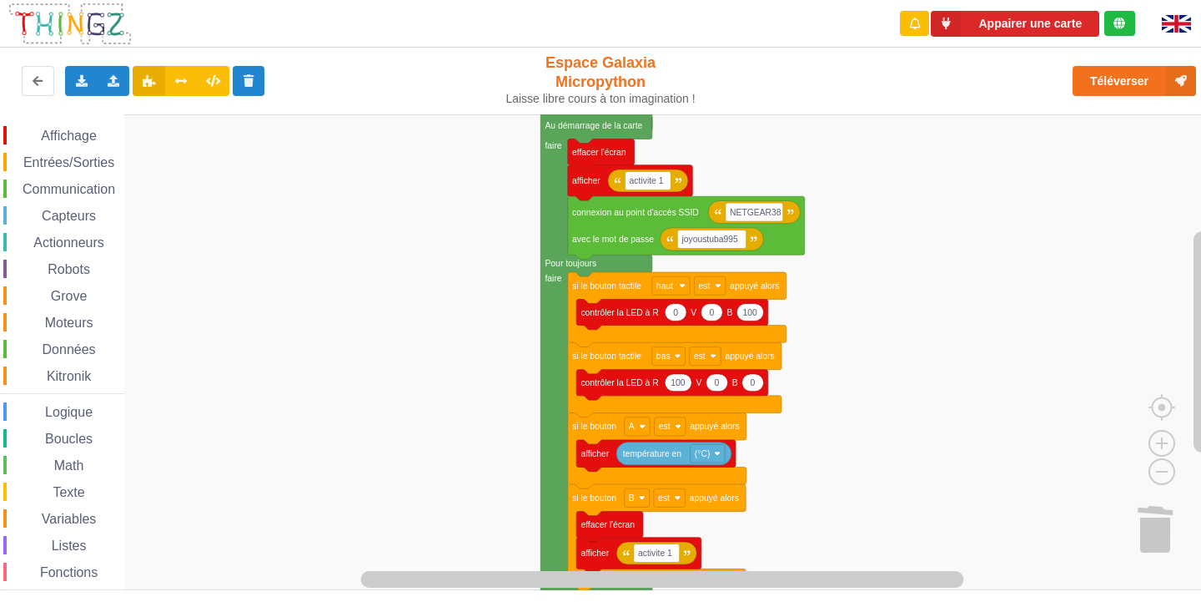
click at [57, 185] on span "Communication" at bounding box center [69, 189] width 98 height 14
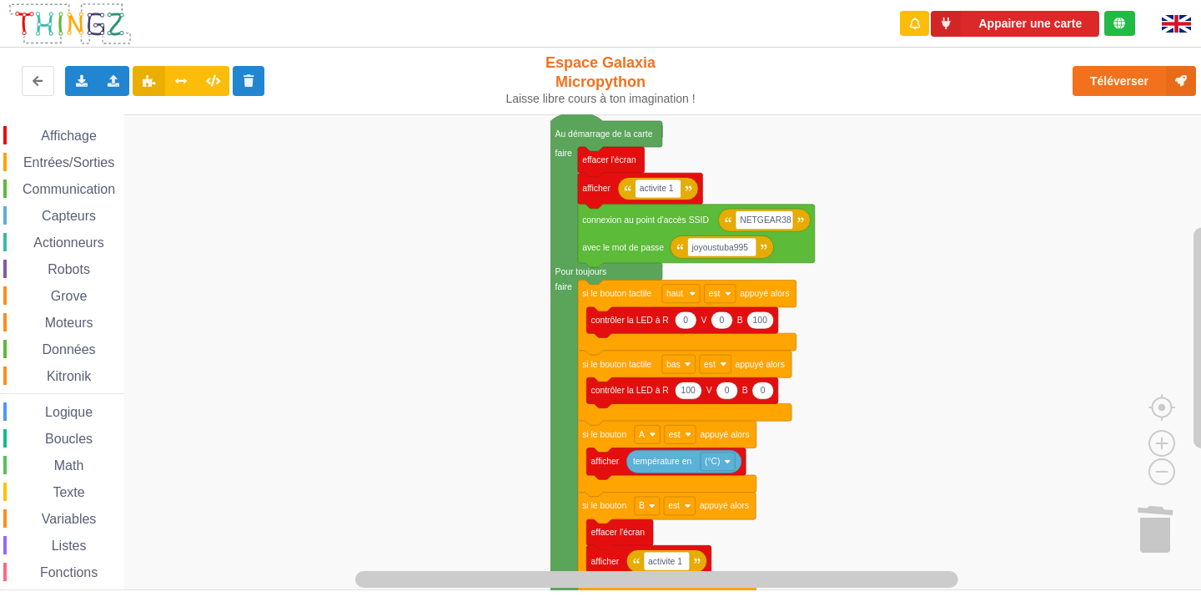
click at [897, 130] on rect "Espace de travail de Blocky" at bounding box center [606, 352] width 1213 height 476
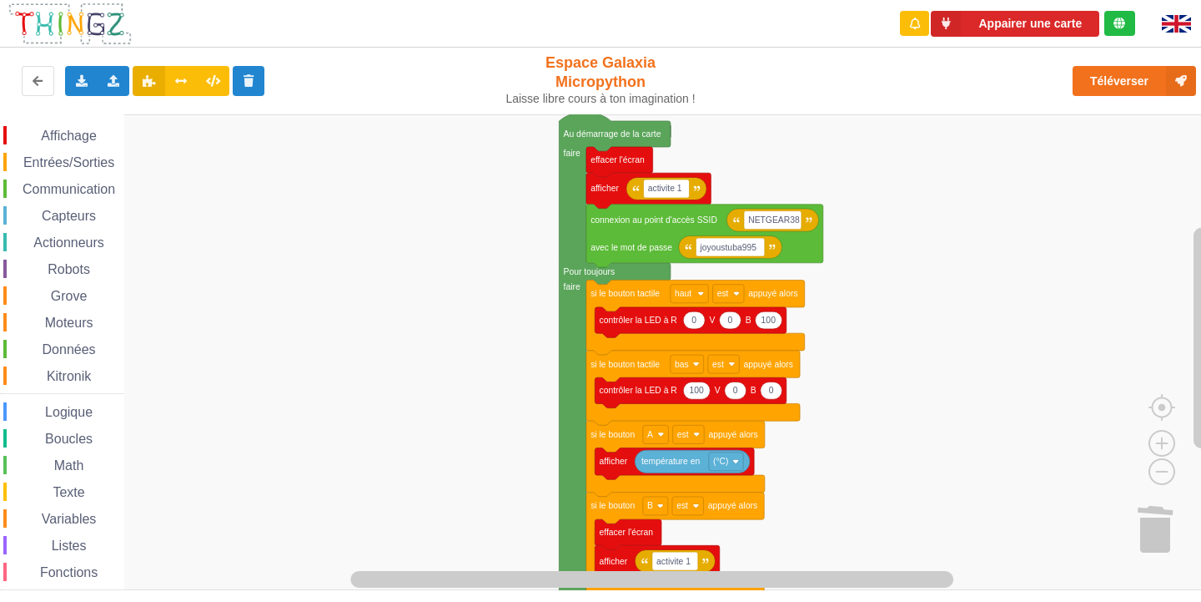
click at [24, 180] on div "Communication" at bounding box center [63, 188] width 121 height 18
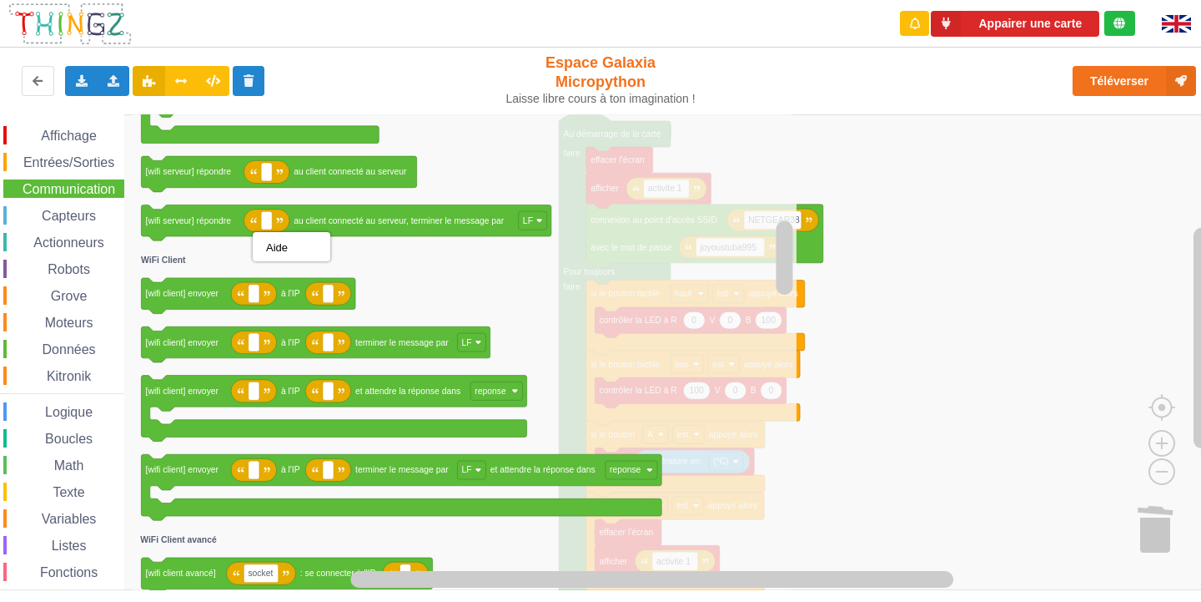
click at [233, 262] on icon "Espace de travail de Blocky" at bounding box center [465, 352] width 664 height 476
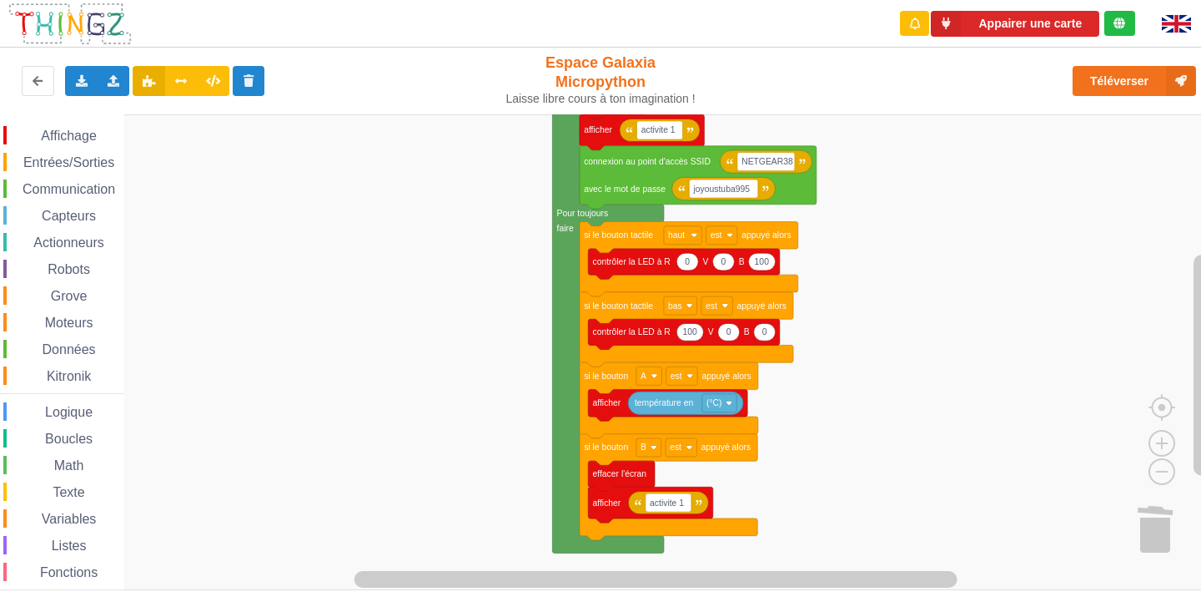
click at [946, 190] on rect "Espace de travail de Blocky" at bounding box center [606, 352] width 1213 height 476
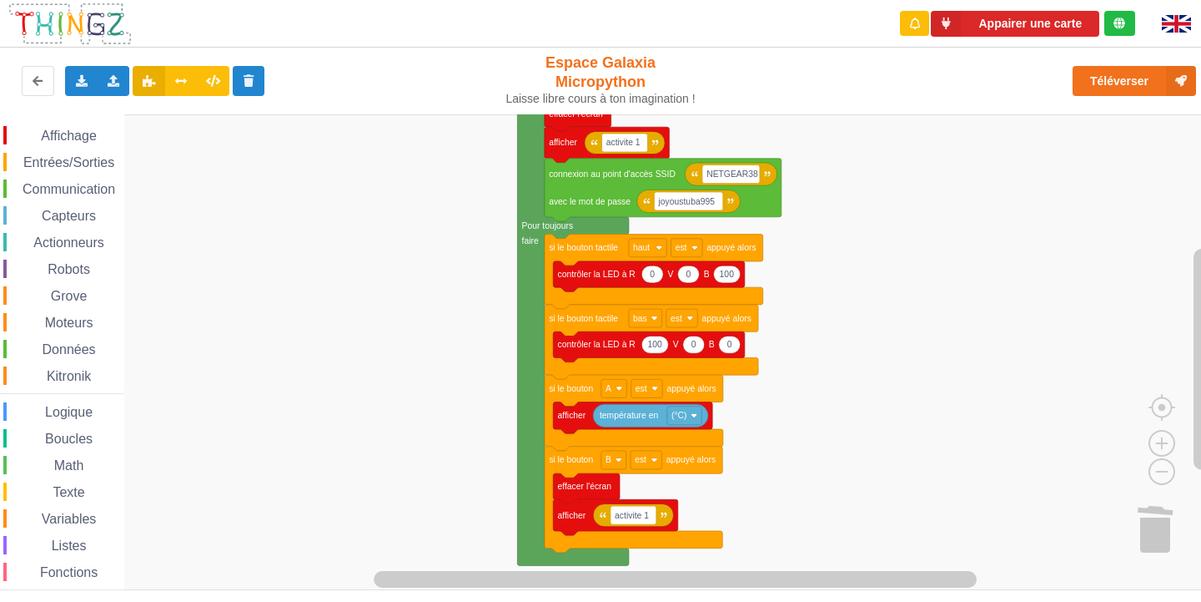
click at [1015, 253] on rect "Espace de travail de Blocky" at bounding box center [606, 352] width 1213 height 476
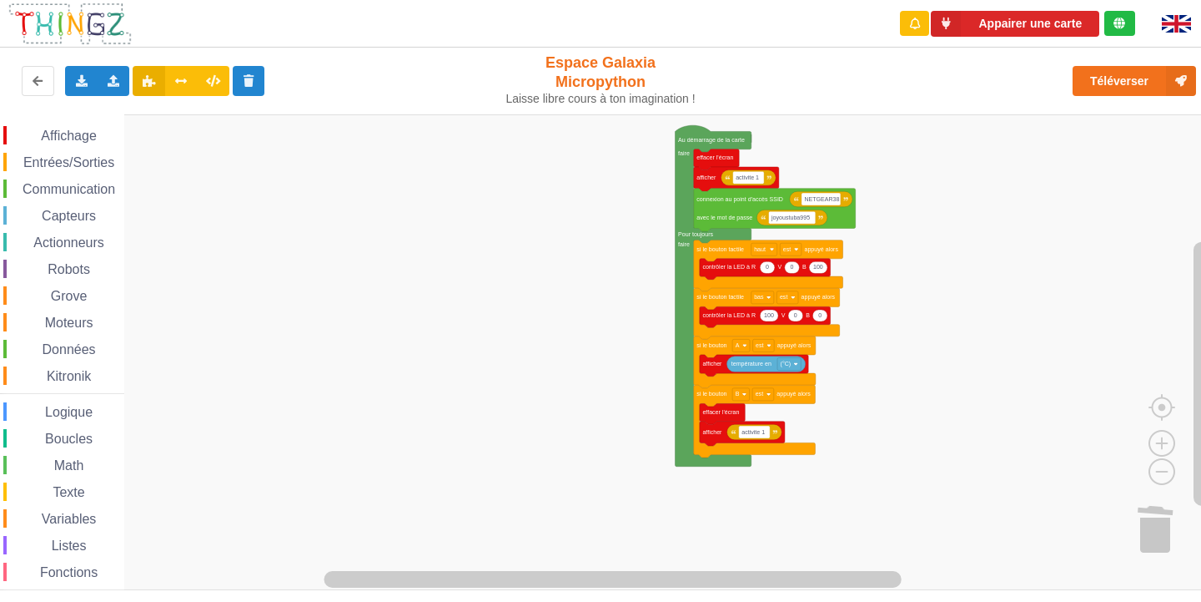
click at [884, 336] on rect "Espace de travail de Blocky" at bounding box center [606, 352] width 1213 height 476
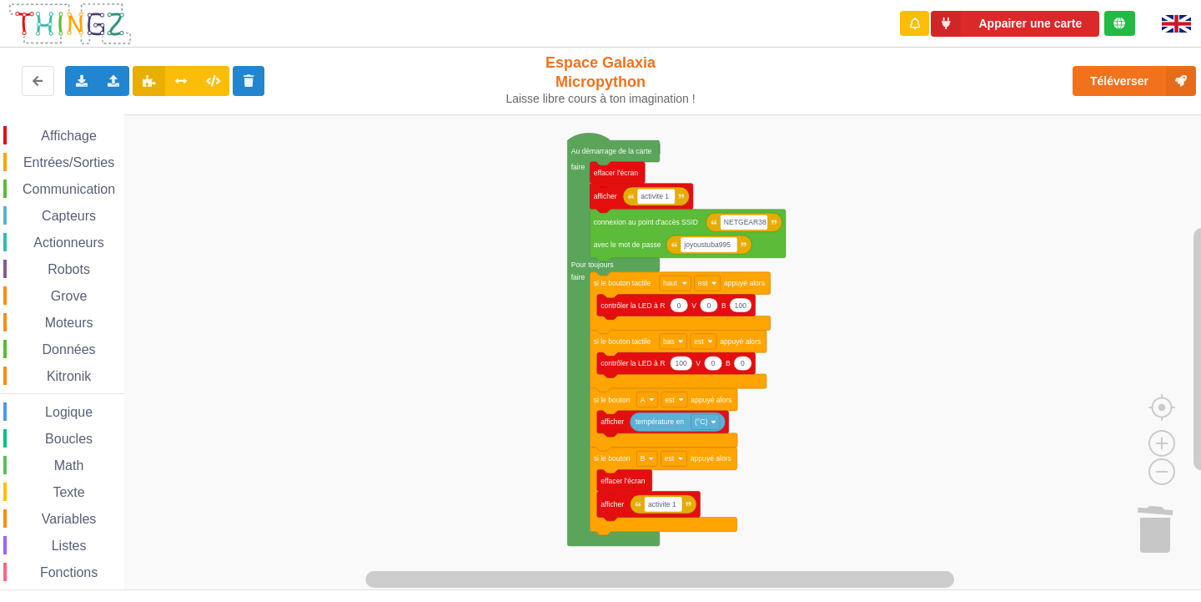
click at [820, 389] on rect "Espace de travail de Blocky" at bounding box center [606, 352] width 1213 height 476
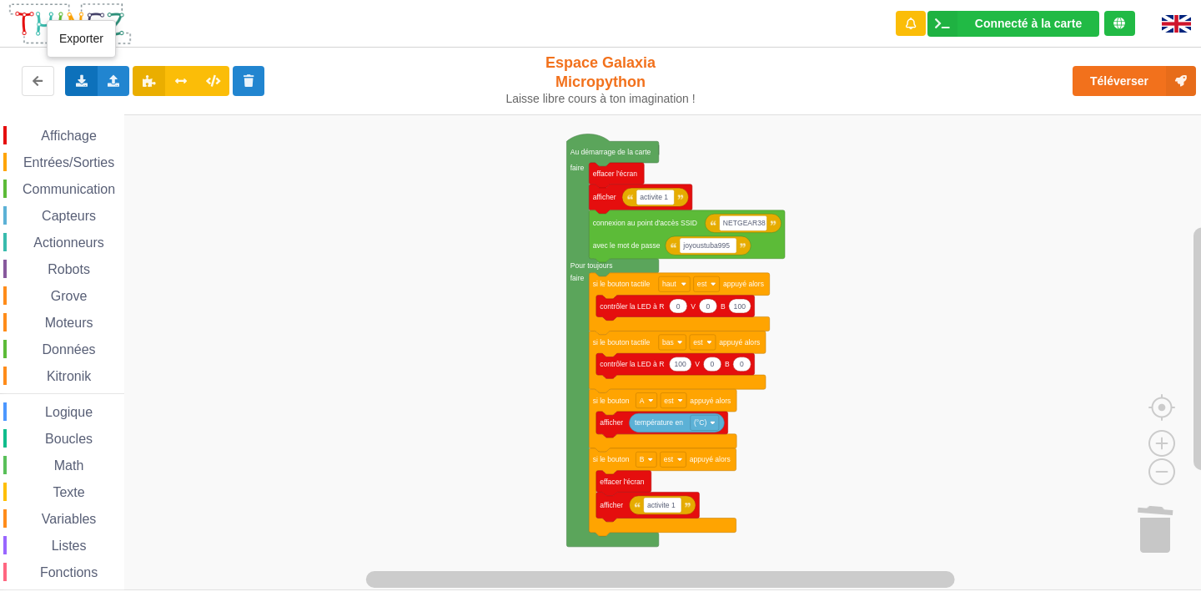
click at [83, 76] on icon at bounding box center [81, 80] width 14 height 10
click at [234, 116] on span "Exporter l'assemblage de blocs" at bounding box center [184, 111] width 162 height 13
